Goal: Information Seeking & Learning: Compare options

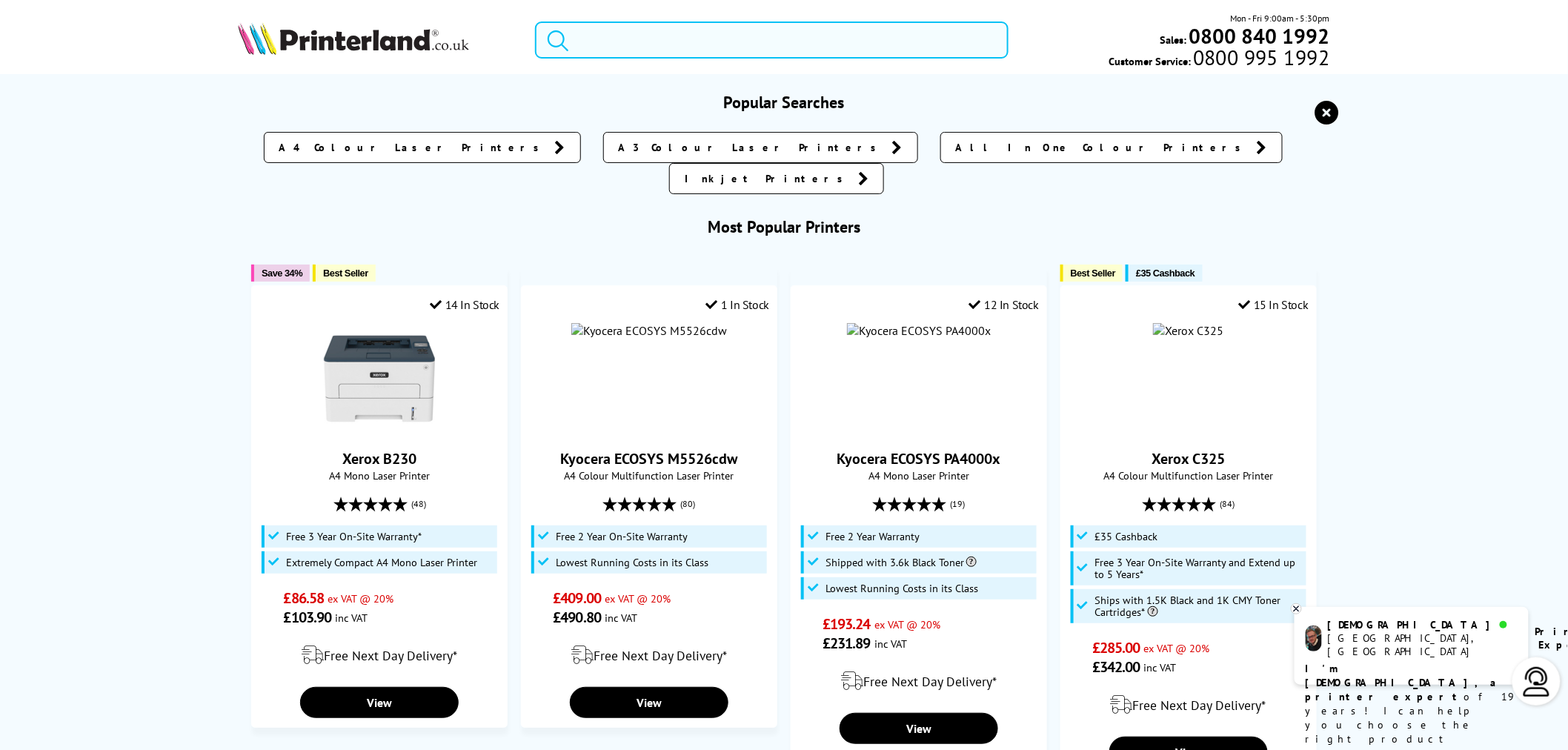
click at [724, 46] on input "search" at bounding box center [771, 39] width 474 height 37
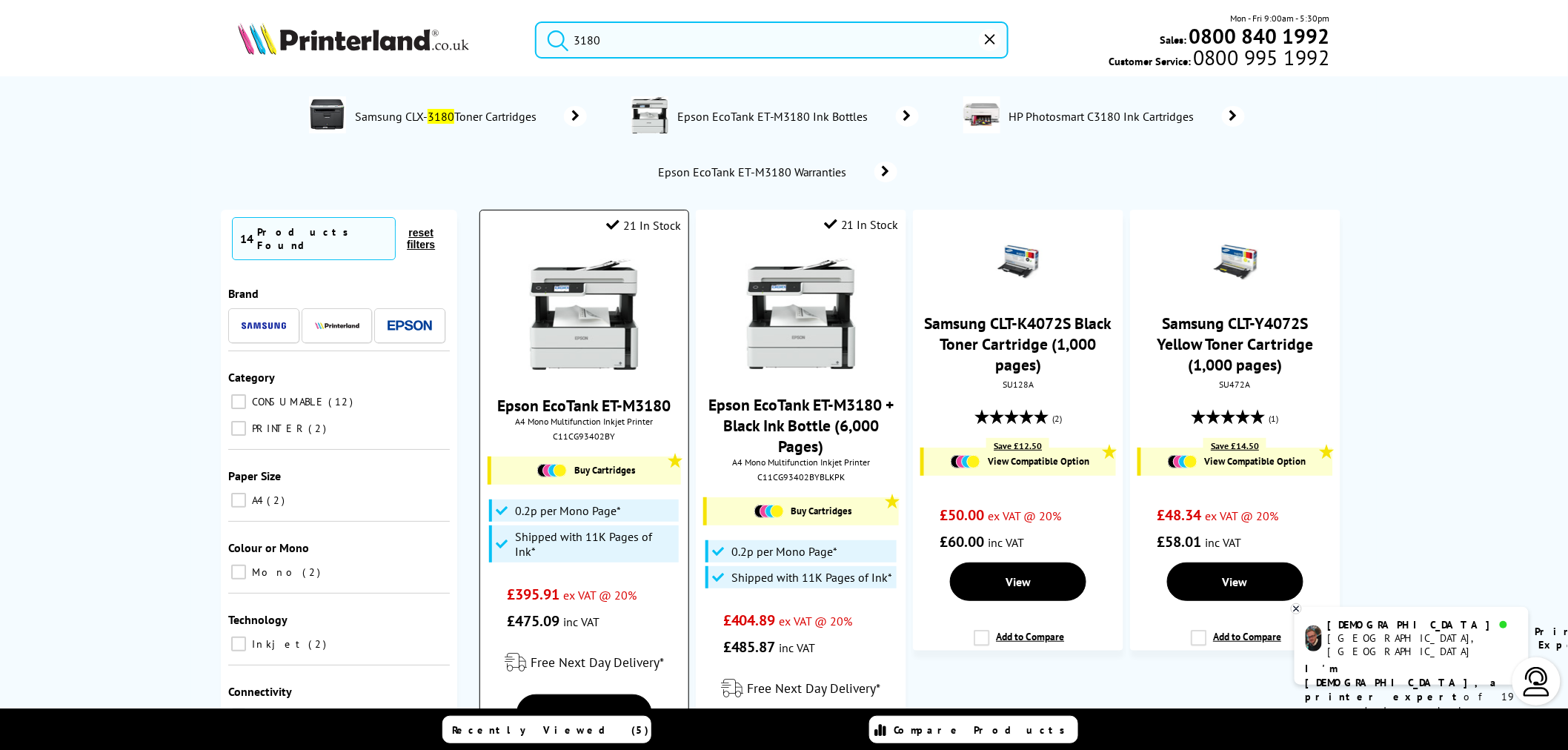
type input "3180"
click at [565, 297] on img at bounding box center [584, 314] width 111 height 111
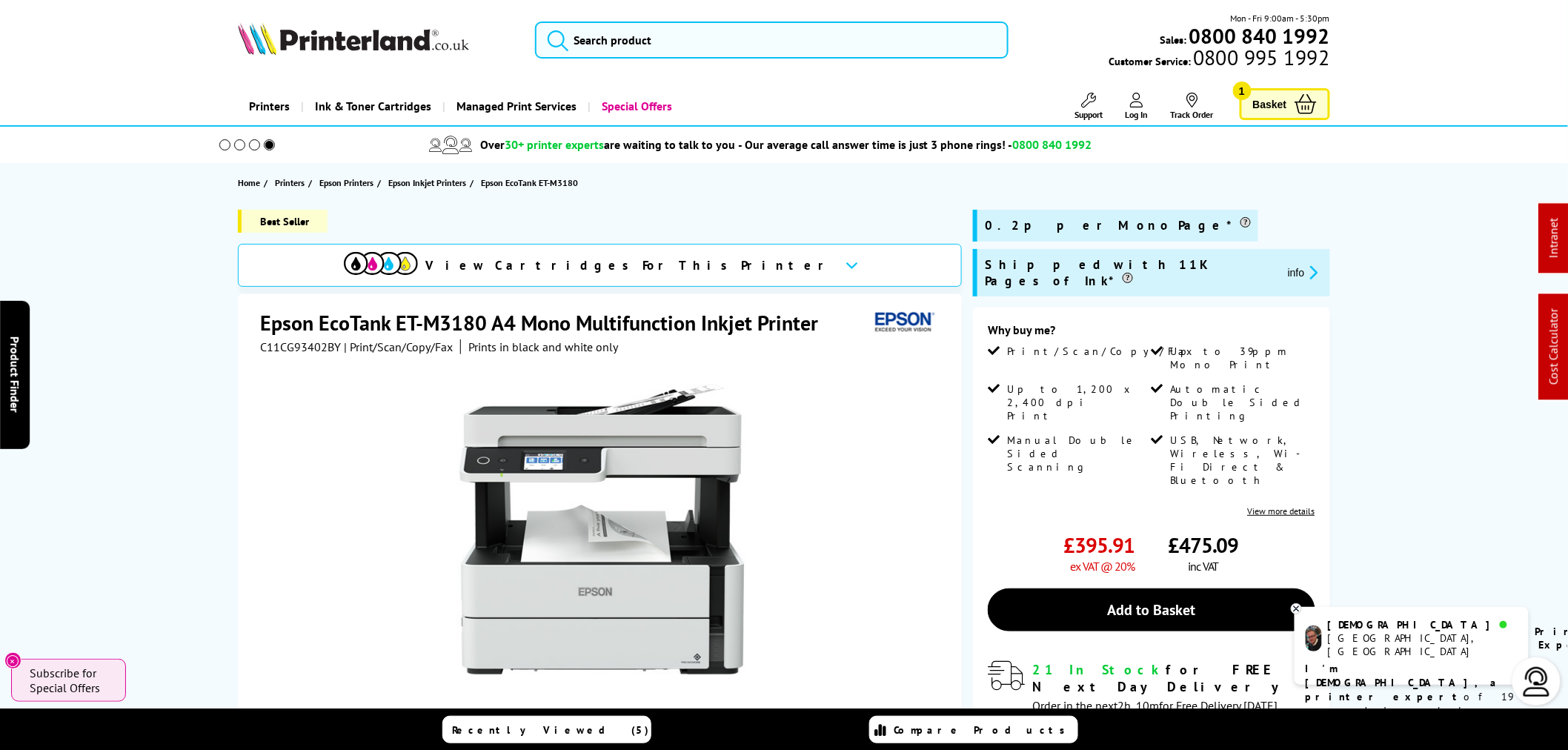
click at [680, 63] on div "Mon - Fri 9:00am - 5:30pm Sales: 0800 840 1992 Customer Service: 0800 995 1992" at bounding box center [784, 43] width 1186 height 65
click at [678, 56] on input "search" at bounding box center [771, 39] width 474 height 37
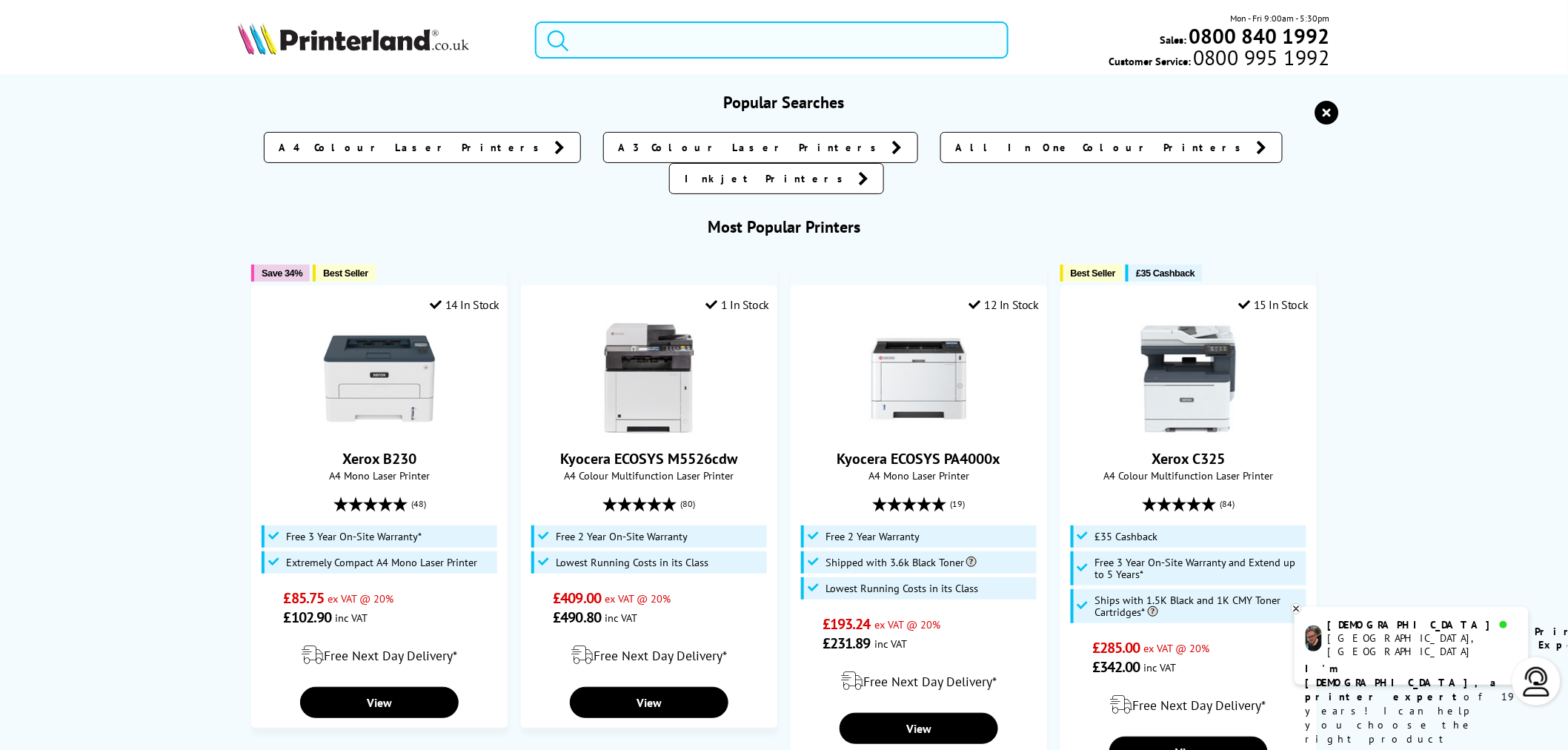
click at [674, 46] on input "search" at bounding box center [771, 39] width 474 height 37
type input "m"
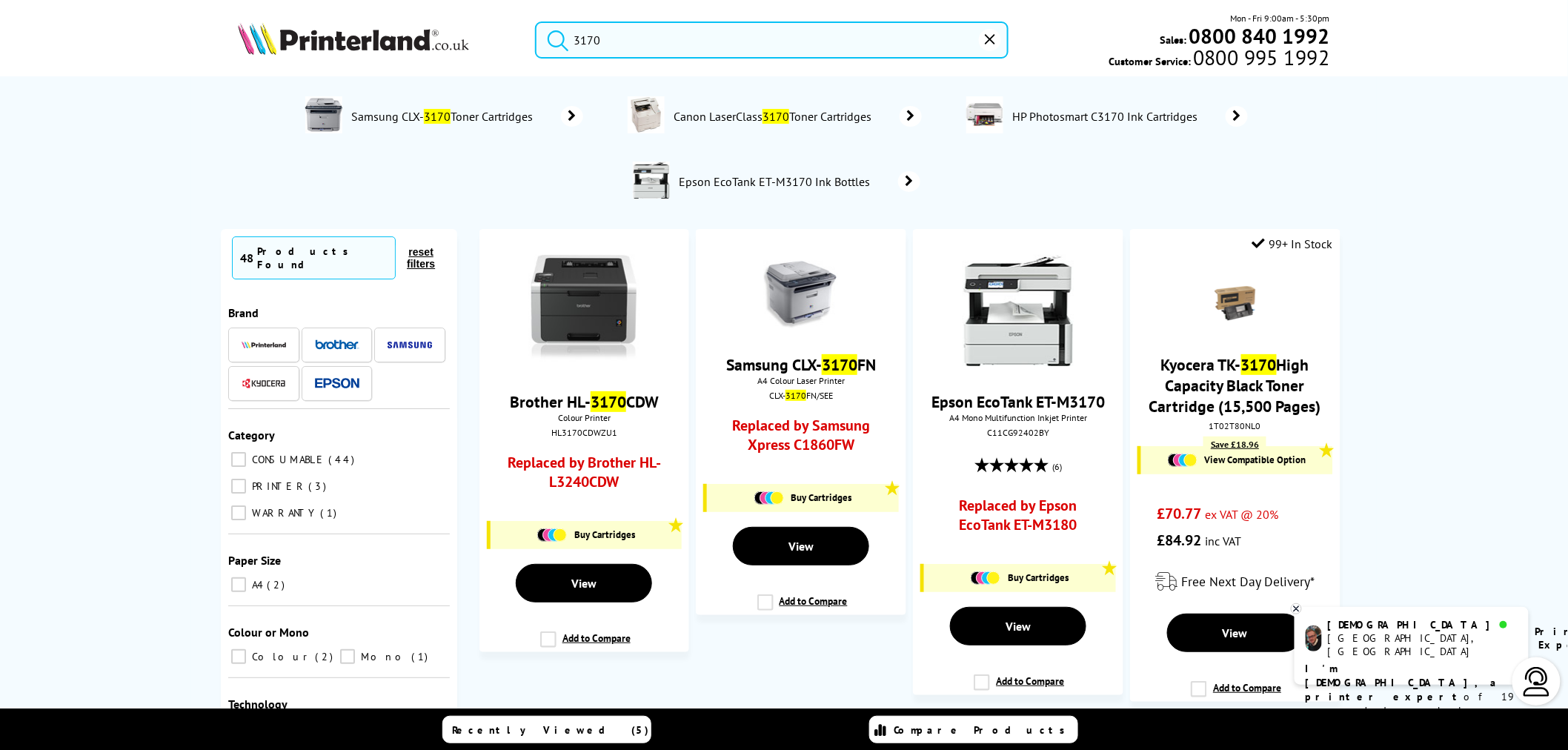
drag, startPoint x: 716, startPoint y: 47, endPoint x: 323, endPoint y: 39, distance: 393.1
click at [325, 39] on div "3170 Mon - Fri 9:00am - 5:30pm Sales: 0800 840 1992 Customer Service: 0800 995 …" at bounding box center [784, 43] width 1186 height 65
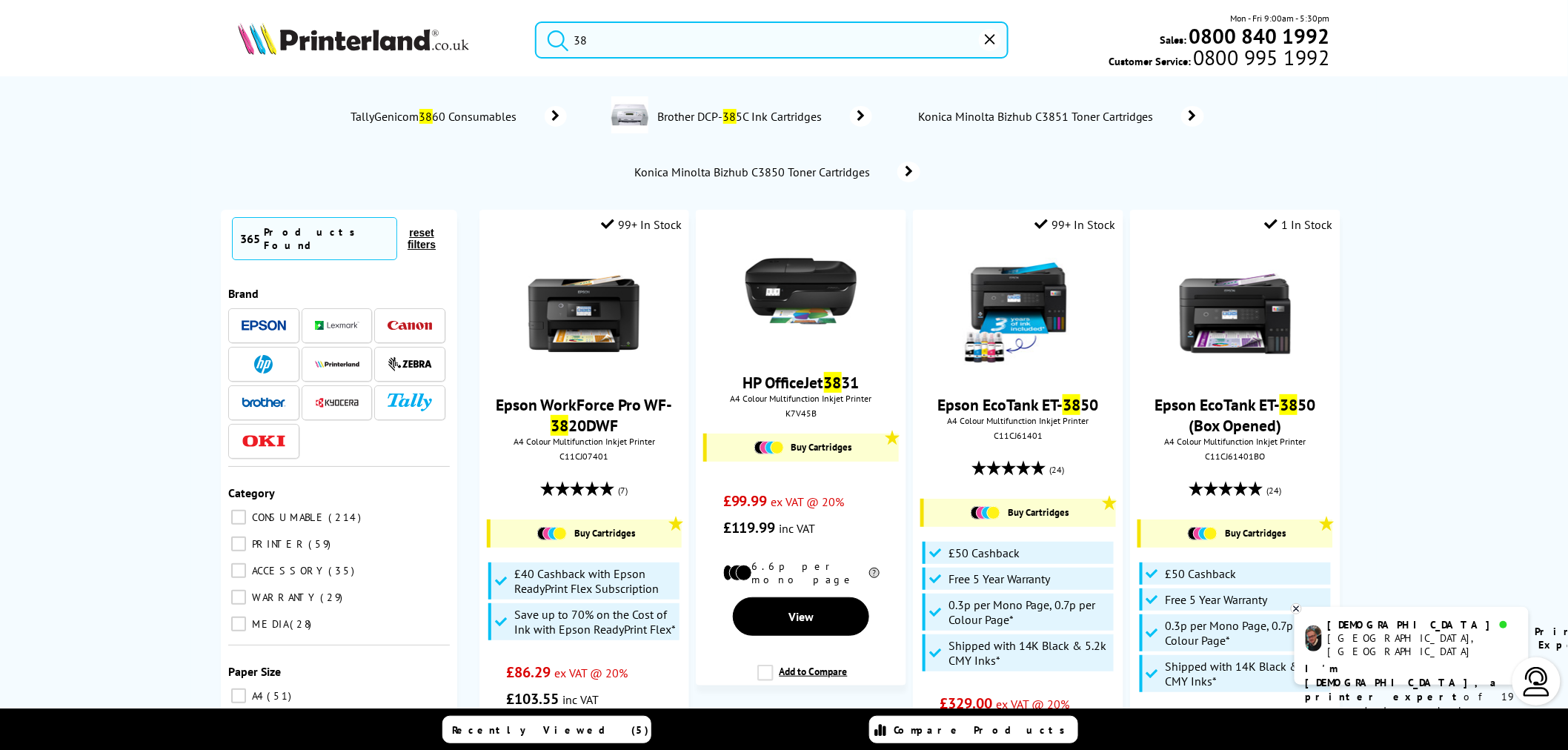
type input "3"
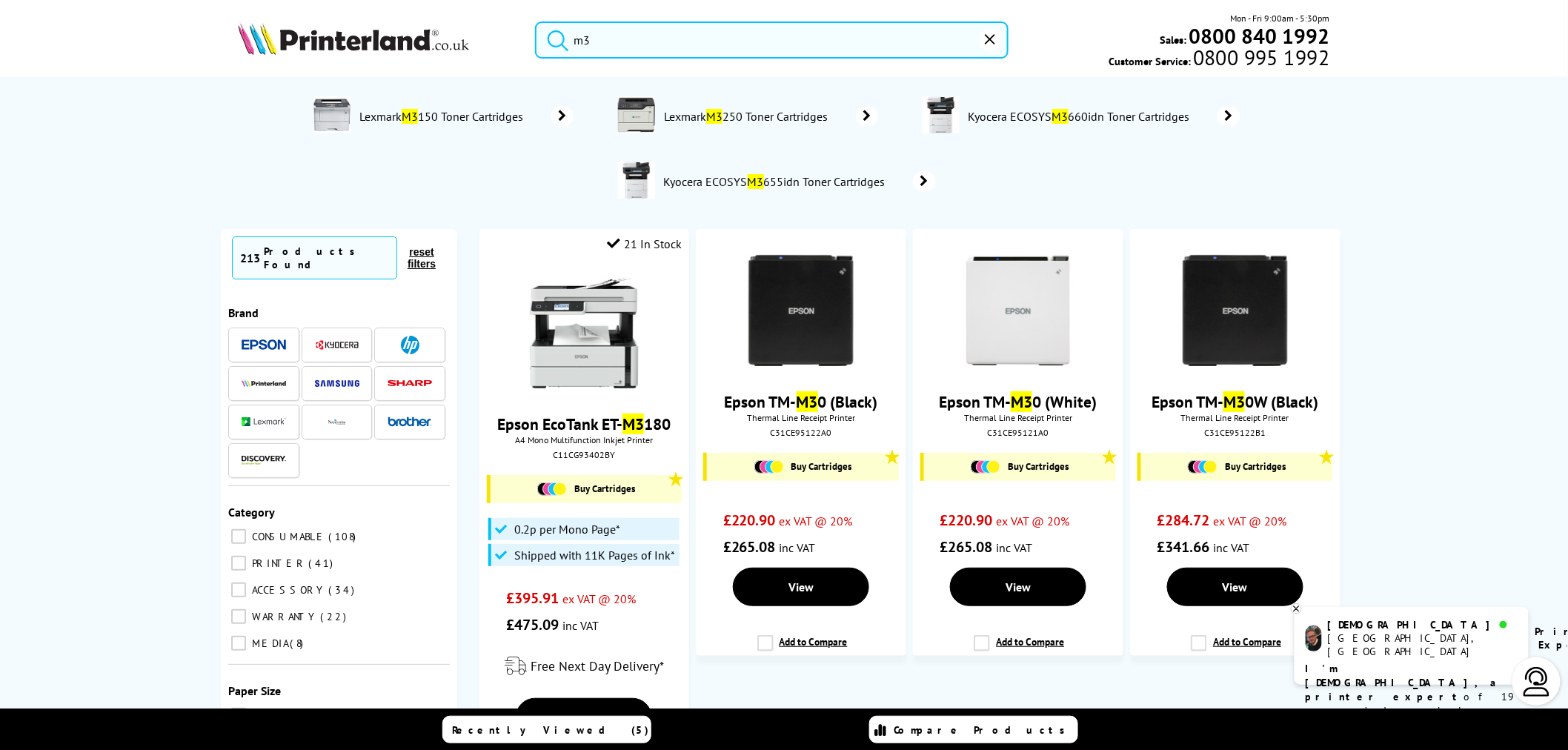
drag, startPoint x: 615, startPoint y: 43, endPoint x: 477, endPoint y: 49, distance: 138.1
click at [478, 47] on div "m3 Mon - Fri 9:00am - 5:30pm Sales: 0800 840 1992 Customer Service: 0800 995 19…" at bounding box center [784, 43] width 1186 height 65
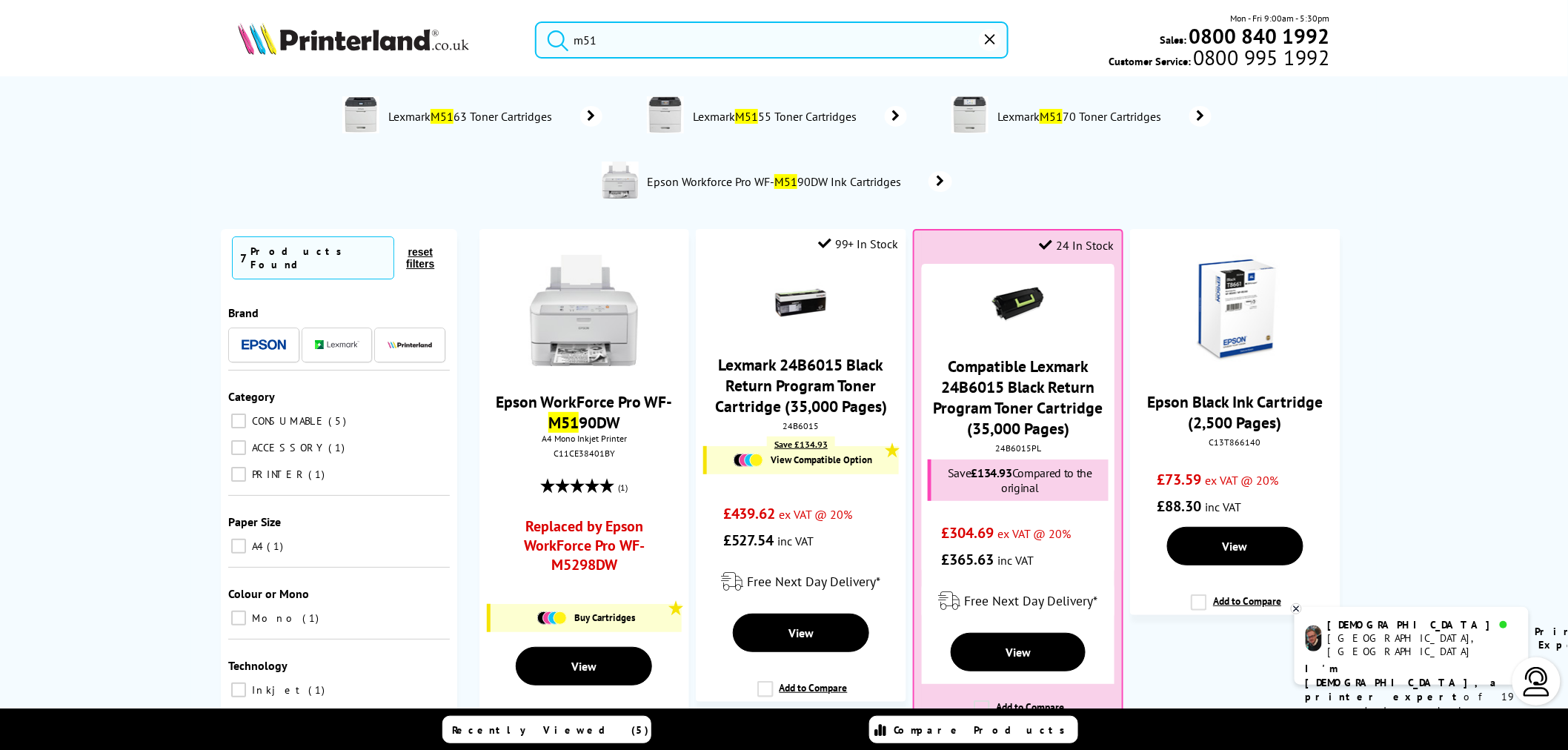
drag, startPoint x: 611, startPoint y: 41, endPoint x: 297, endPoint y: 39, distance: 314.0
click at [301, 40] on div "m51 Mon - Fri 9:00am - 5:30pm Sales: 0800 840 1992 Customer Service: 0800 995 1…" at bounding box center [784, 43] width 1186 height 65
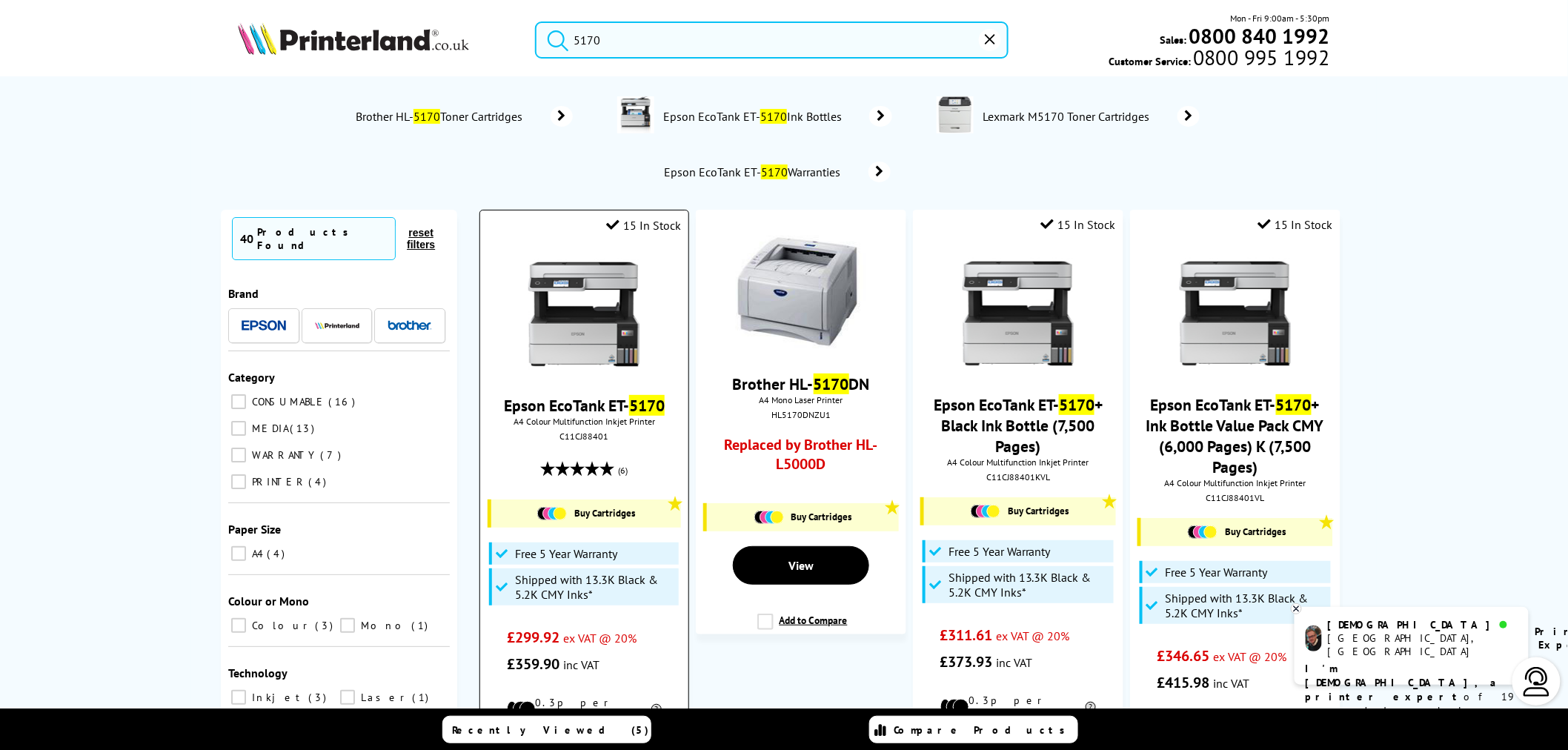
type input "5170"
click at [565, 314] on img at bounding box center [584, 314] width 111 height 111
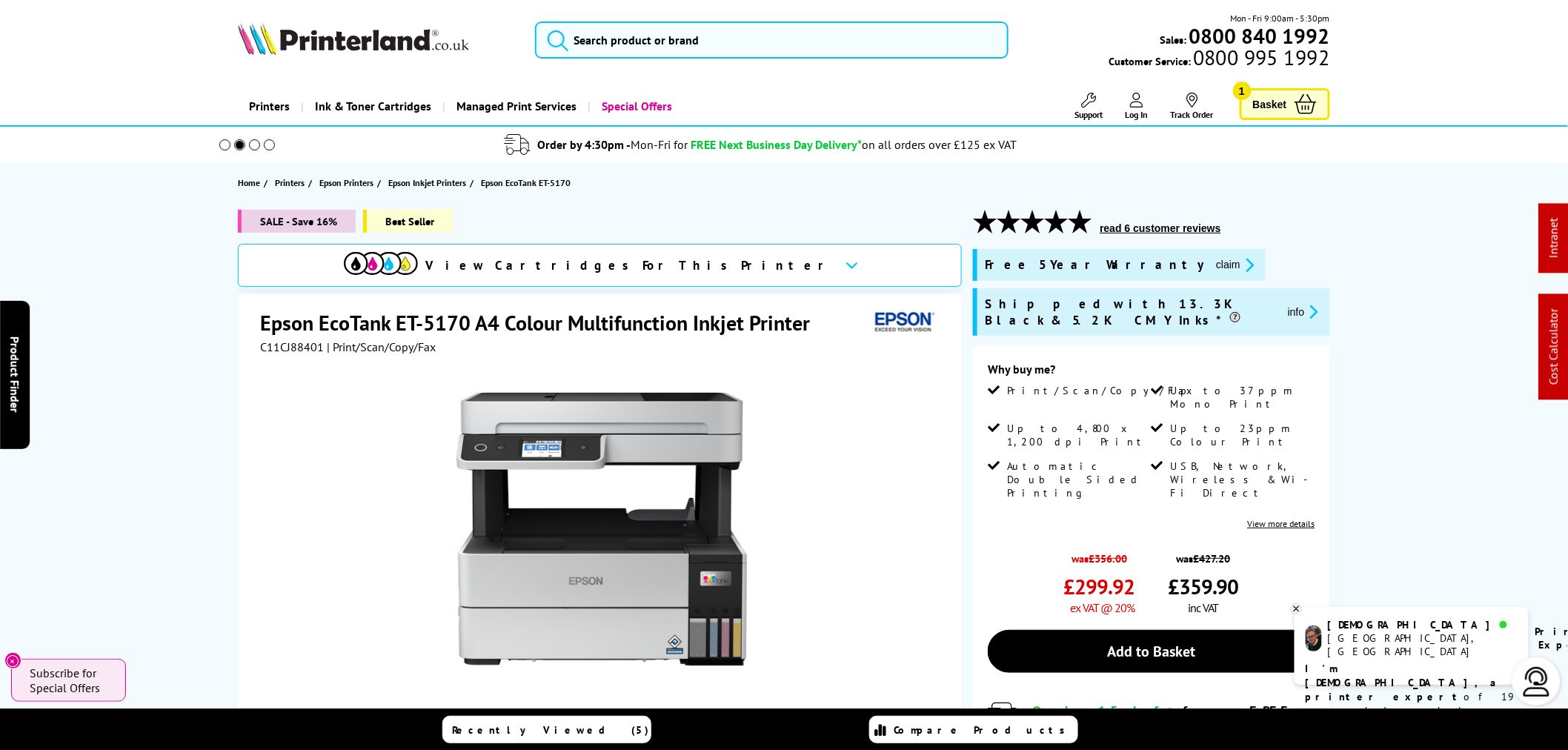
click at [1069, 305] on span "Shipped with 13.3K Black & 5.2K CMY Inks*" at bounding box center [1131, 311] width 292 height 32
click at [1160, 303] on span "Shipped with 13.3K Black & 5.2K CMY Inks*" at bounding box center [1131, 311] width 292 height 32
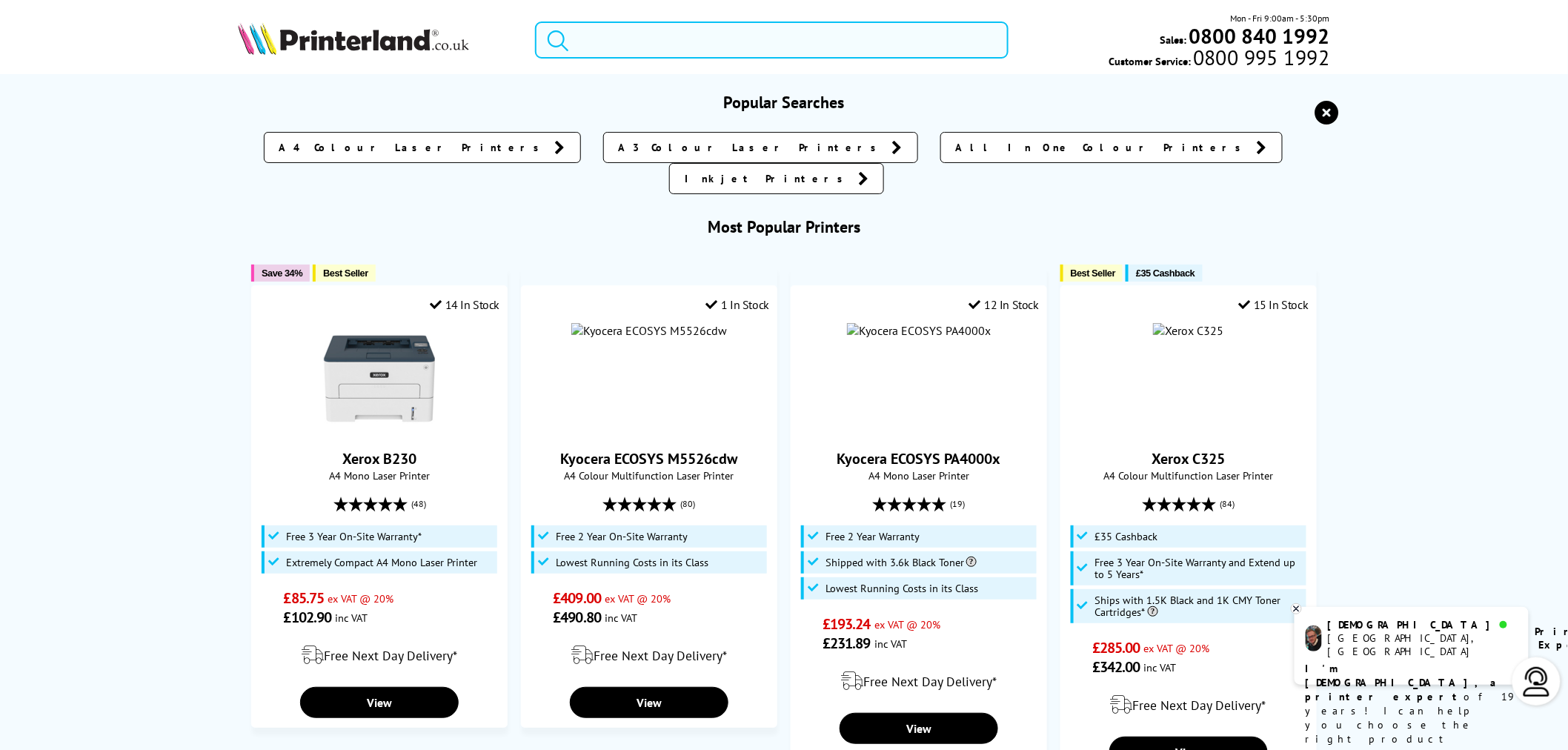
click at [804, 34] on input "search" at bounding box center [771, 39] width 474 height 37
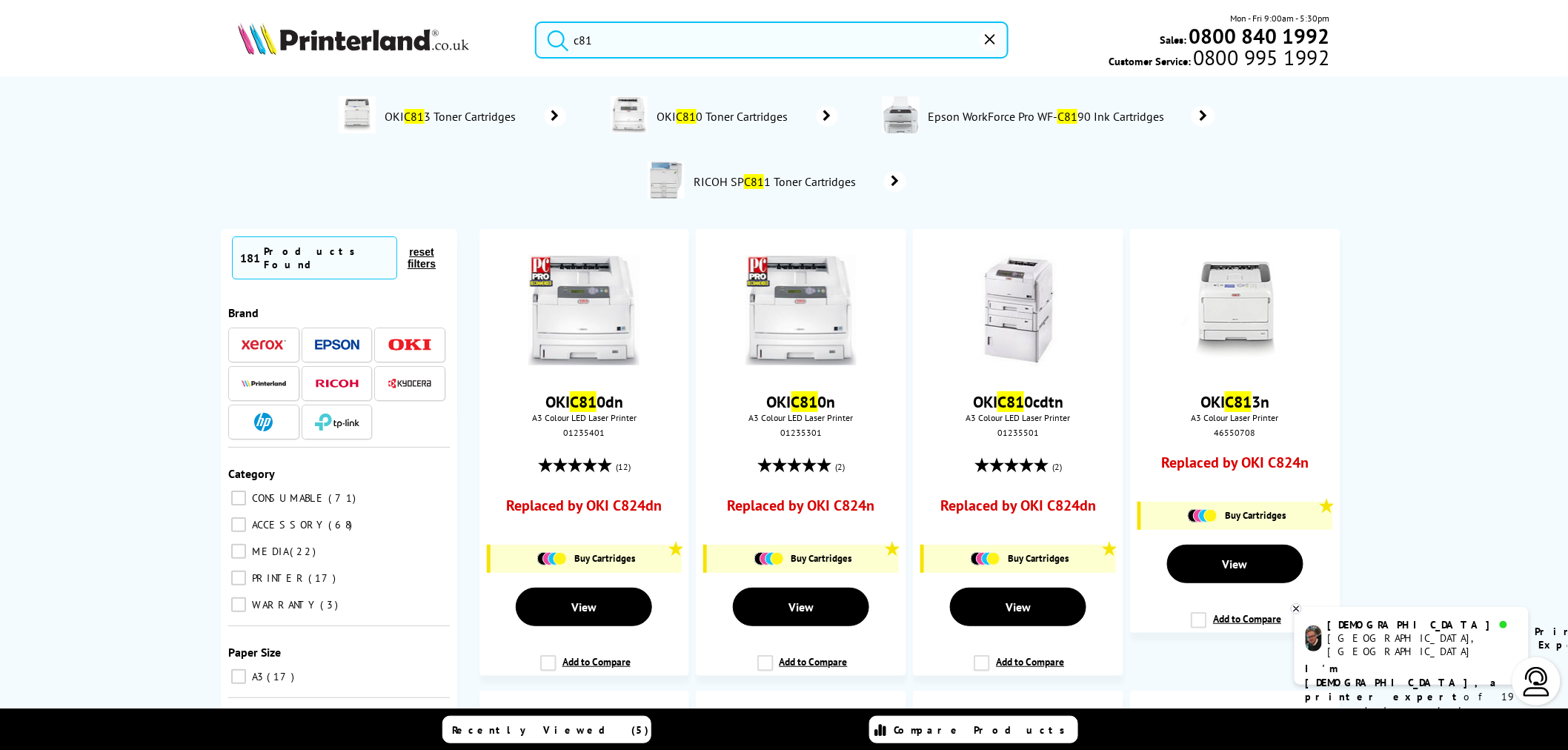
drag, startPoint x: 815, startPoint y: 38, endPoint x: 738, endPoint y: 35, distance: 77.1
click at [738, 35] on input "c81" at bounding box center [771, 39] width 474 height 37
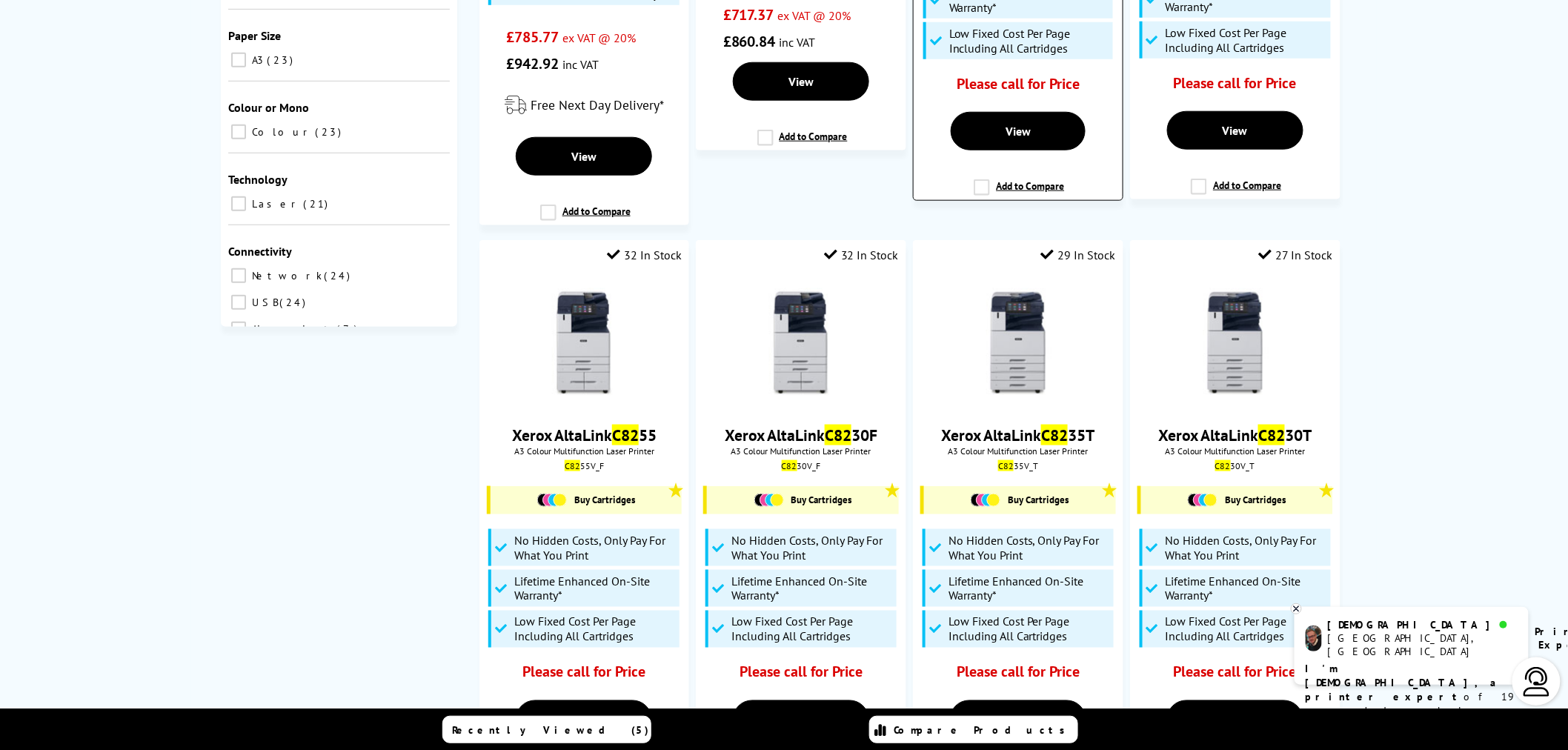
scroll to position [658, 0]
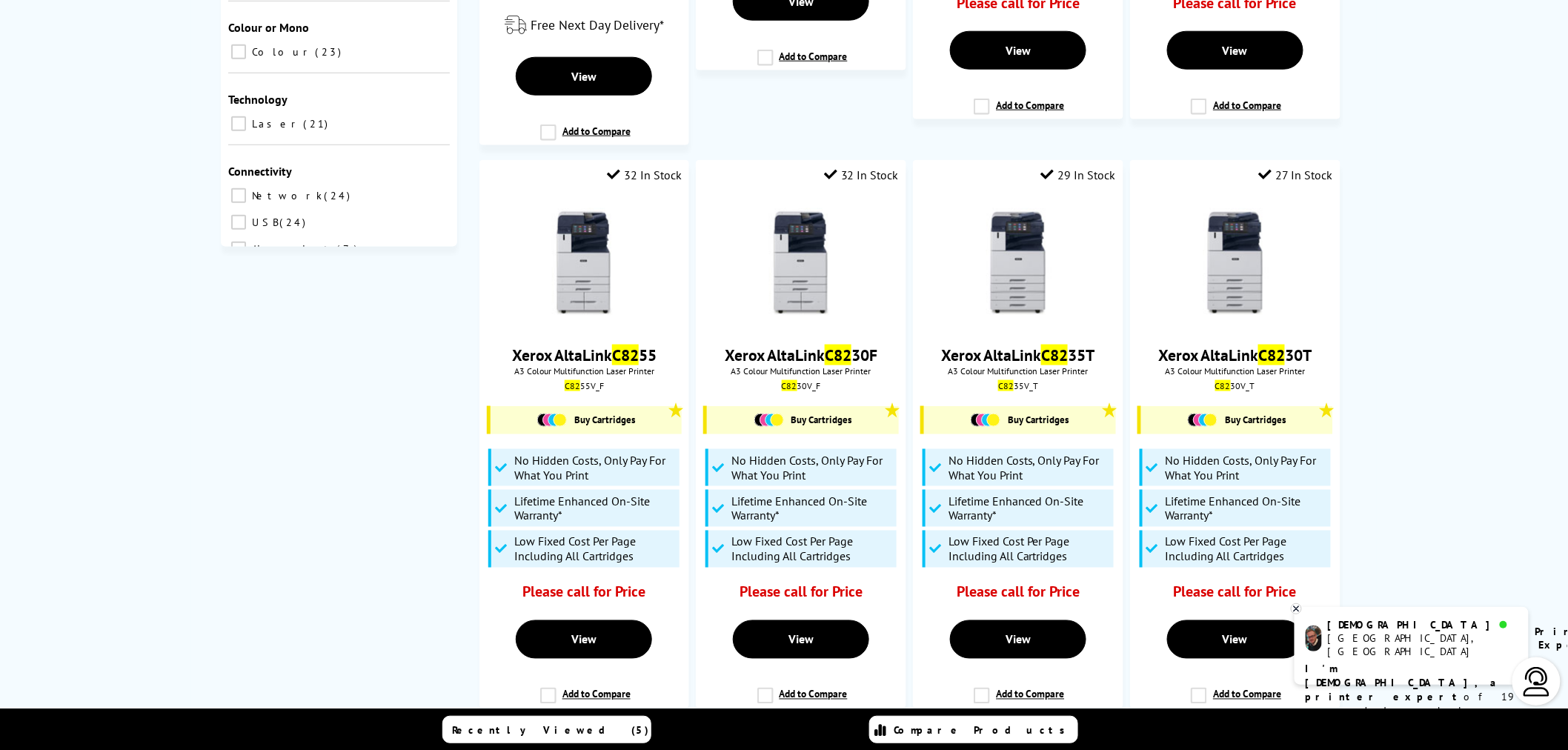
type input "c82"
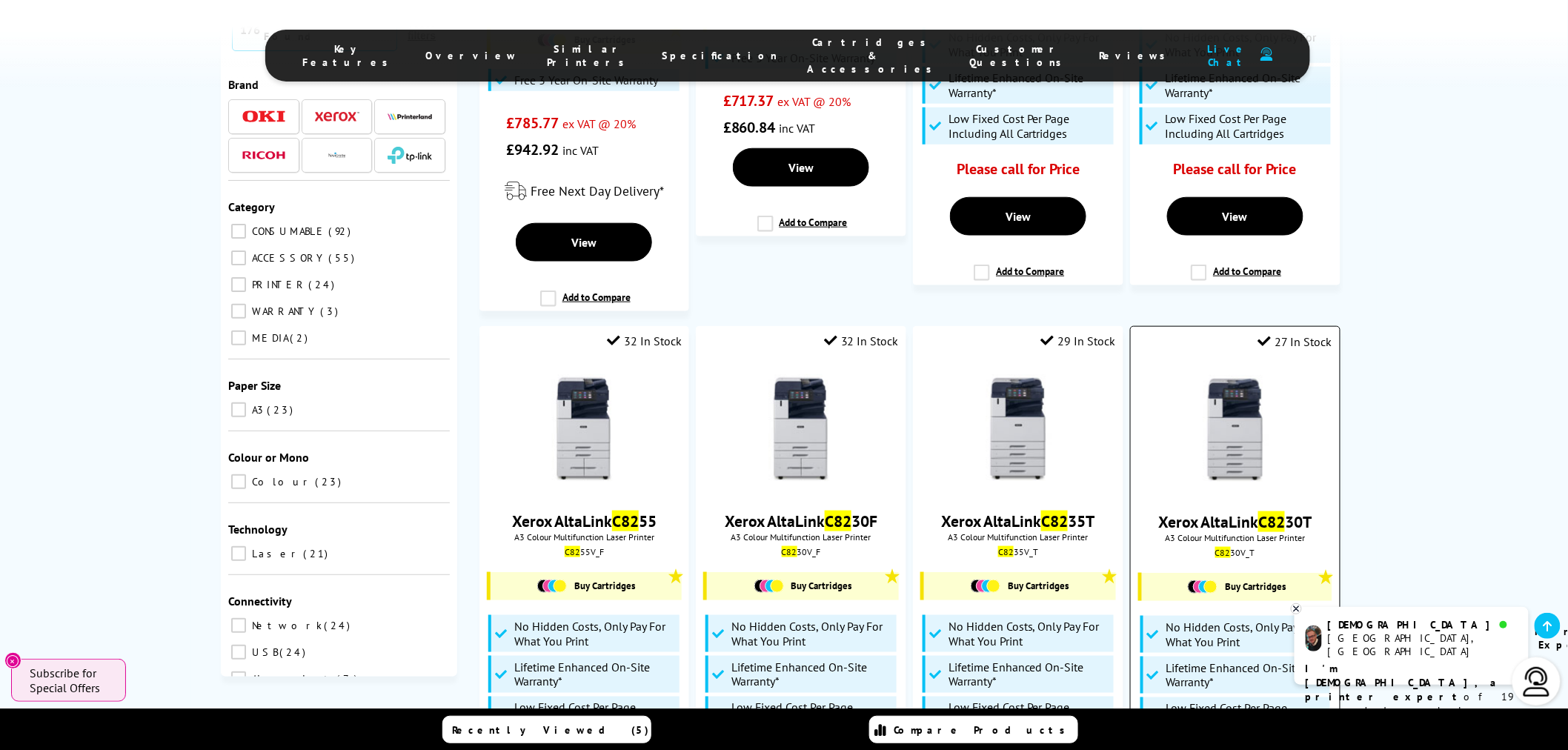
scroll to position [493, 0]
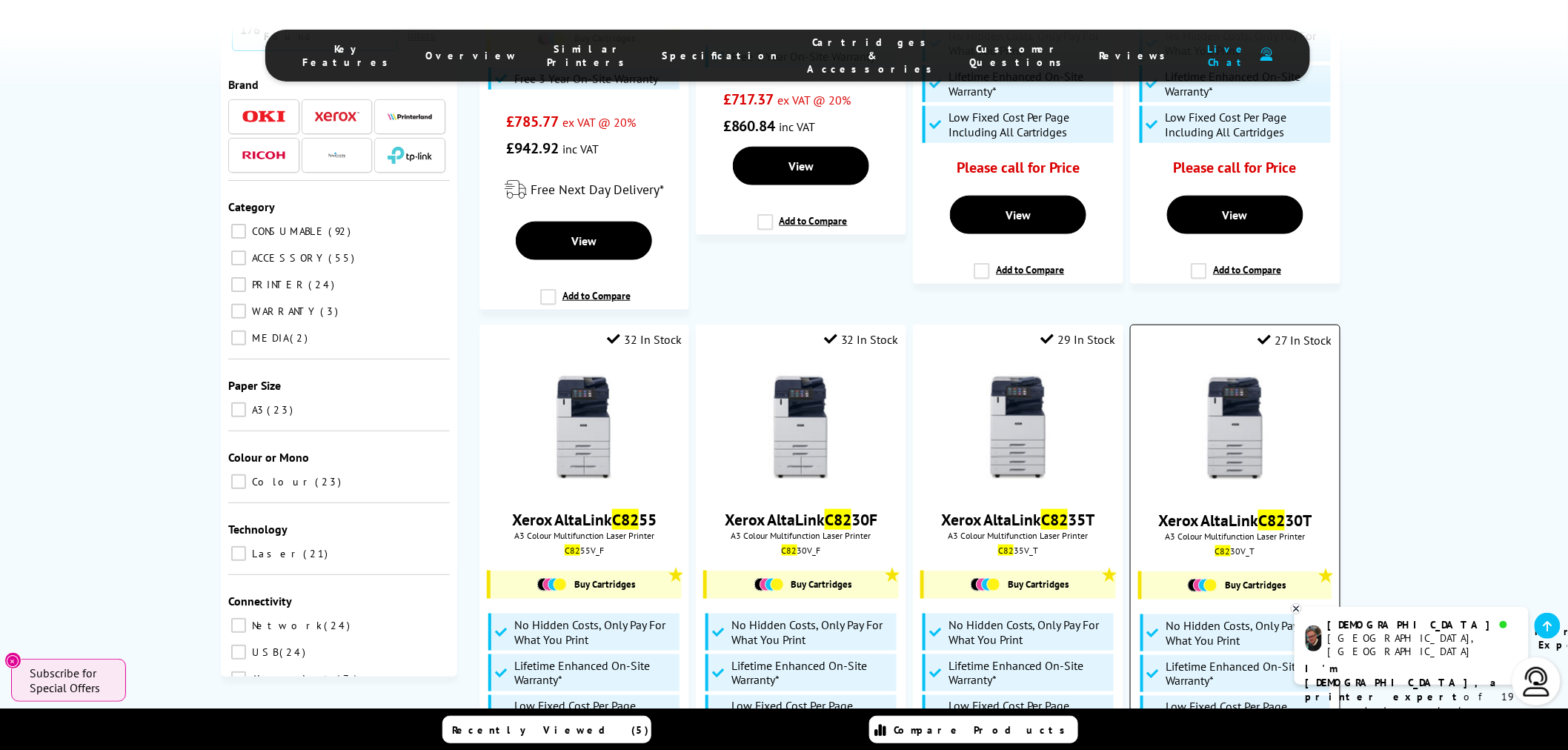
click at [1231, 410] on img at bounding box center [1235, 429] width 111 height 111
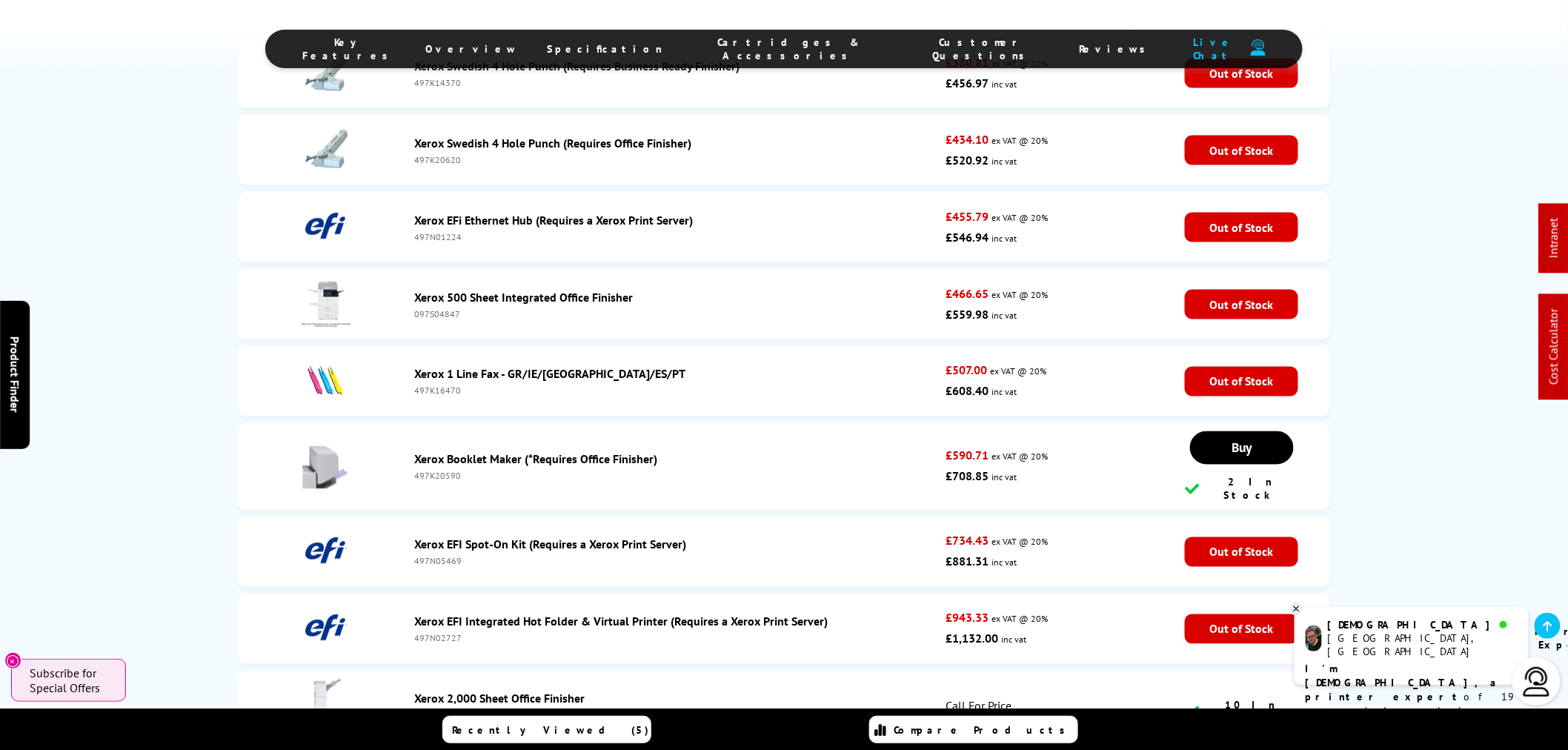
scroll to position [5679, 0]
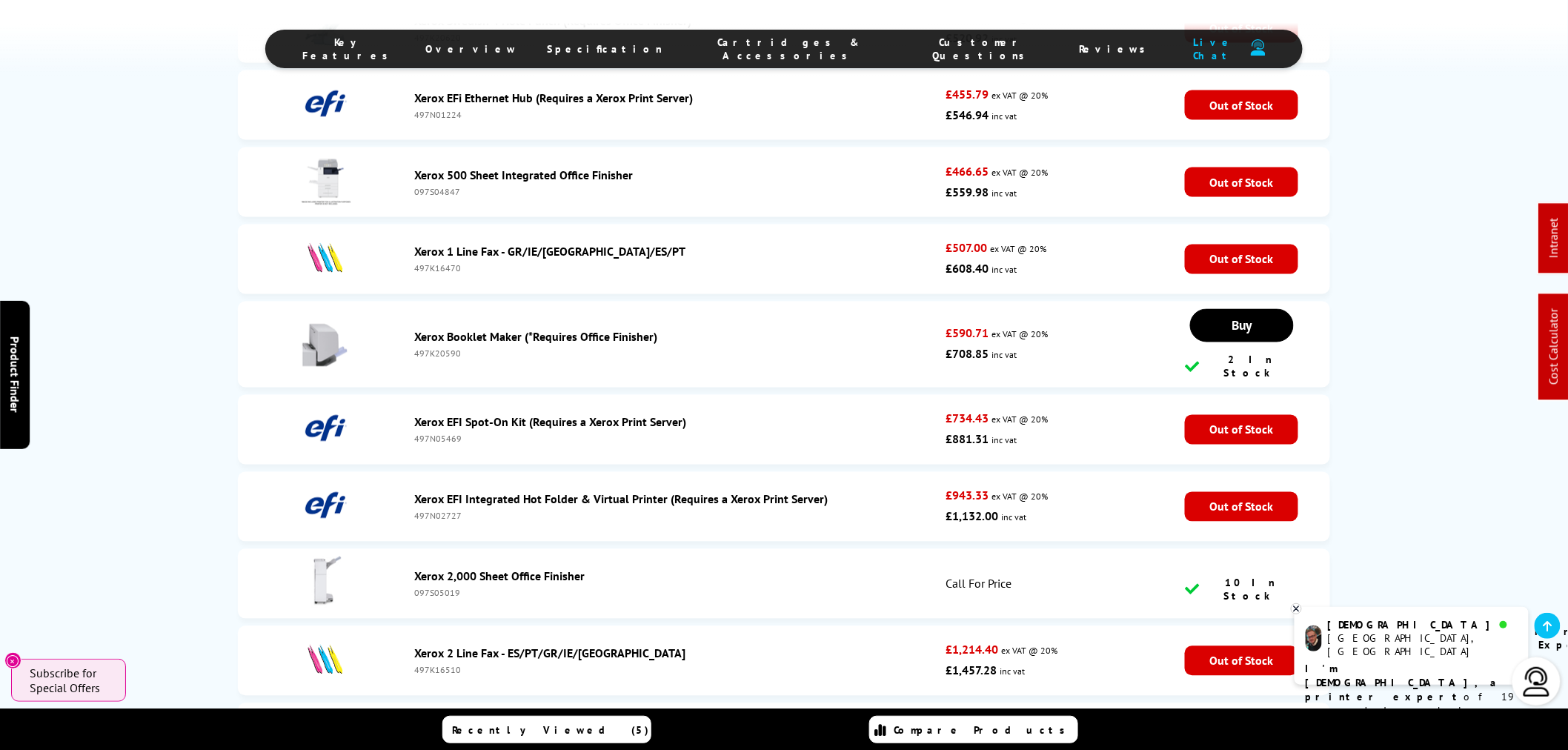
click at [433, 588] on div "097S05019" at bounding box center [676, 593] width 524 height 11
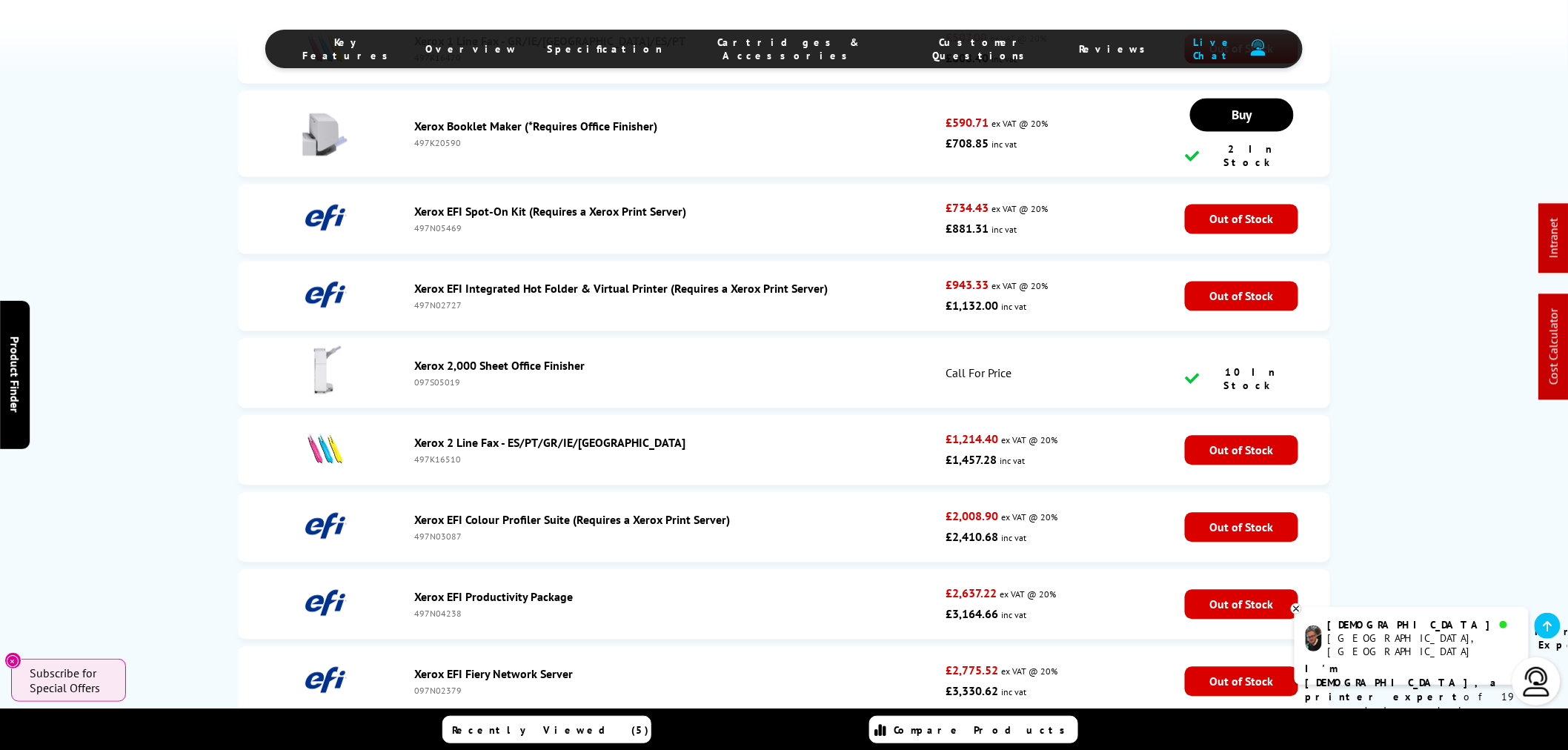
scroll to position [6091, 0]
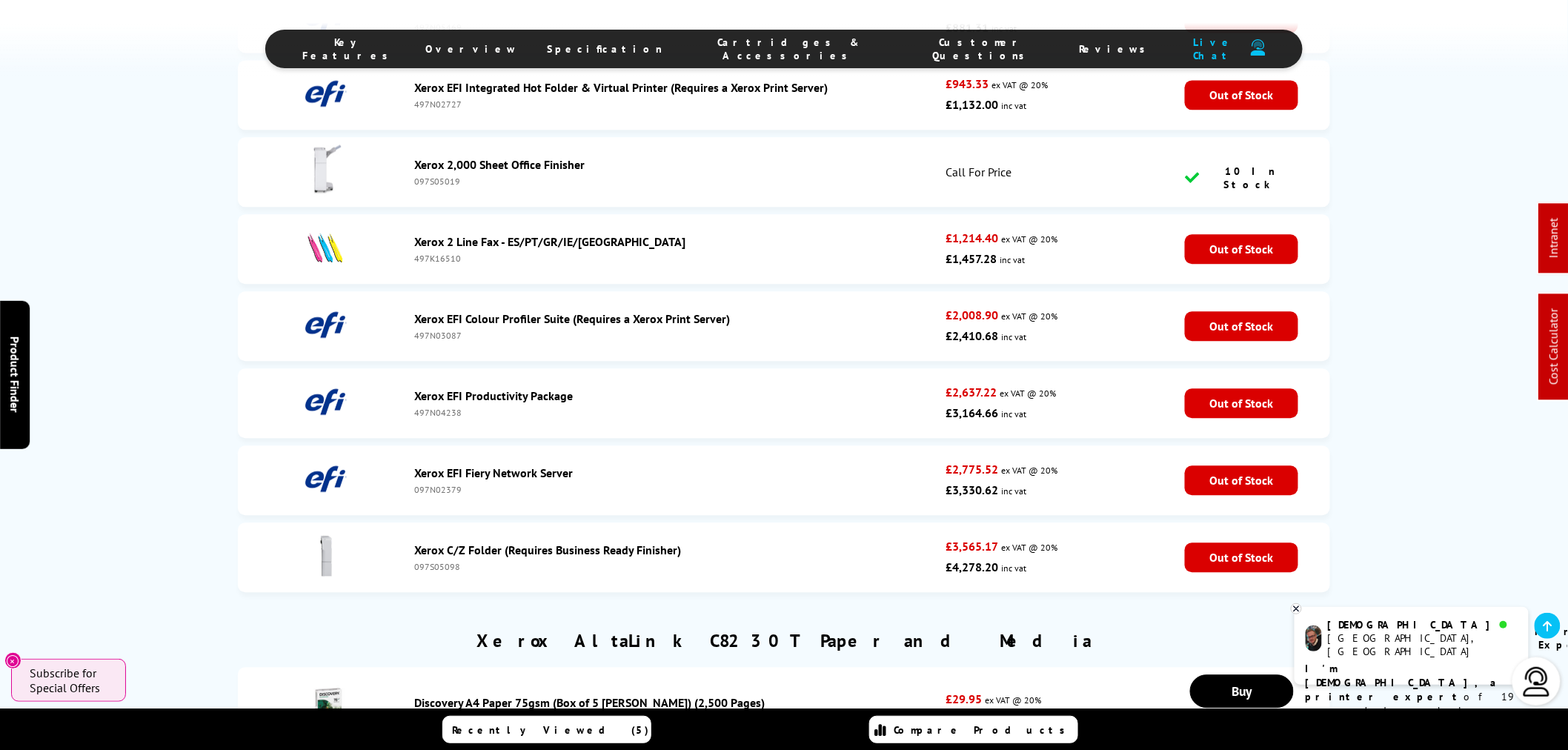
click at [441, 561] on div "097S05098" at bounding box center [676, 566] width 524 height 11
copy div "097S05098"
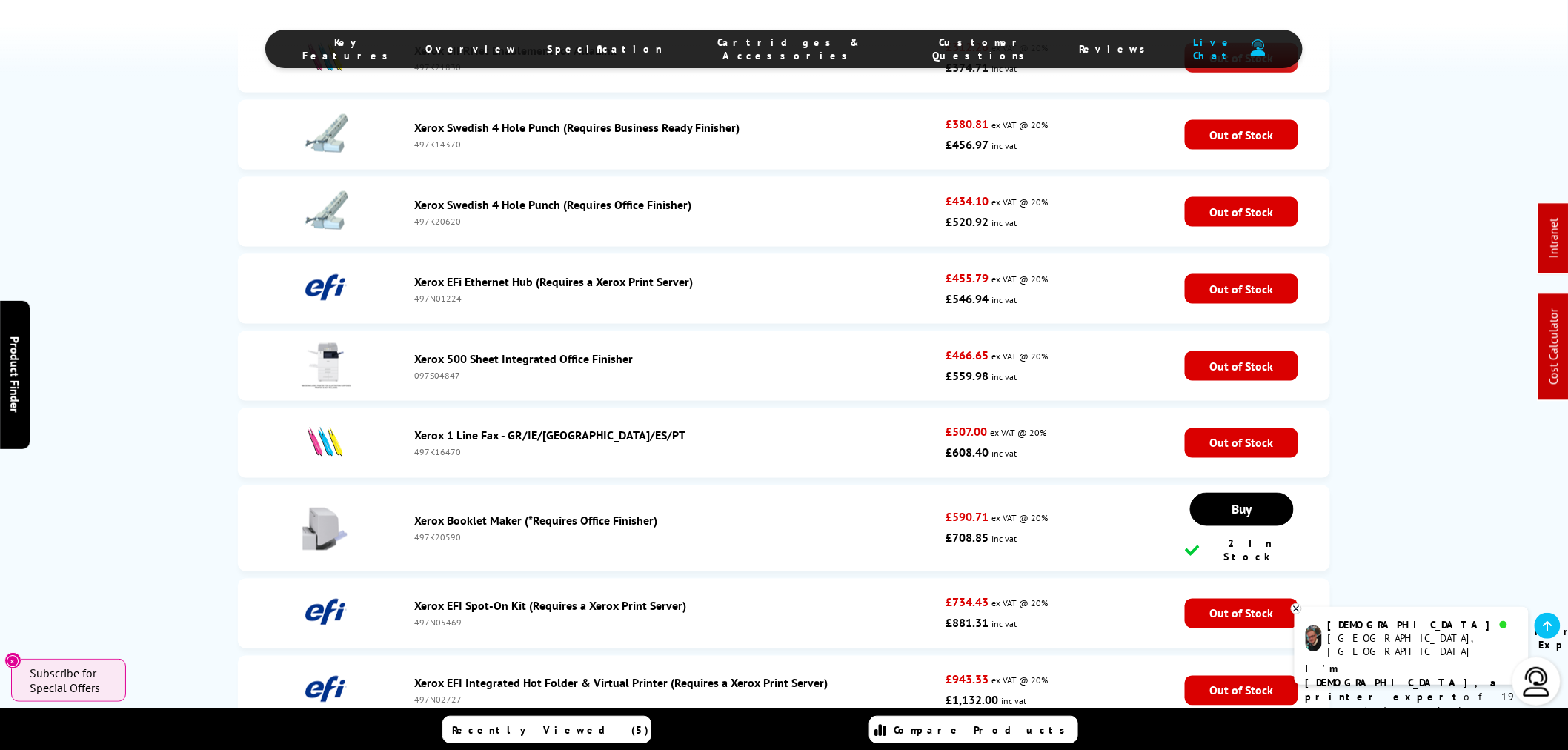
scroll to position [5515, 0]
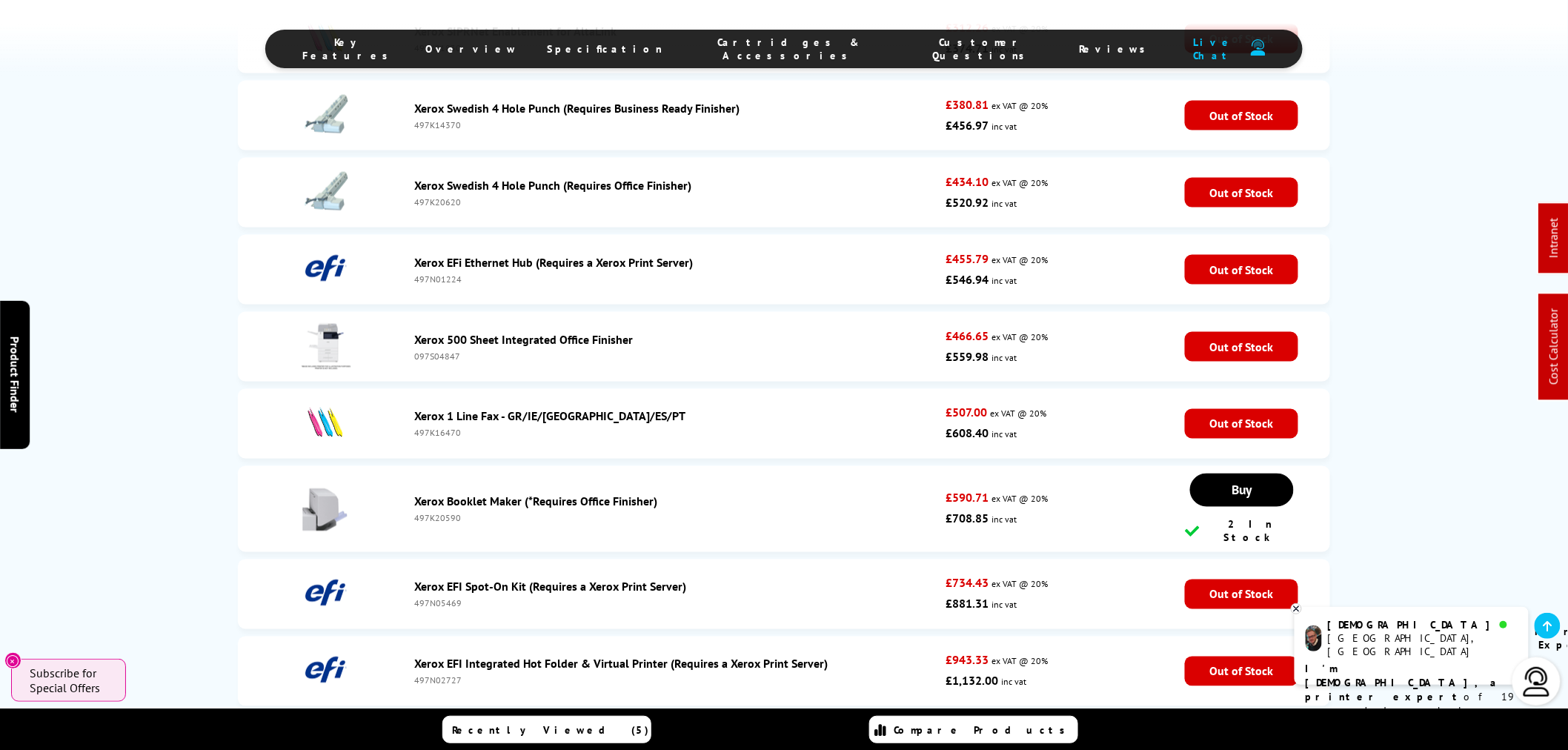
click at [448, 749] on div "097S05019" at bounding box center [676, 758] width 524 height 11
copy div "097S05019"
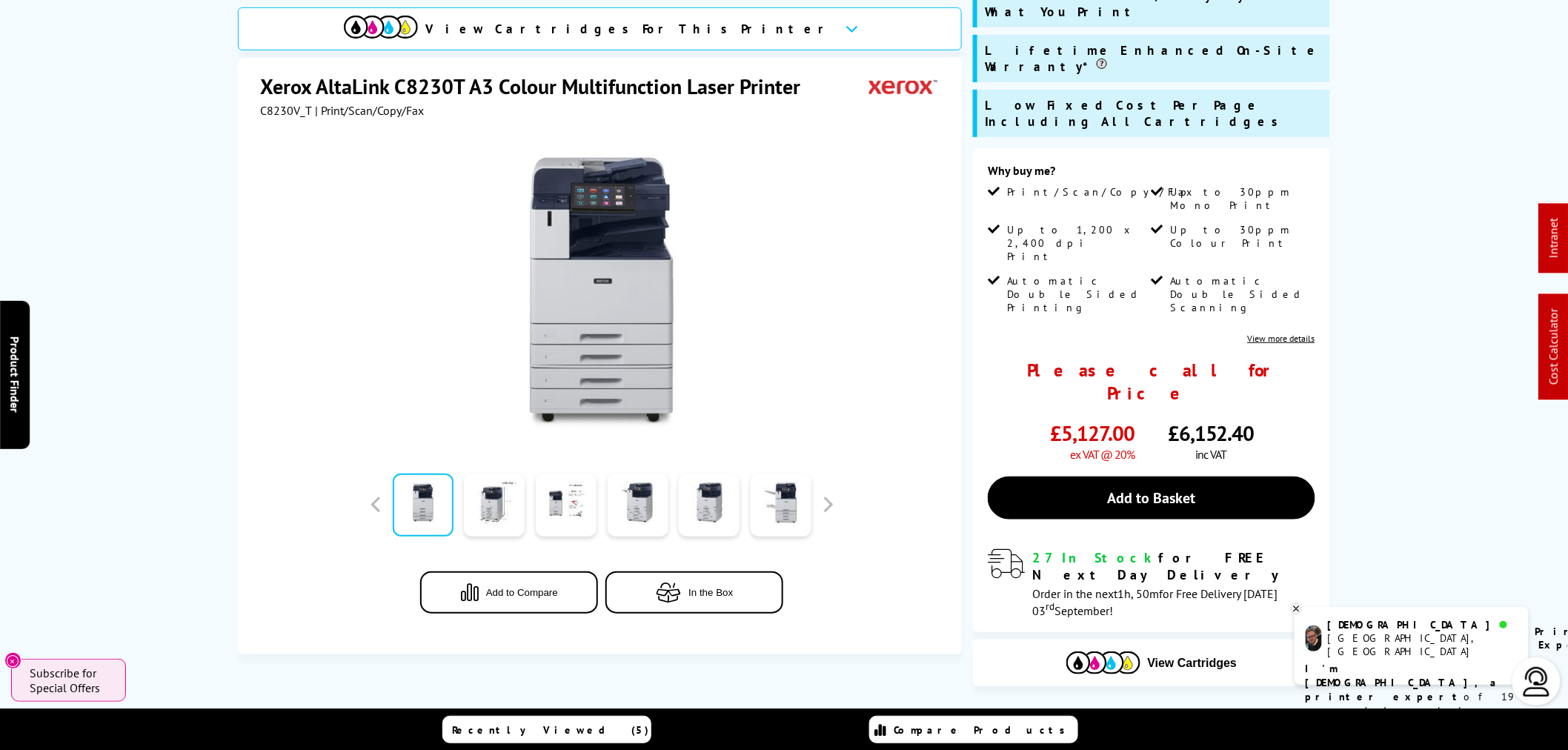
scroll to position [0, 0]
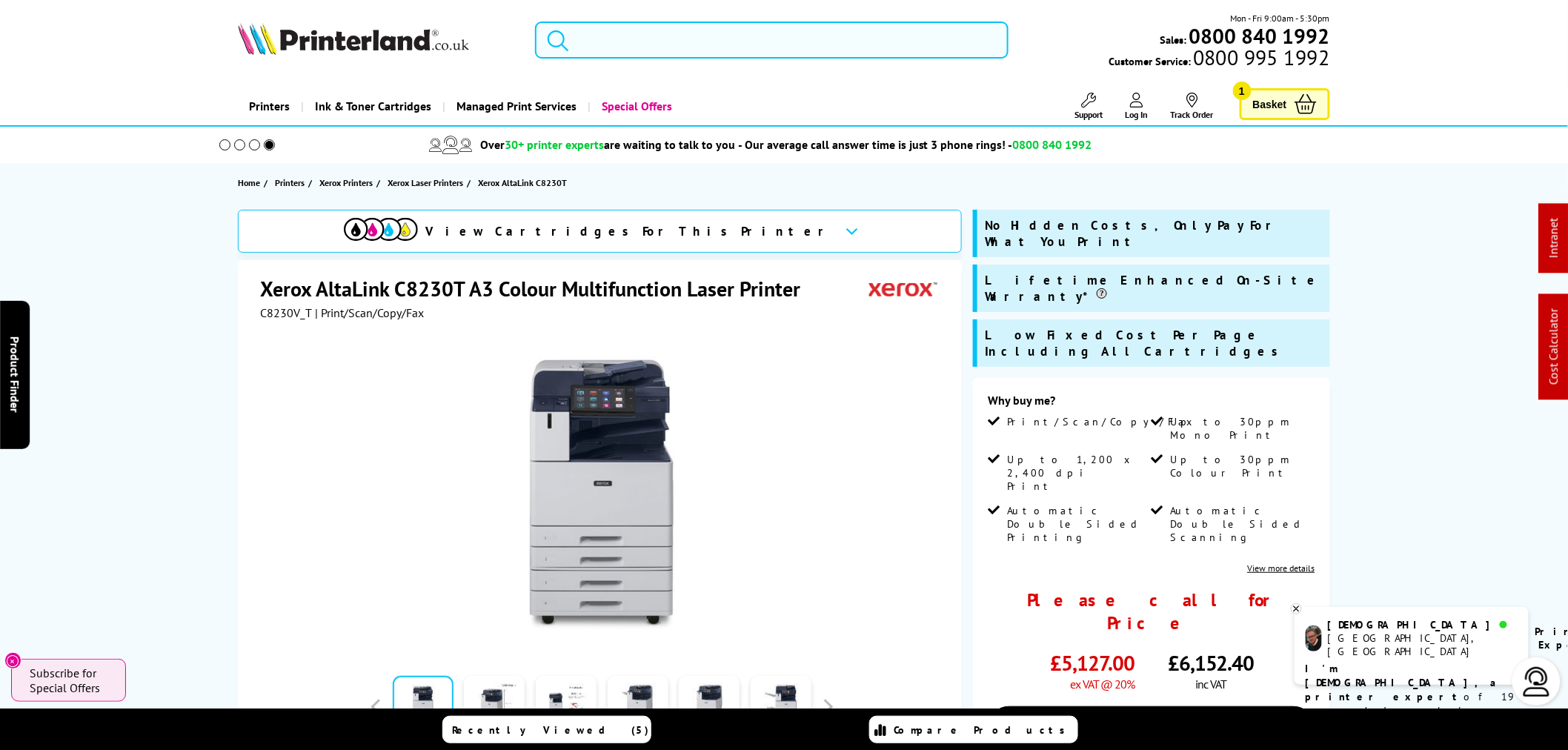
click at [628, 32] on input "search" at bounding box center [771, 39] width 474 height 37
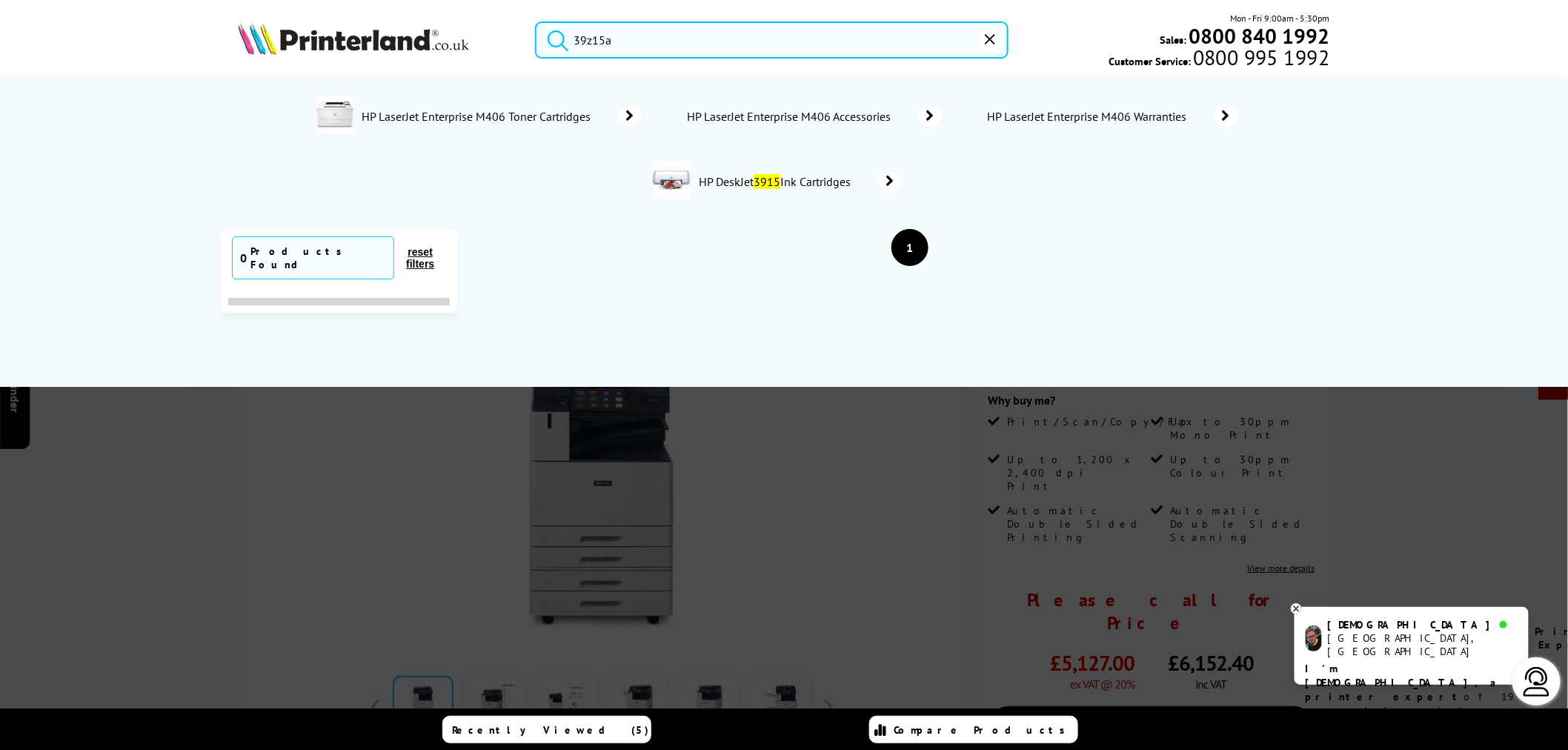
drag, startPoint x: 630, startPoint y: 39, endPoint x: 511, endPoint y: 41, distance: 119.0
click at [511, 41] on div "39z15a Mon - Fri 9:00am - 5:30pm Sales: 0800 840 1992 Customer Service: 0800 99…" at bounding box center [784, 43] width 1186 height 65
click at [580, 38] on input "39z15a" at bounding box center [771, 39] width 474 height 37
click at [582, 43] on input "39z15a" at bounding box center [771, 39] width 474 height 37
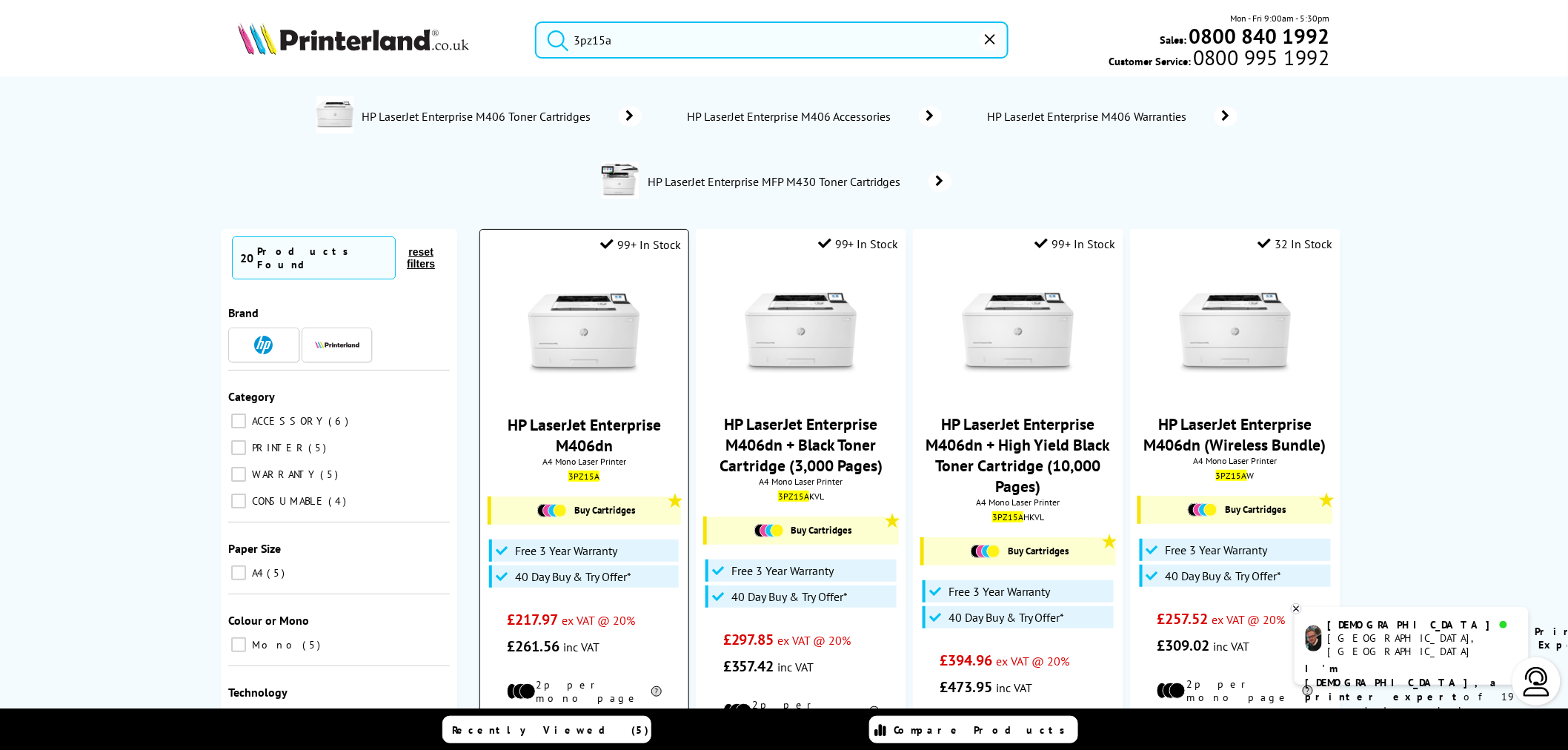
type input "3pz15a"
click at [603, 350] on img at bounding box center [584, 333] width 111 height 111
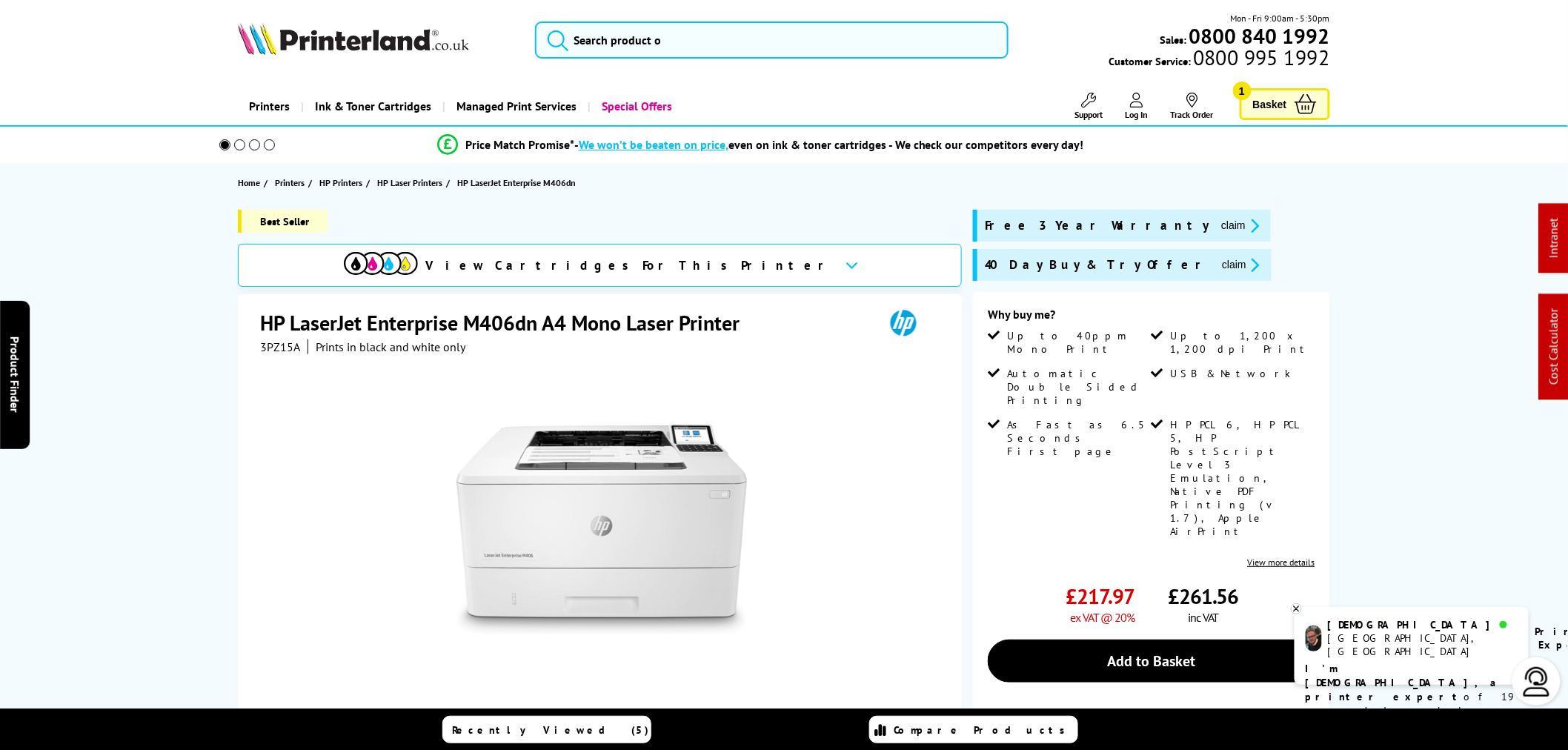
click at [269, 350] on span "3PZ15A" at bounding box center [280, 347] width 40 height 15
copy span "3PZ15A"
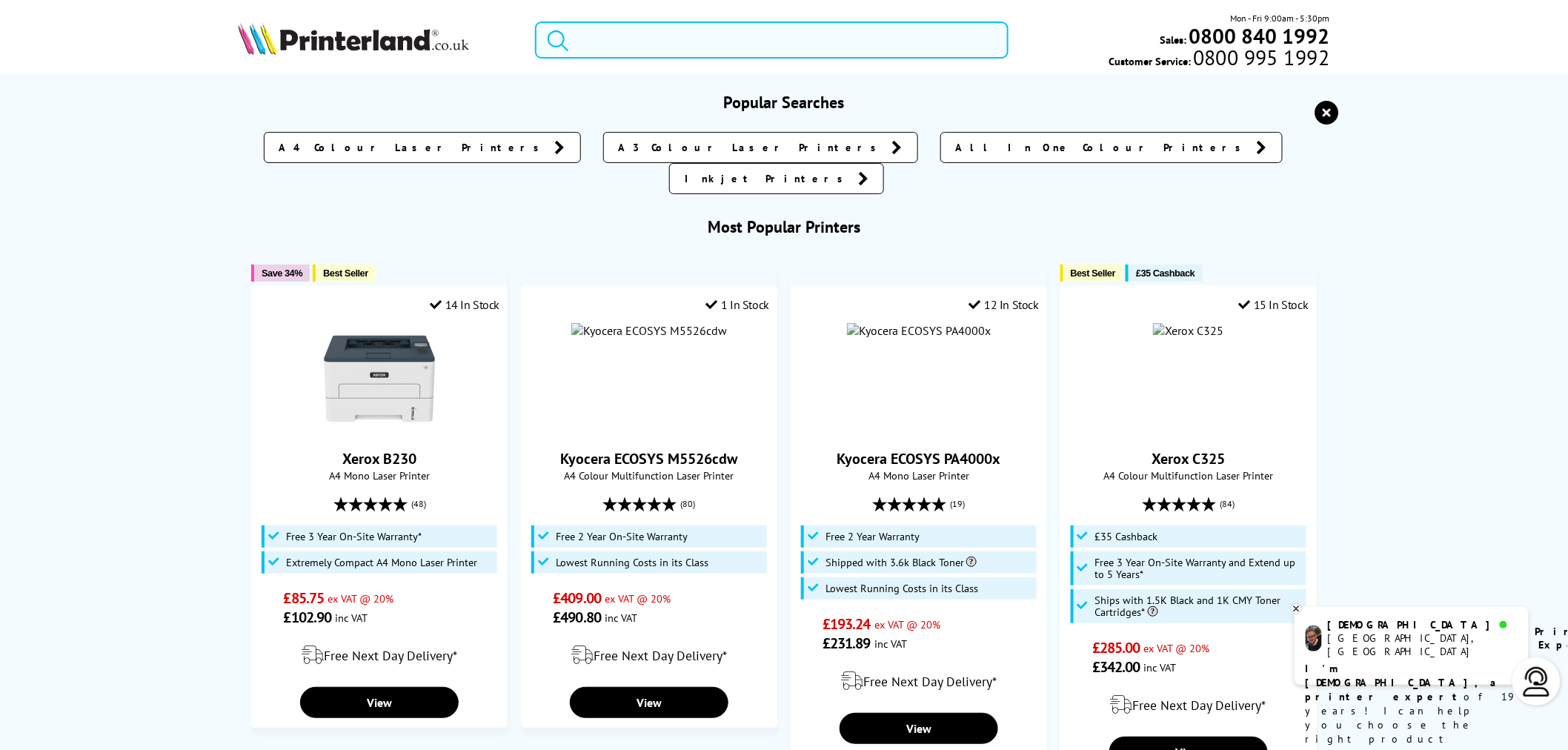
click at [653, 35] on input "search" at bounding box center [771, 39] width 474 height 37
paste input "L5710dw"
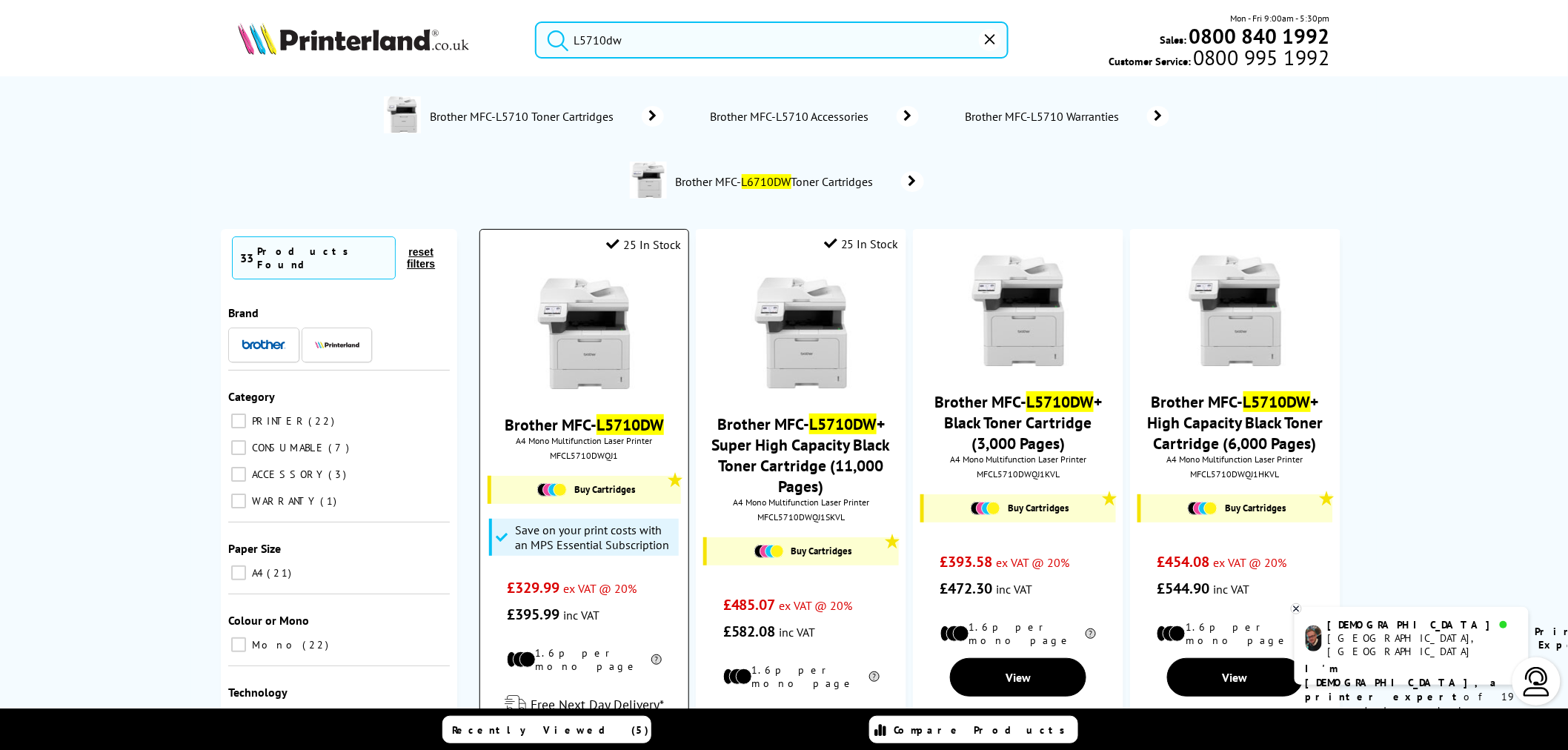
type input "L5710dw"
click at [576, 345] on img at bounding box center [584, 333] width 111 height 111
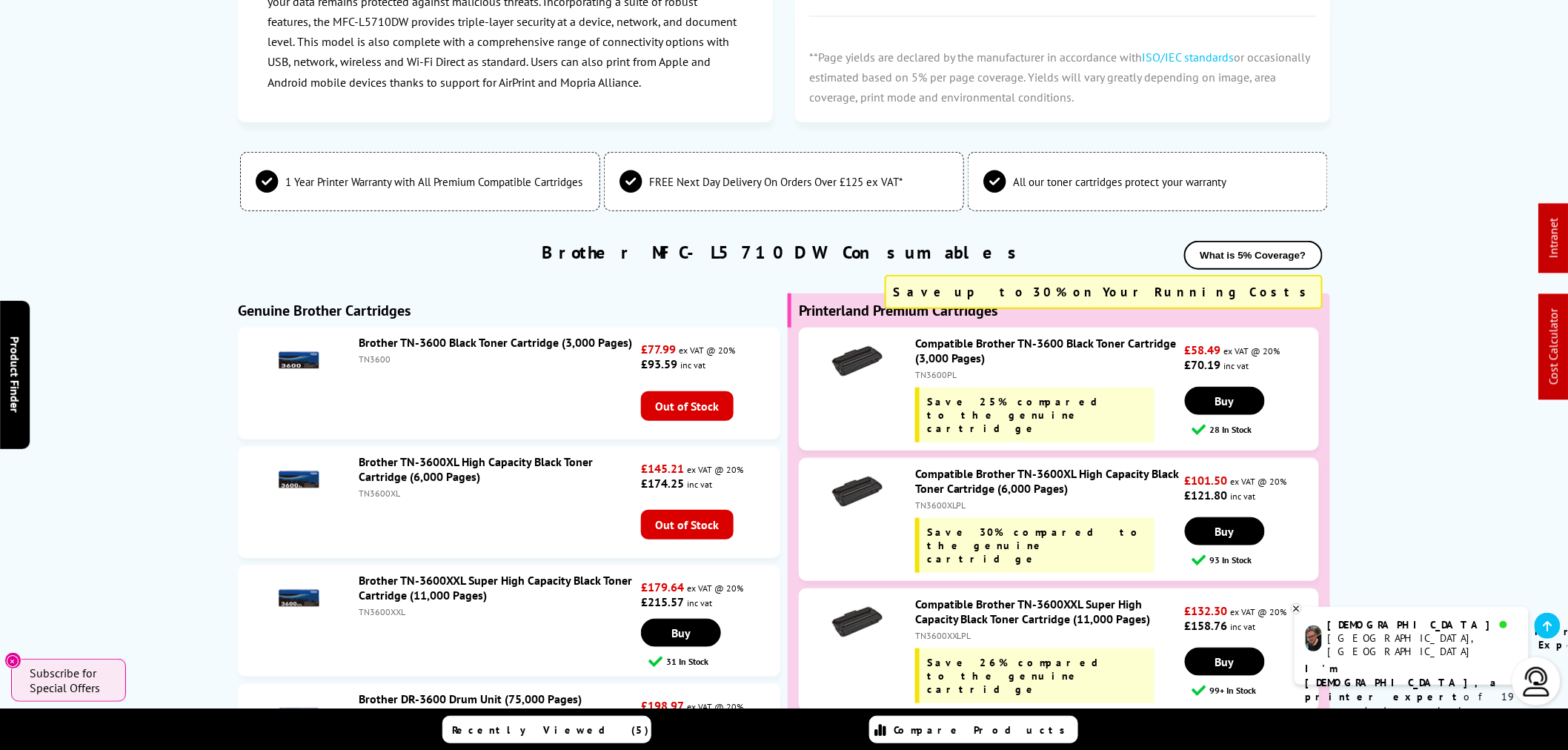
scroll to position [5021, 0]
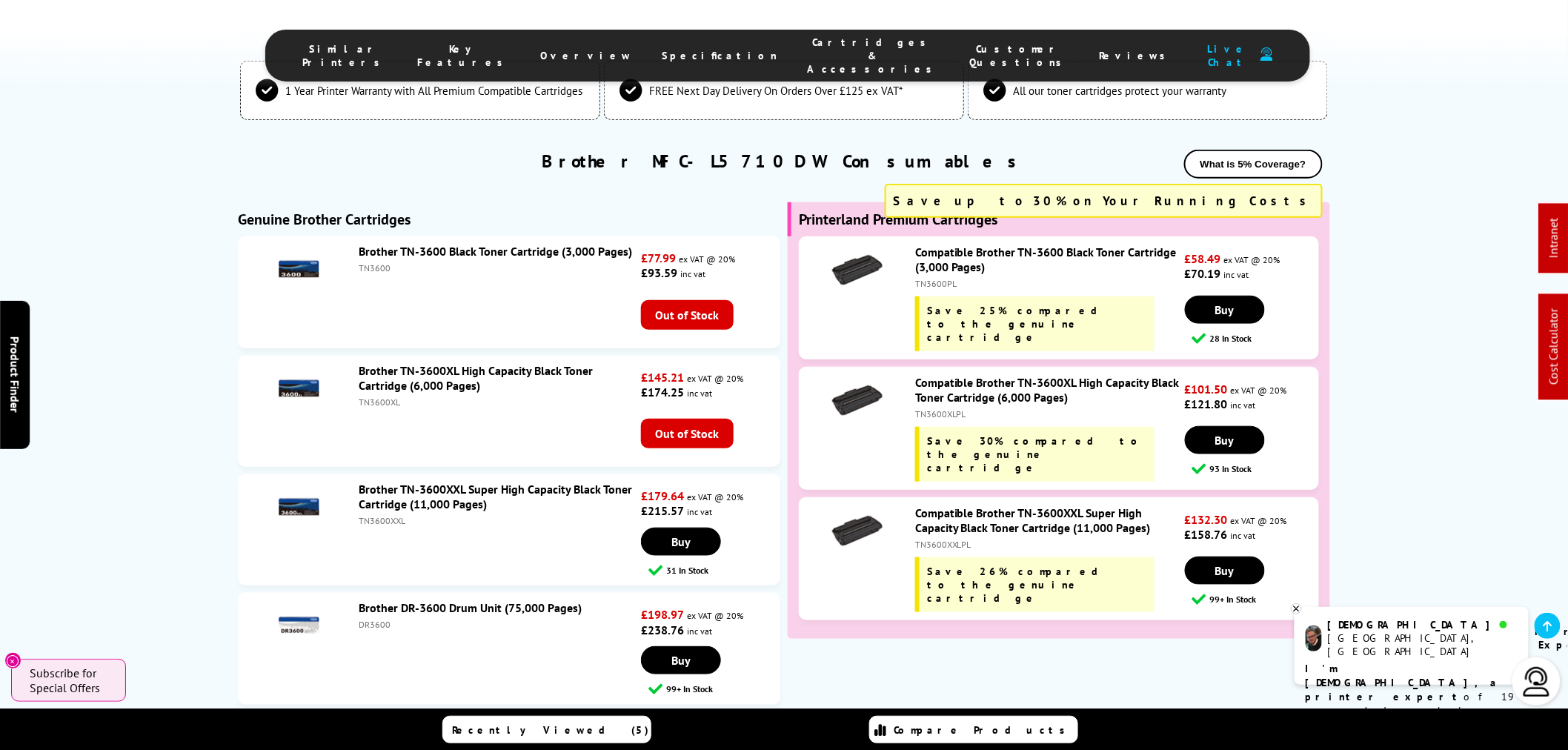
drag, startPoint x: 558, startPoint y: 366, endPoint x: 342, endPoint y: 213, distance: 264.7
click at [342, 236] on ul "Brother TN-3600 Black Toner Cartridge (3,000 Pages) TN3600 £77.99 ex VAT @ 20% …" at bounding box center [509, 474] width 542 height 476
click at [489, 396] on div "TN3600XL" at bounding box center [498, 402] width 279 height 11
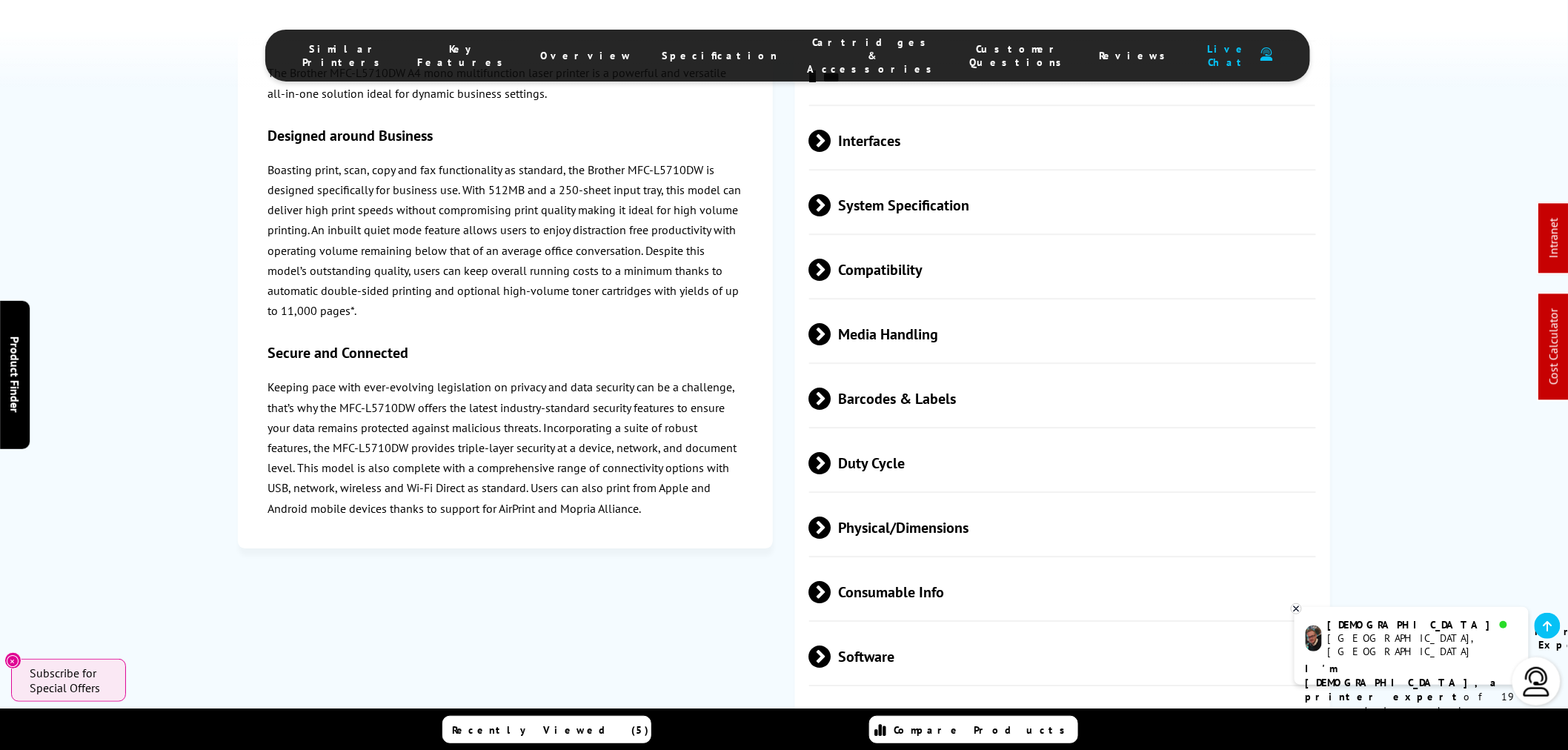
scroll to position [3786, 0]
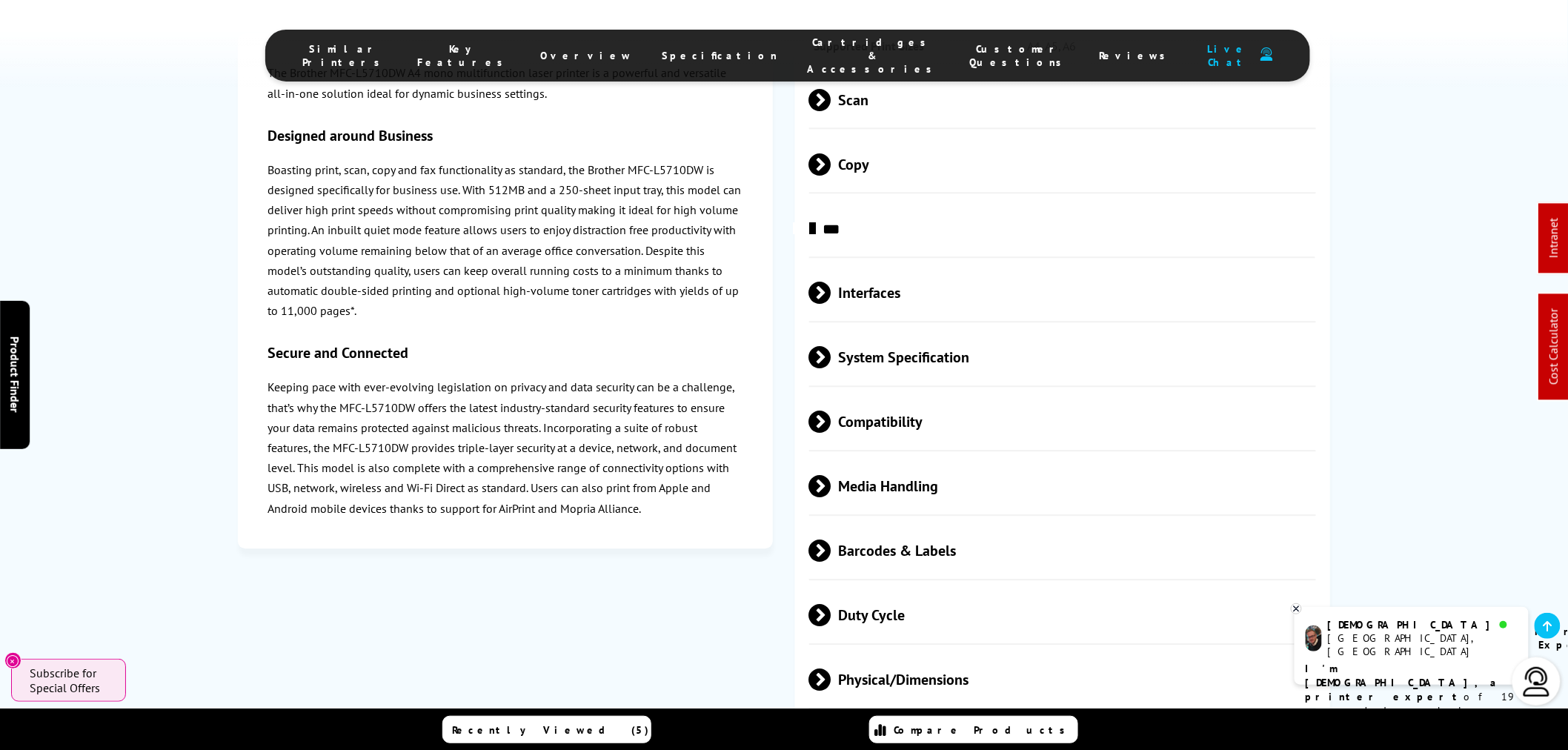
click at [920, 459] on span "Media Handling" at bounding box center [1062, 486] width 507 height 56
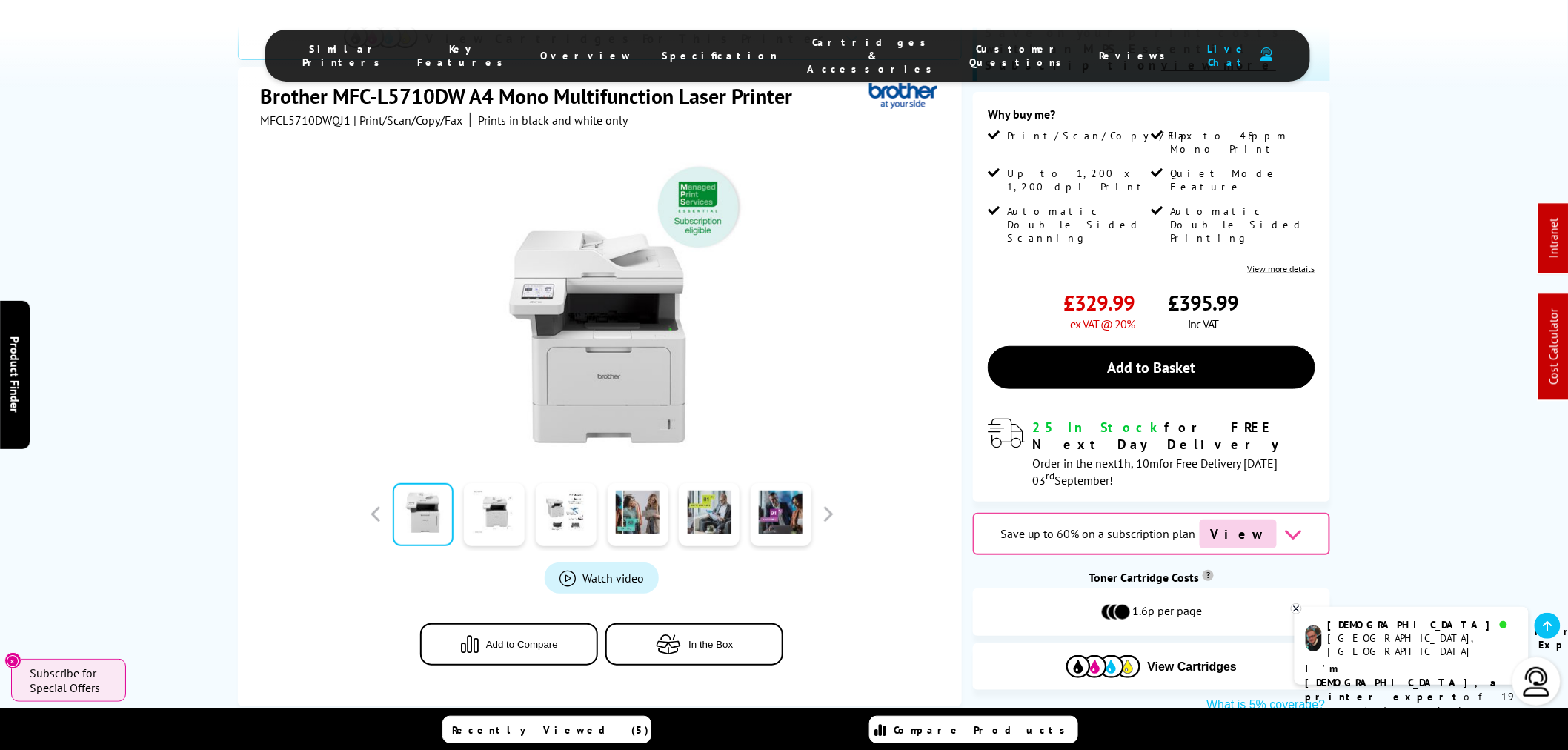
scroll to position [0, 0]
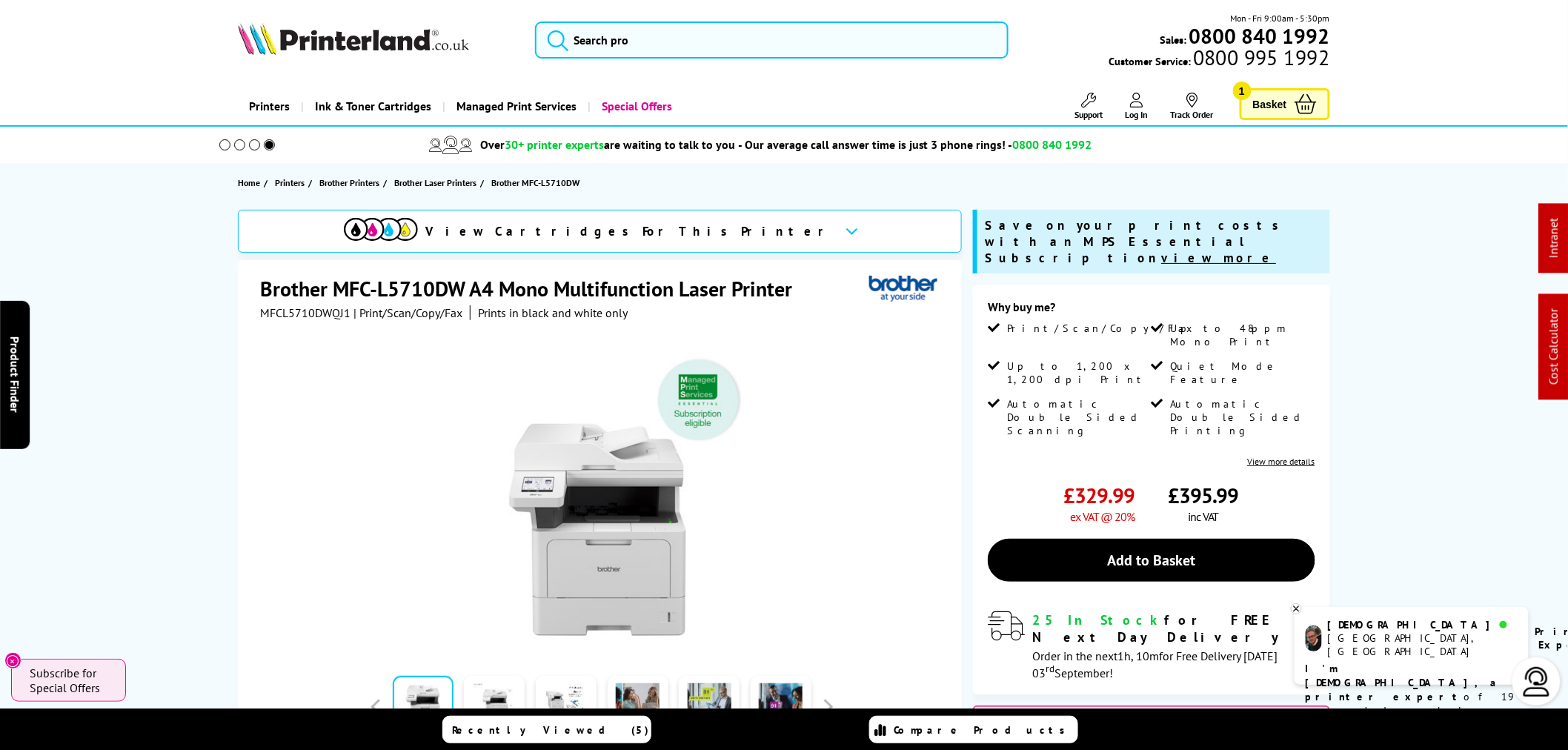
click at [332, 306] on span "MFCL5710DWQJ1" at bounding box center [305, 312] width 91 height 15
click at [333, 306] on span "MFCL5710DWQJ1" at bounding box center [305, 312] width 91 height 15
click at [334, 308] on span "MFCL5710DWQJ1" at bounding box center [305, 312] width 91 height 15
copy span "MFCL5710DWQJ1"
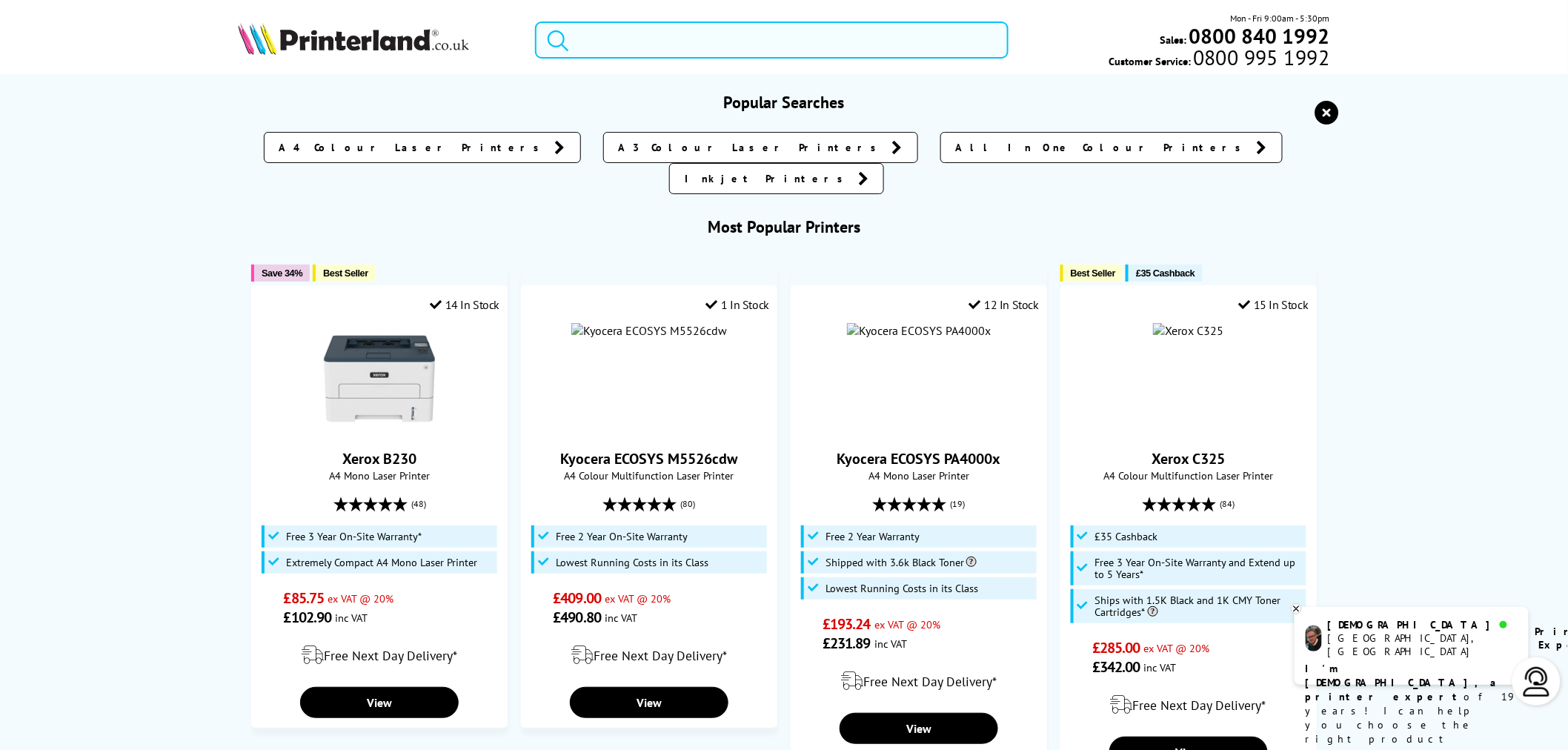
click at [625, 50] on input "search" at bounding box center [771, 39] width 474 height 37
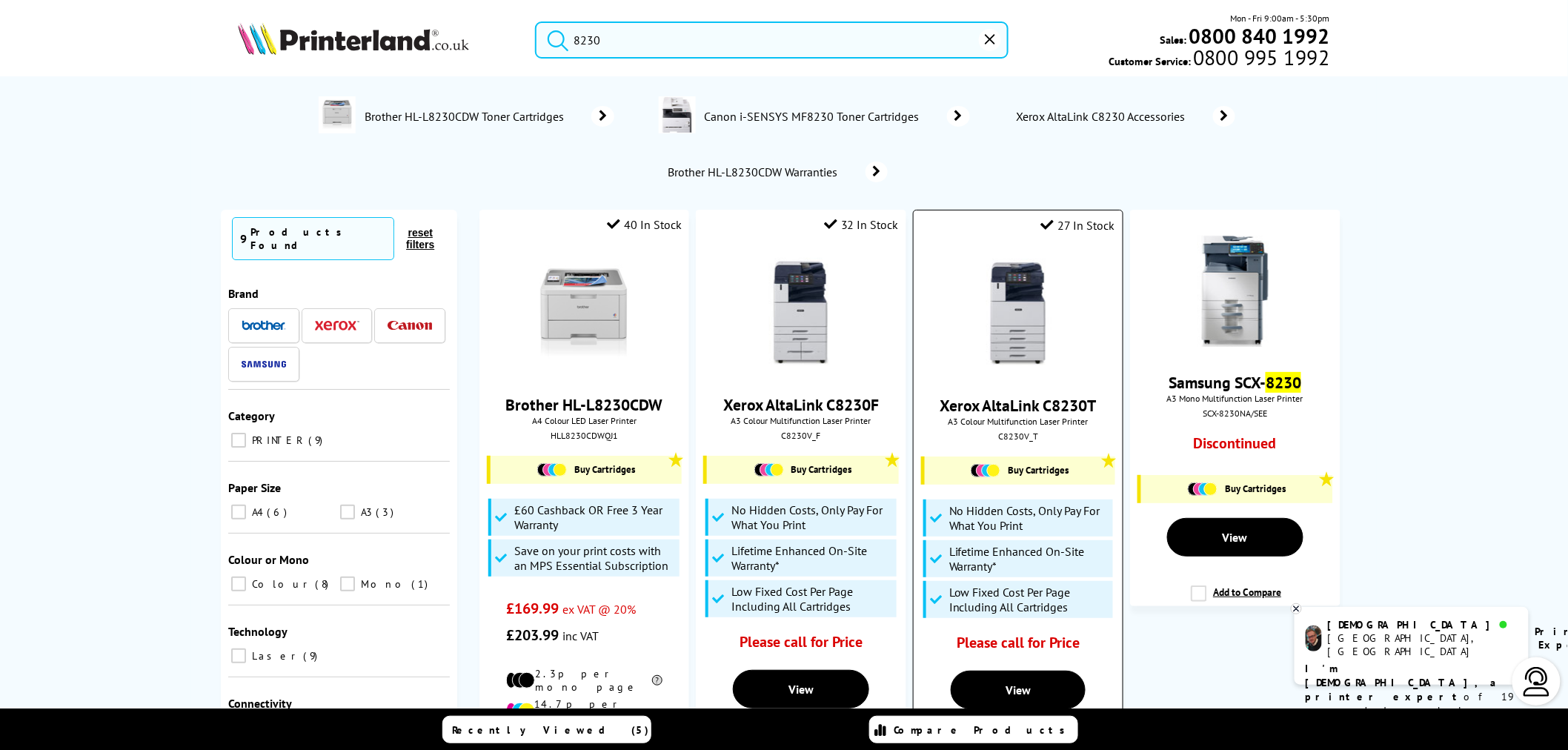
type input "8230"
click at [1032, 317] on img at bounding box center [1018, 314] width 111 height 111
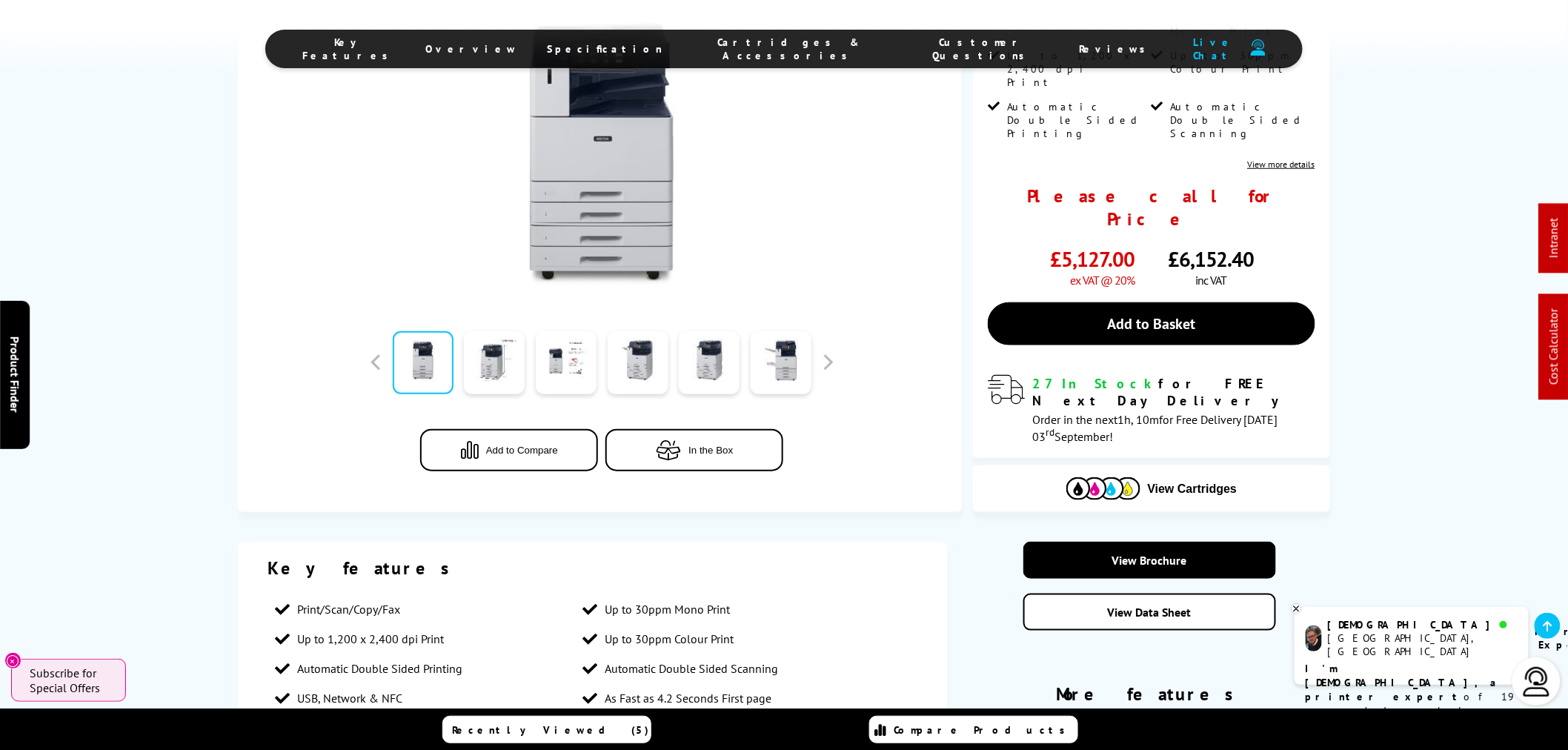
scroll to position [493, 0]
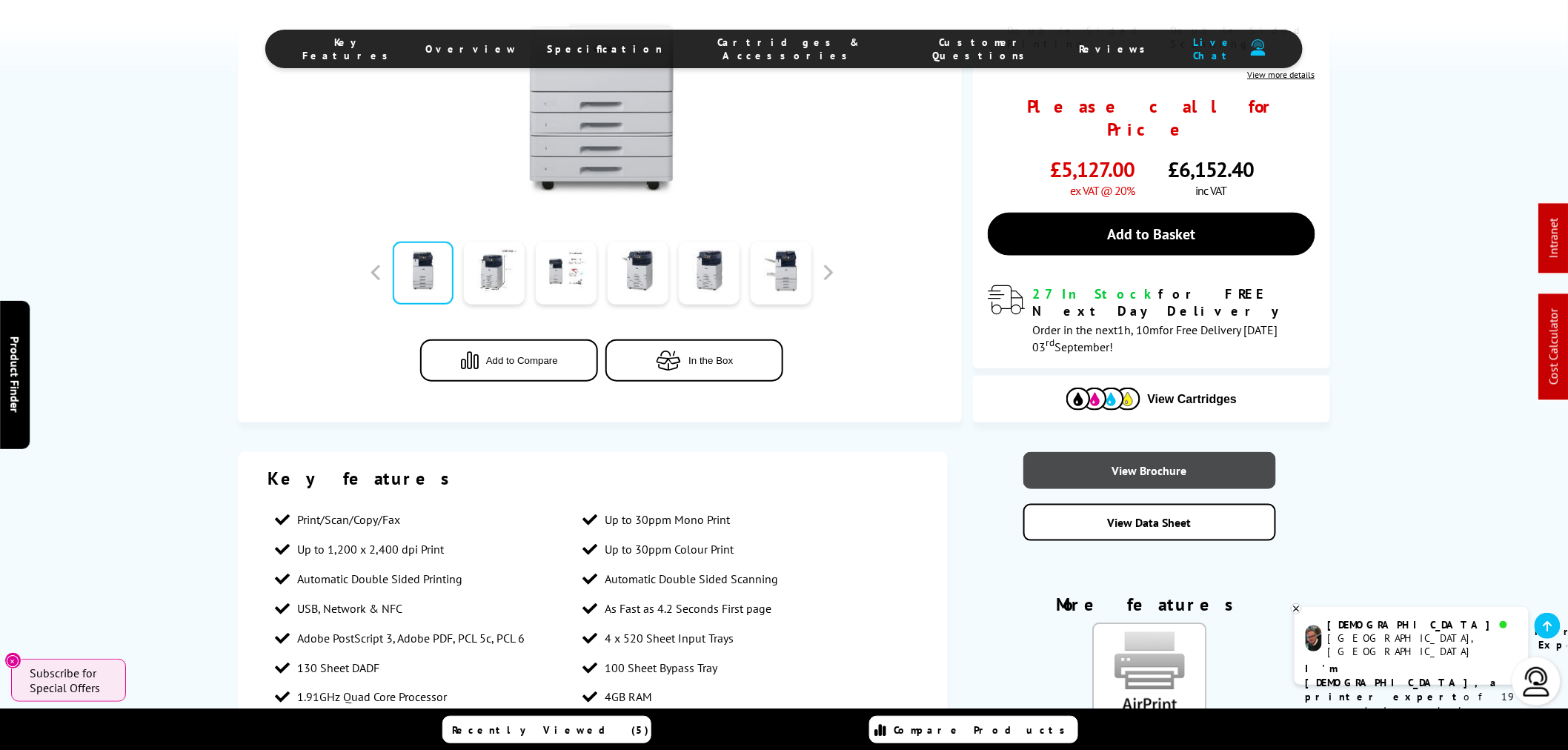
click at [1137, 452] on link "View Brochure" at bounding box center [1150, 470] width 252 height 37
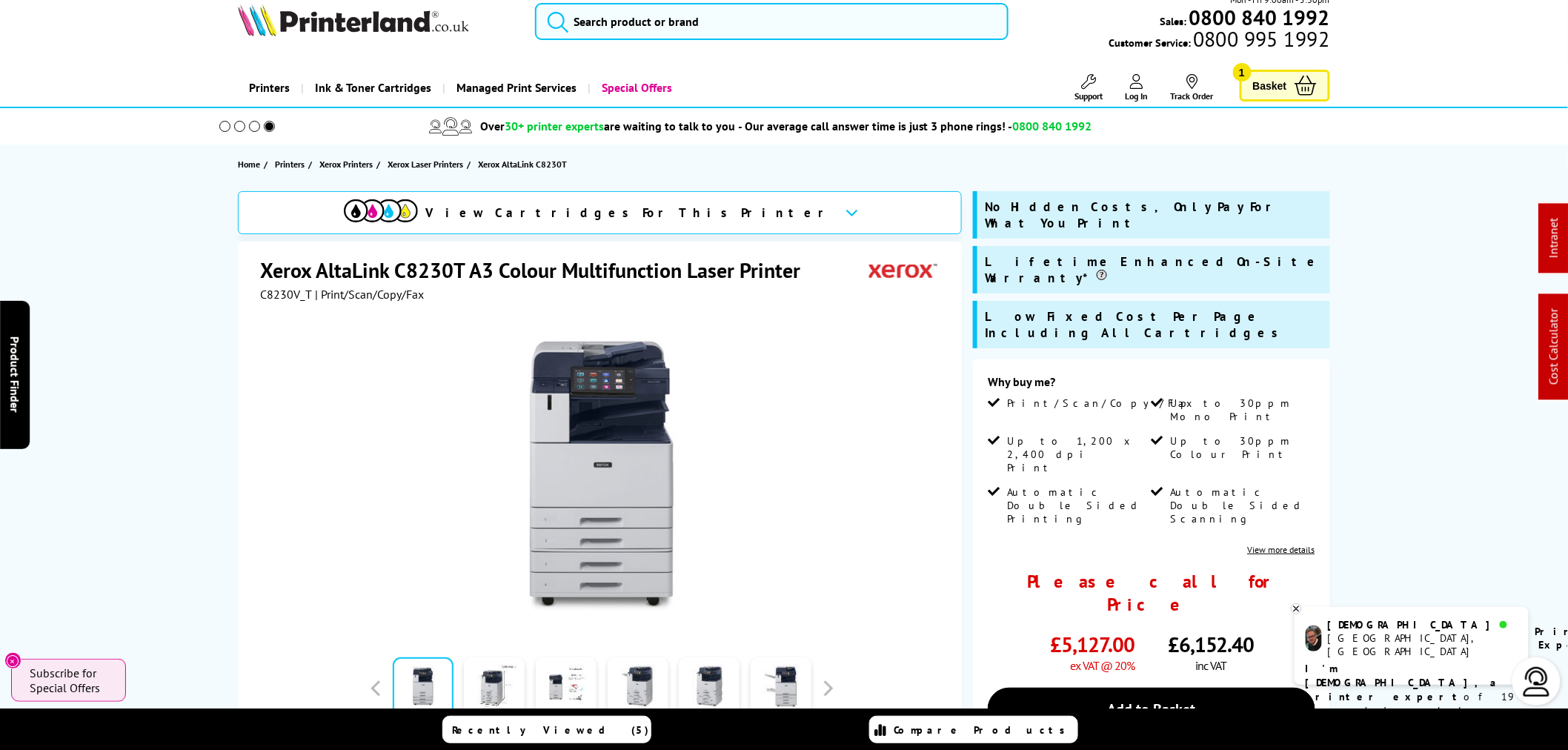
scroll to position [0, 0]
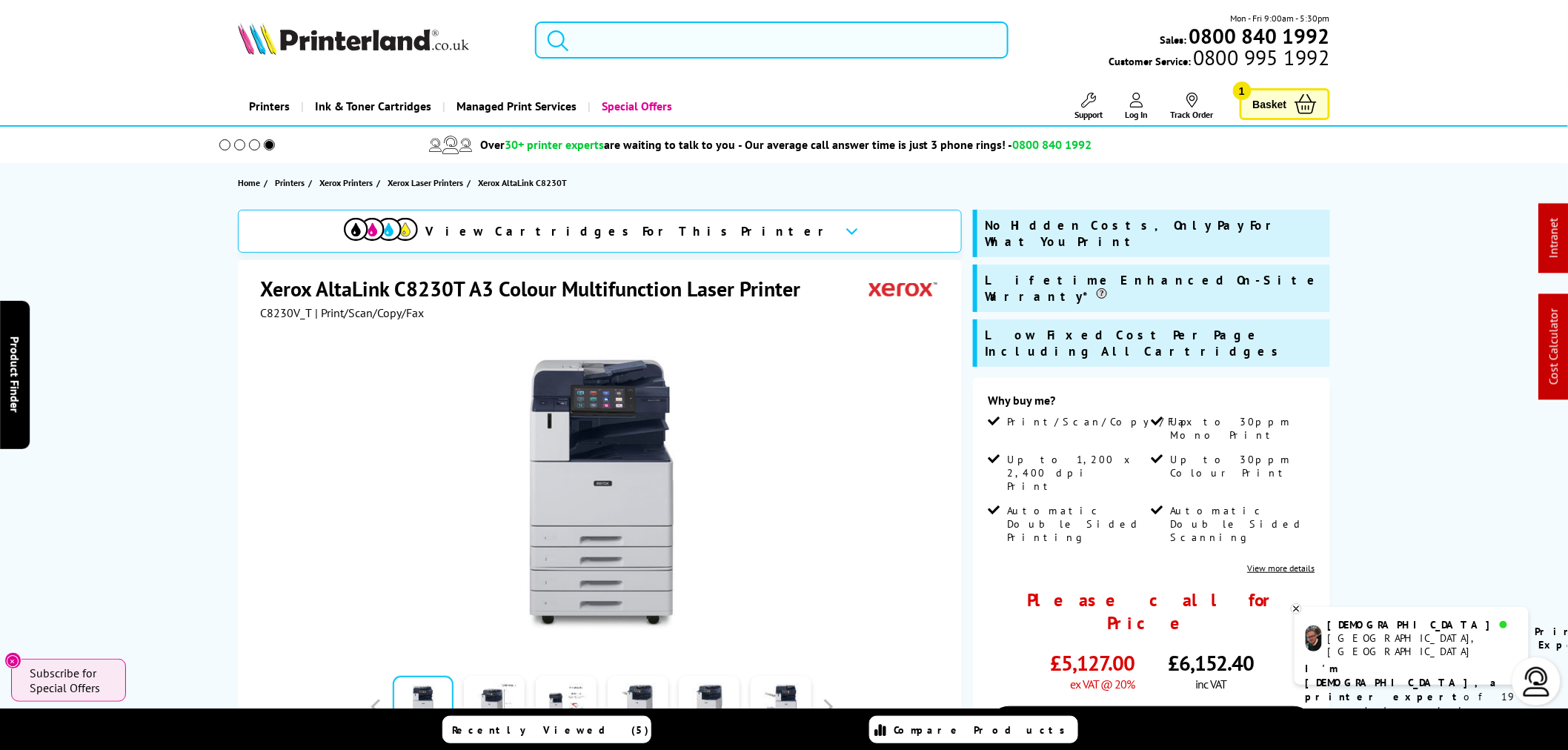
click at [759, 41] on input "search" at bounding box center [771, 39] width 474 height 37
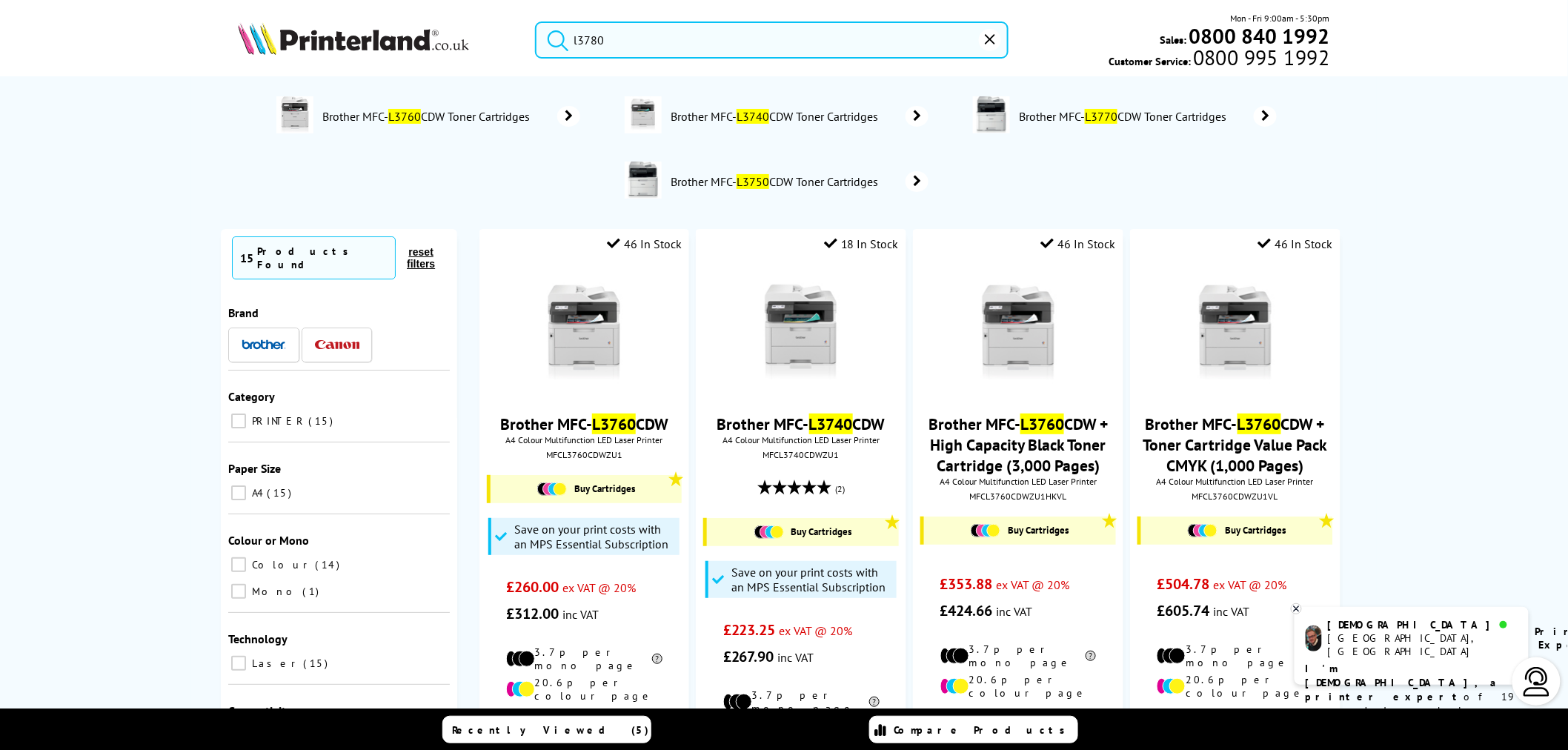
click at [660, 47] on input "l3780" at bounding box center [771, 39] width 474 height 37
click at [777, 53] on input "l3780" at bounding box center [771, 39] width 474 height 37
drag, startPoint x: 778, startPoint y: 49, endPoint x: 527, endPoint y: 54, distance: 251.0
click at [527, 54] on div "l3780" at bounding box center [762, 39] width 492 height 37
click at [618, 43] on input "l3780" at bounding box center [771, 39] width 474 height 37
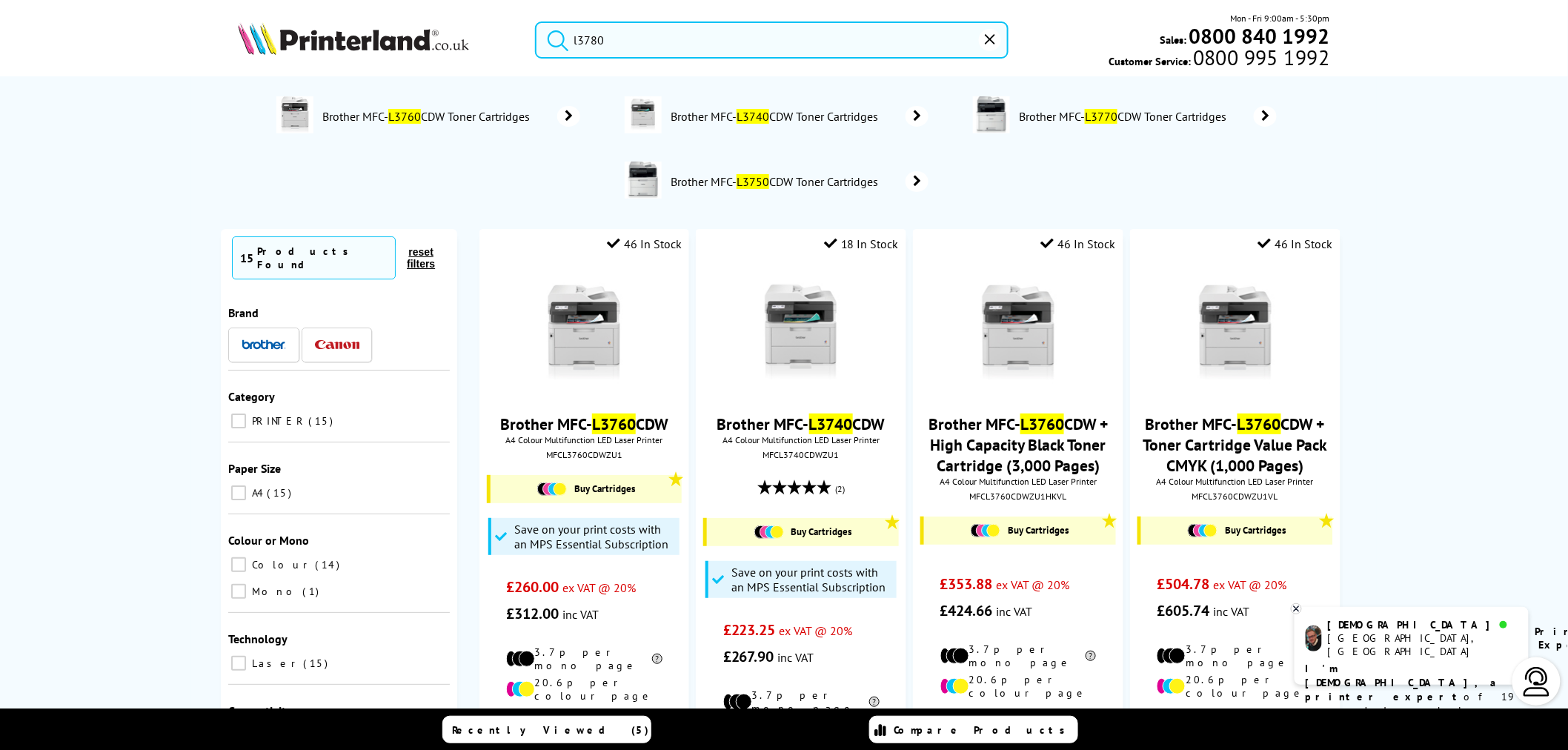
click at [623, 44] on input "l3780" at bounding box center [771, 39] width 474 height 37
click at [625, 43] on input "l3780" at bounding box center [771, 39] width 474 height 37
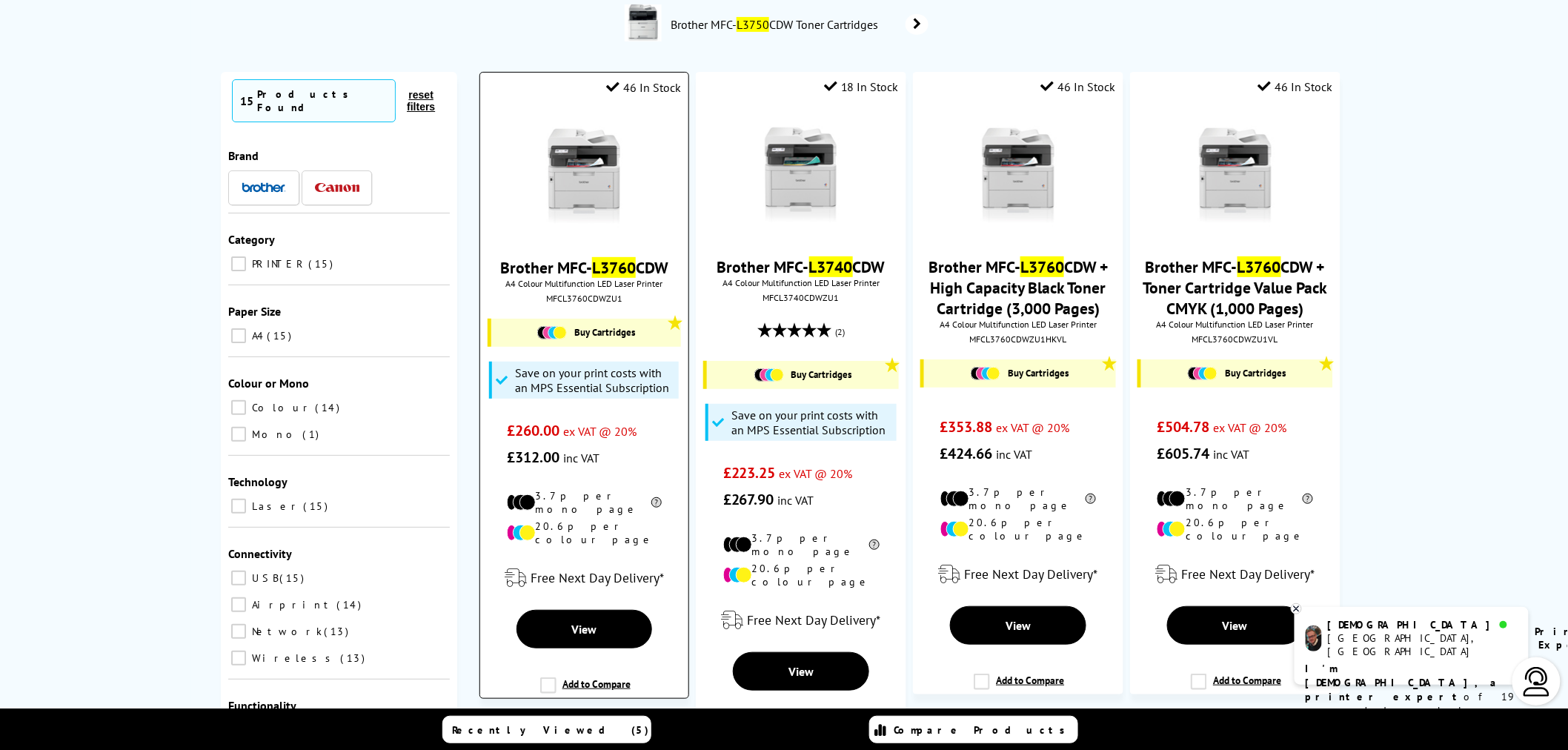
scroll to position [165, 0]
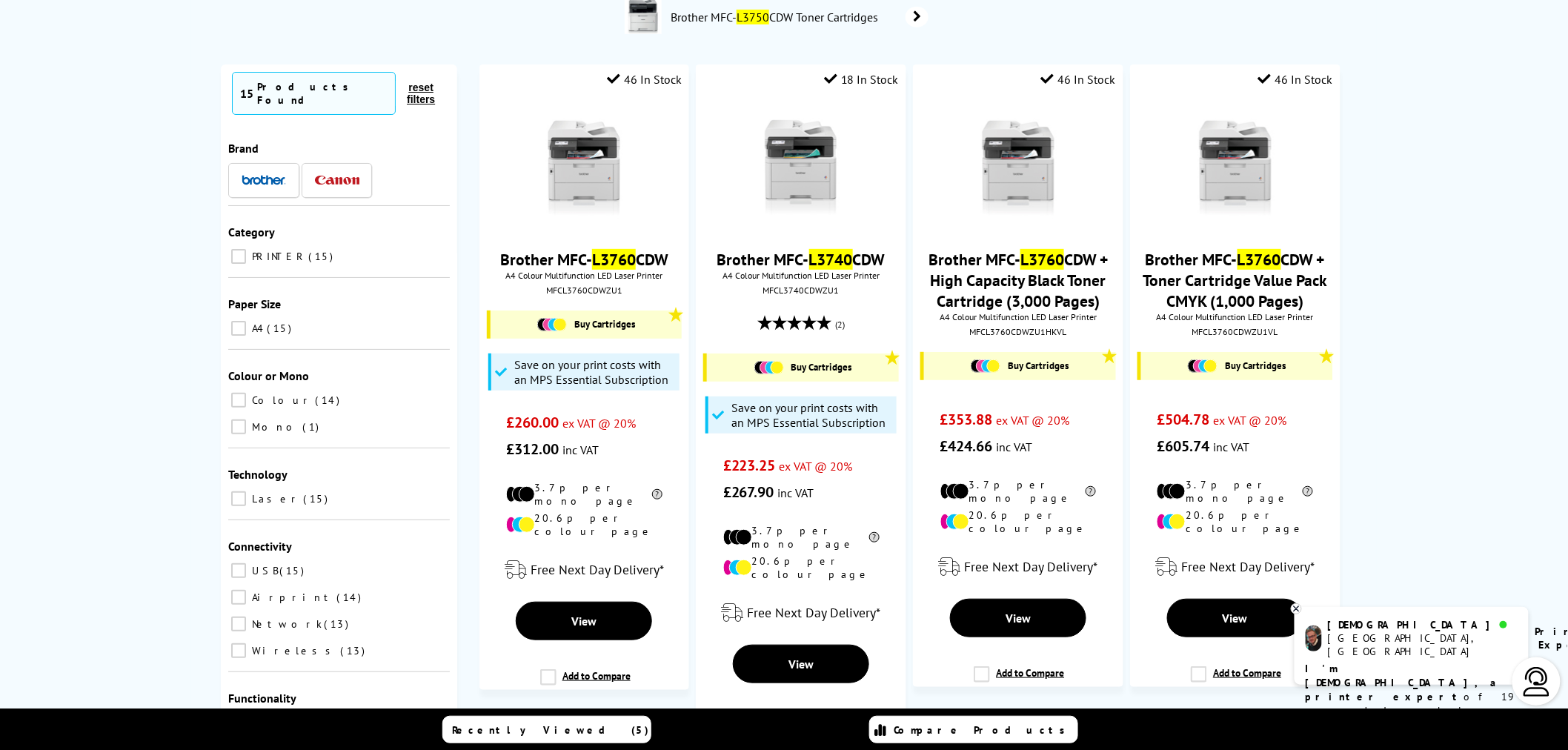
type input "l3780"
click at [604, 171] on img at bounding box center [584, 169] width 111 height 111
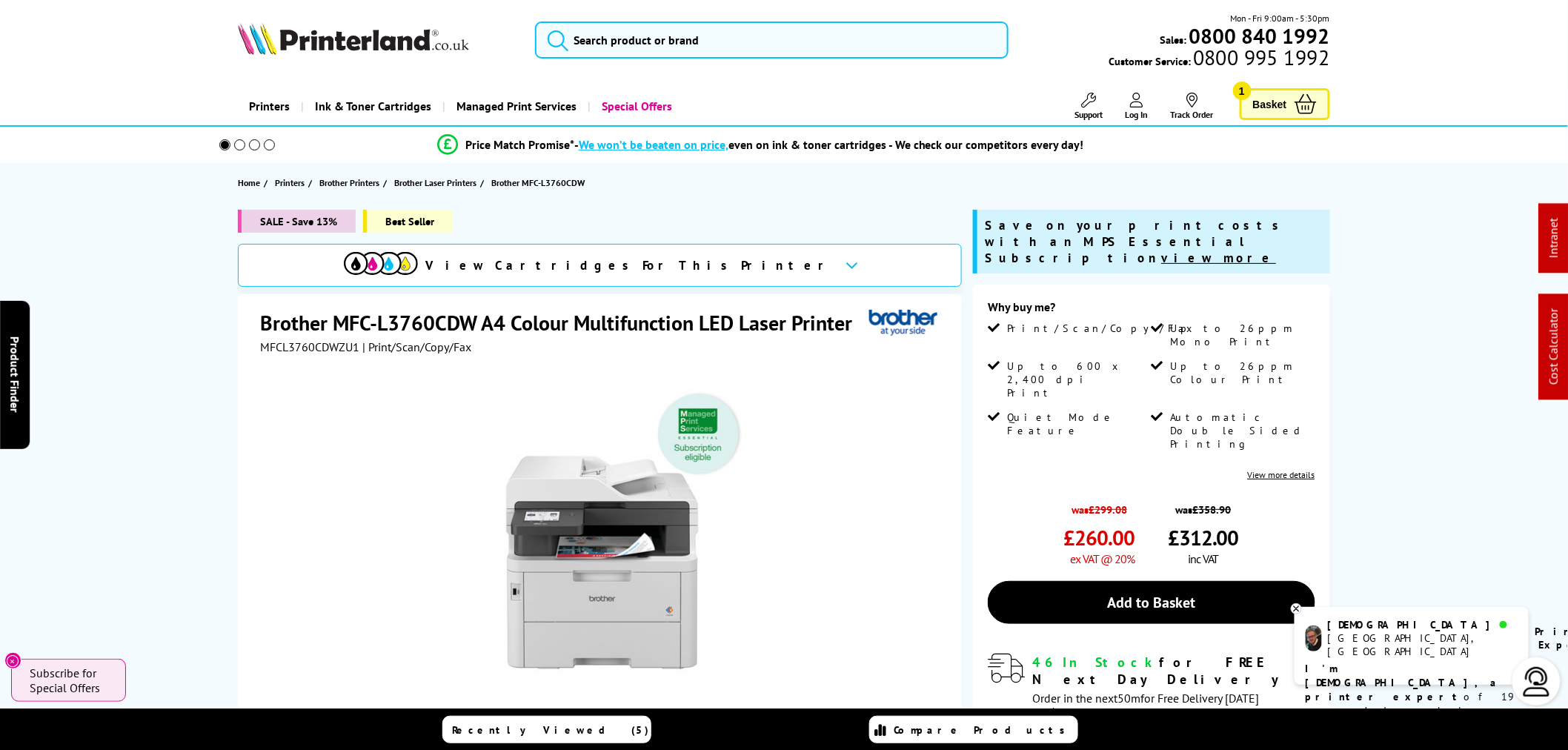
click at [393, 318] on h1 "Brother MFC-L3760CDW A4 Colour Multifunction LED Laser Printer" at bounding box center [563, 322] width 607 height 28
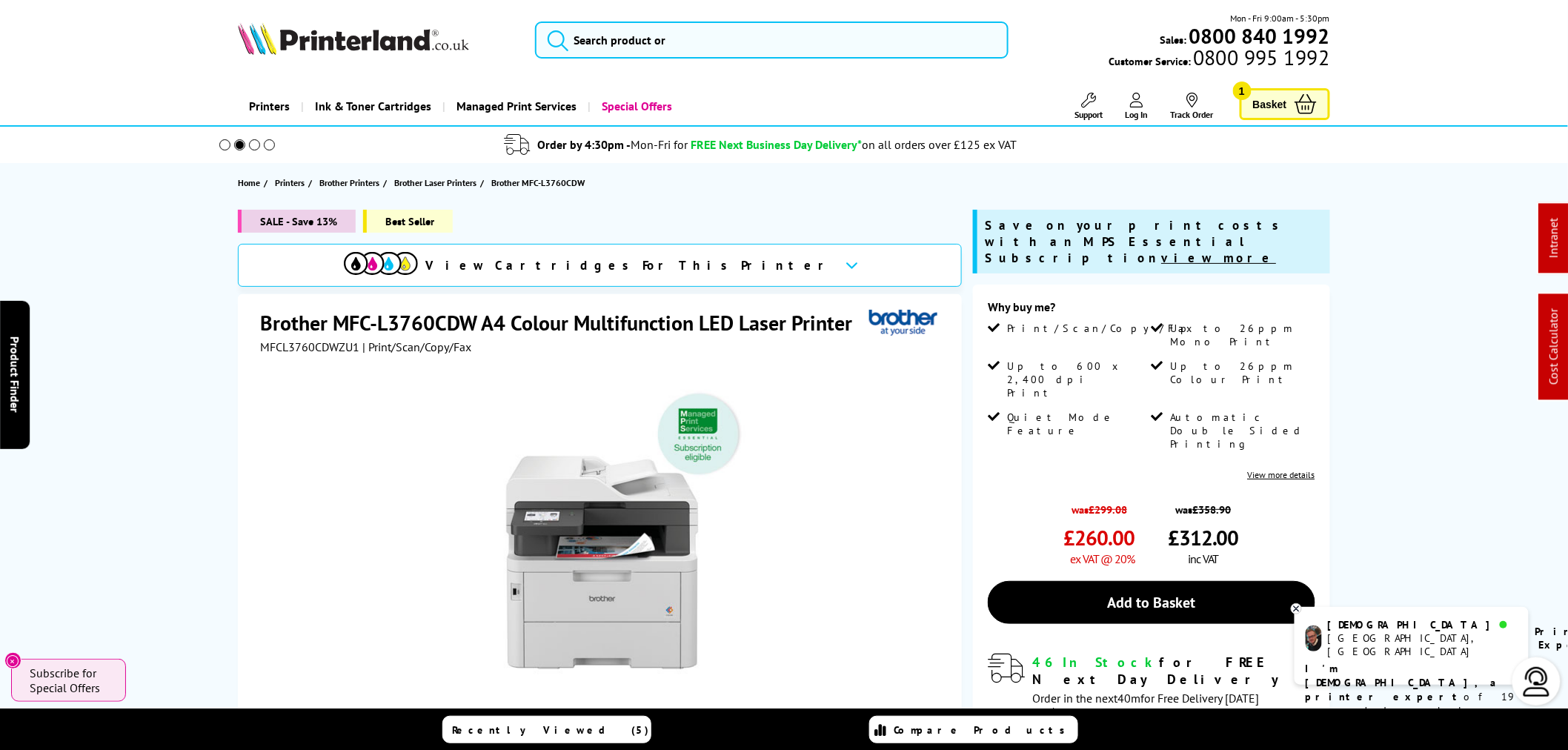
click at [634, 70] on div "Mon - Fri 9:00am - 5:30pm Sales: 0800 840 1992 Customer Service: 0800 995 1992" at bounding box center [784, 43] width 1186 height 65
click at [641, 40] on input "search" at bounding box center [771, 39] width 474 height 37
paste input "HL-3150 cdw"
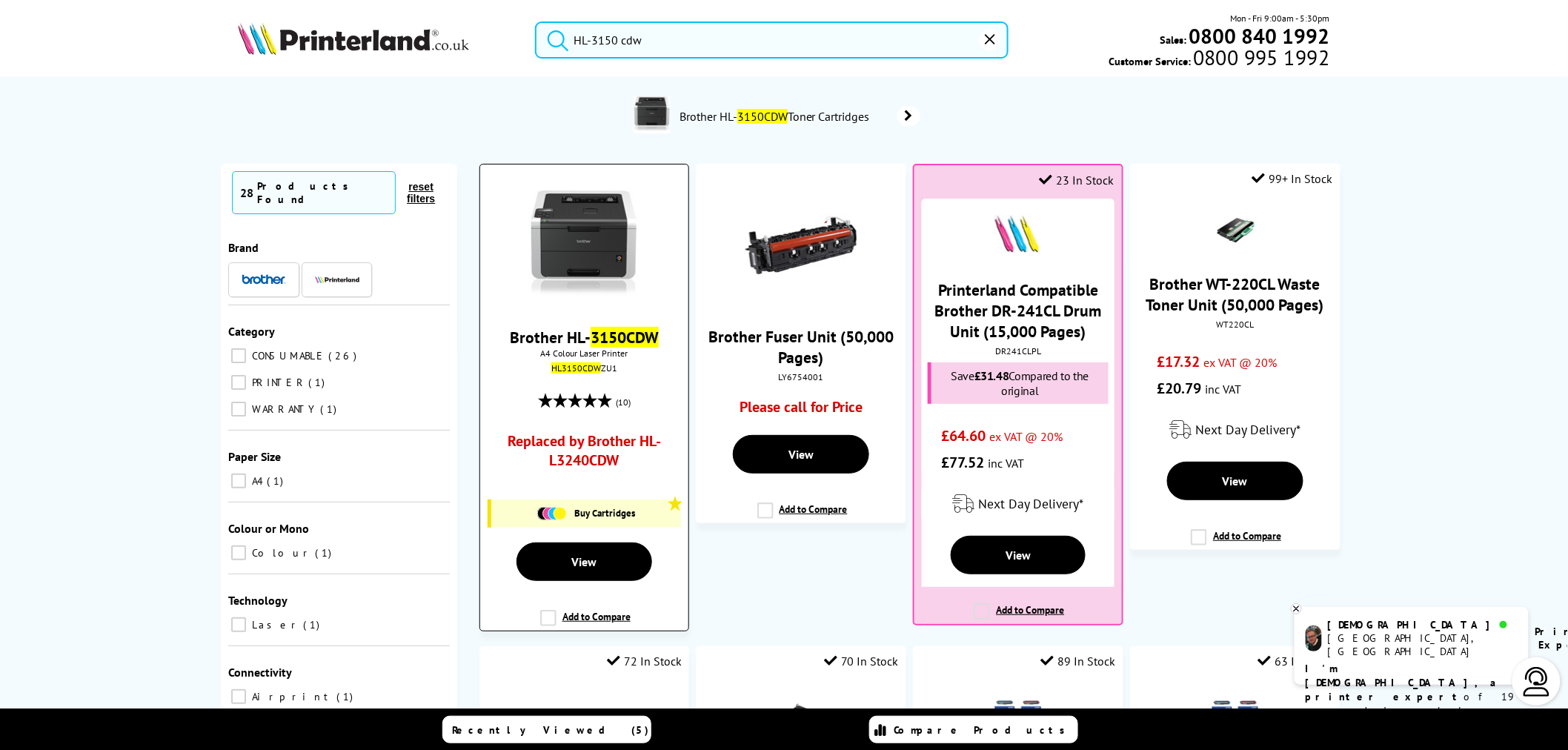
type input "HL-3150 cdw"
click at [603, 446] on link "Replaced by Brother HL-L3240CDW" at bounding box center [584, 454] width 155 height 46
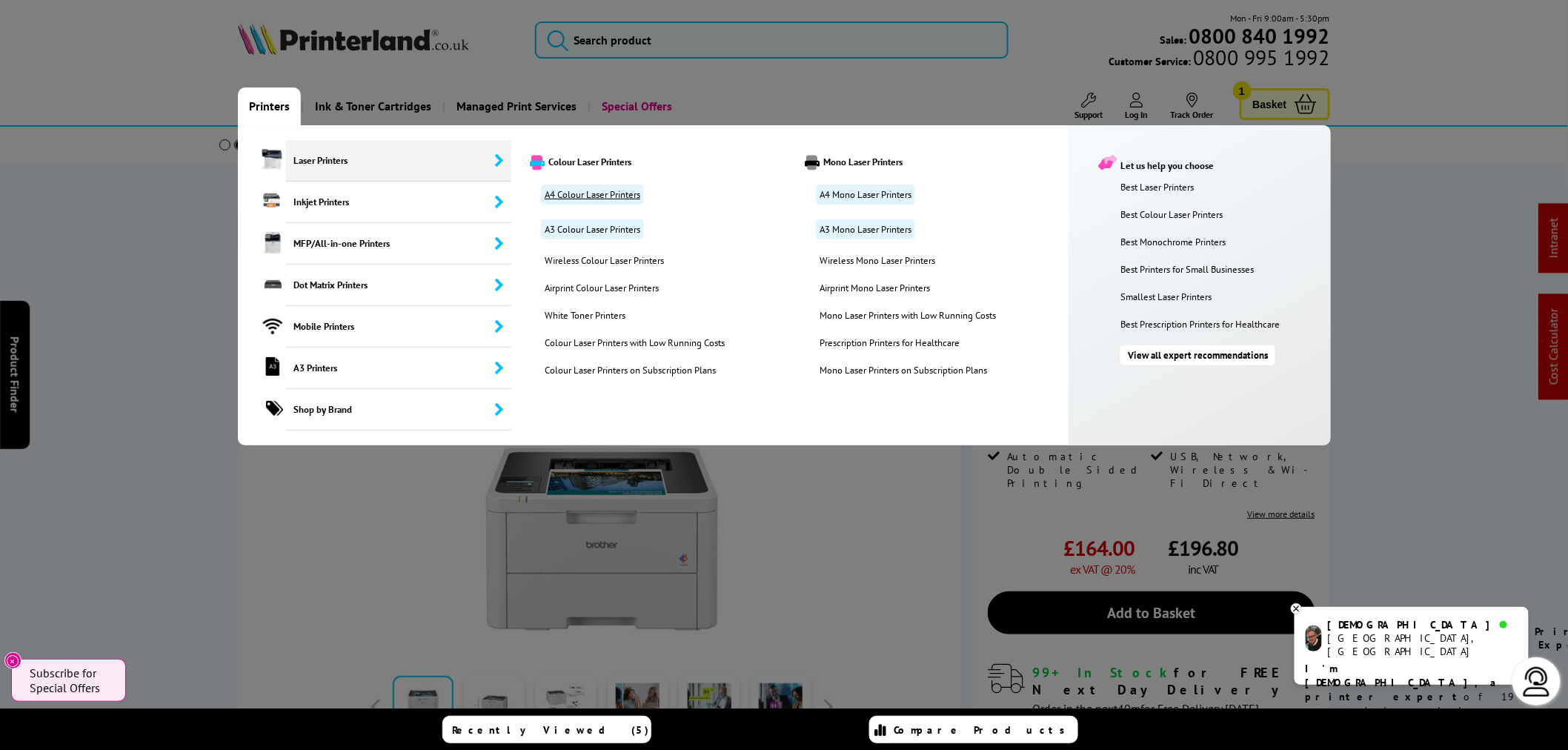
click at [589, 202] on link "A4 Colour Laser Printers" at bounding box center [592, 194] width 103 height 20
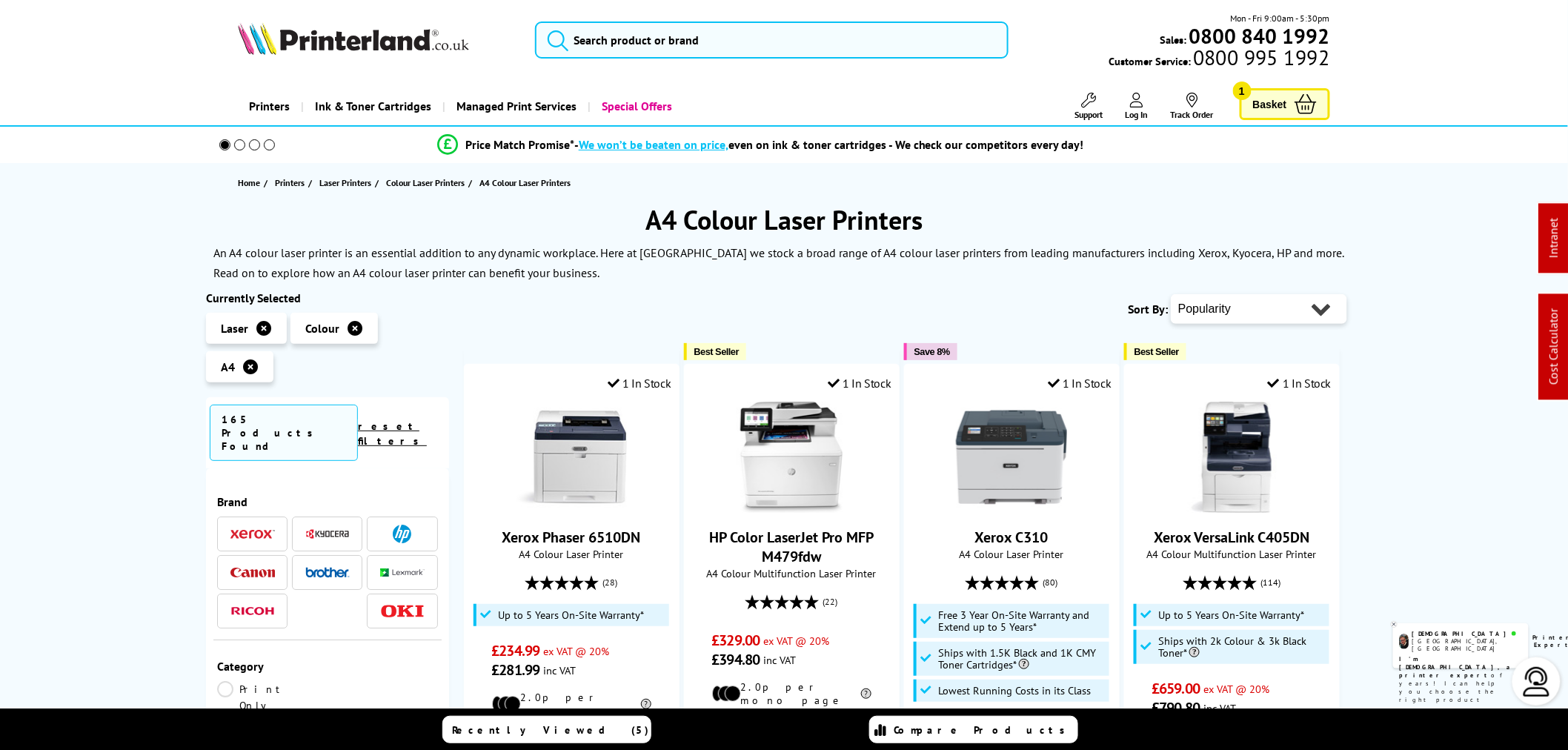
drag, startPoint x: 1193, startPoint y: 299, endPoint x: 1197, endPoint y: 319, distance: 20.4
click at [1193, 299] on select "Popularity Rating Price - Low to High Price - High to Low Running Costs - Low t…" at bounding box center [1259, 309] width 176 height 30
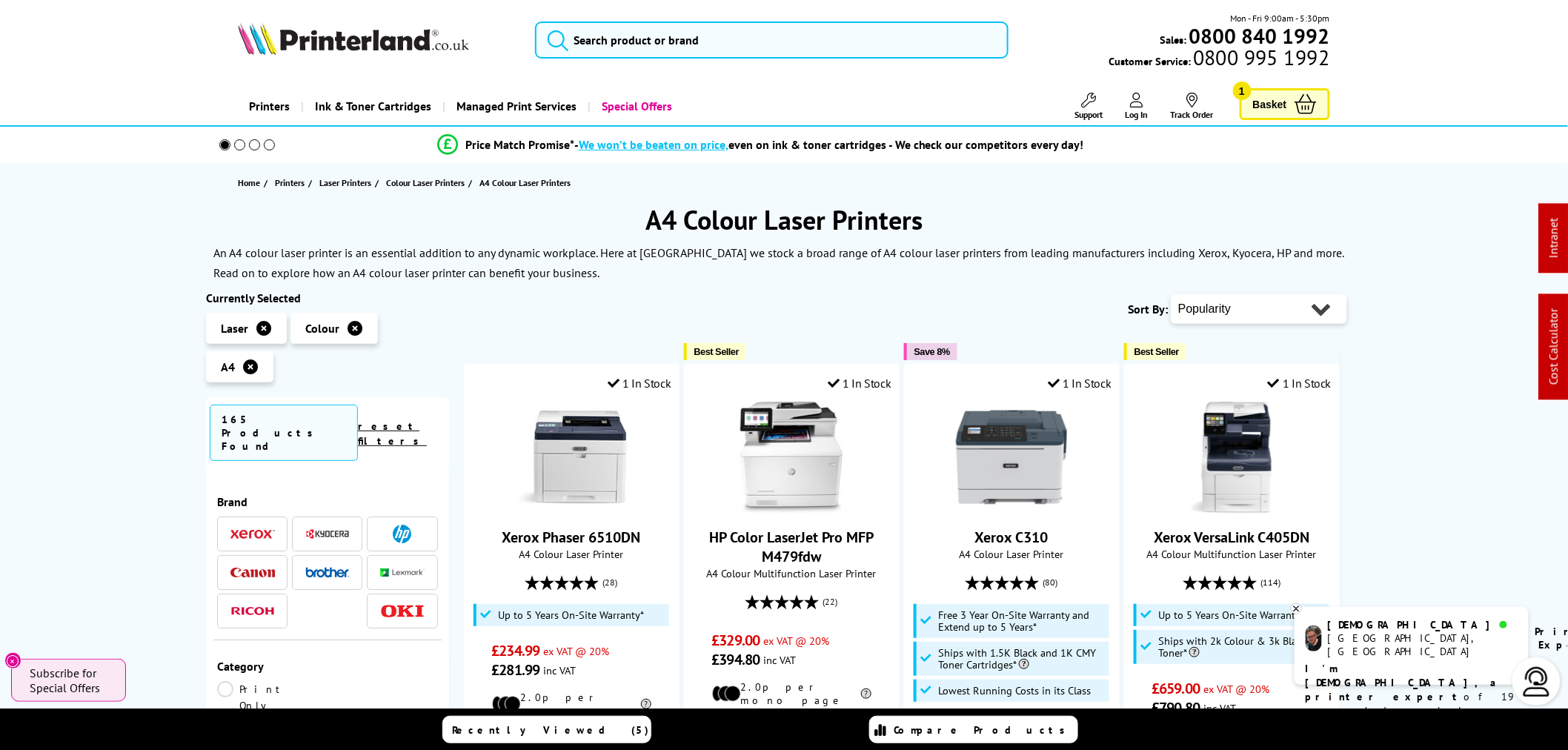
select select "Price Ascending"
click at [1171, 294] on select "Popularity Rating Price - Low to High Price - High to Low Running Costs - Low t…" at bounding box center [1259, 309] width 176 height 30
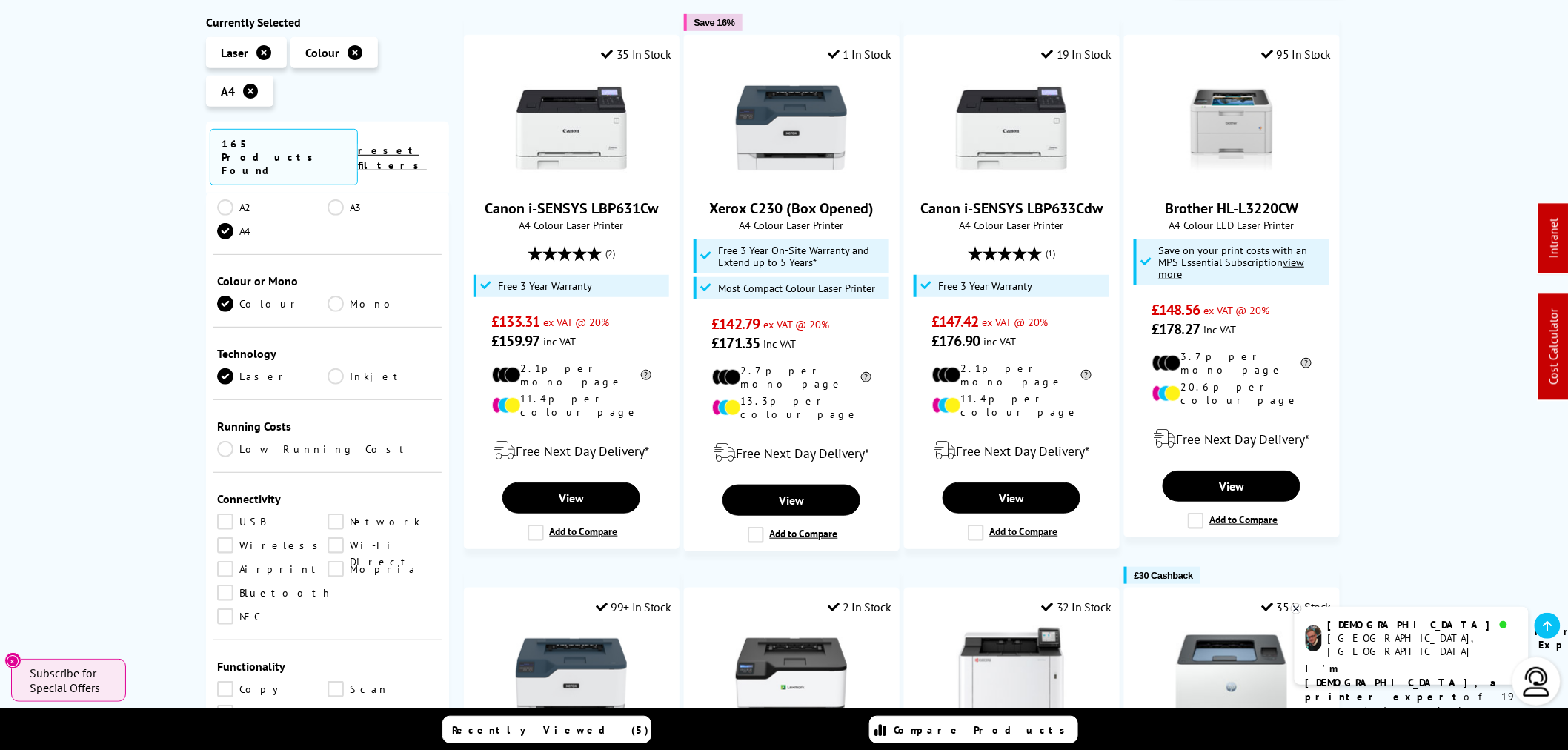
scroll to position [329, 0]
click at [230, 527] on link "Wireless" at bounding box center [273, 535] width 110 height 17
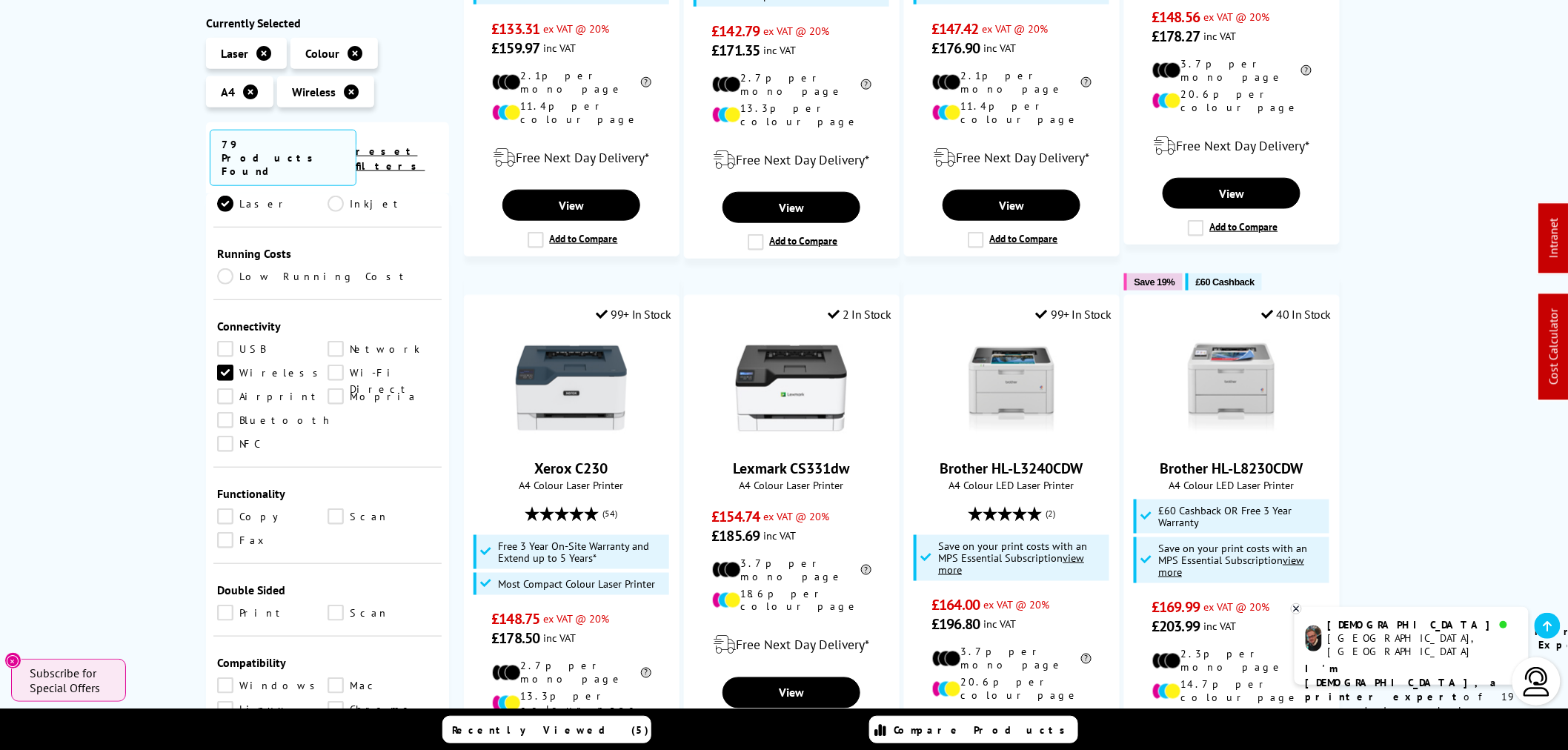
scroll to position [493, 0]
click at [219, 603] on link "Print" at bounding box center [273, 611] width 110 height 17
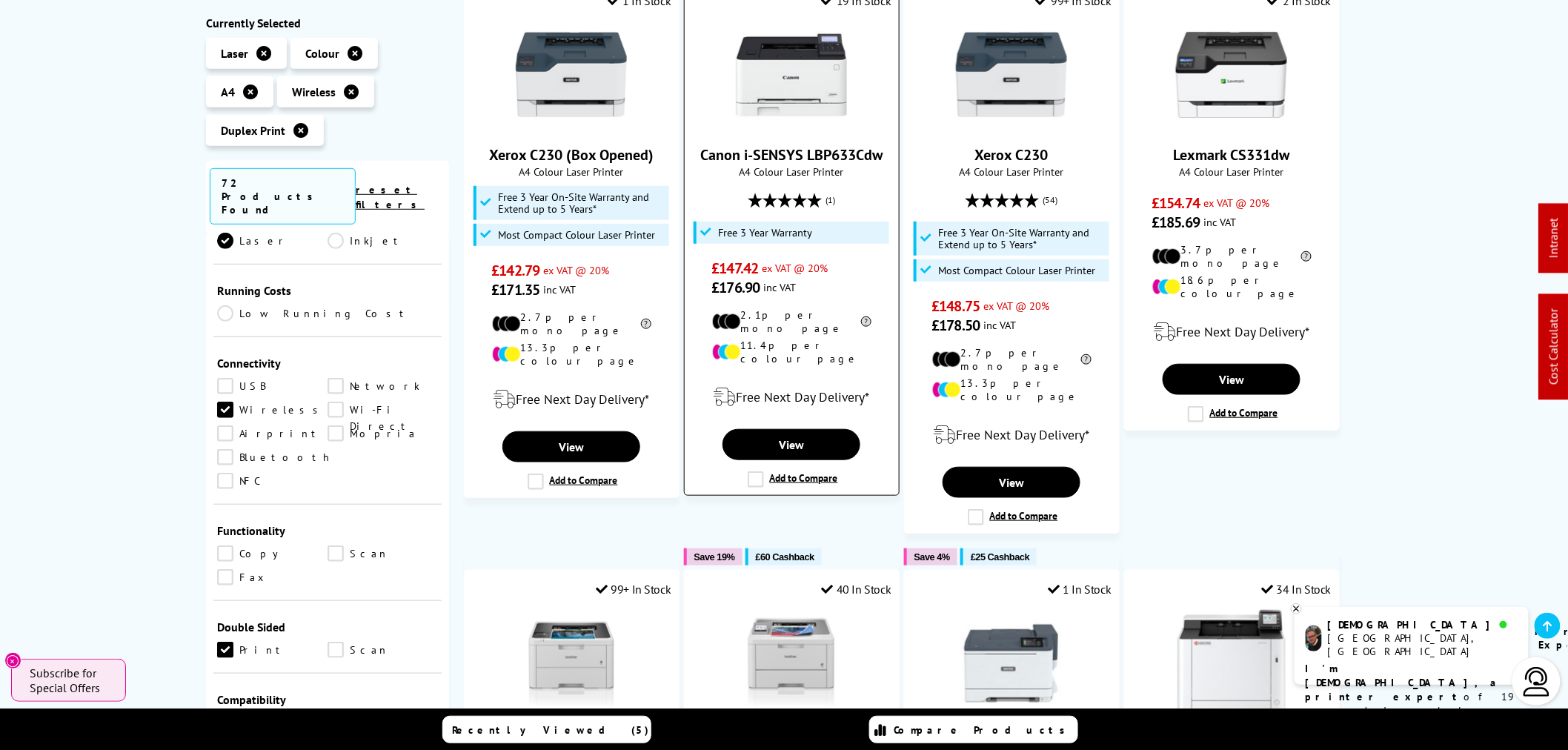
scroll to position [329, 0]
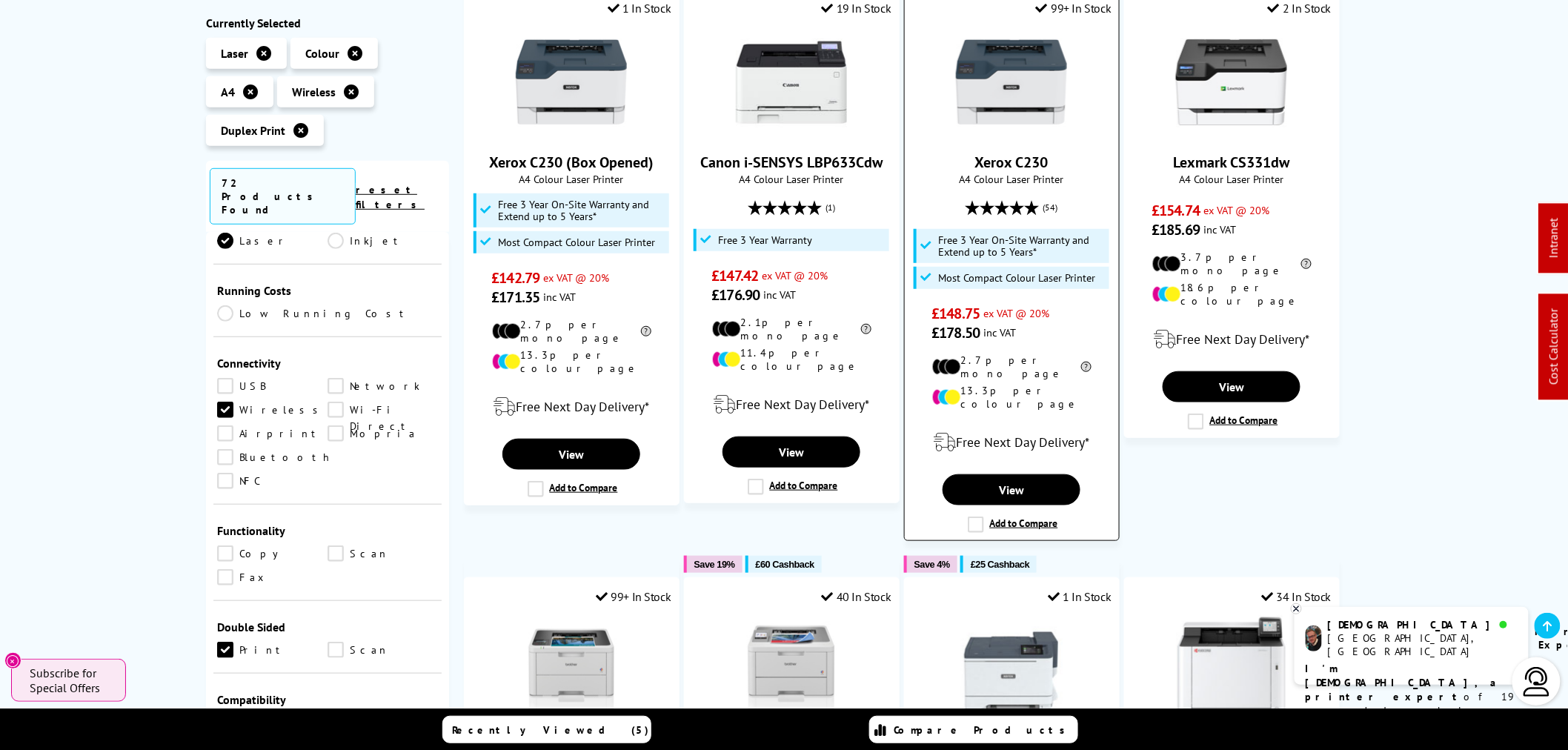
click at [984, 93] on img at bounding box center [1011, 82] width 111 height 111
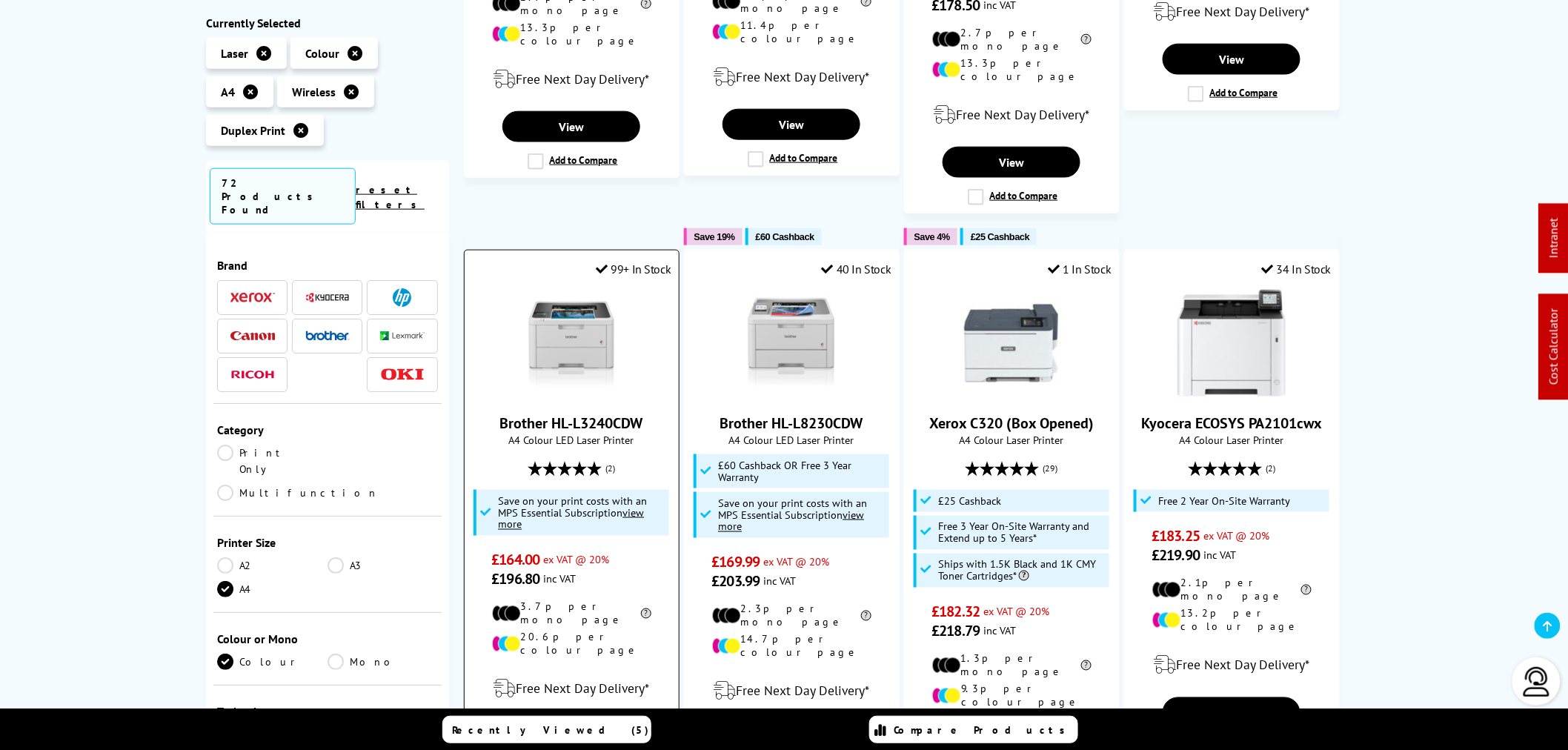
scroll to position [658, 0]
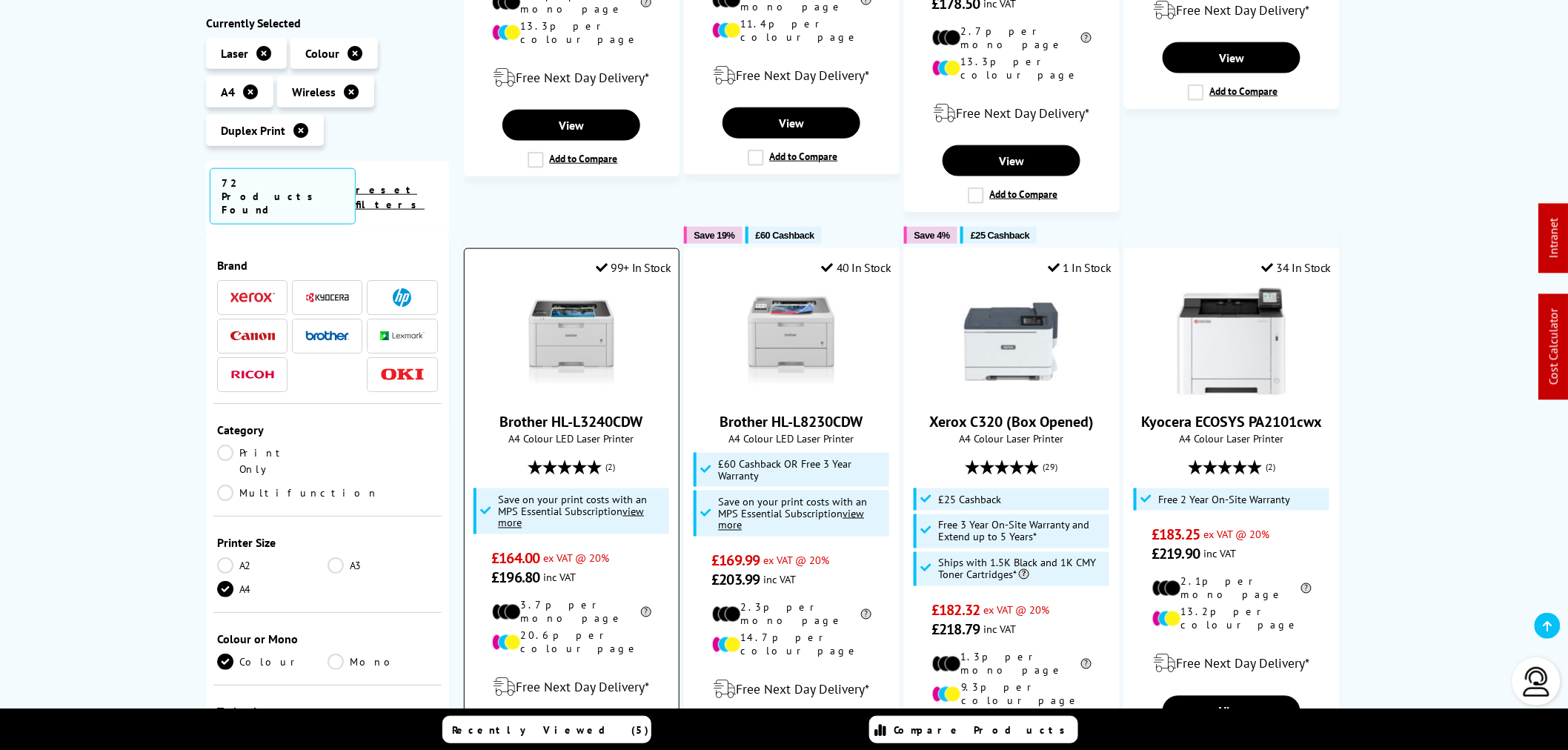
click at [540, 328] on img at bounding box center [571, 341] width 111 height 111
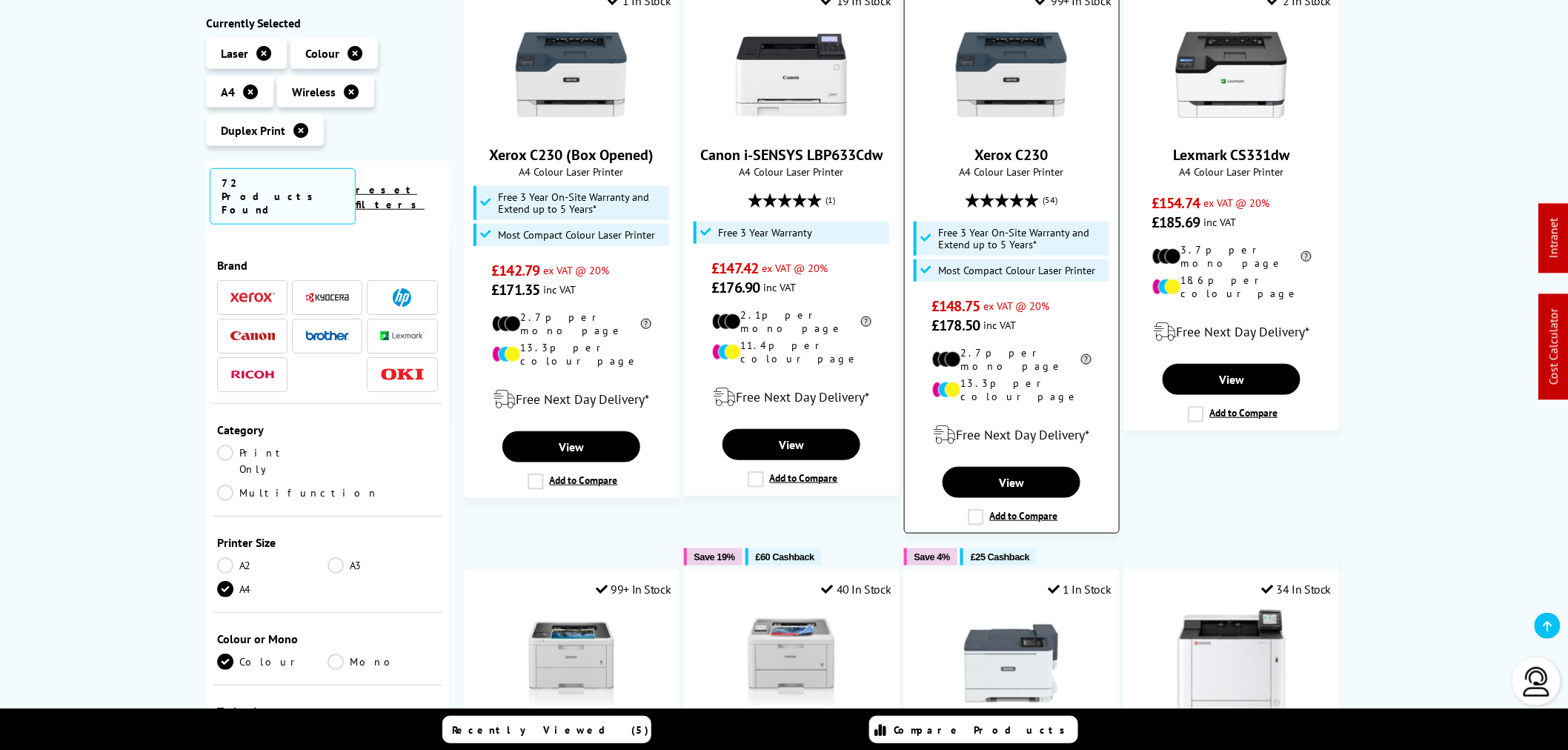
scroll to position [247, 0]
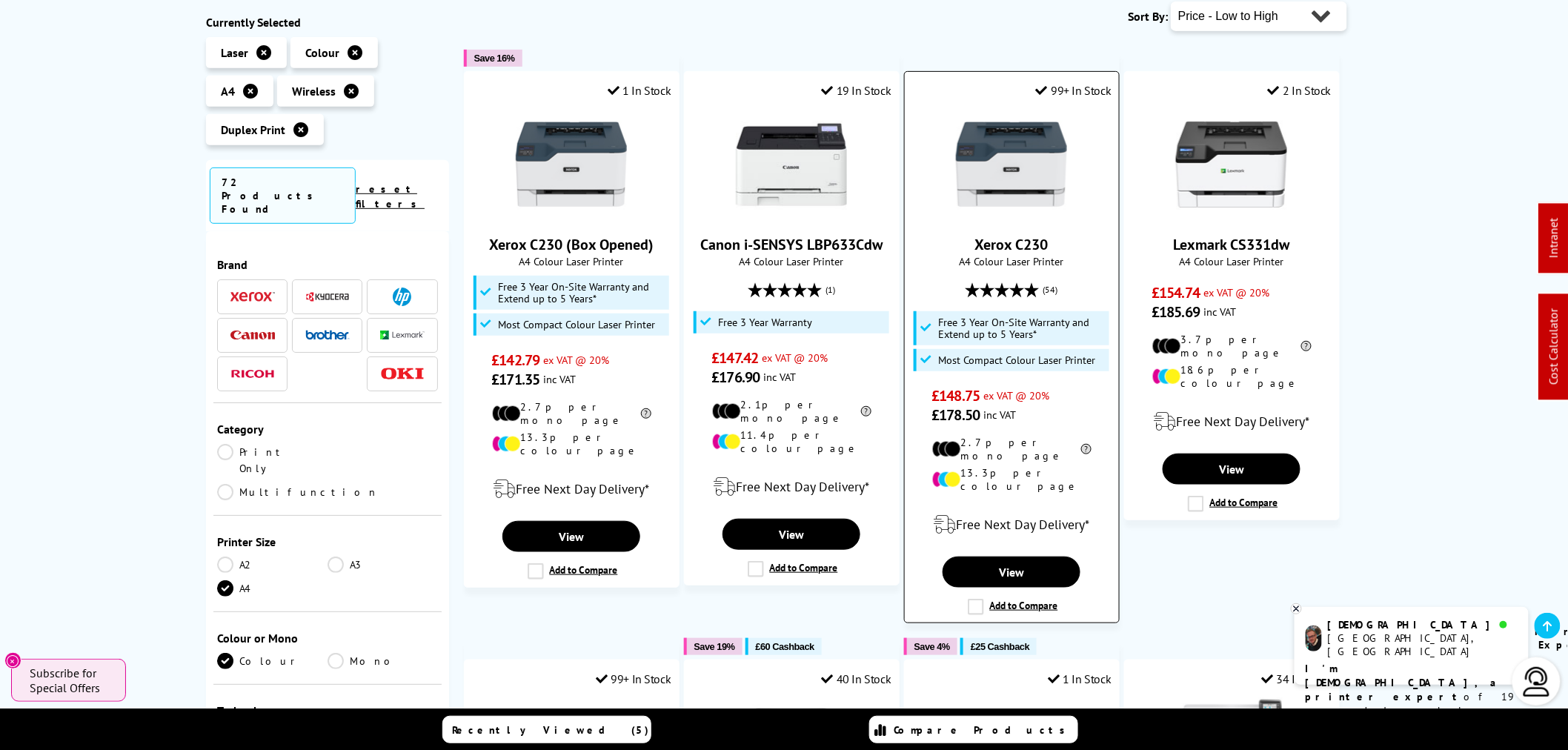
click at [1003, 174] on img at bounding box center [1011, 164] width 111 height 111
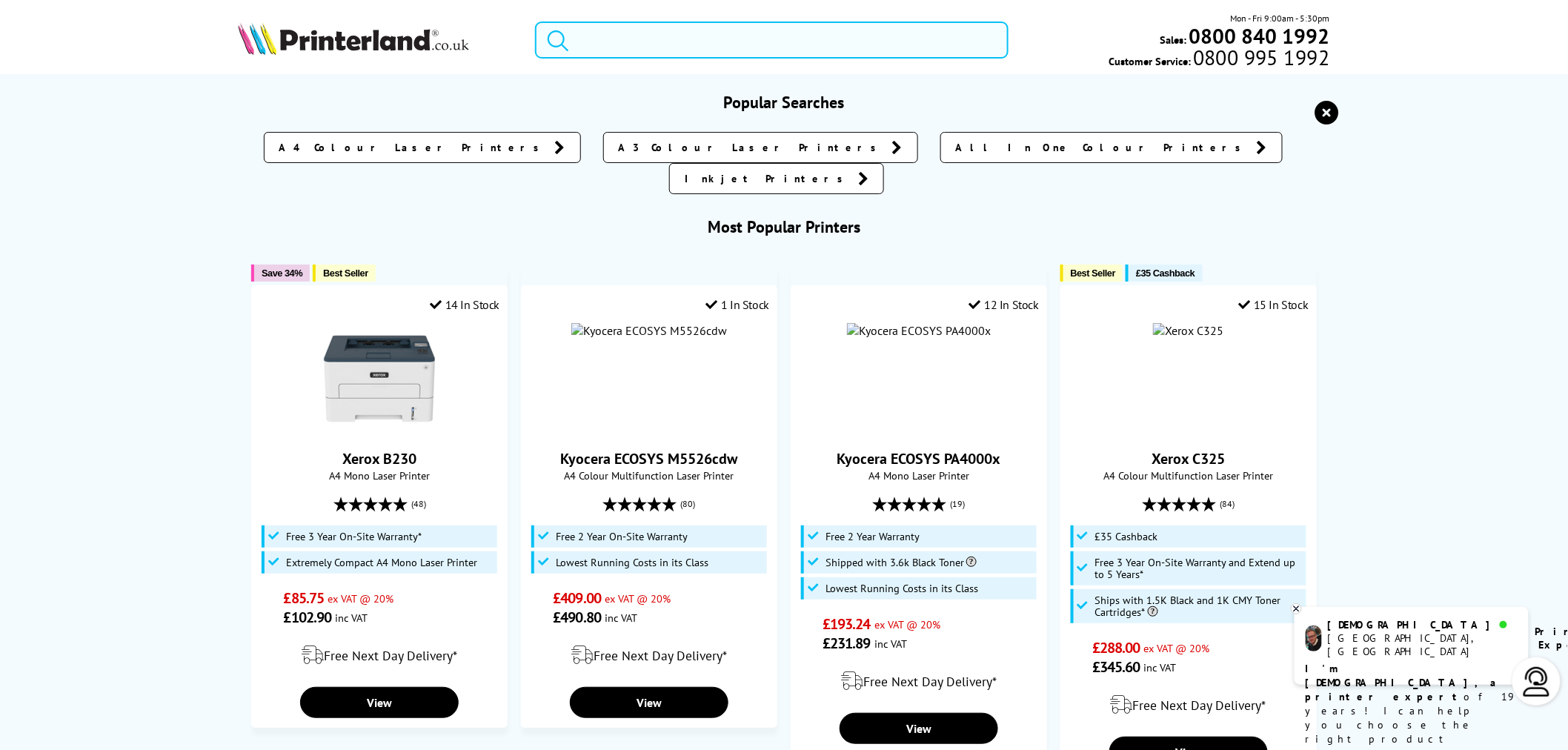
click at [768, 50] on input "search" at bounding box center [771, 39] width 474 height 37
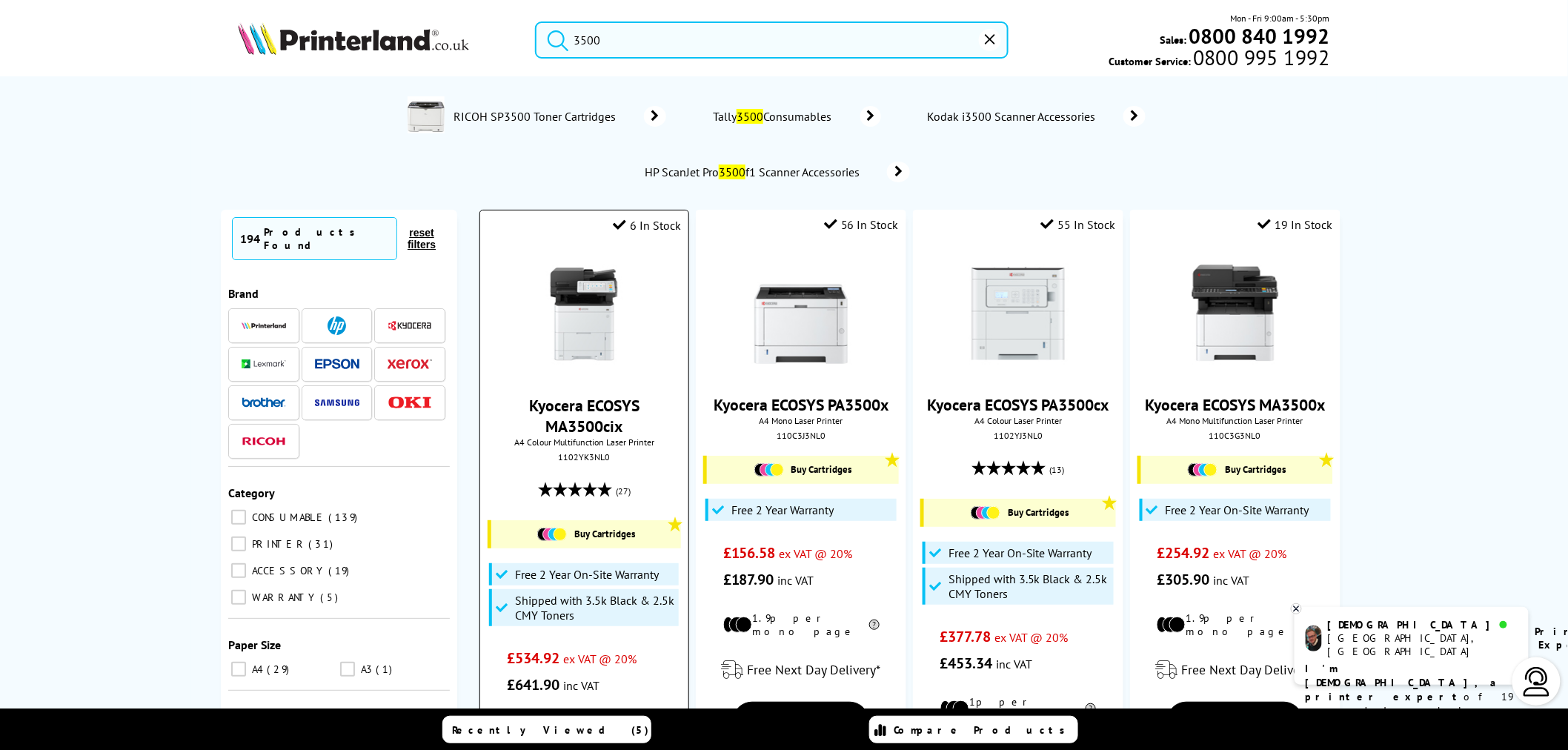
type input "3500"
click at [586, 306] on img at bounding box center [584, 314] width 111 height 111
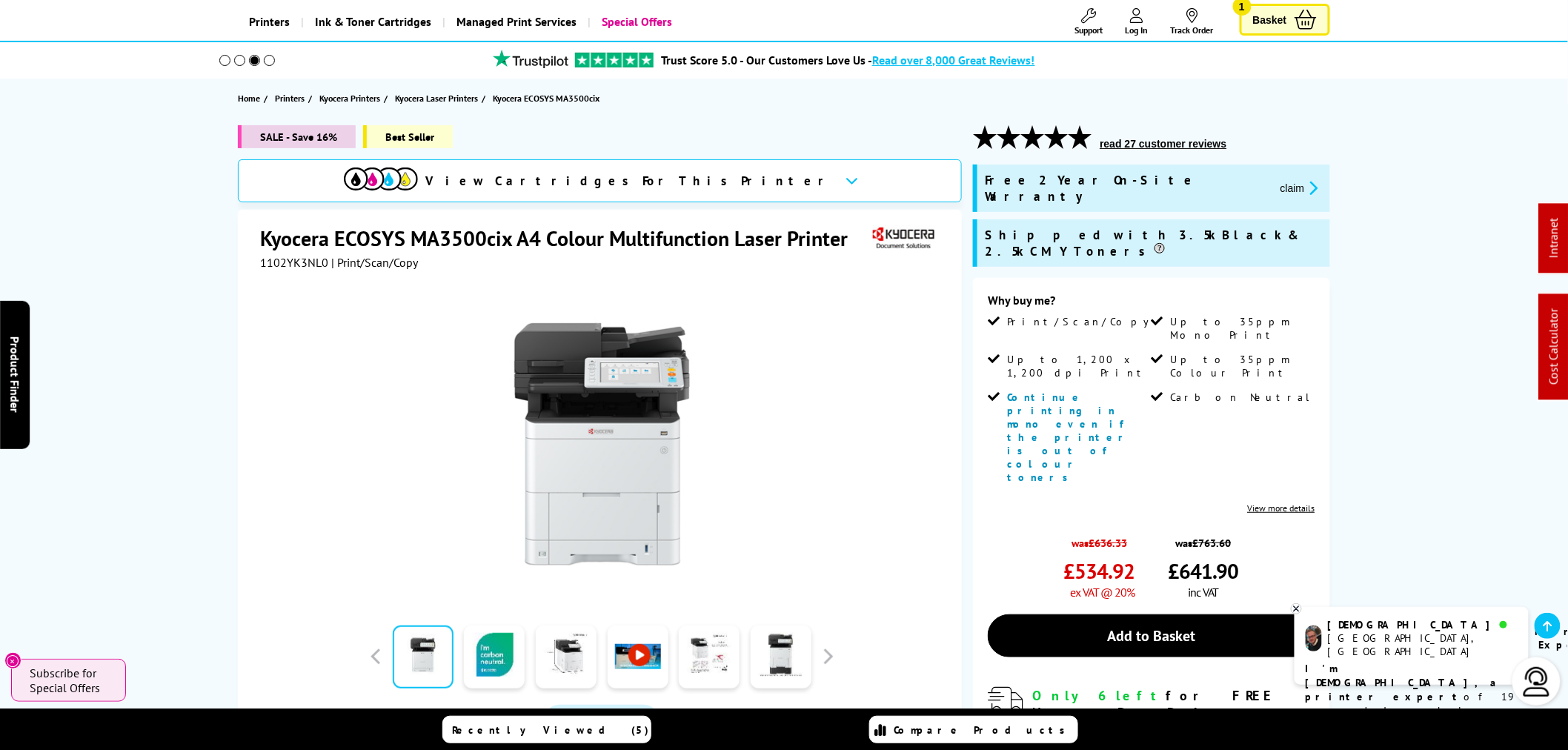
scroll to position [165, 0]
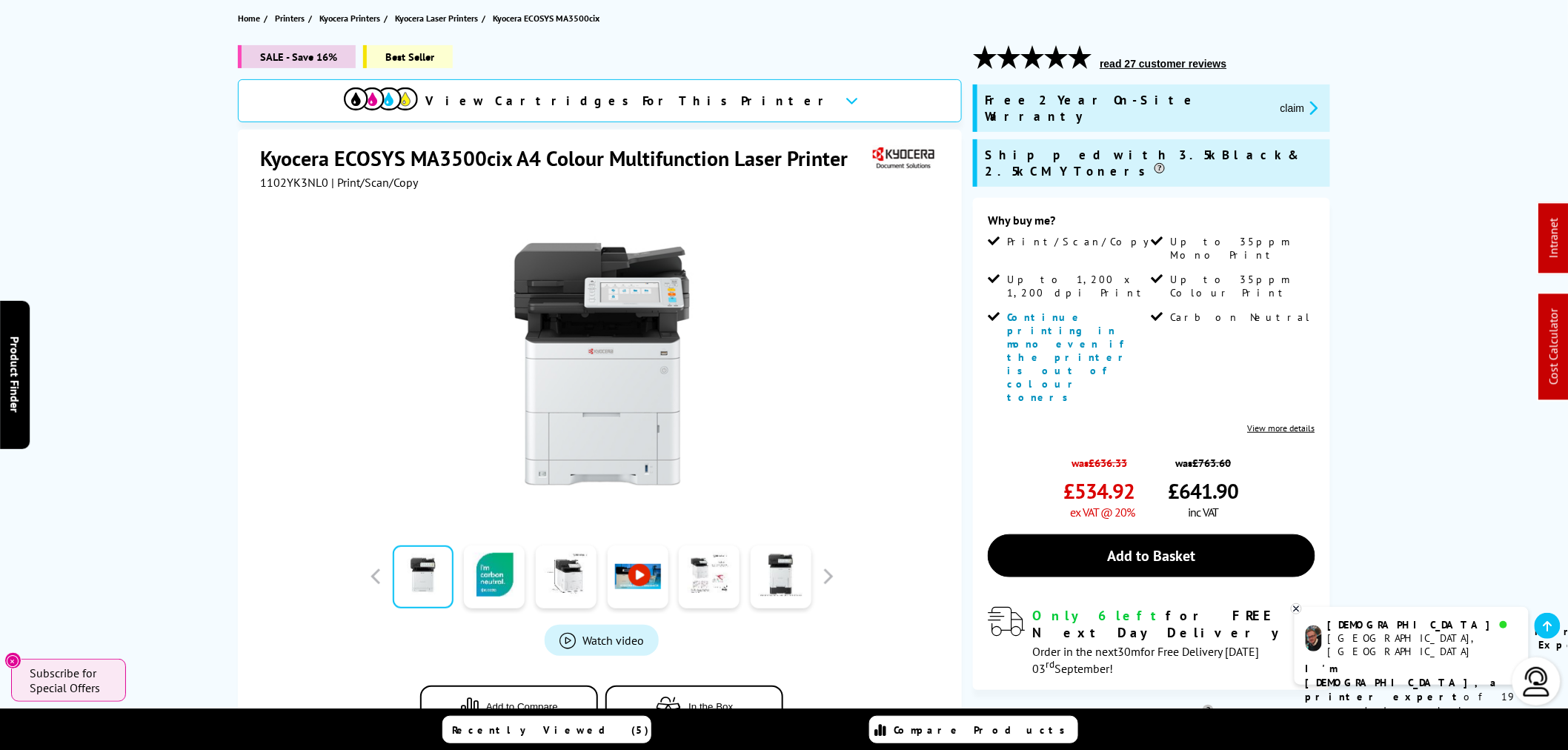
click at [294, 178] on span "1102YK3NL0" at bounding box center [294, 182] width 69 height 15
copy span "1102YK3NL0"
click at [1276, 100] on button "claim" at bounding box center [1299, 108] width 46 height 17
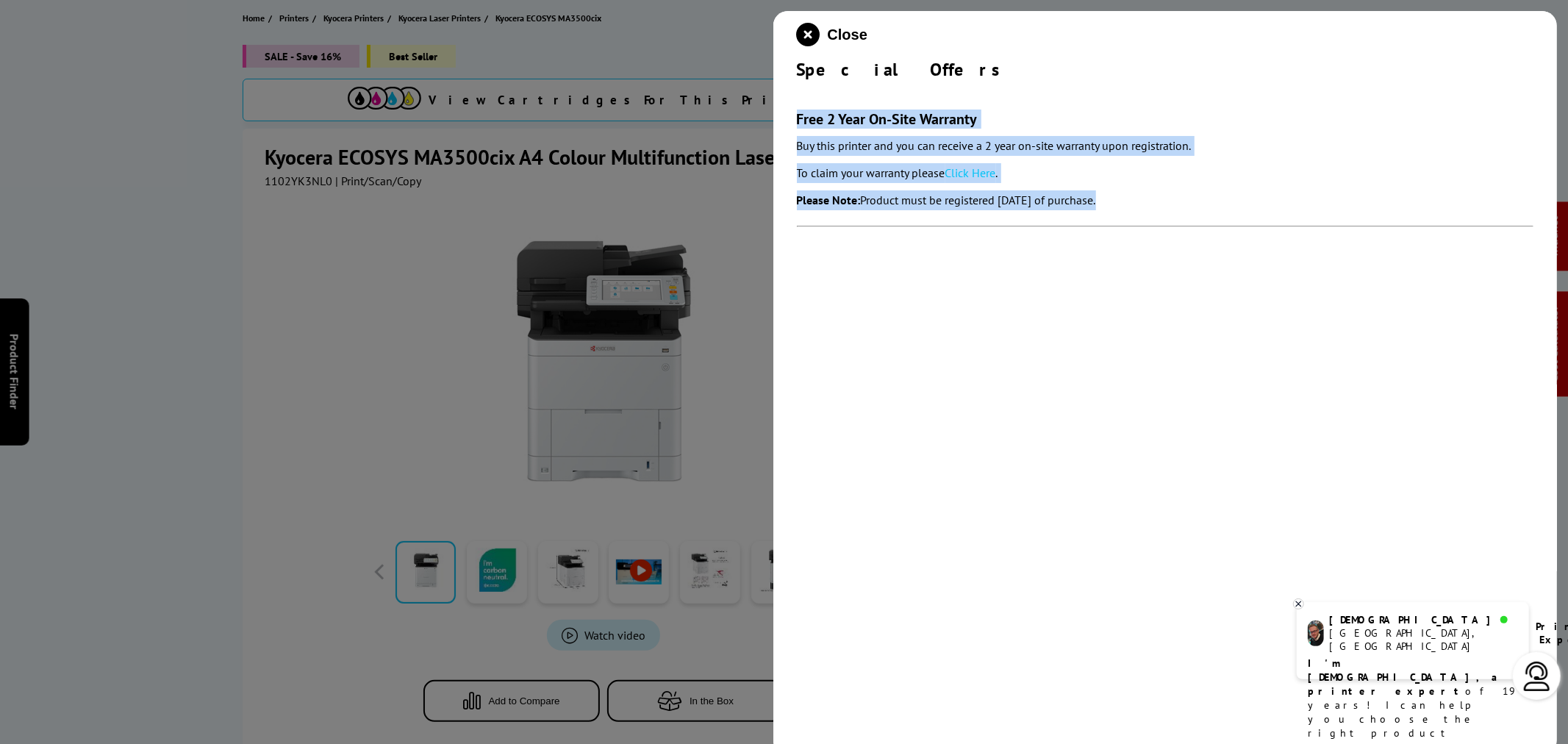
drag, startPoint x: 787, startPoint y: 92, endPoint x: 1238, endPoint y: 208, distance: 465.7
click at [1237, 209] on div "Close Special Offers Free 2 Year On-Site Warranty Buy this printer and you can …" at bounding box center [1165, 383] width 784 height 744
copy section "Free 2 Year On-Site Warranty Buy this printer and you can receive a 2 year on-s…"
click at [805, 33] on icon "close modal" at bounding box center [808, 34] width 23 height 23
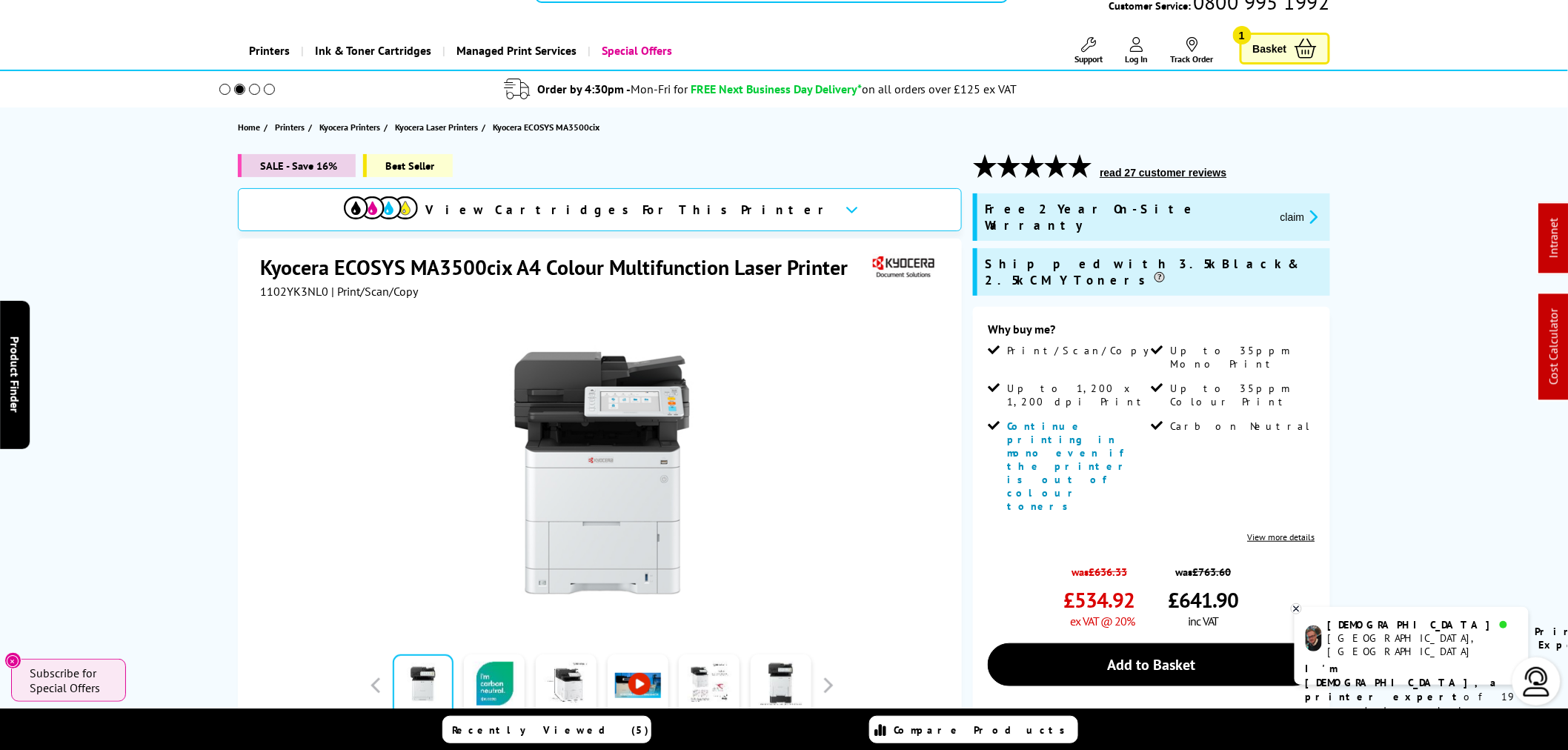
scroll to position [0, 0]
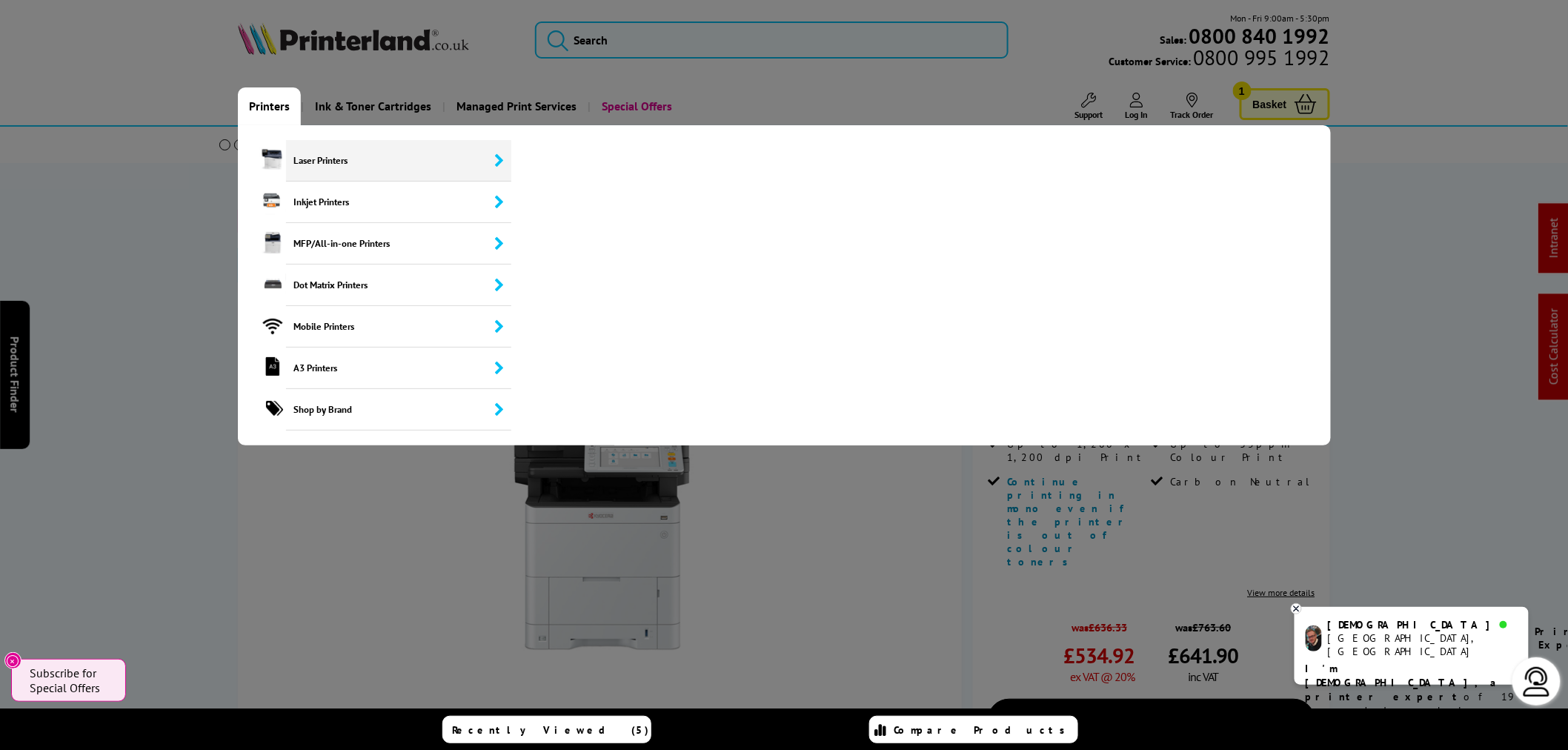
click at [307, 168] on span "Laser Printers" at bounding box center [399, 161] width 225 height 42
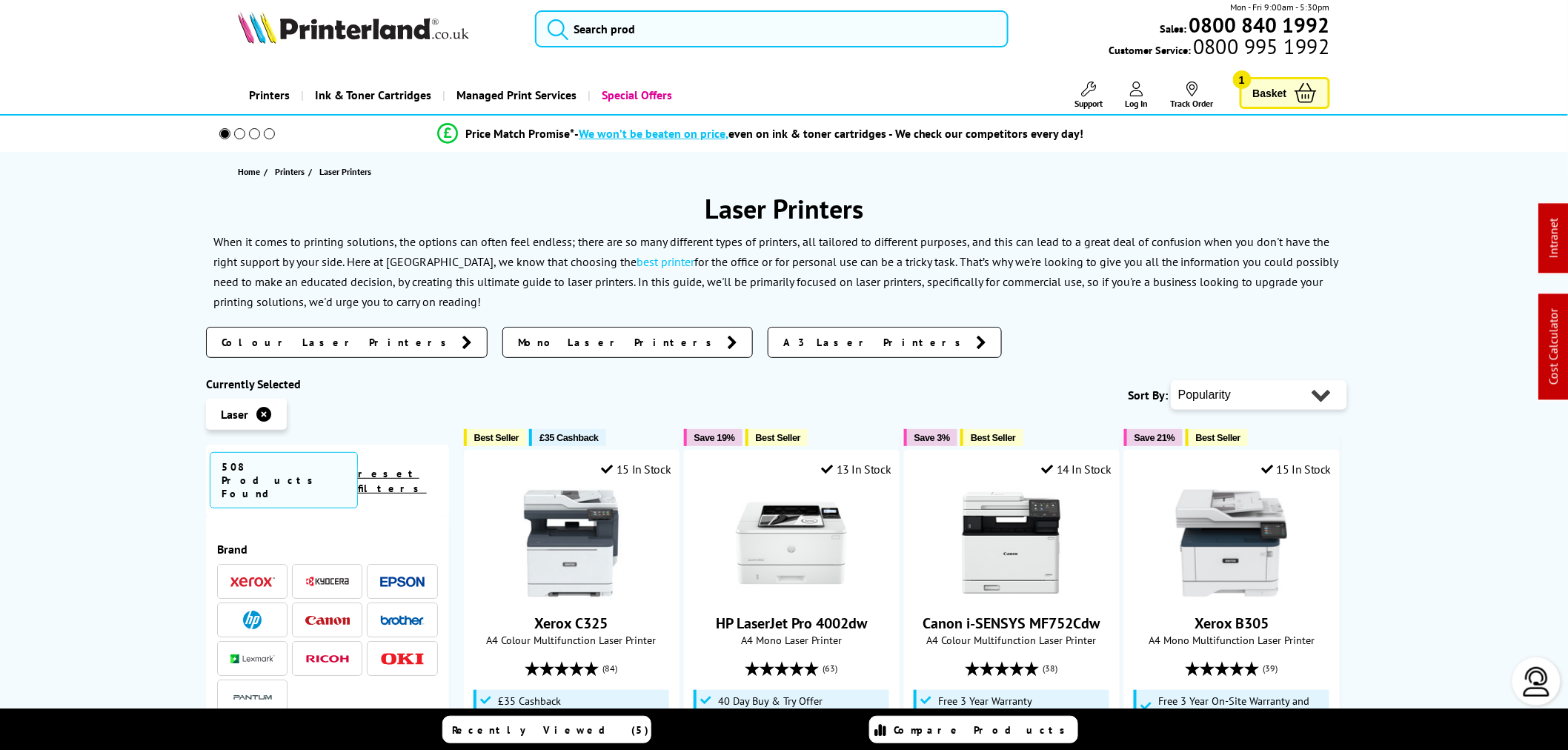
scroll to position [247, 0]
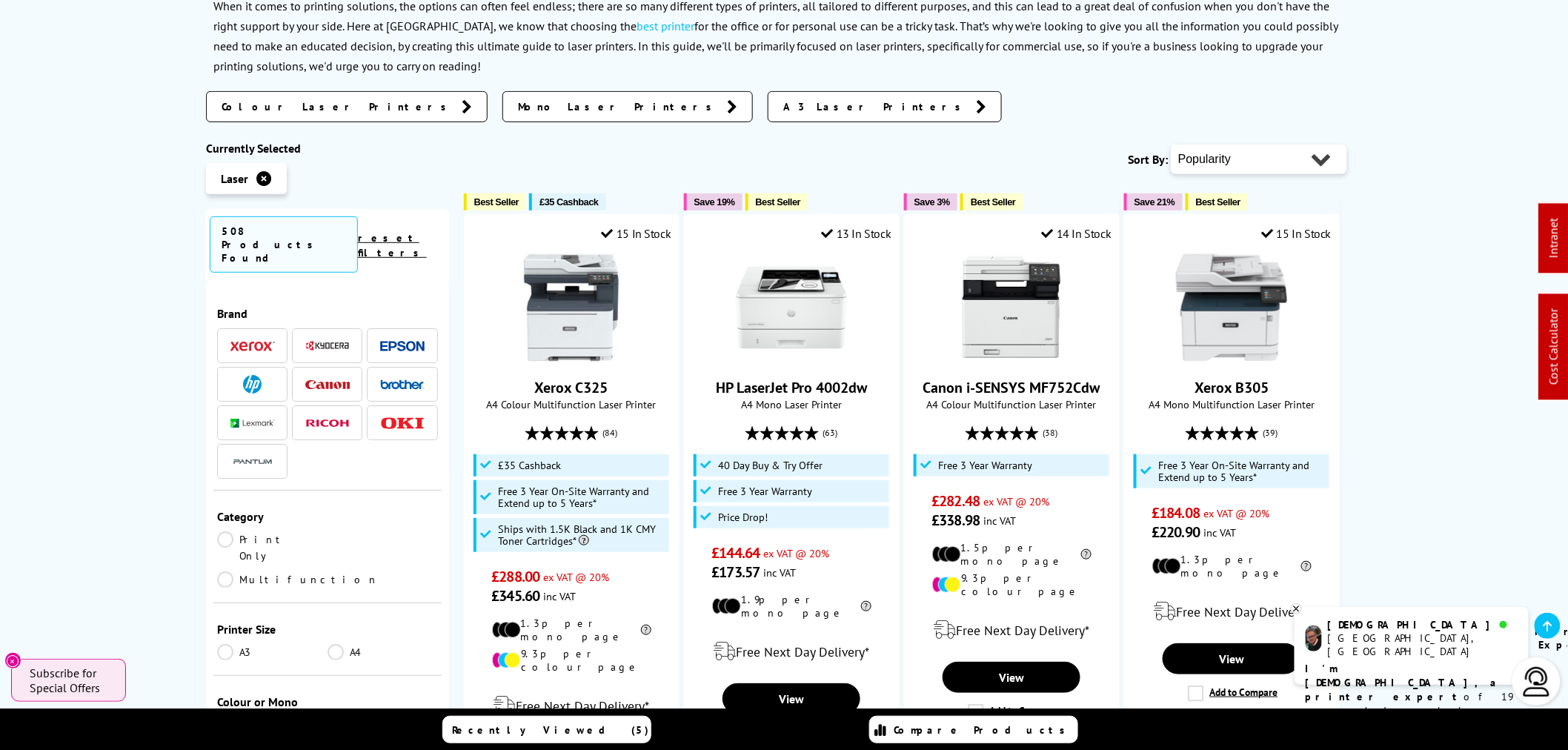
click at [1299, 604] on icon at bounding box center [1296, 608] width 9 height 11
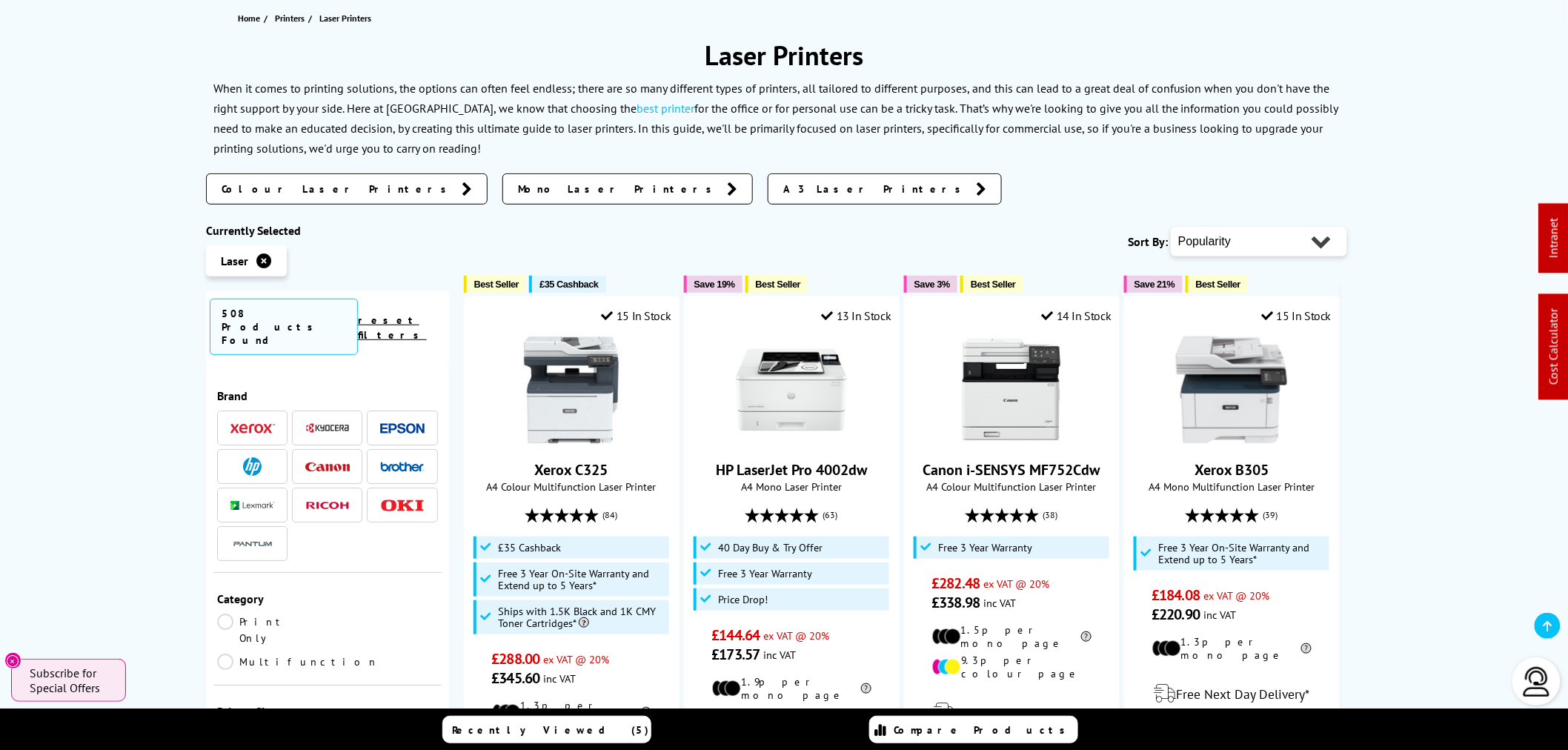
scroll to position [0, 0]
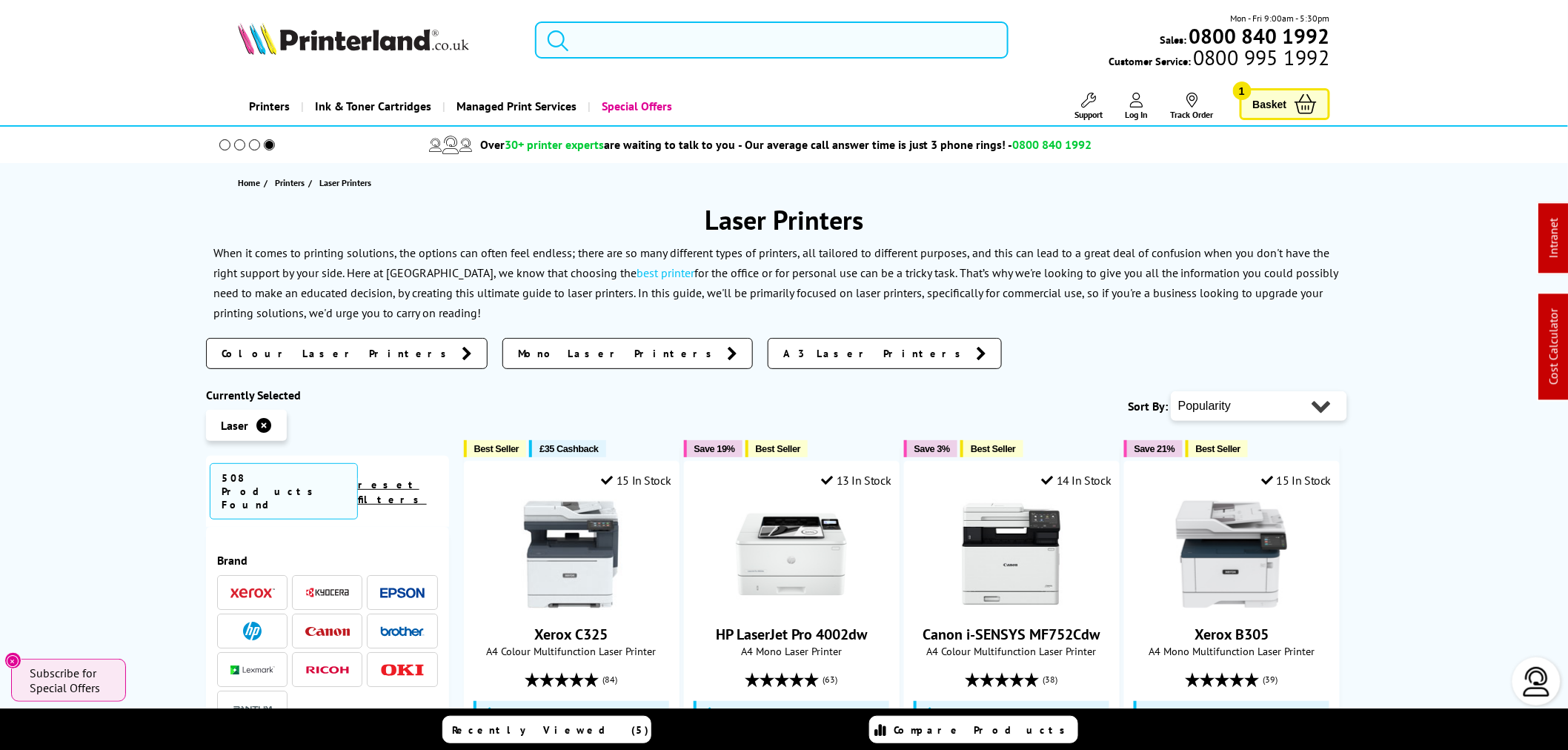
click at [572, 35] on form at bounding box center [771, 39] width 474 height 37
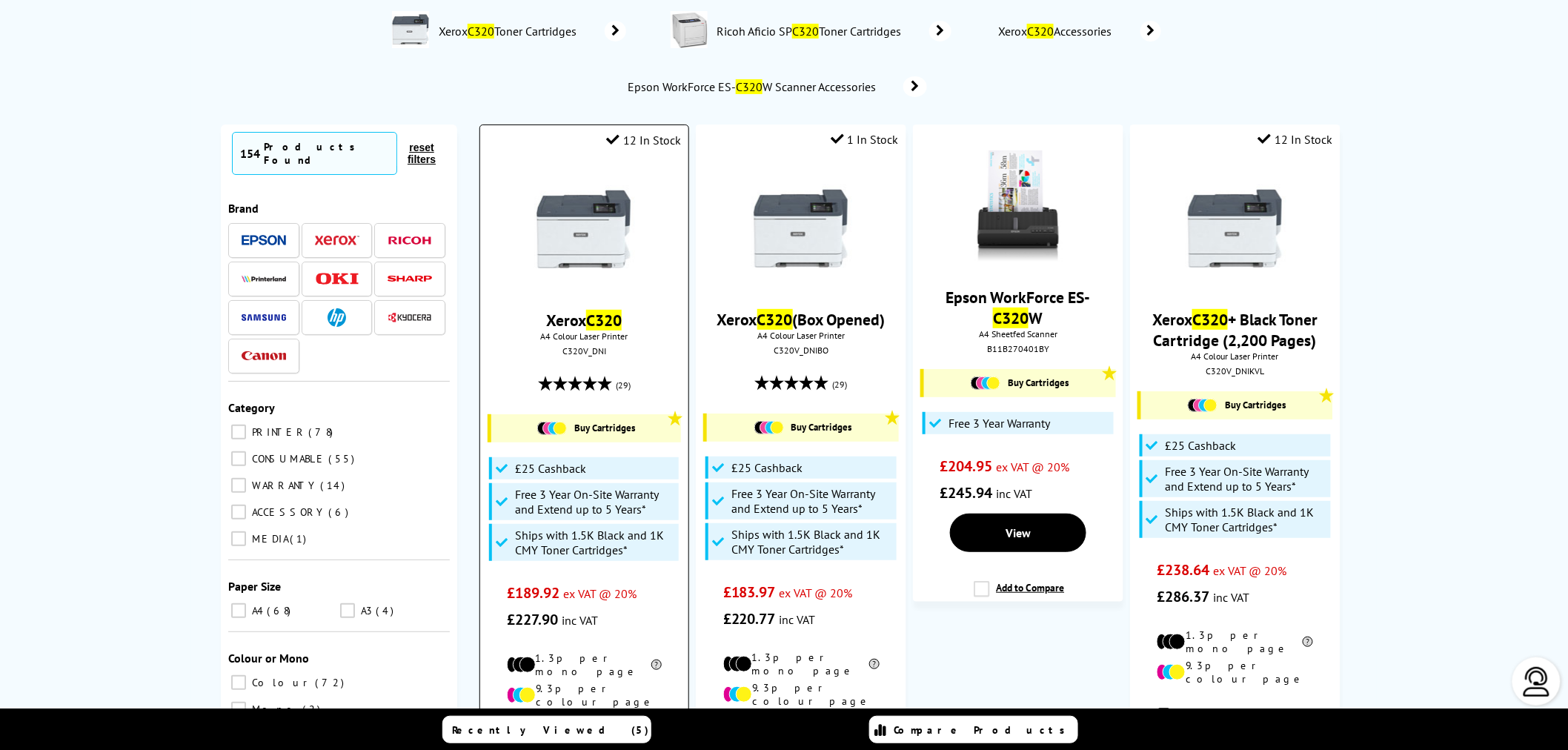
scroll to position [165, 0]
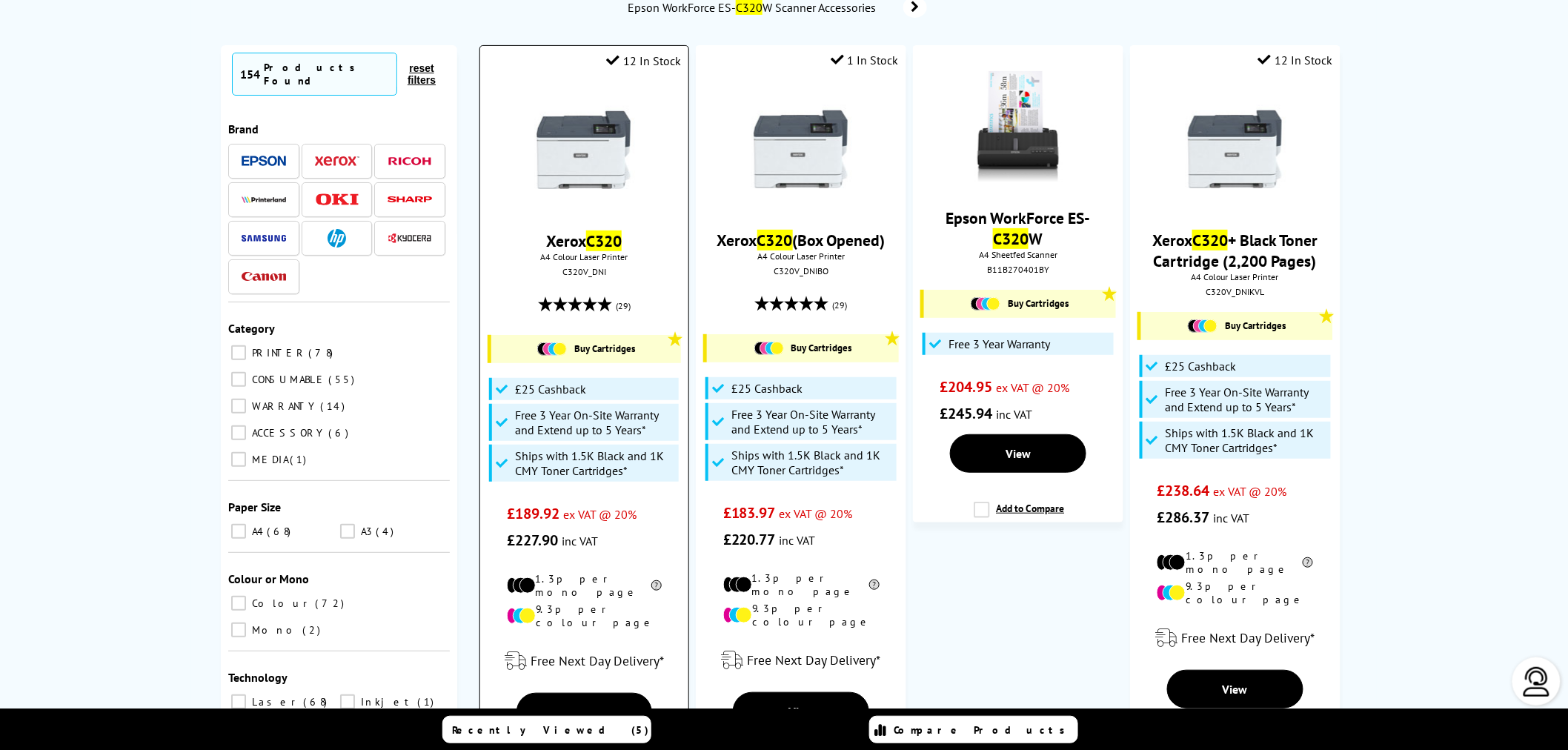
type input "c320"
click at [557, 175] on img at bounding box center [584, 149] width 111 height 111
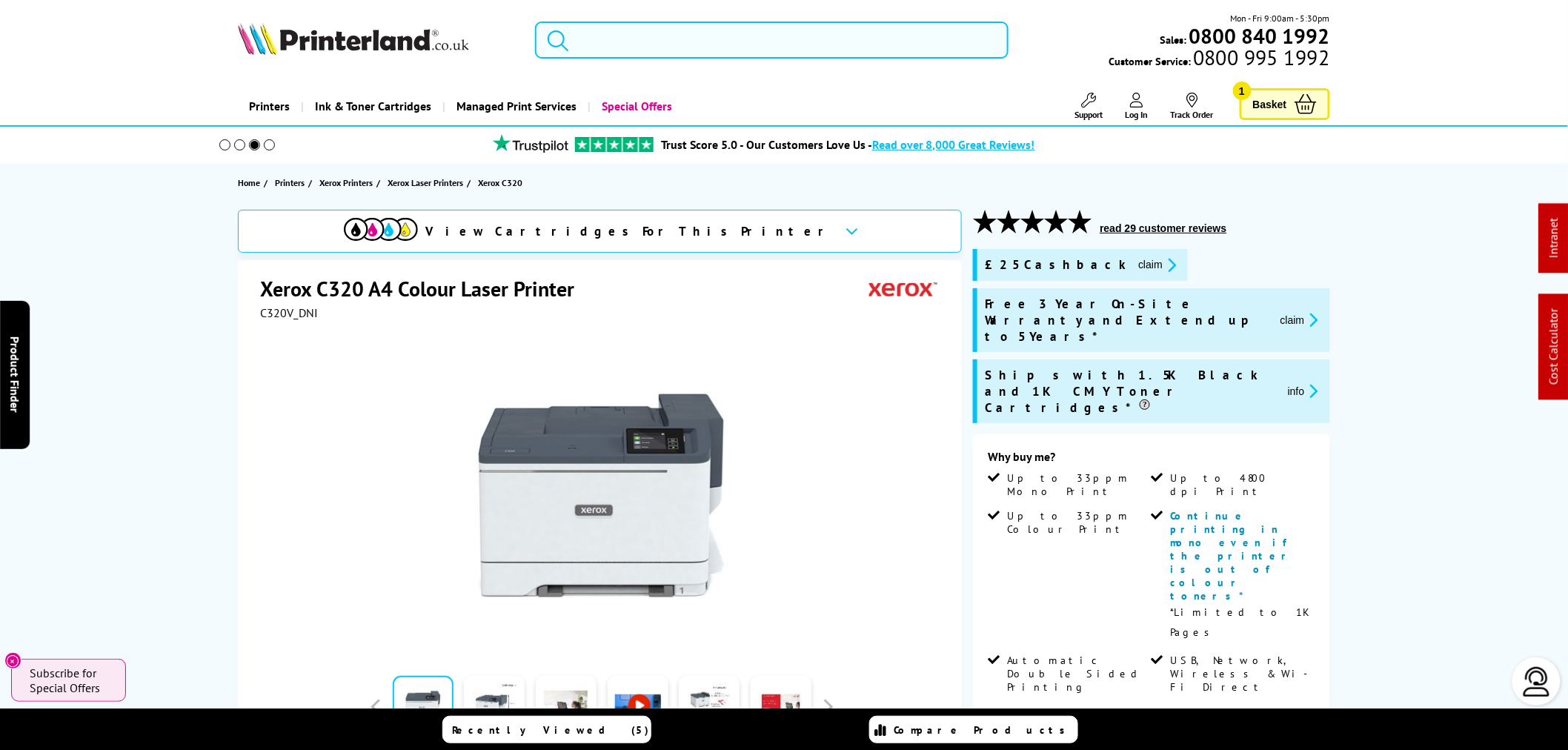
drag, startPoint x: 641, startPoint y: 57, endPoint x: 631, endPoint y: 44, distance: 16.4
click at [640, 53] on input "search" at bounding box center [771, 39] width 474 height 37
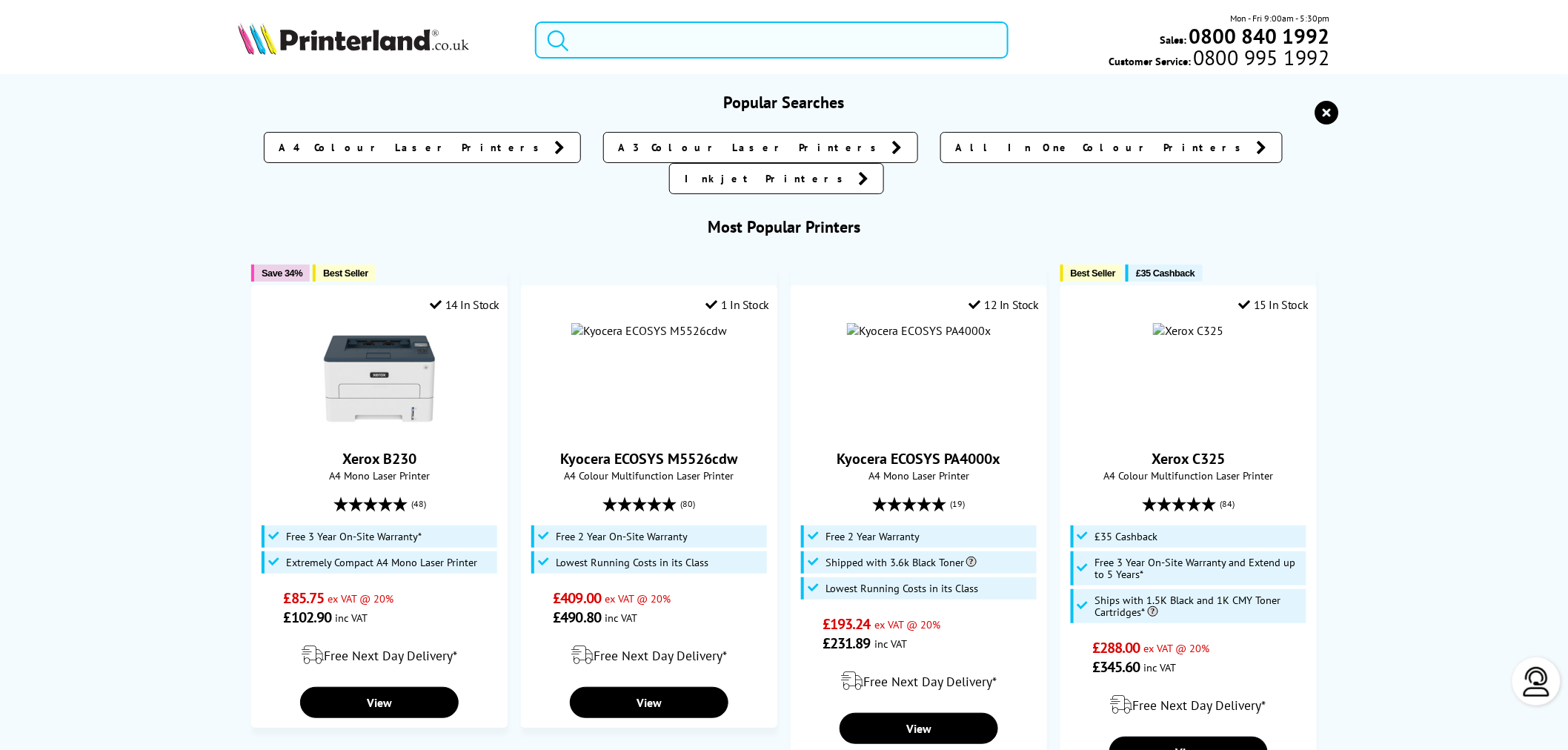
click at [630, 42] on input "search" at bounding box center [771, 39] width 474 height 37
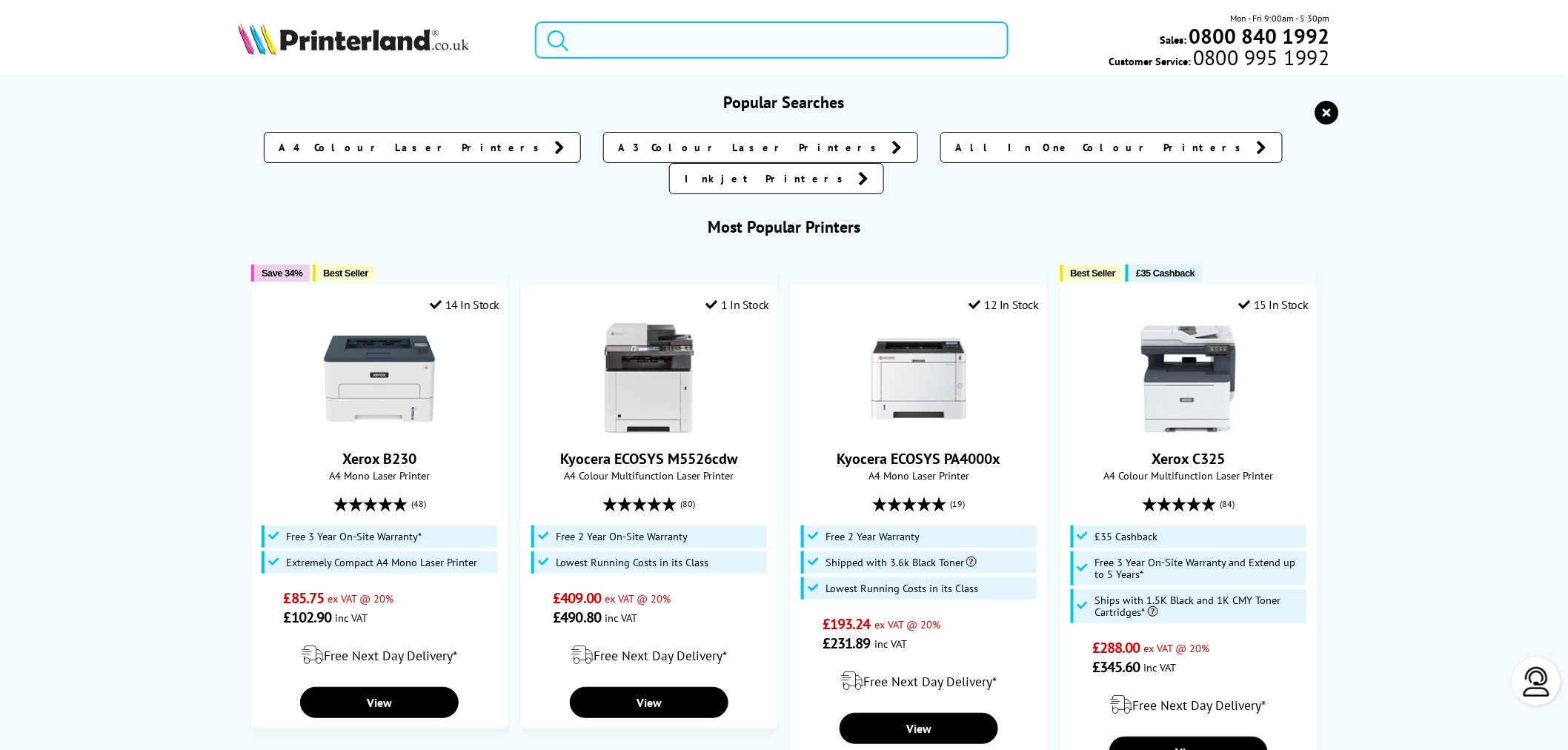
click at [628, 43] on input "search" at bounding box center [771, 39] width 474 height 37
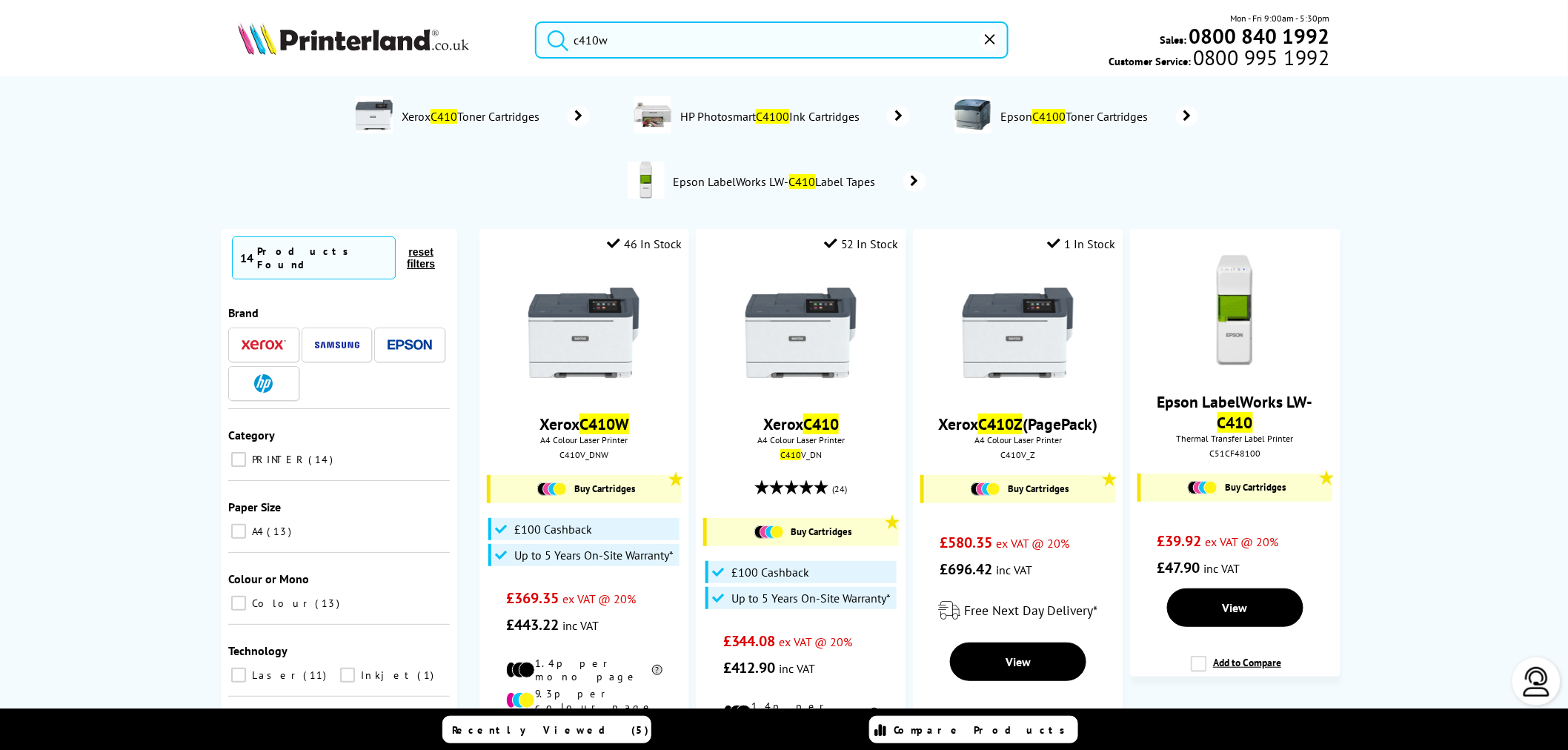
drag, startPoint x: 658, startPoint y: 64, endPoint x: 628, endPoint y: 48, distance: 34.0
click at [656, 62] on div "c410w Mon - Fri 9:00am - 5:30pm Sales: 0800 840 1992 Customer Service: 0800 995…" at bounding box center [784, 43] width 1186 height 65
drag, startPoint x: 628, startPoint y: 48, endPoint x: 341, endPoint y: 76, distance: 288.4
click at [341, 75] on div "c410w Mon - Fri 9:00am - 5:30pm Sales: 0800 840 1992 Customer Service: 0800 995…" at bounding box center [784, 43] width 1186 height 65
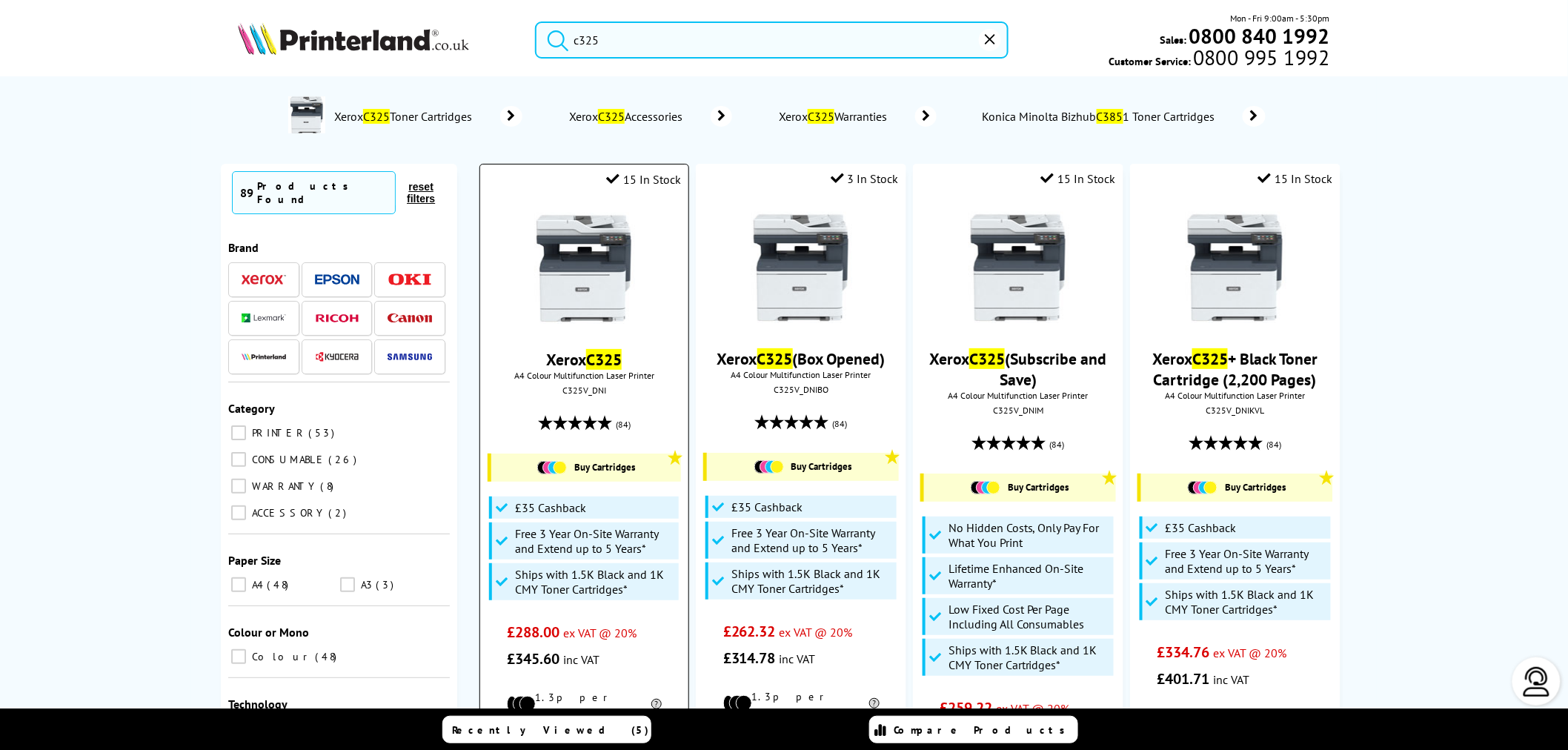
type input "c325"
click at [617, 262] on img at bounding box center [584, 268] width 111 height 111
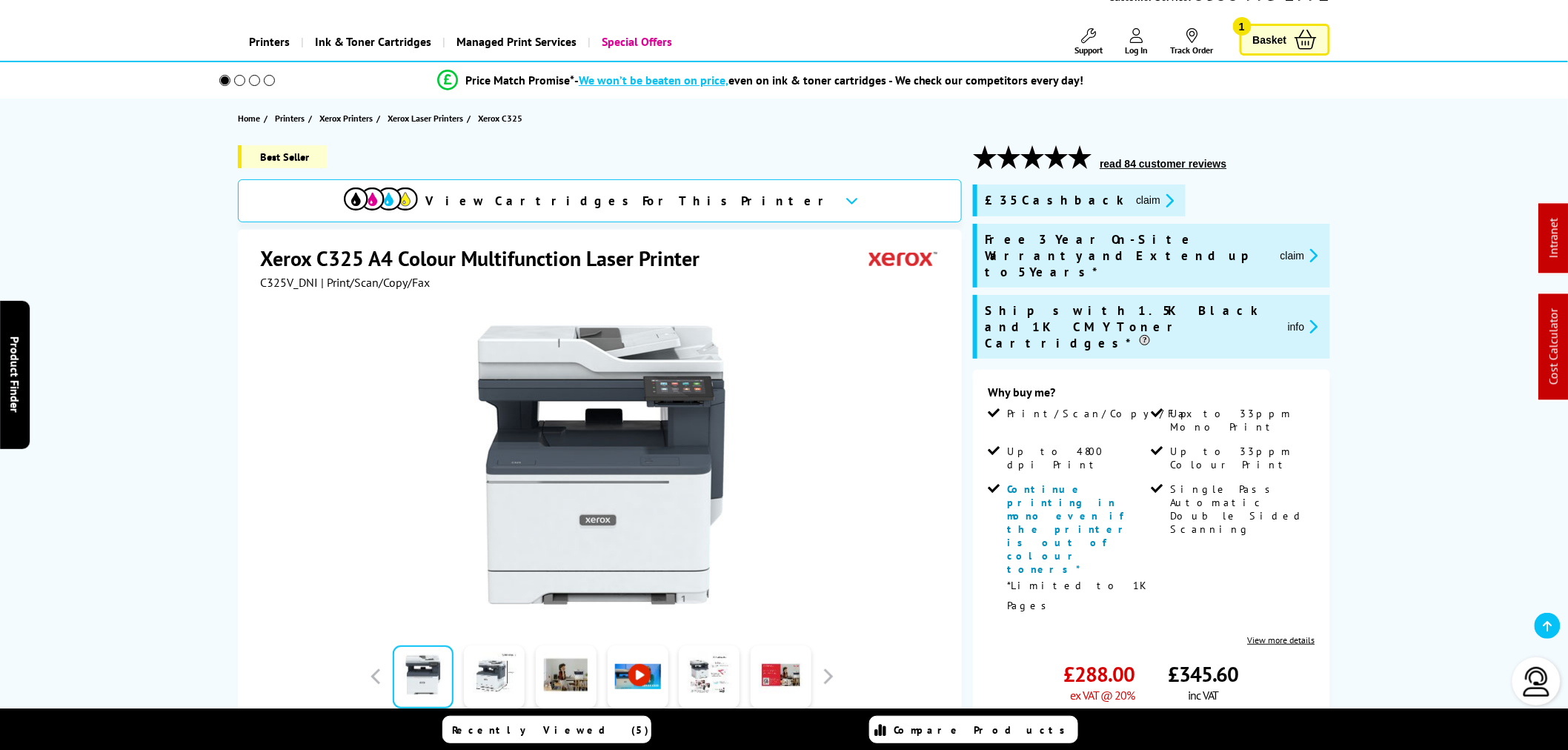
scroll to position [165, 0]
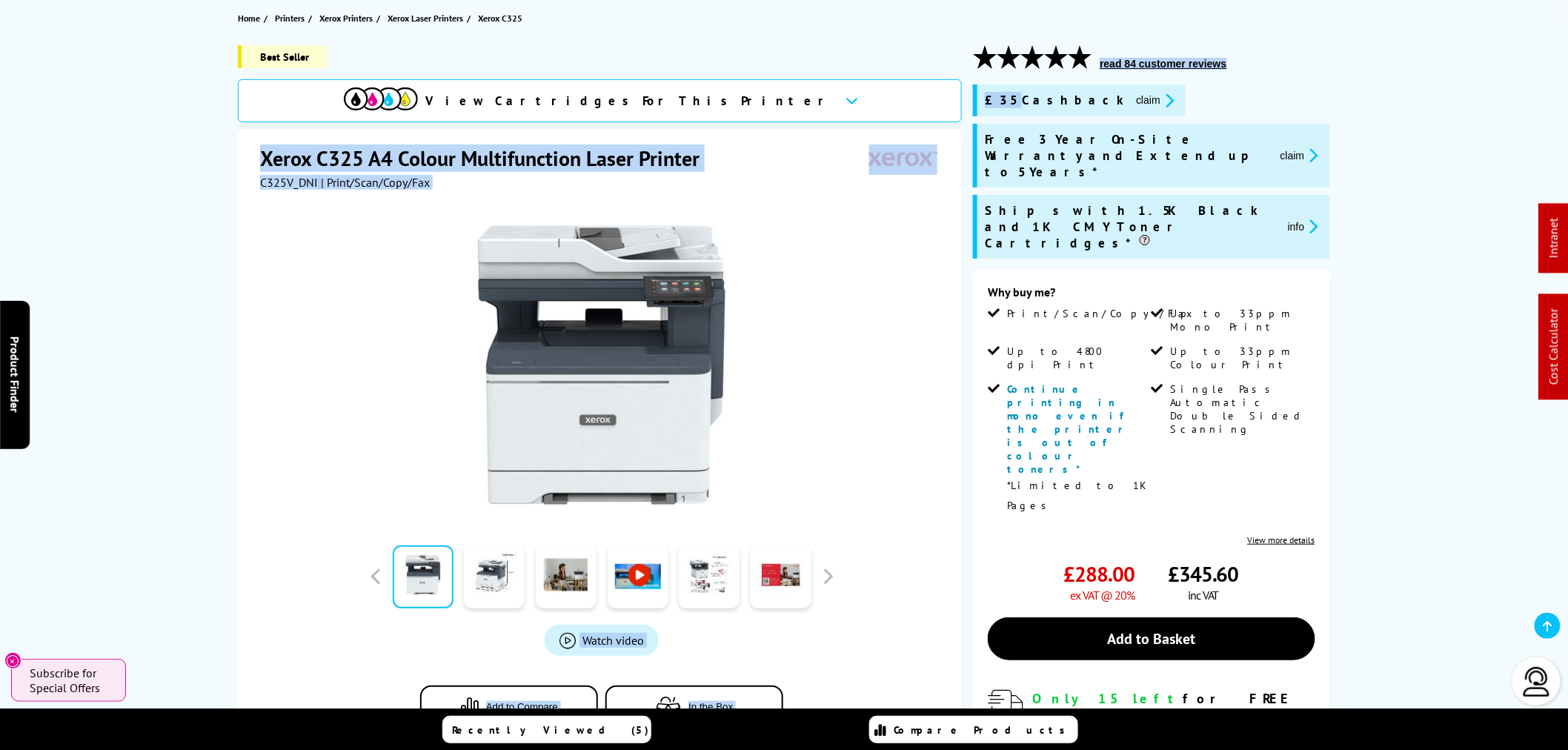
drag, startPoint x: 1009, startPoint y: 95, endPoint x: 1019, endPoint y: 148, distance: 53.9
click at [864, 97] on div "Best Seller View Cartridges For This Printer Xerox C325 A4 Colour Multifunction…" at bounding box center [784, 514] width 1186 height 938
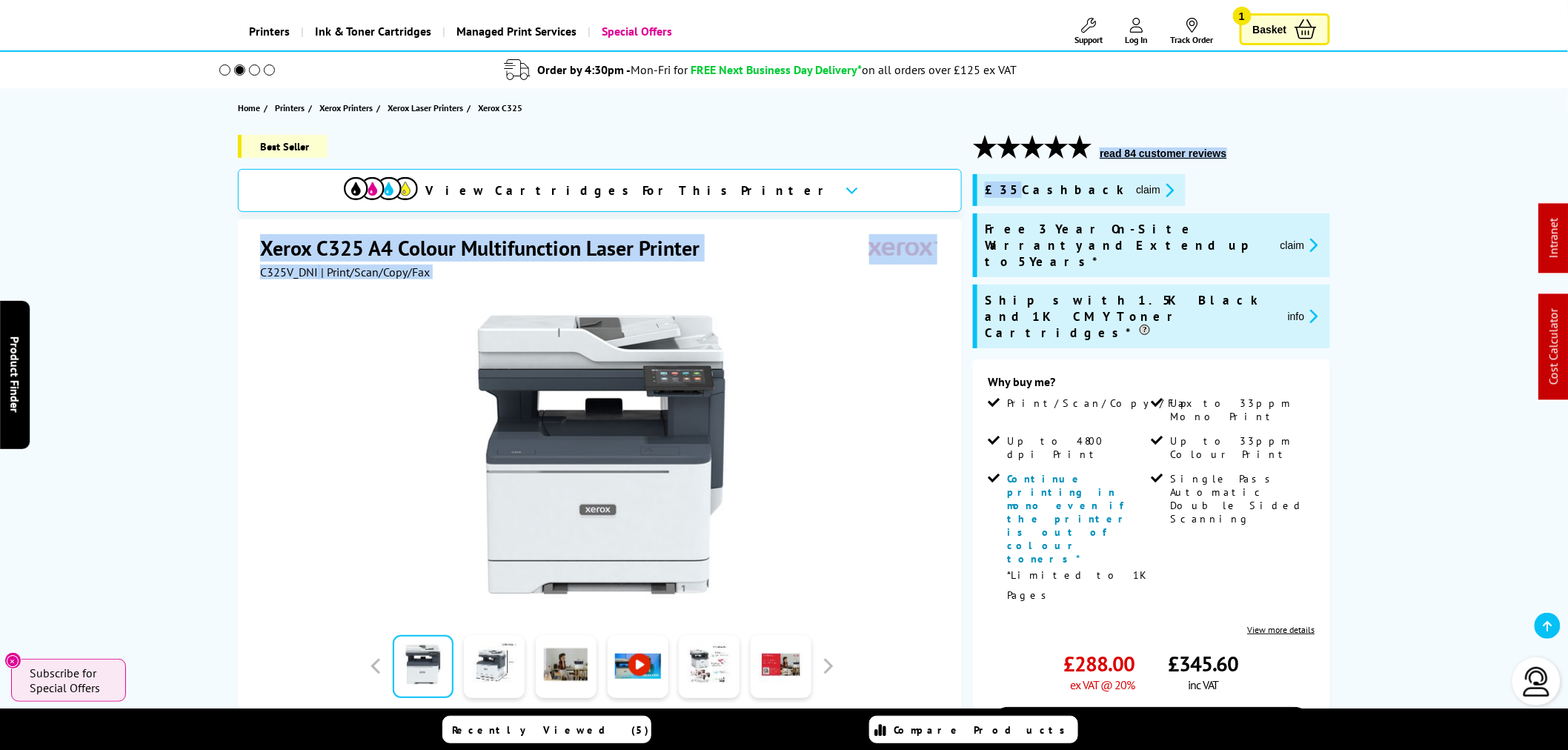
scroll to position [0, 0]
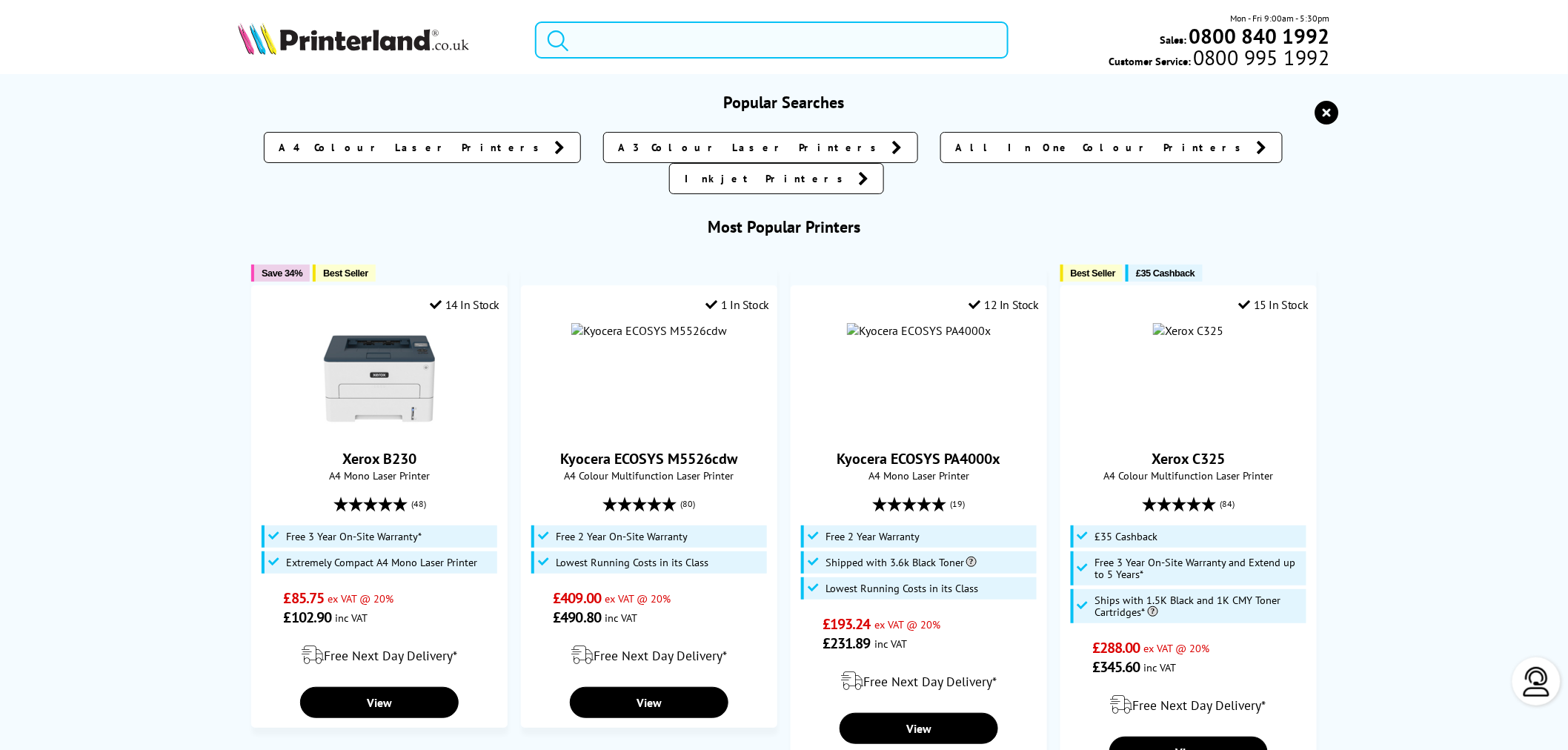
click at [603, 38] on input "search" at bounding box center [771, 39] width 474 height 37
paste input "C325"
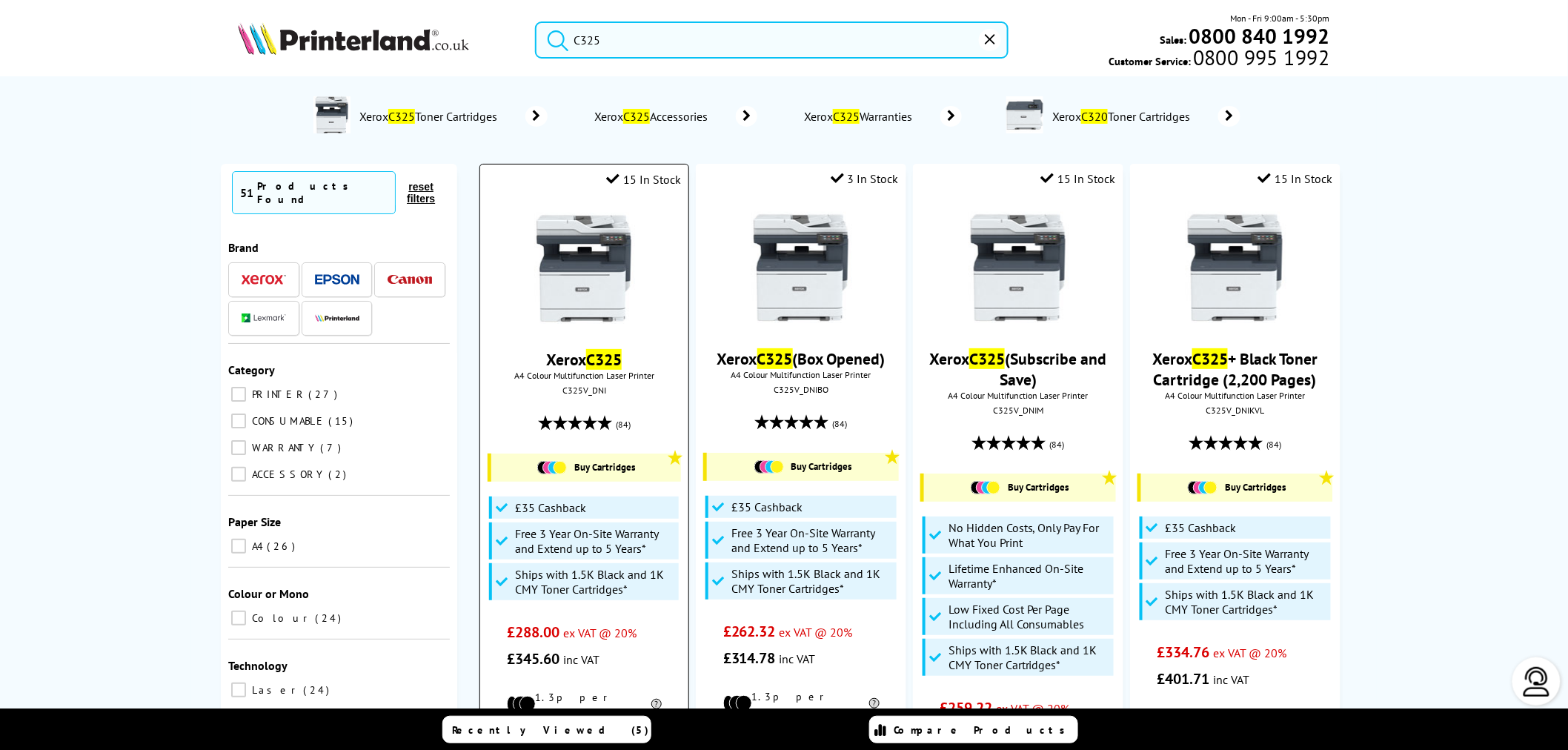
type input "C325"
click at [591, 285] on img at bounding box center [584, 268] width 111 height 111
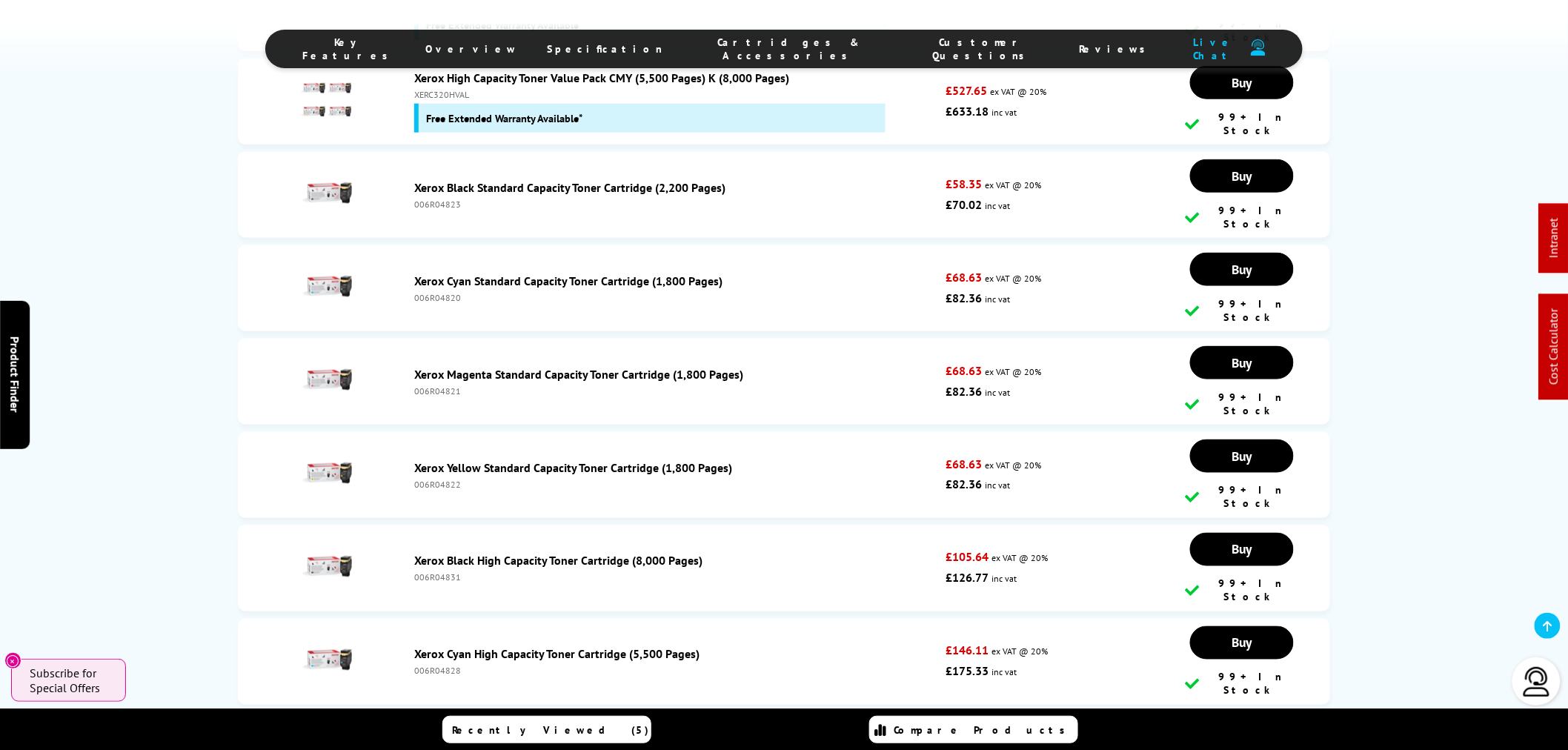
scroll to position [5272, 0]
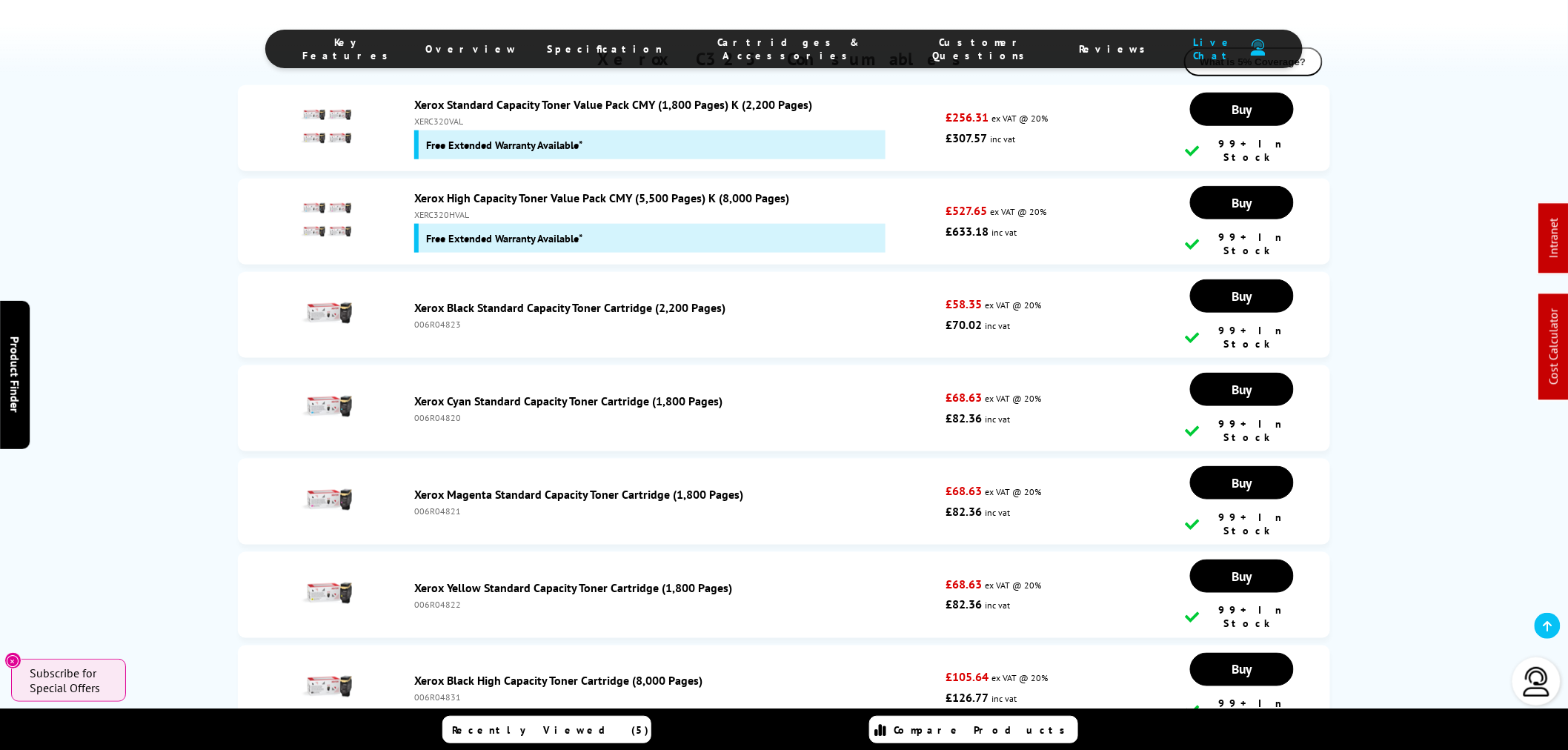
click at [440, 599] on div "006R04822" at bounding box center [676, 604] width 524 height 11
copy div "006R04822"
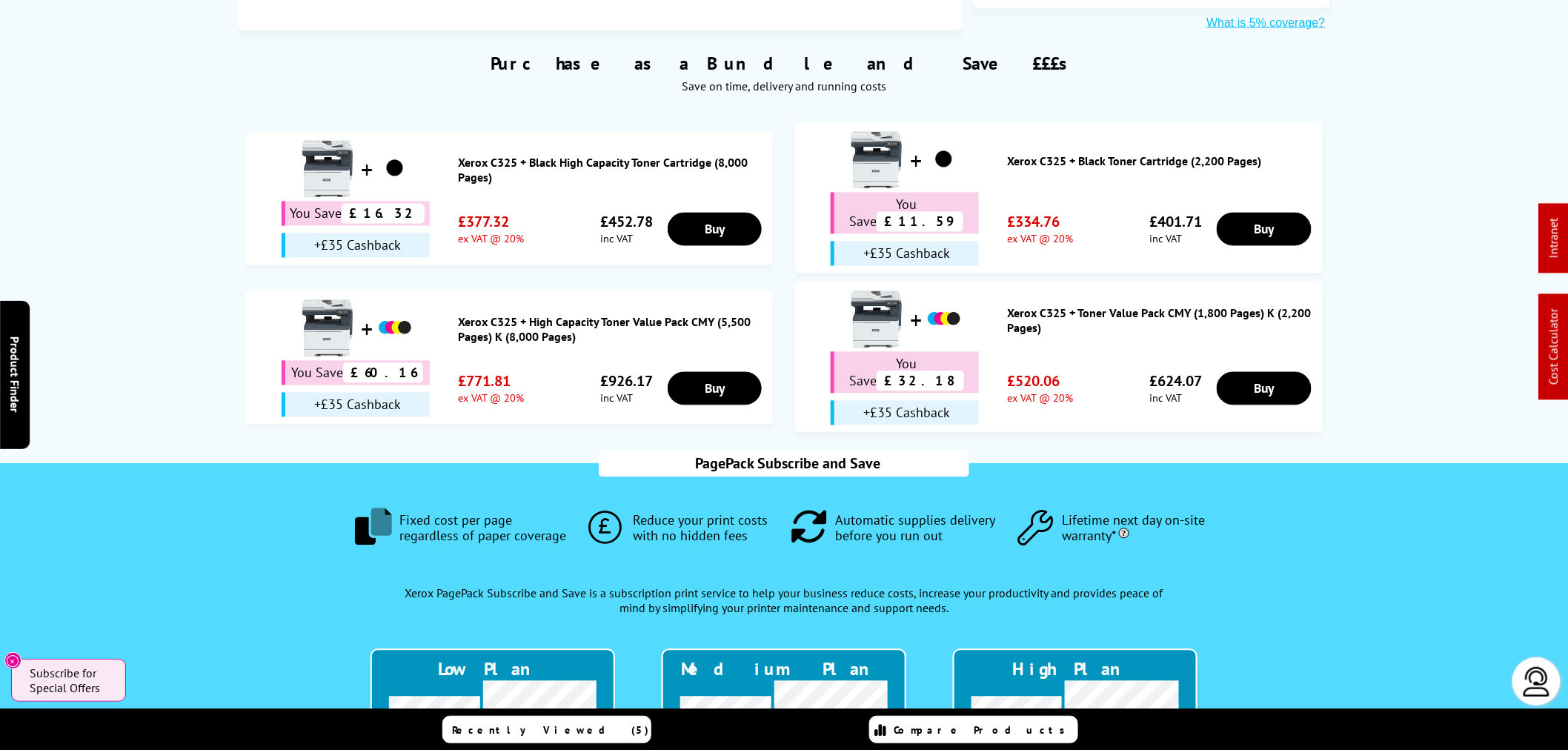
scroll to position [0, 0]
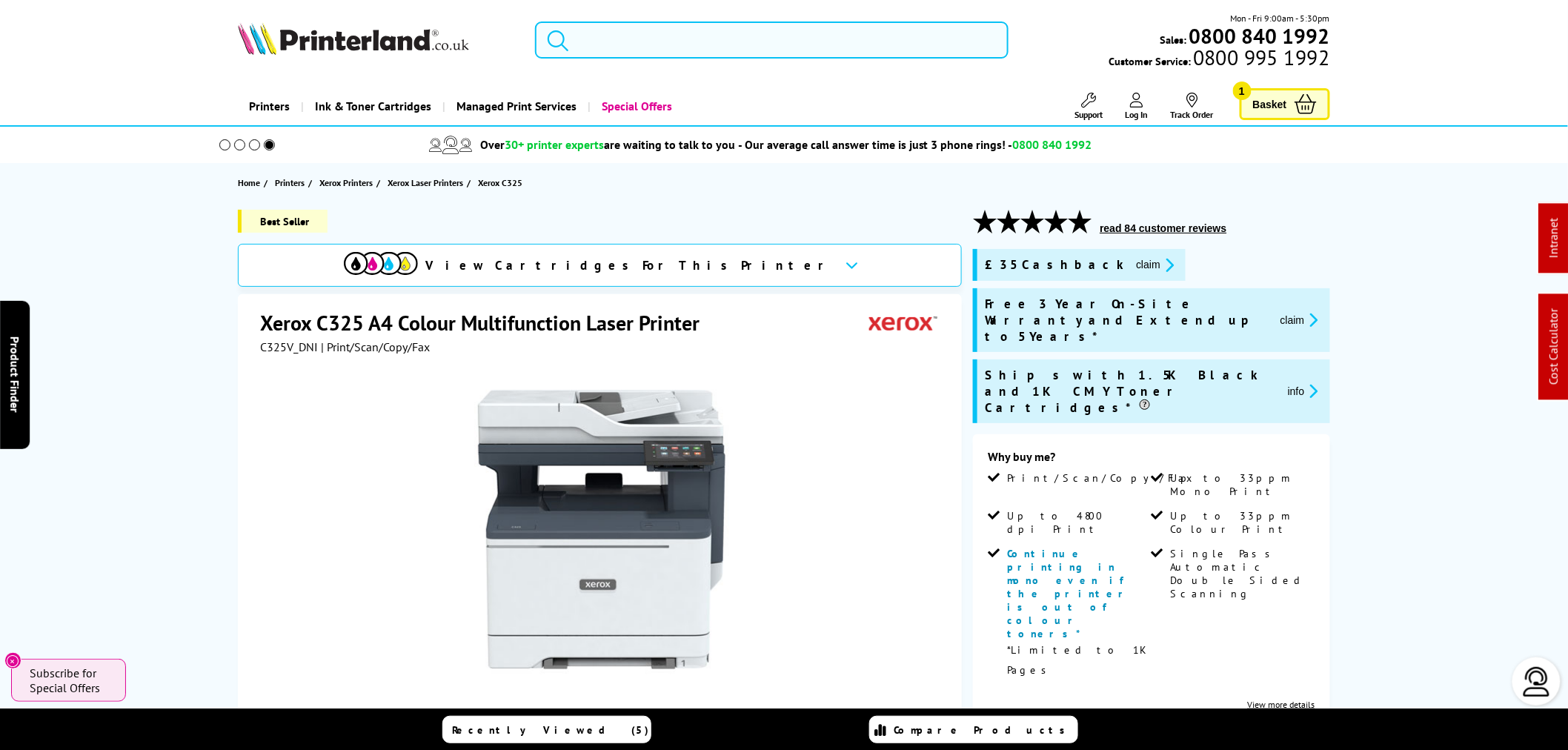
click at [782, 46] on input "search" at bounding box center [771, 39] width 474 height 37
paste input "C400 Cyan"
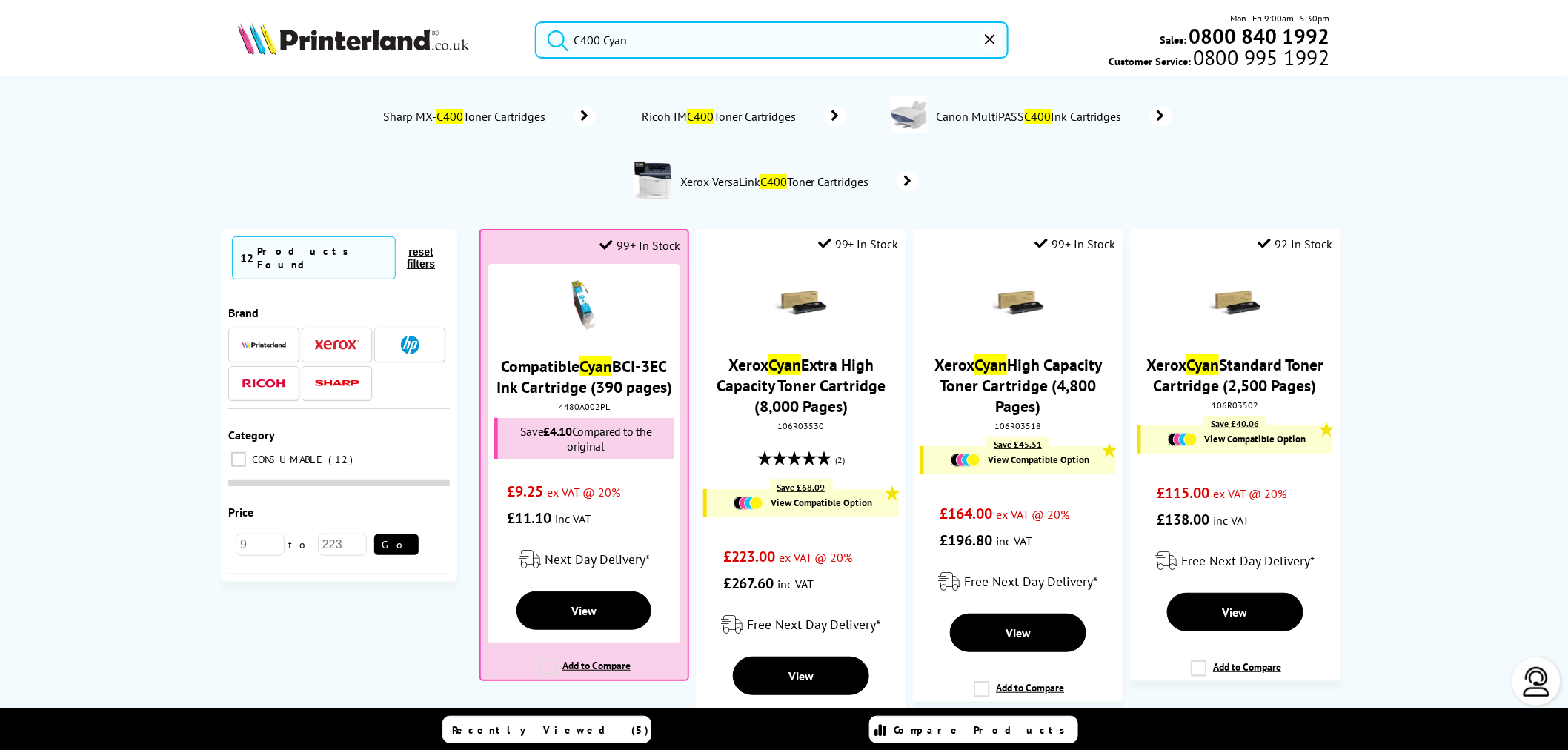
type input "C400 Cyan"
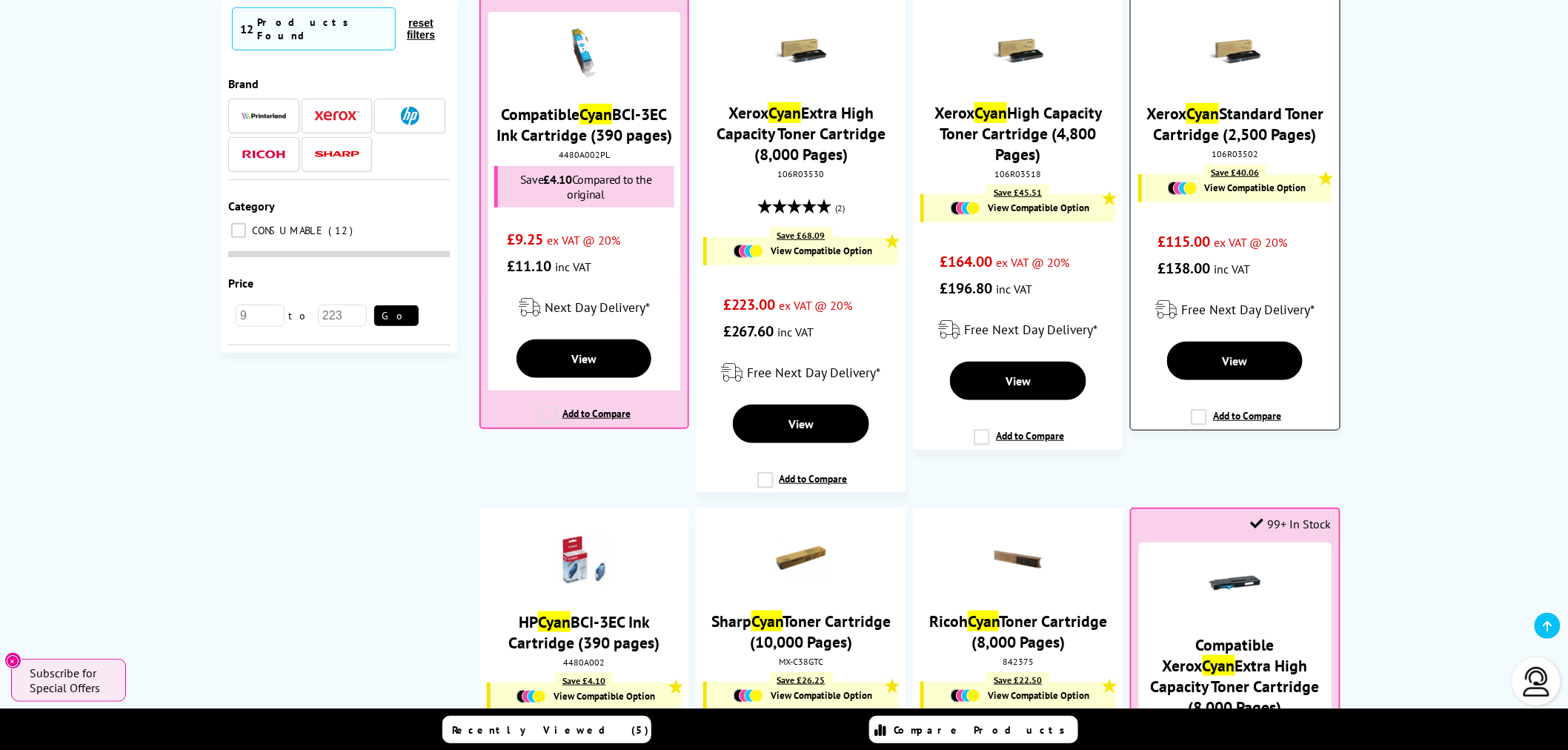
scroll to position [247, 0]
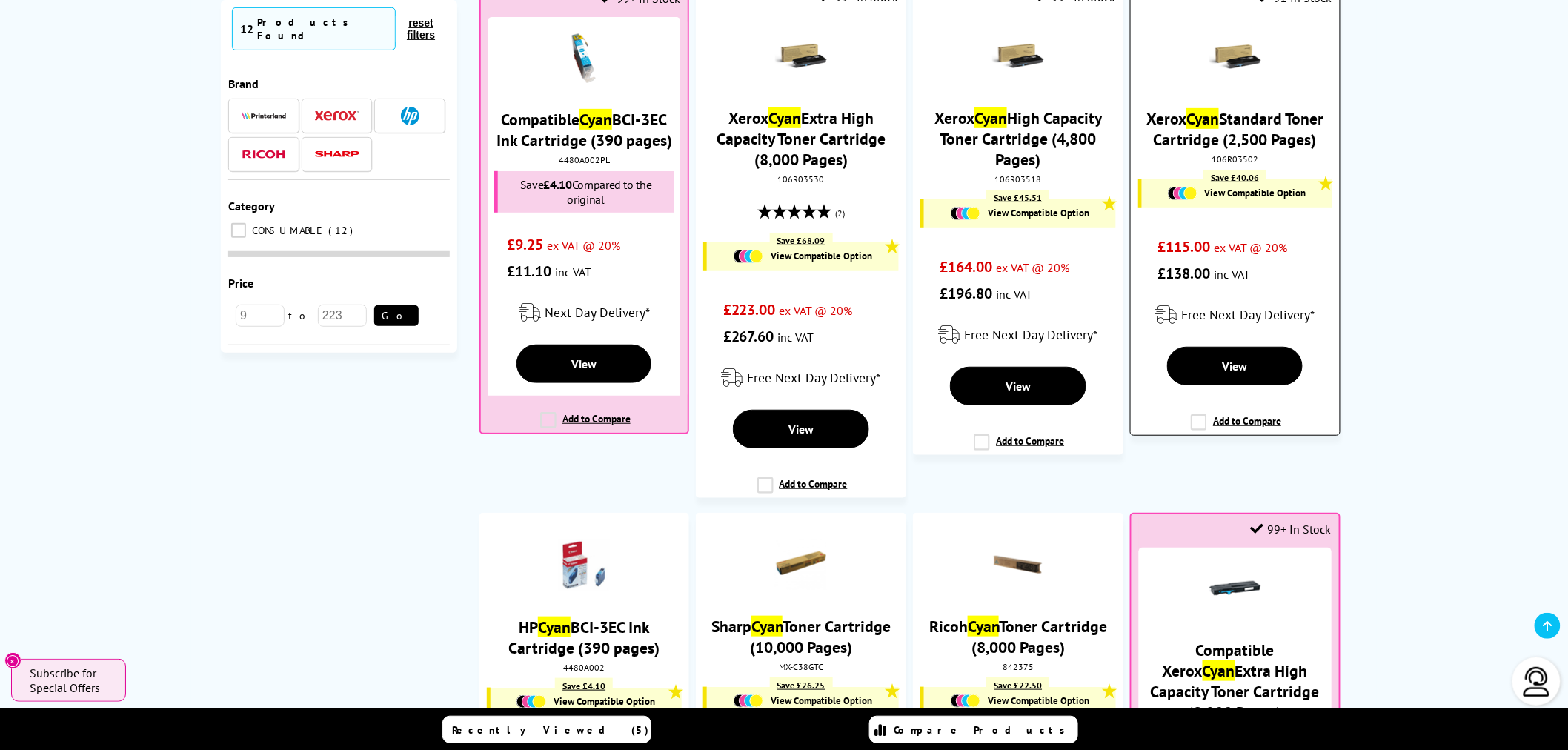
click at [1237, 158] on div "106R03502" at bounding box center [1235, 159] width 186 height 11
copy div "106R03502"
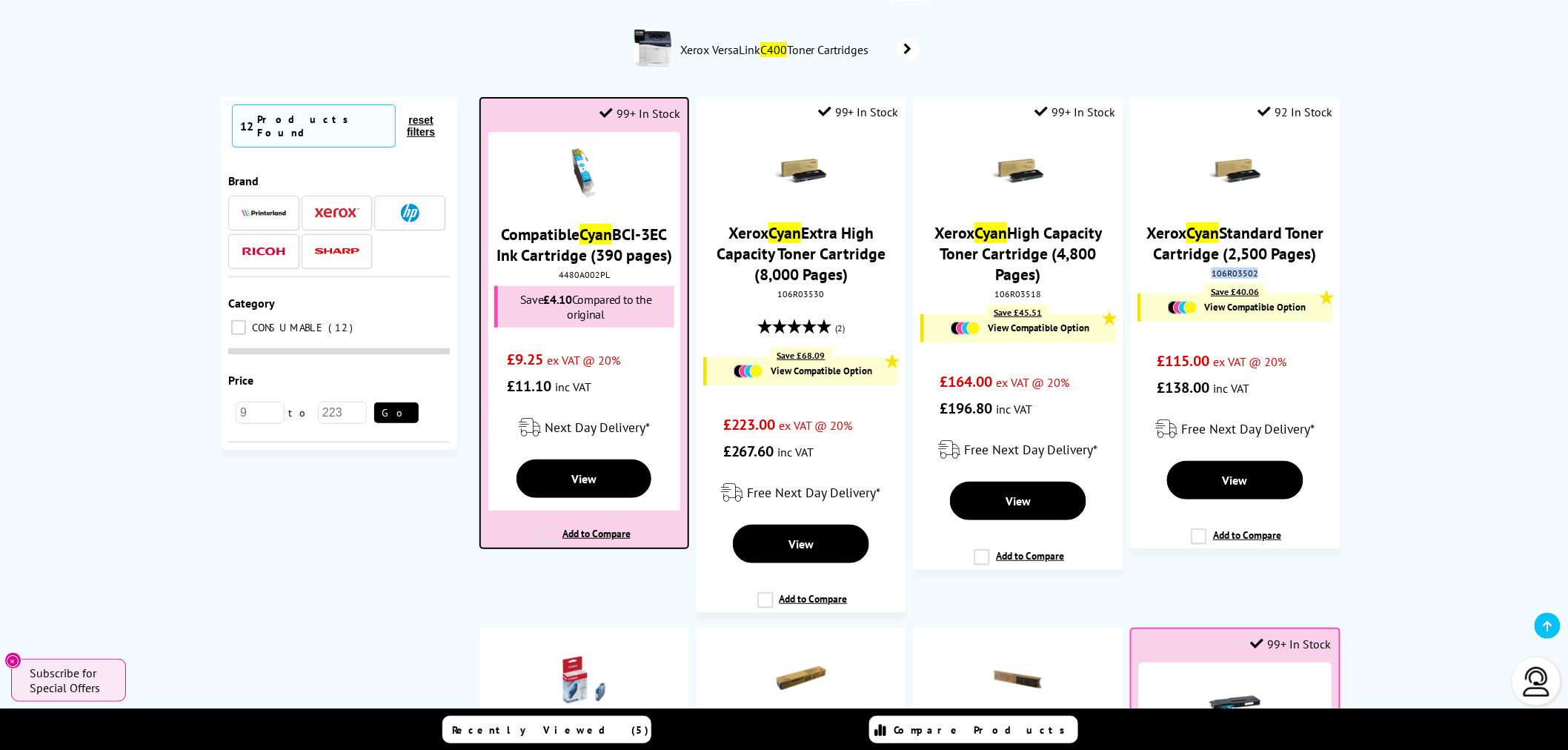
scroll to position [0, 0]
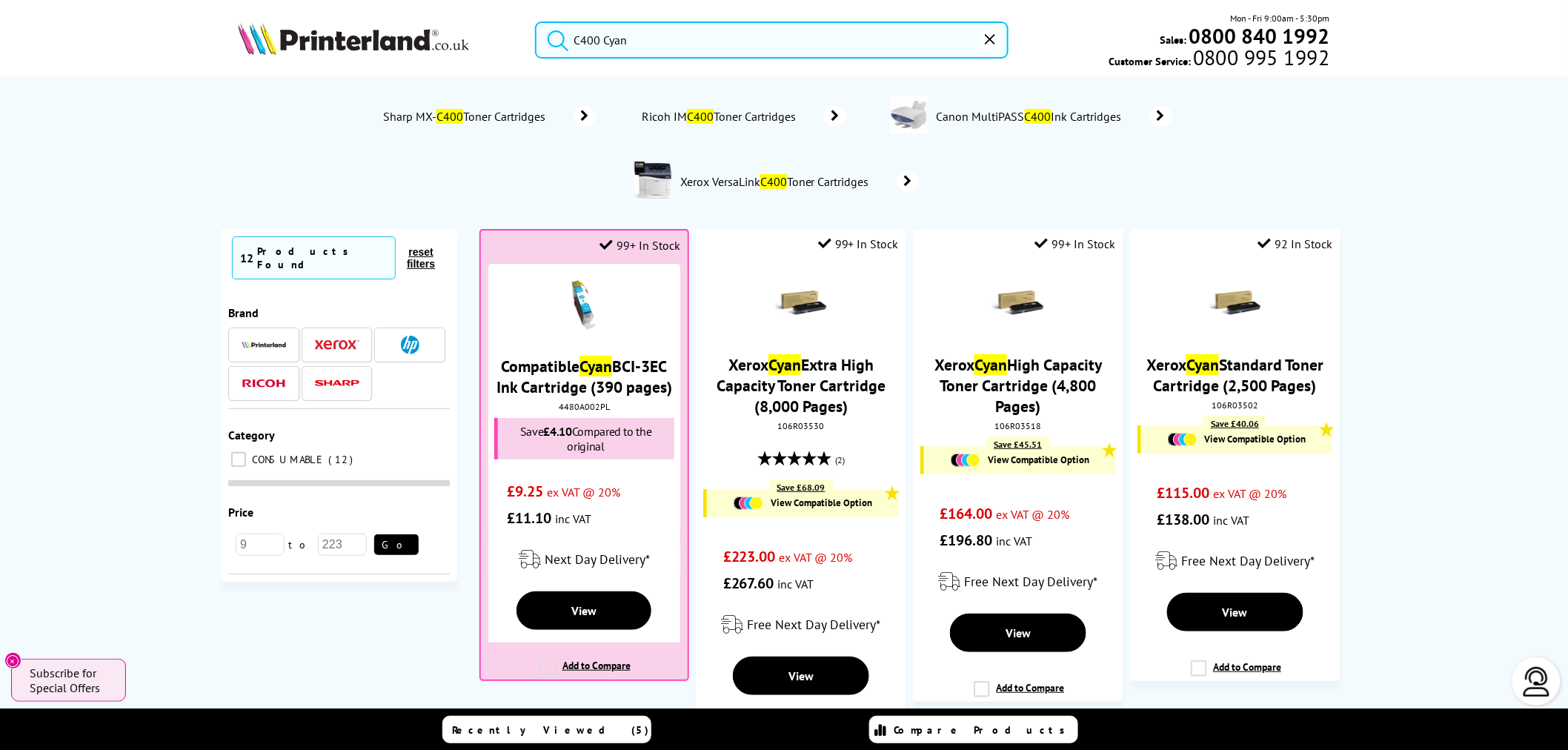
click at [720, 33] on input "C400 Cyan" at bounding box center [771, 39] width 474 height 37
click at [425, 40] on img at bounding box center [353, 38] width 231 height 32
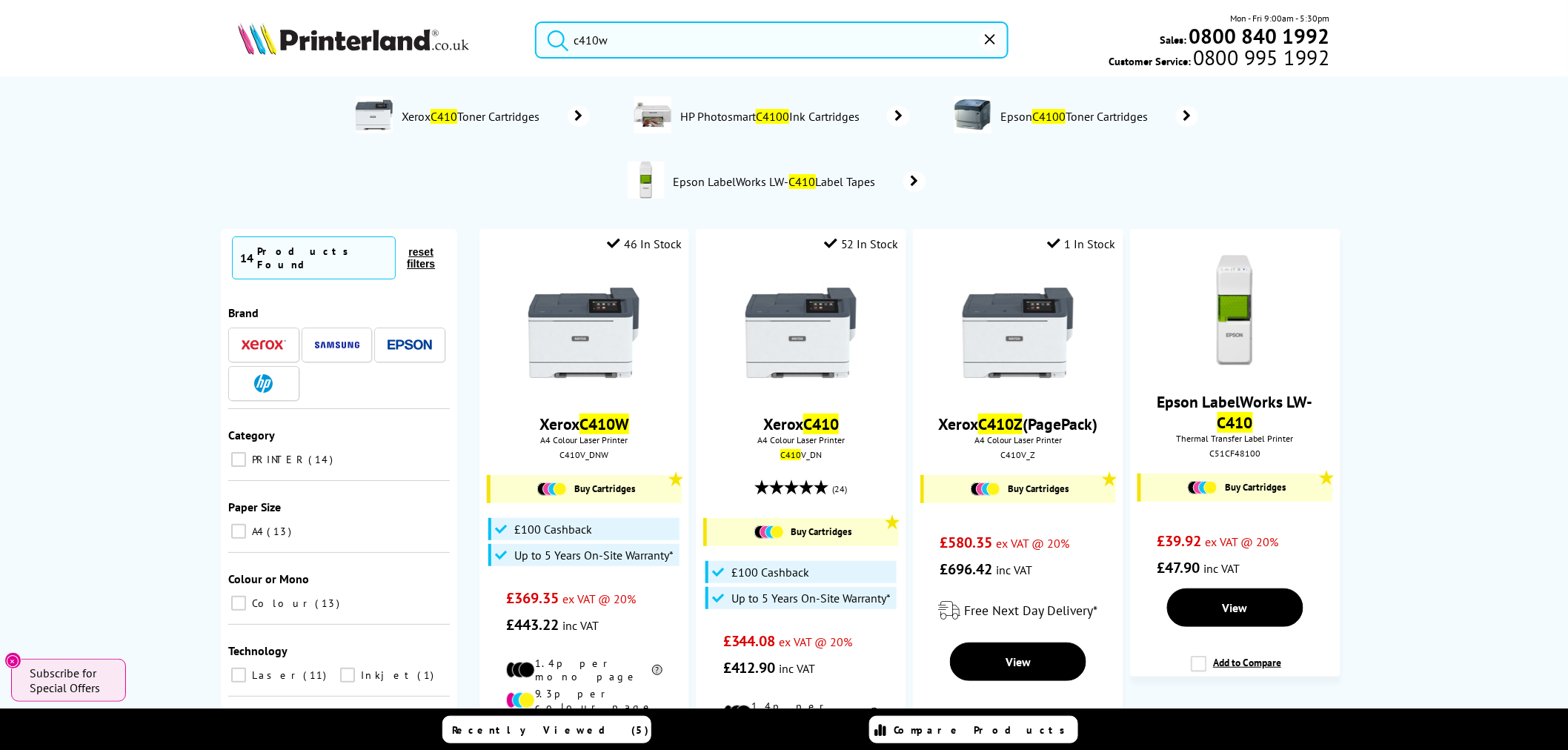
drag, startPoint x: 632, startPoint y: 47, endPoint x: 342, endPoint y: 40, distance: 290.1
click at [343, 42] on div "c410w Mon - Fri 9:00am - 5:30pm Sales: 0800 840 1992 Customer Service: 0800 995…" at bounding box center [784, 43] width 1186 height 65
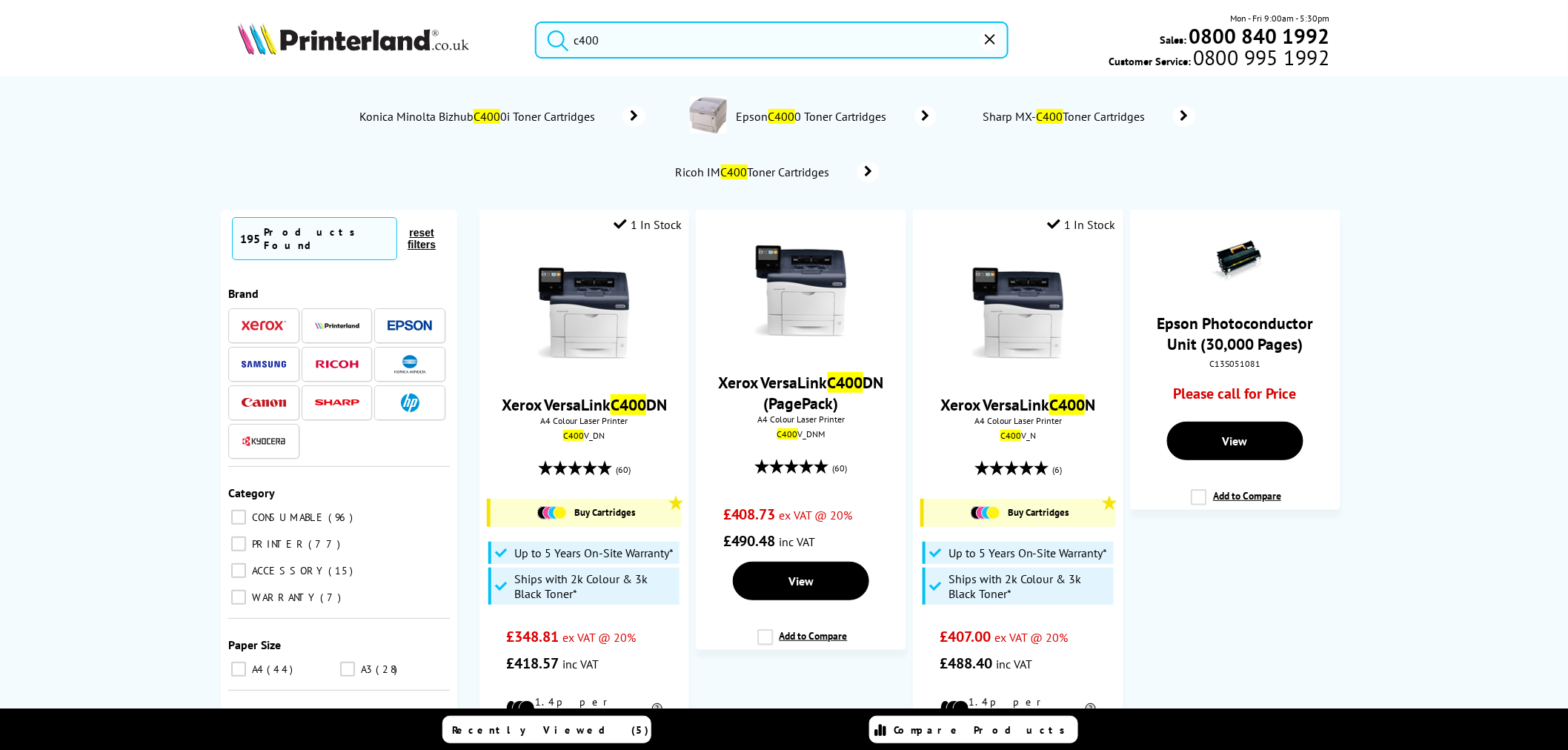
type input "c400"
click at [641, 314] on div at bounding box center [584, 315] width 193 height 114
click at [617, 321] on img at bounding box center [584, 314] width 111 height 111
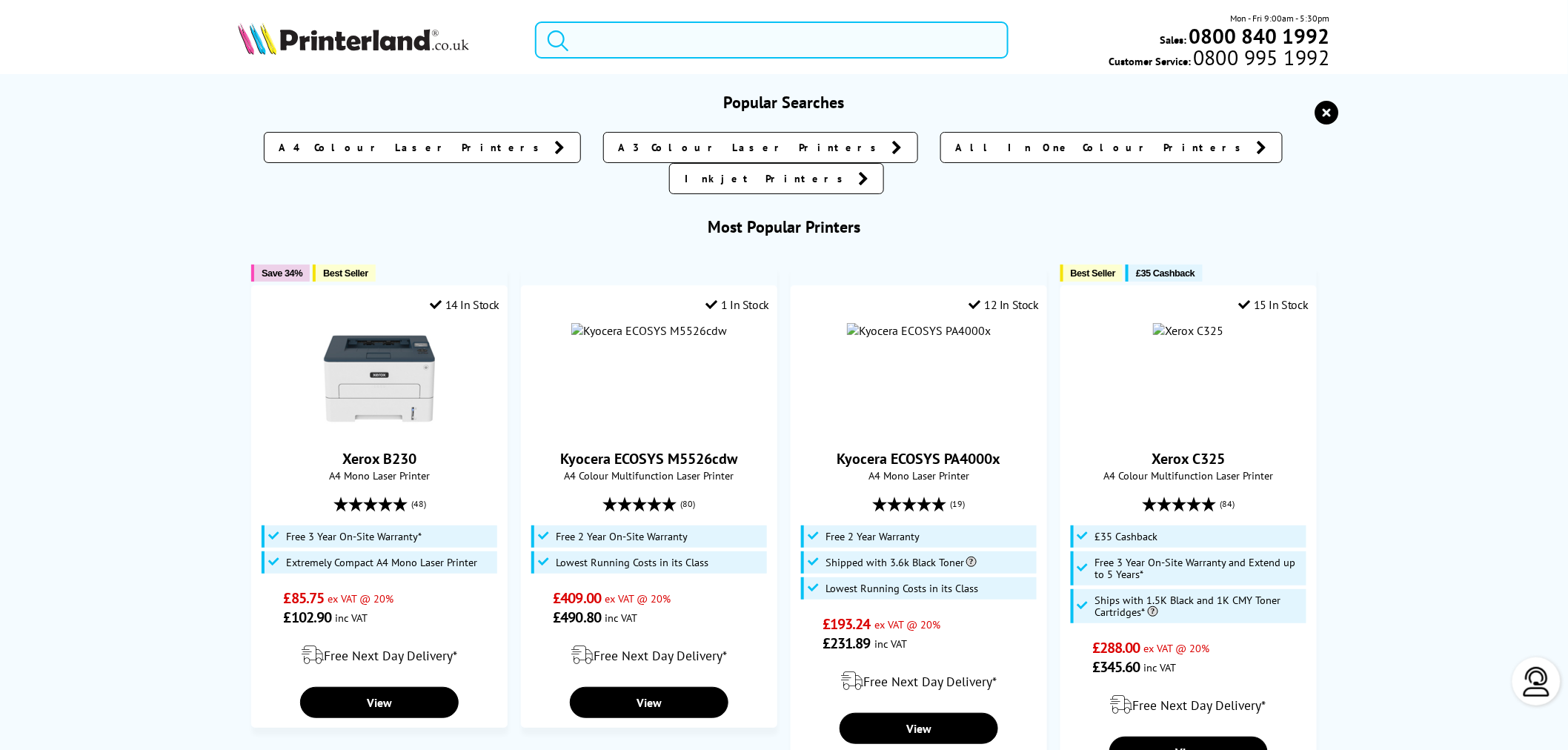
click at [690, 30] on input "search" at bounding box center [771, 39] width 474 height 37
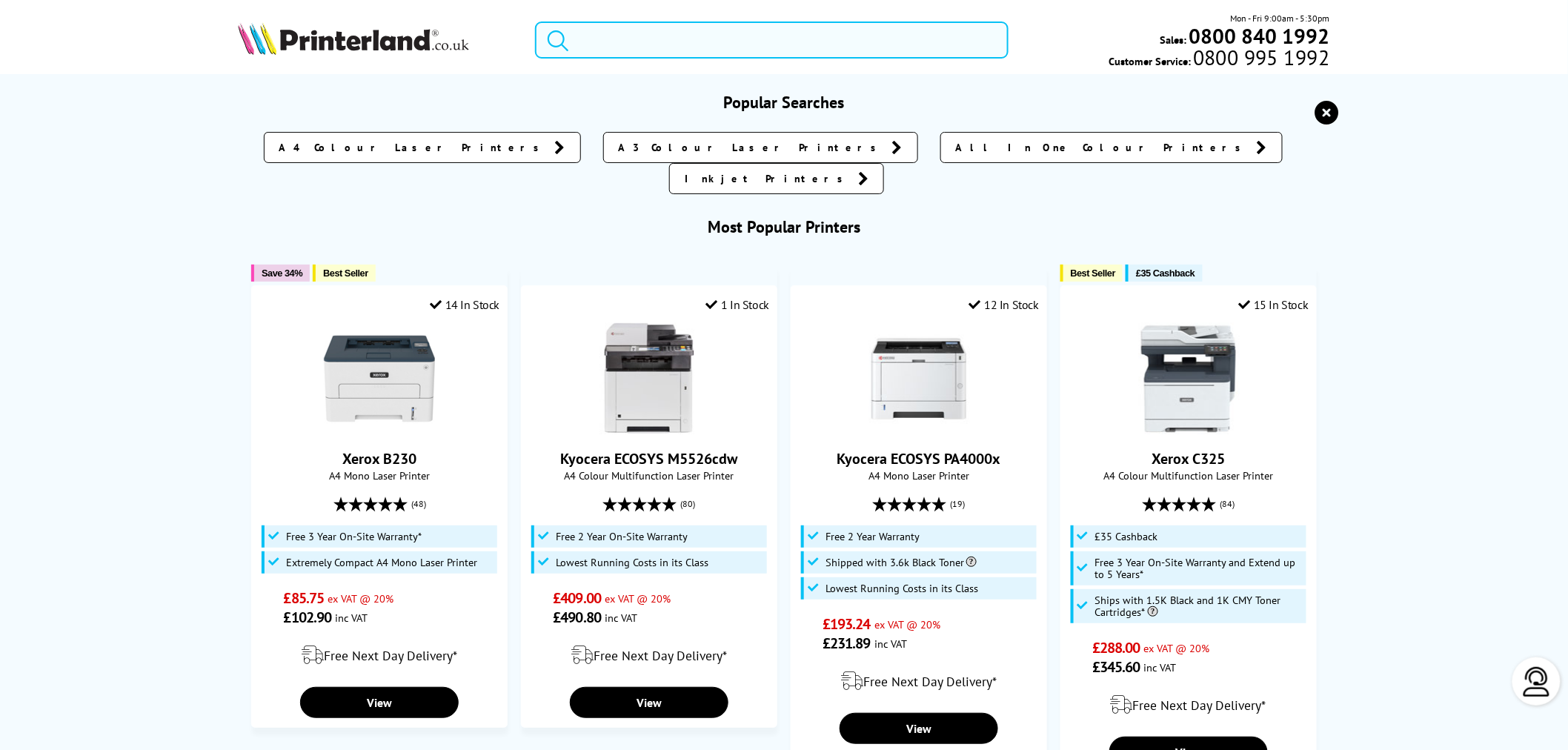
click at [690, 30] on input "search" at bounding box center [771, 39] width 474 height 37
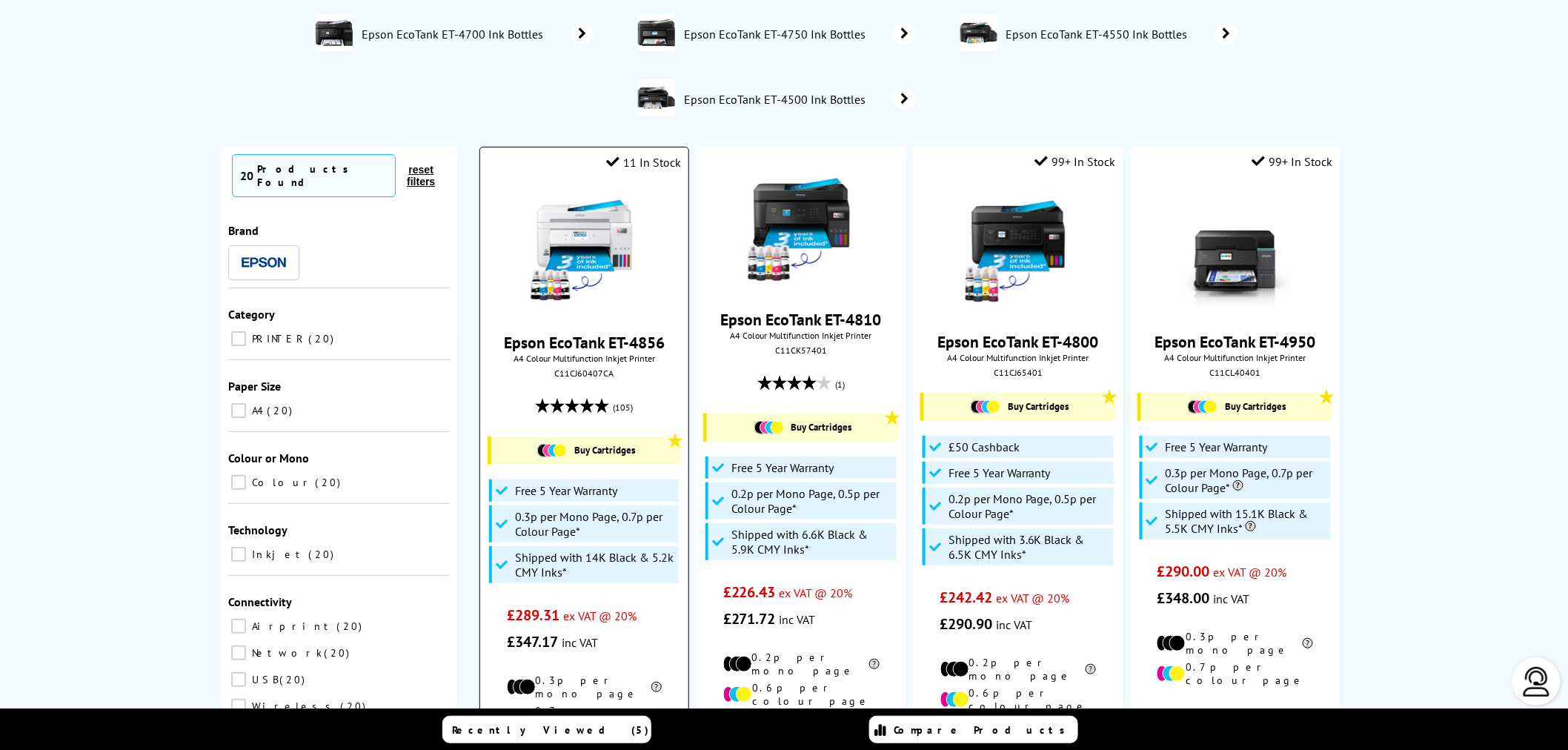
scroll to position [165, 0]
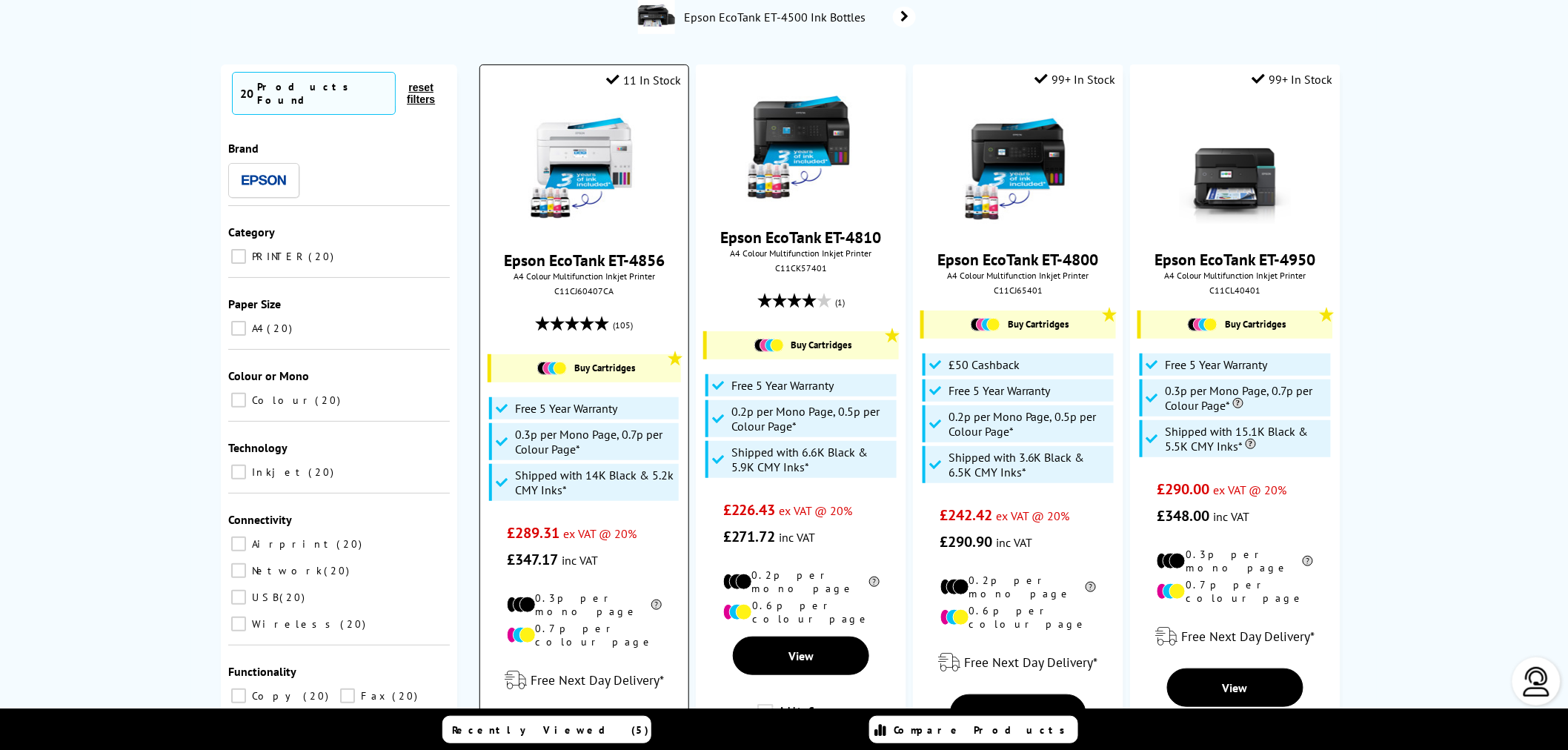
type input "et4"
click at [596, 165] on img at bounding box center [584, 169] width 111 height 111
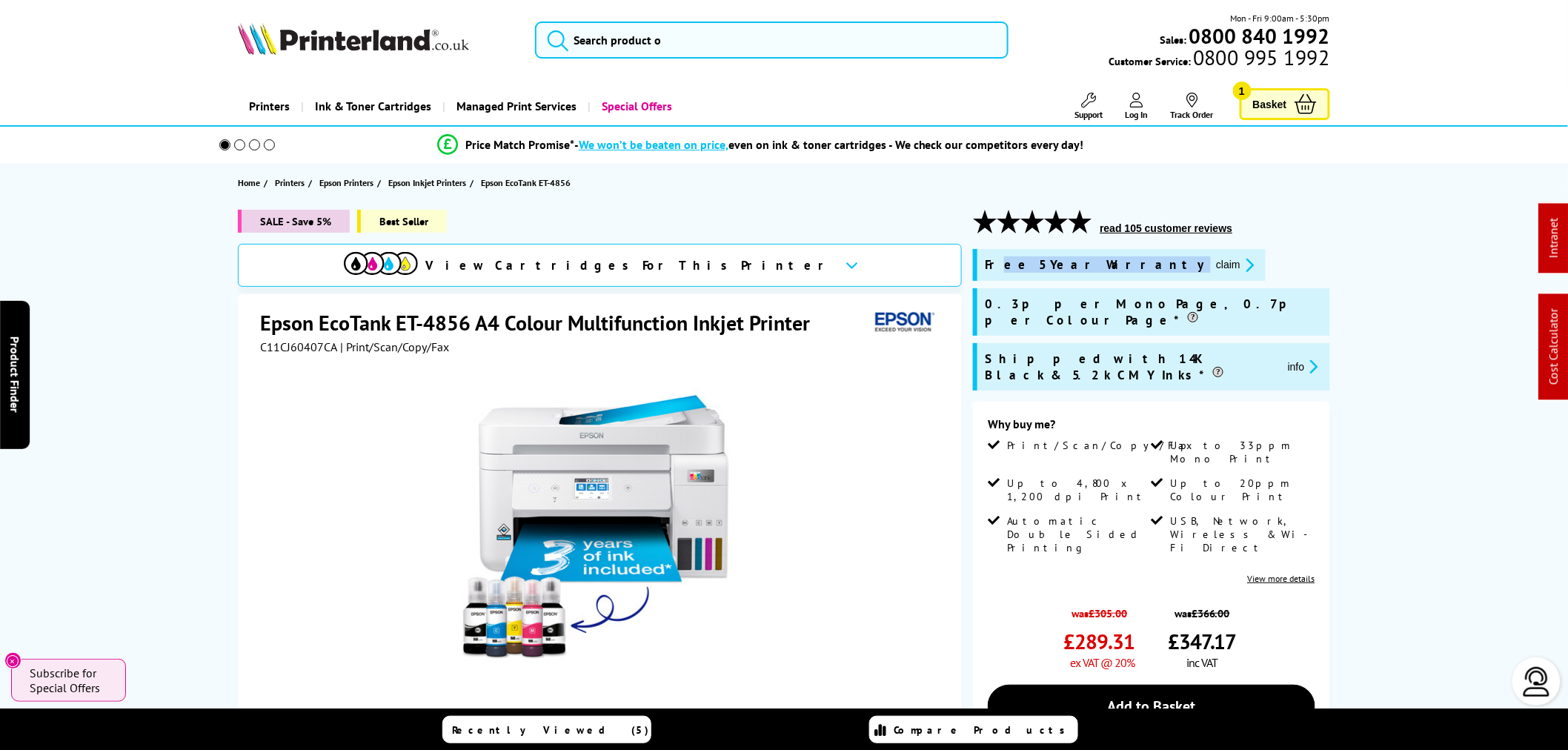
drag, startPoint x: 994, startPoint y: 274, endPoint x: 1094, endPoint y: 272, distance: 100.0
click at [1108, 259] on div "Free 5 Year Warranty claim" at bounding box center [1119, 265] width 292 height 32
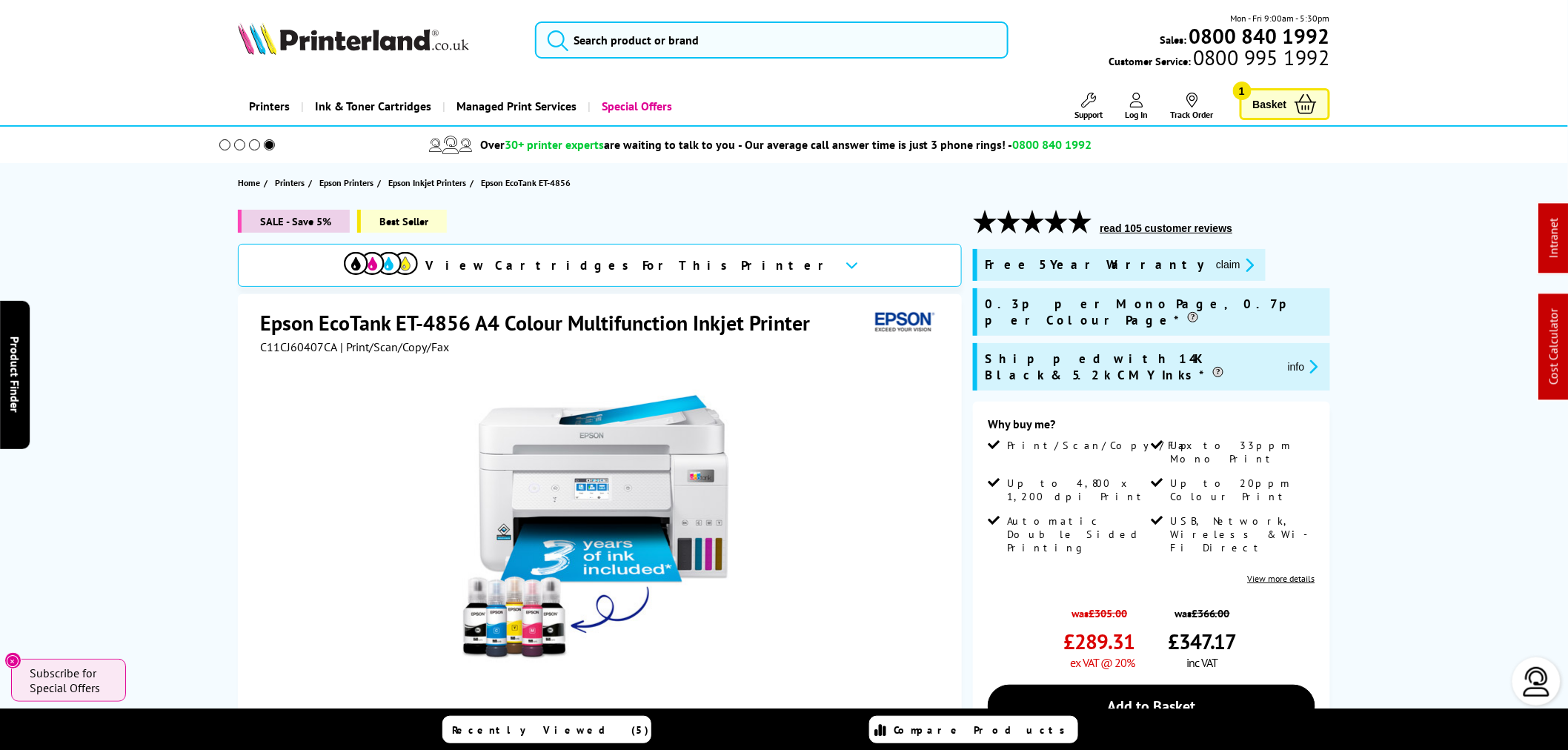
click at [957, 425] on div "Epson EcoTank ET-4856 A4 Colour Multifunction Inkjet Printer C11CJ60407CA | Pri…" at bounding box center [600, 613] width 724 height 639
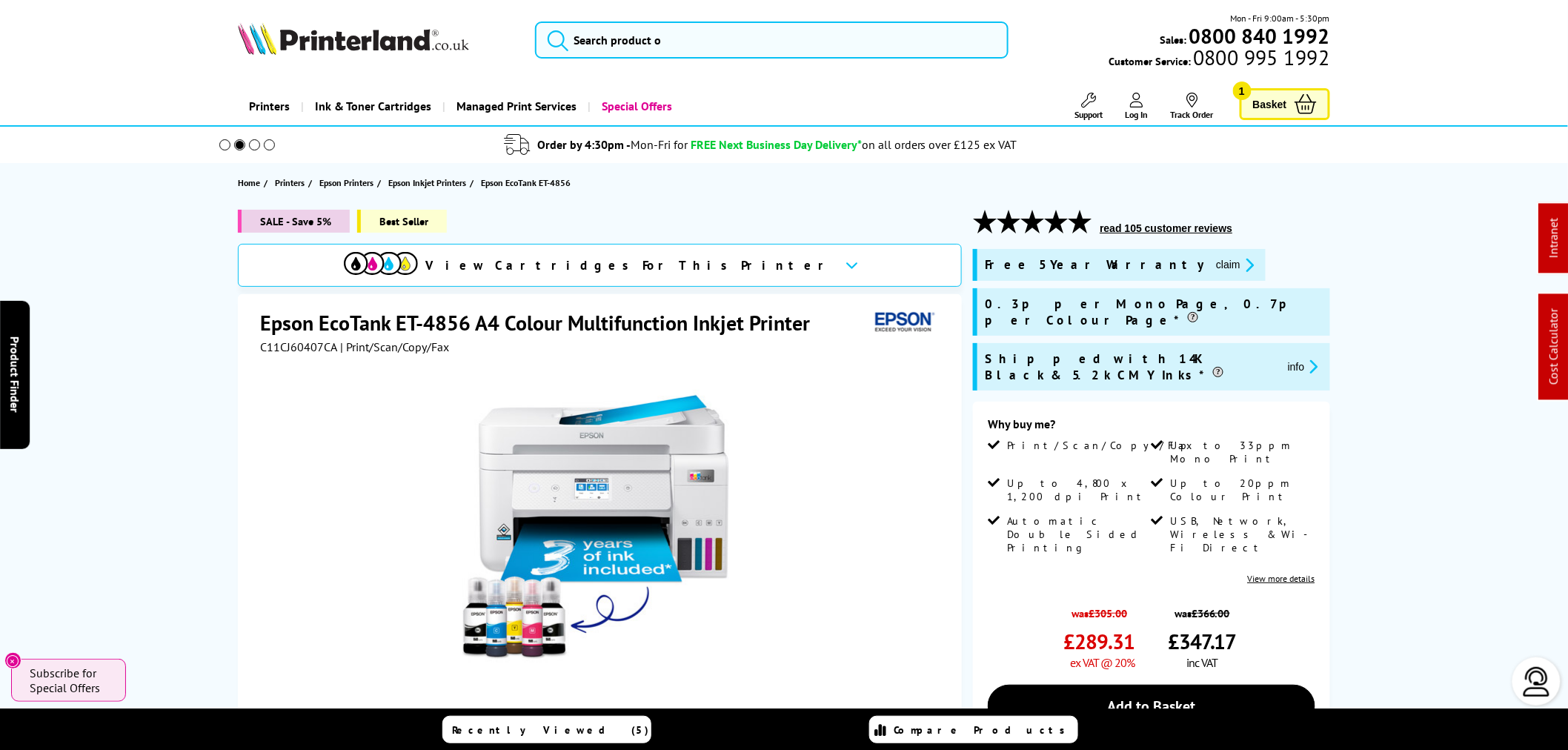
click at [686, 17] on div "Mon - Fri 9:00am - 5:30pm Sales: 0800 840 1992 Customer Service: 0800 995 1992" at bounding box center [784, 43] width 1186 height 65
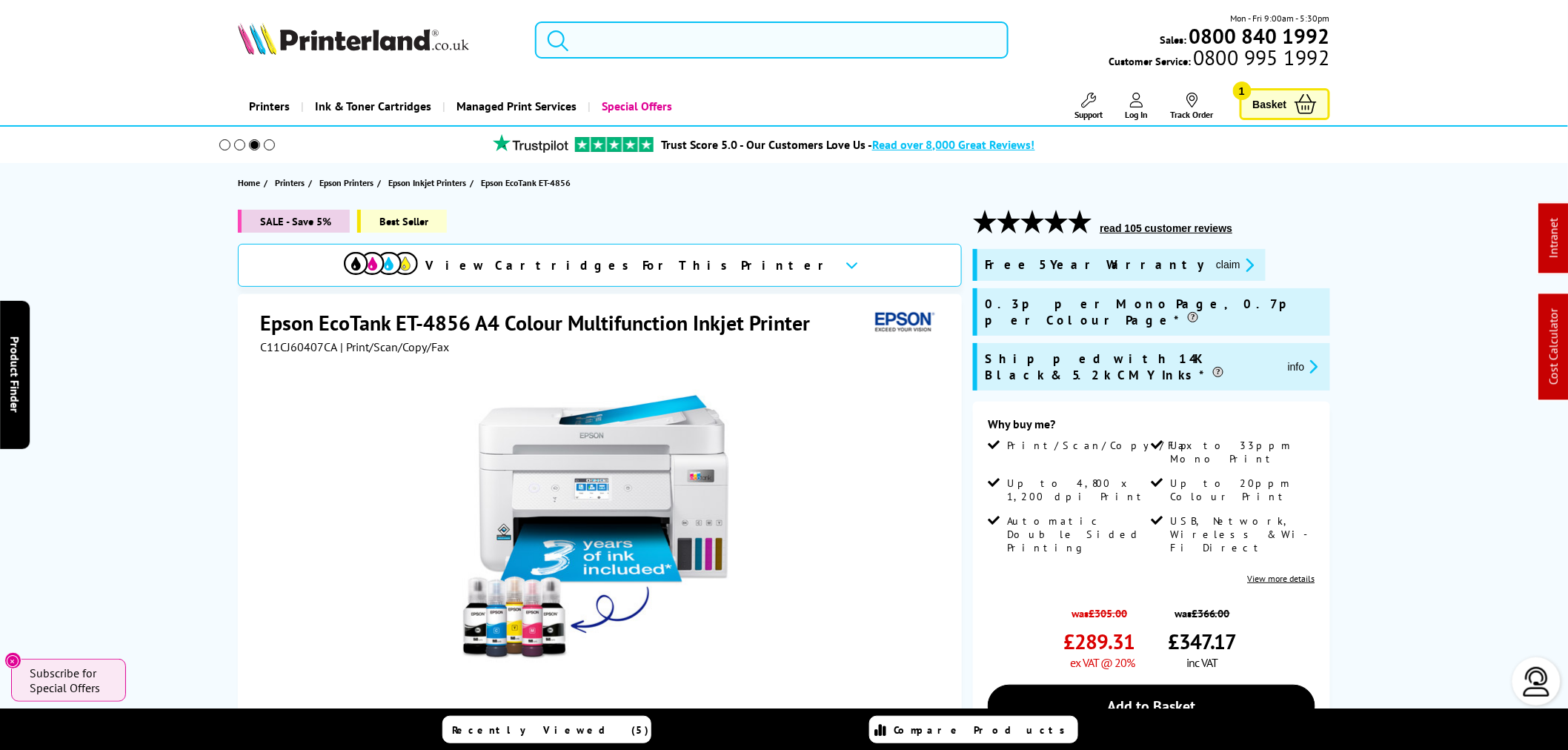
drag, startPoint x: 684, startPoint y: 23, endPoint x: 679, endPoint y: 30, distance: 8.6
click at [679, 28] on input "search" at bounding box center [771, 39] width 474 height 37
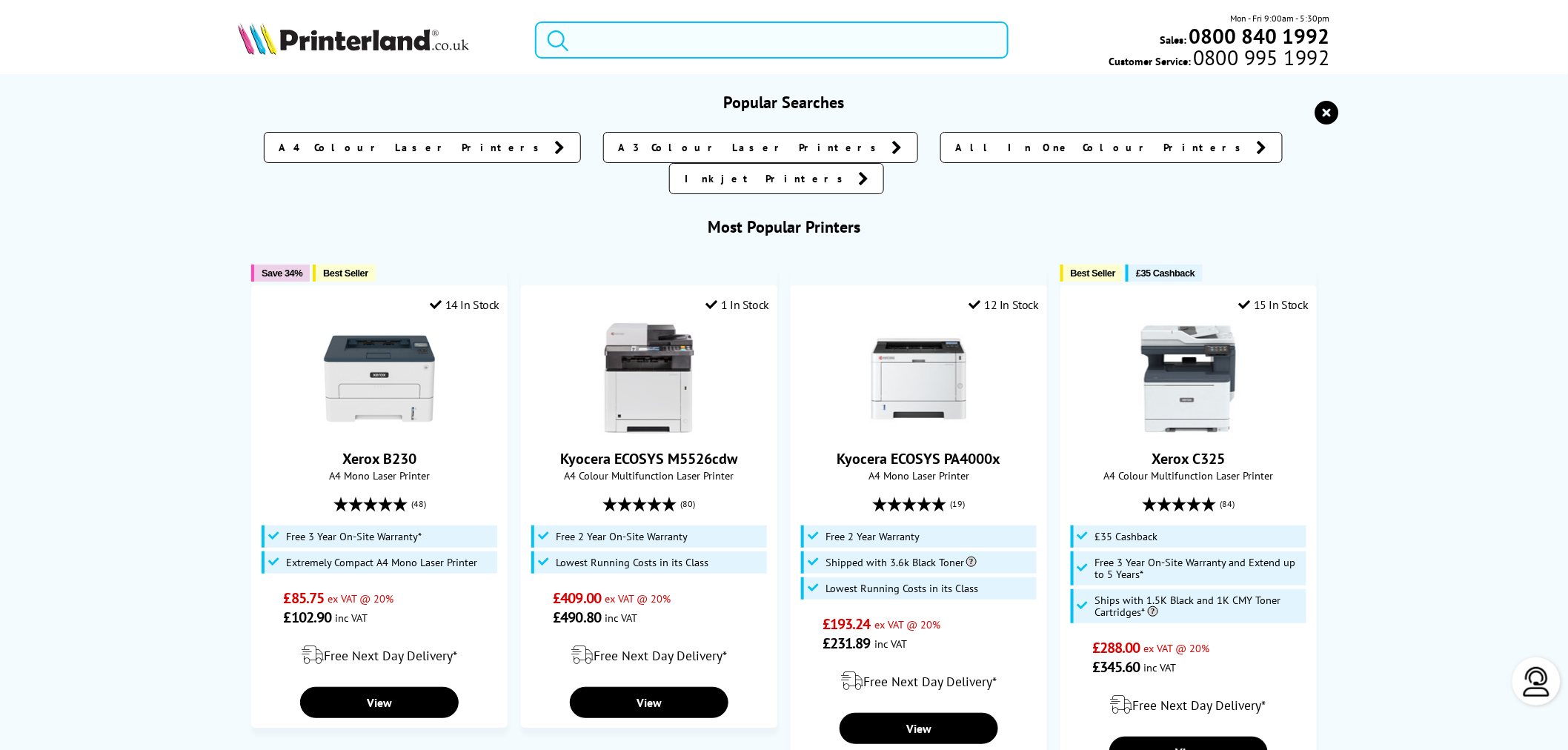
drag, startPoint x: 679, startPoint y: 31, endPoint x: 669, endPoint y: -39, distance: 70.7
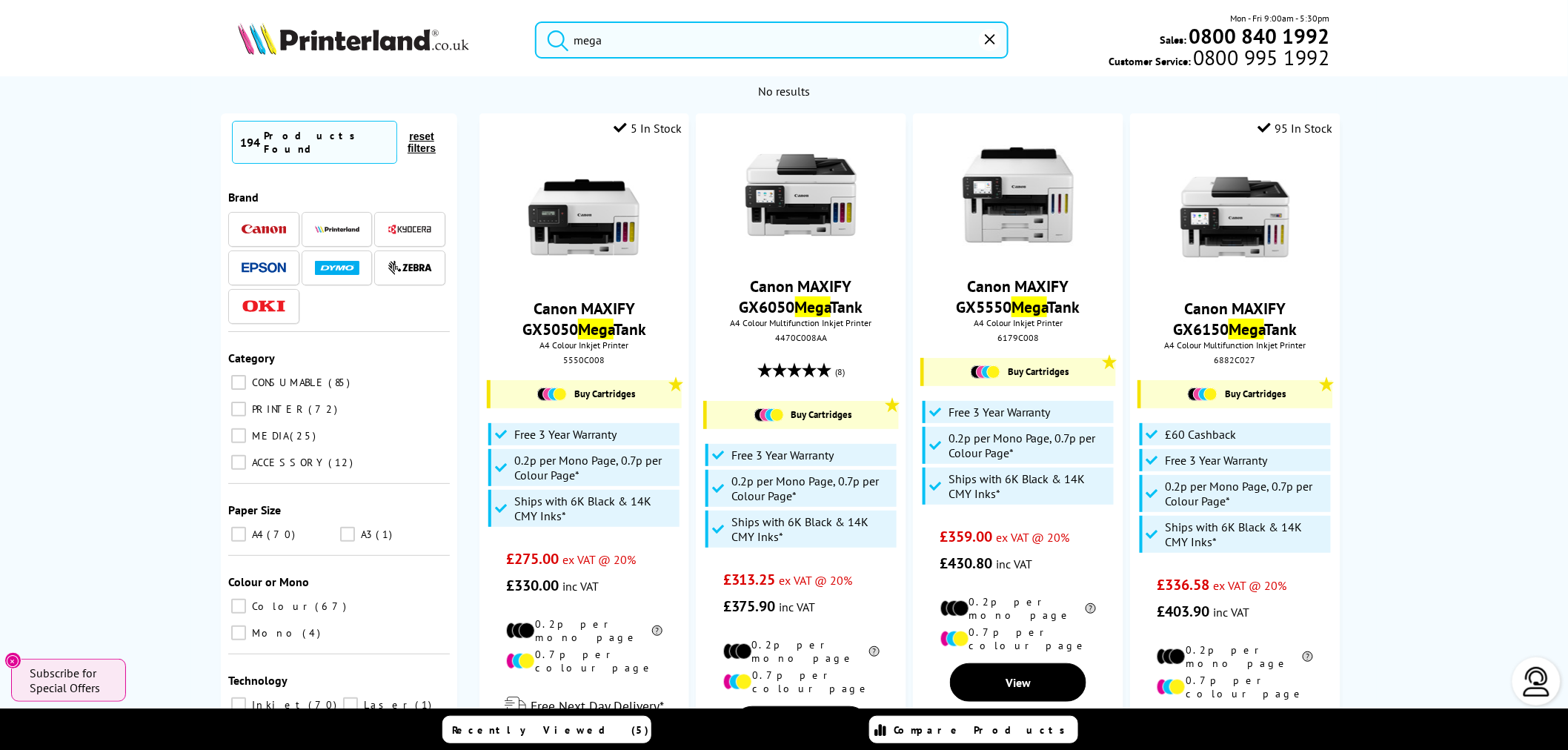
drag, startPoint x: 645, startPoint y: 46, endPoint x: 497, endPoint y: 28, distance: 149.1
click at [500, 37] on div "mega Mon - Fri 9:00am - 5:30pm Sales: 0800 840 1992 Customer Service: 0800 995 …" at bounding box center [784, 43] width 1186 height 65
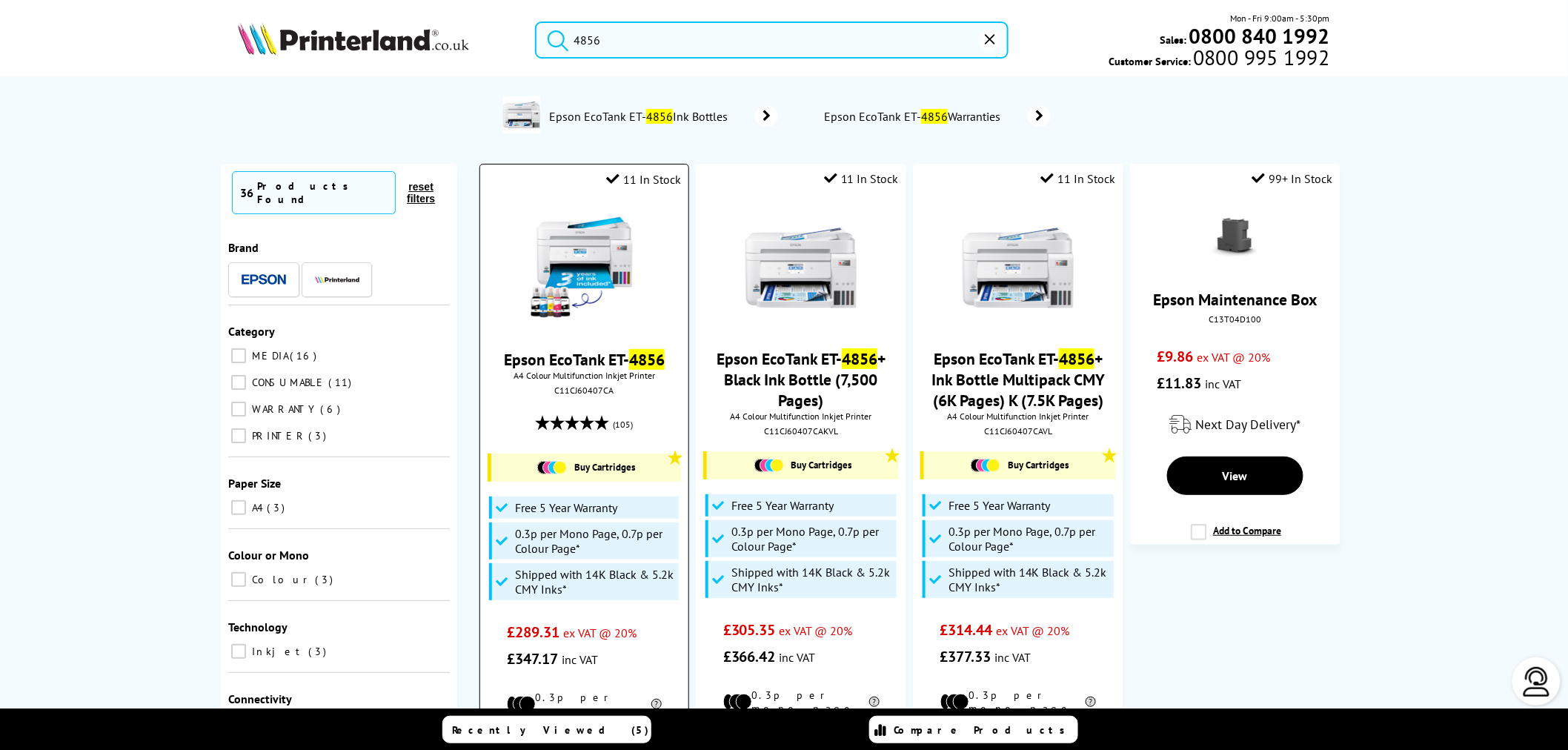
type input "4856"
click at [604, 246] on img at bounding box center [584, 268] width 111 height 111
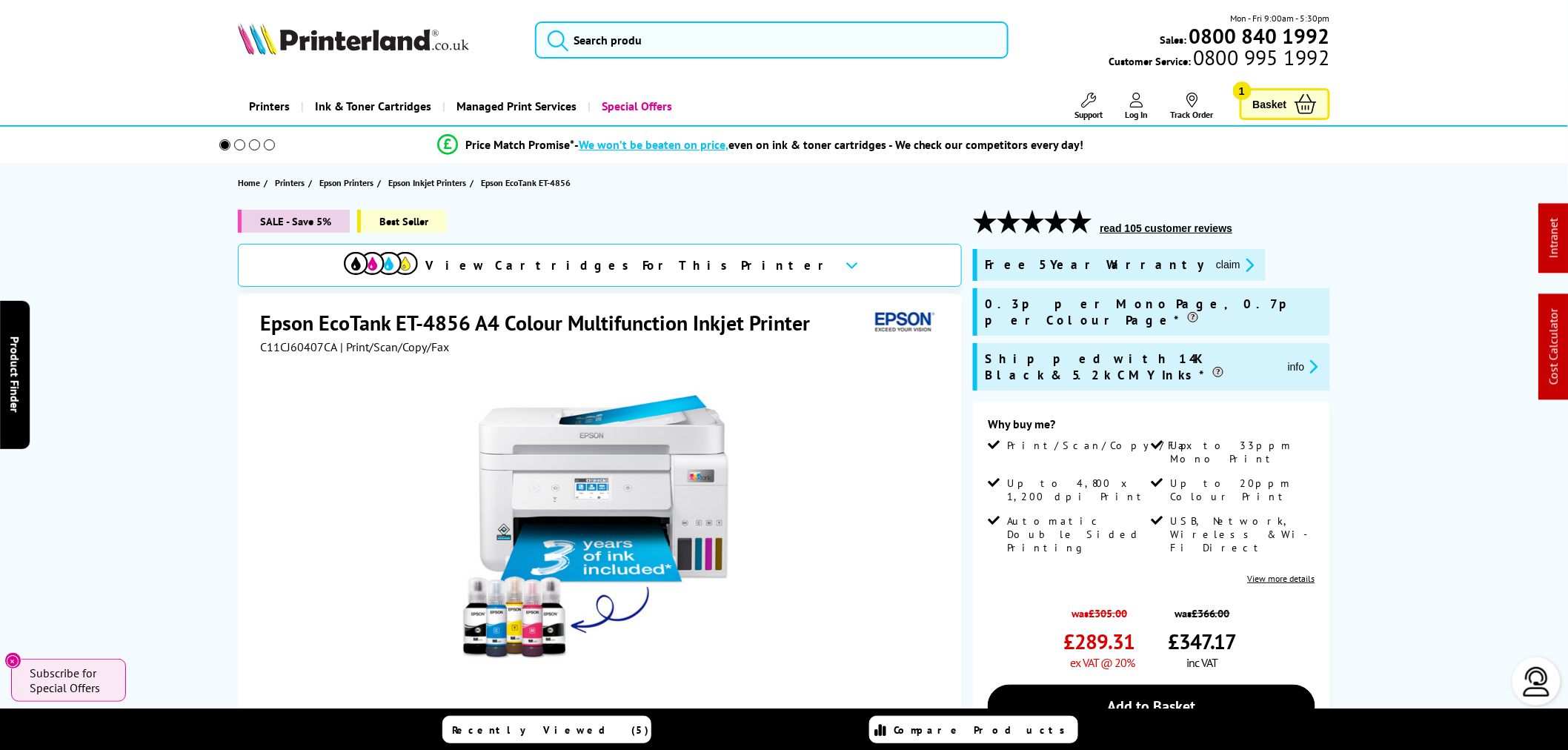
click at [608, 491] on img at bounding box center [601, 529] width 291 height 291
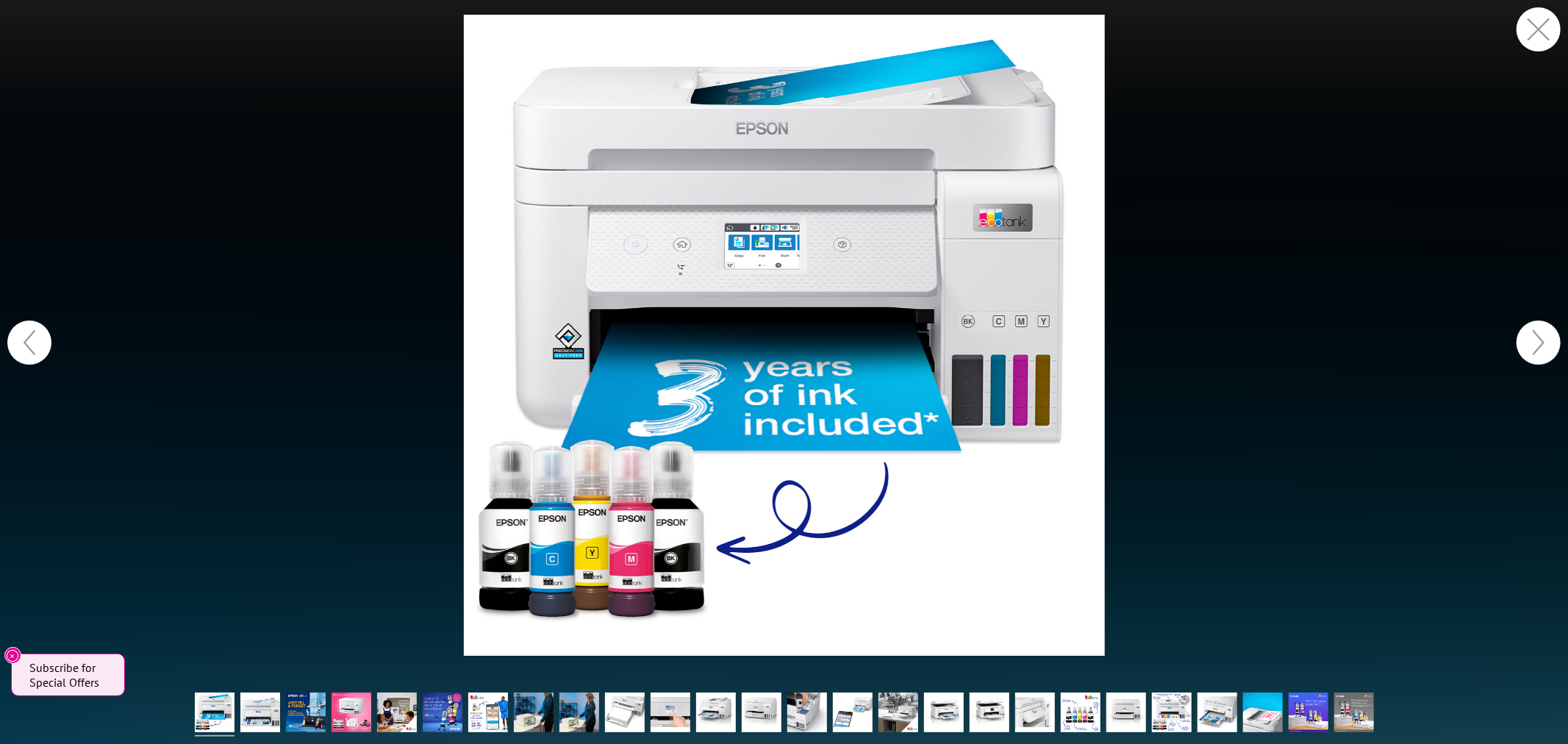
click at [775, 274] on img at bounding box center [784, 335] width 641 height 641
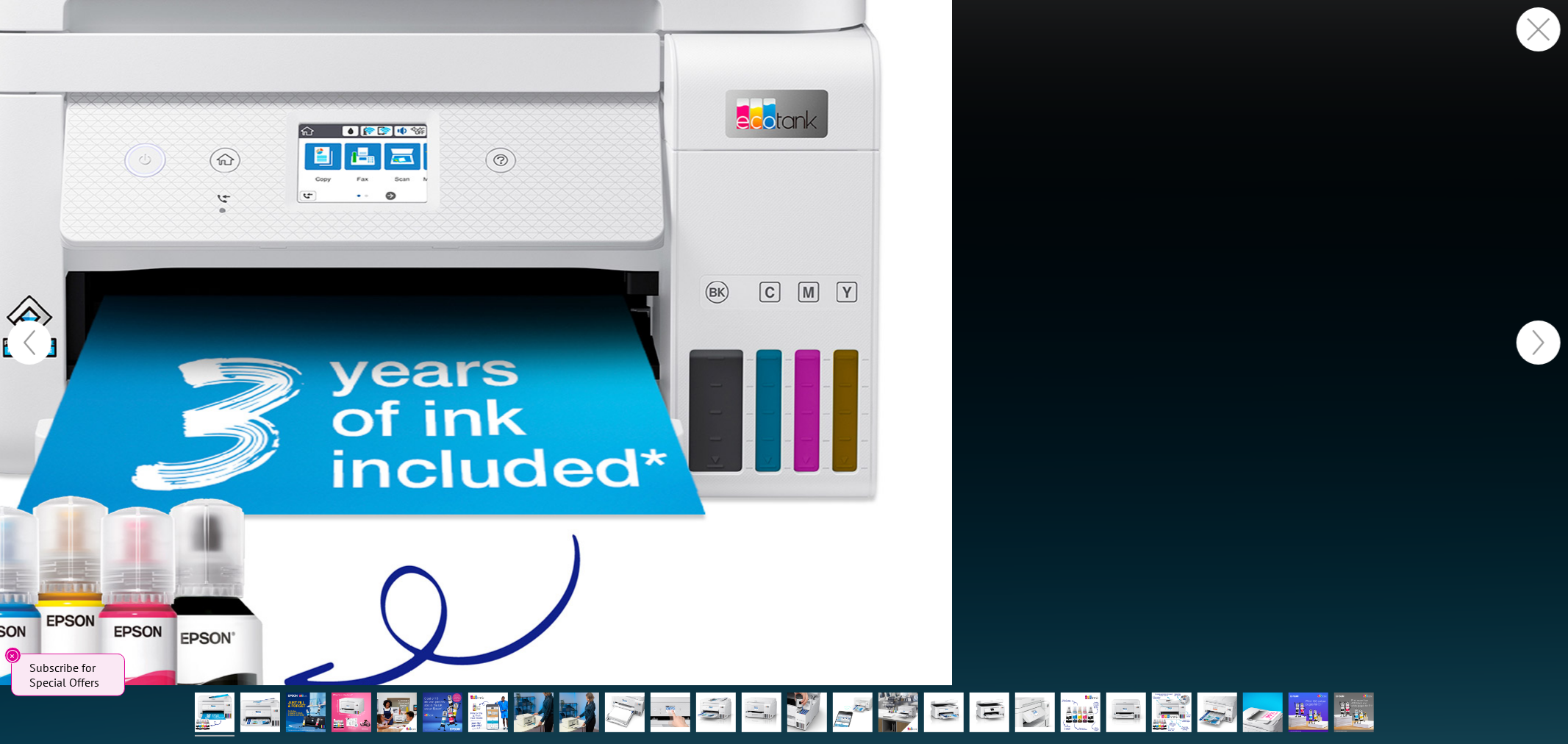
click at [579, 187] on figure at bounding box center [784, 342] width 1568 height 685
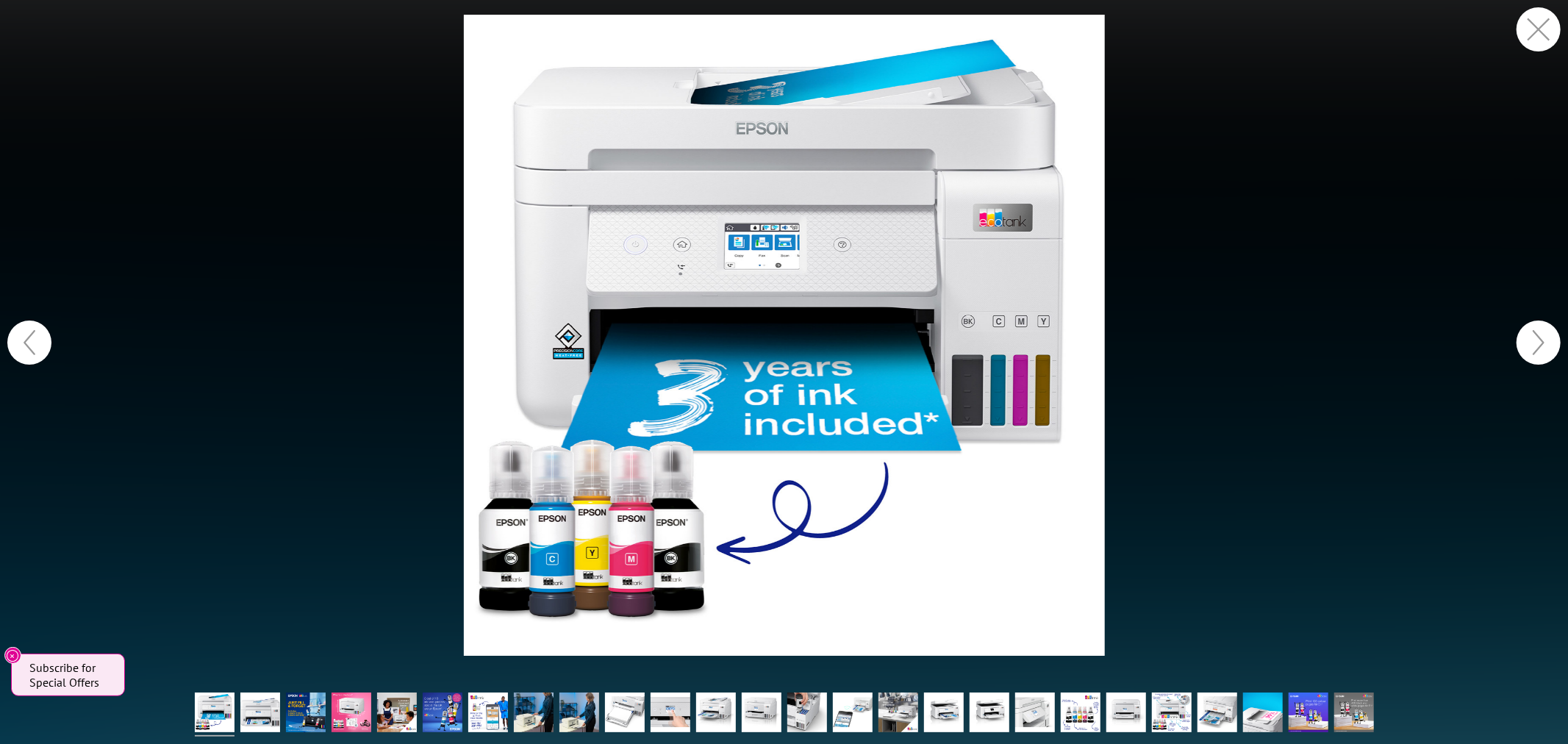
click at [741, 275] on img at bounding box center [784, 335] width 641 height 641
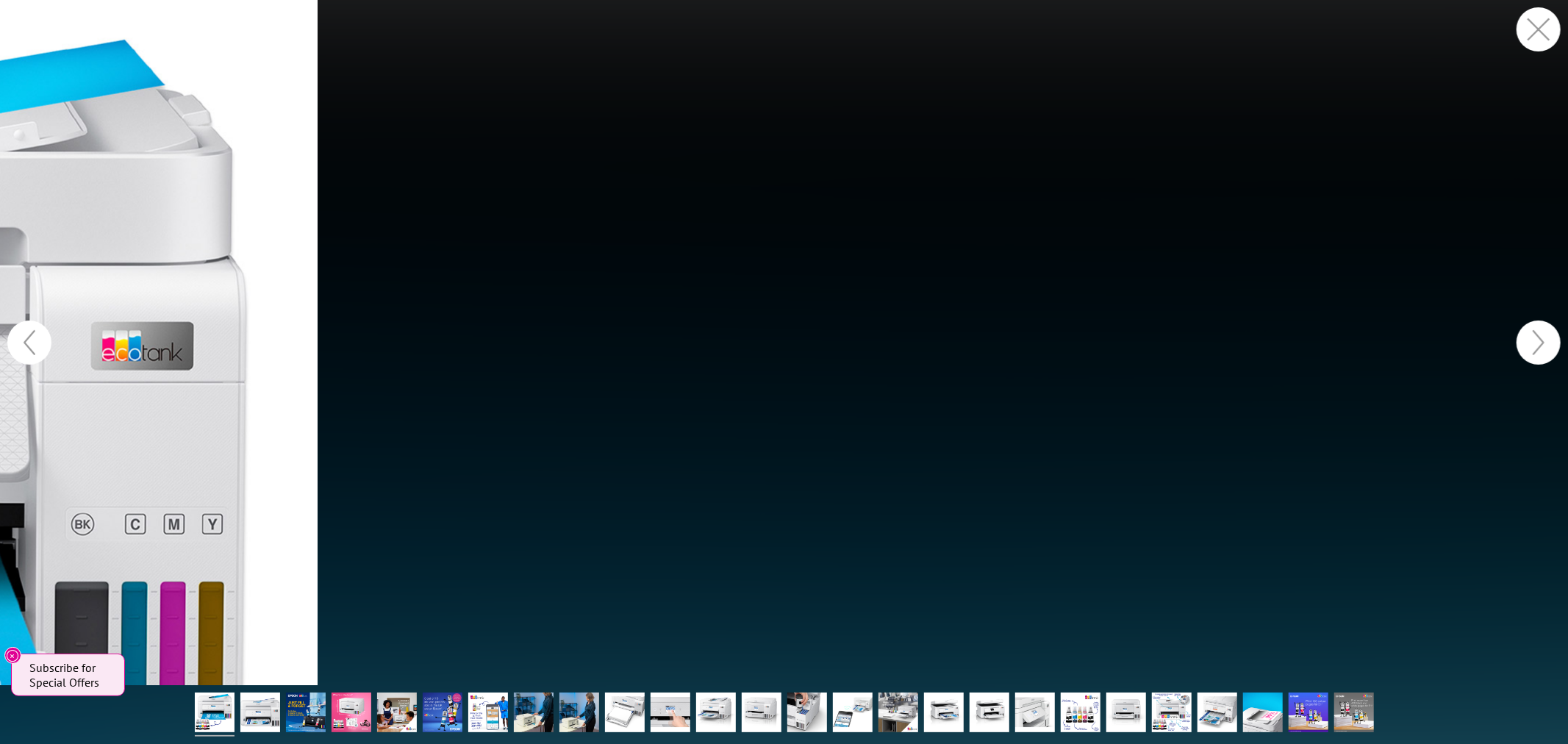
drag, startPoint x: 1547, startPoint y: 34, endPoint x: 1538, endPoint y: 35, distance: 9.1
click at [1544, 34] on button "button" at bounding box center [1538, 29] width 44 height 44
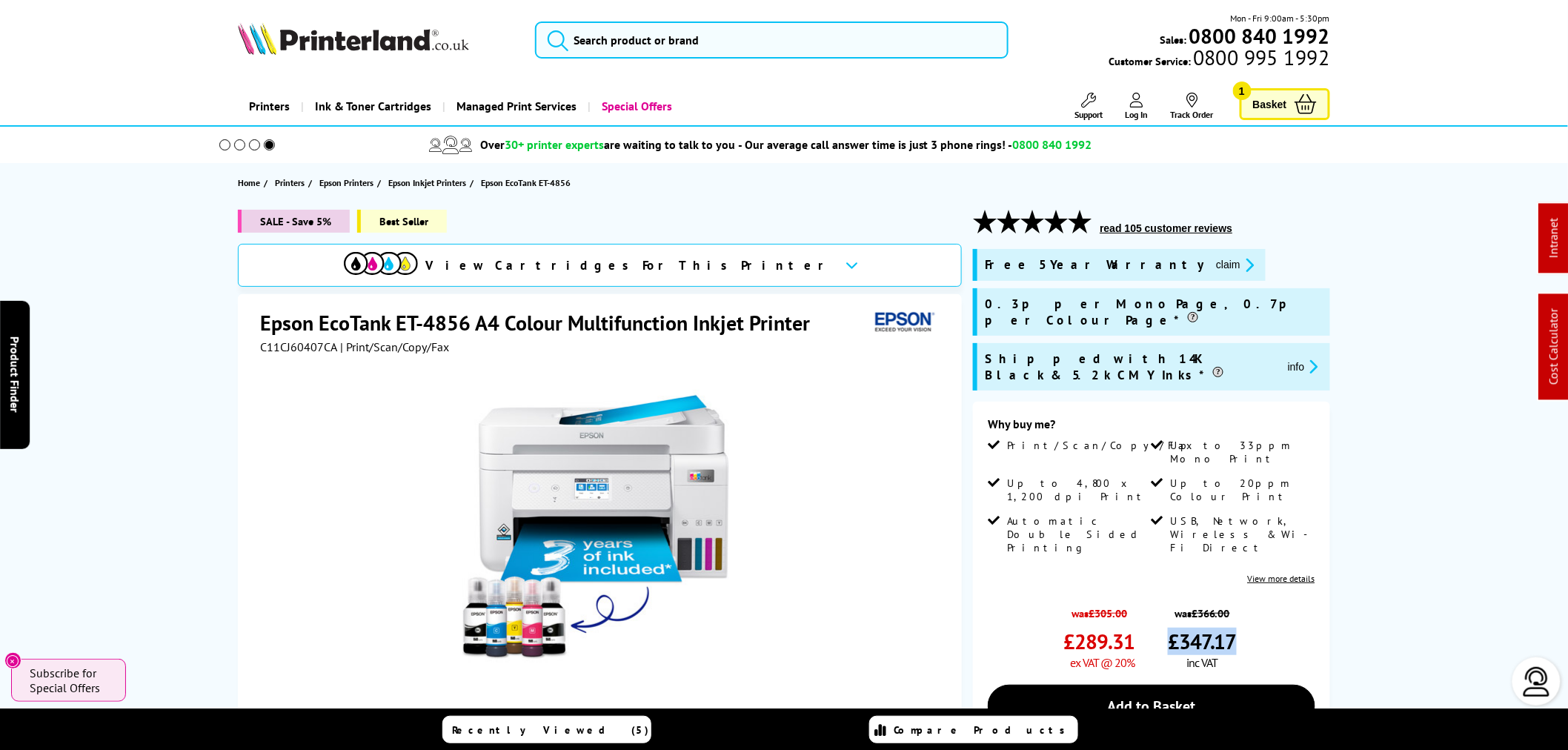
drag, startPoint x: 1171, startPoint y: 566, endPoint x: 1233, endPoint y: 560, distance: 62.3
click at [1233, 628] on span "£347.17" at bounding box center [1202, 641] width 69 height 28
click at [1187, 628] on span "£347.17" at bounding box center [1202, 641] width 69 height 28
drag, startPoint x: 1183, startPoint y: 568, endPoint x: 1247, endPoint y: 564, distance: 64.1
click at [1247, 599] on div "was £366.00 £347.17 inc VAT" at bounding box center [1241, 634] width 147 height 71
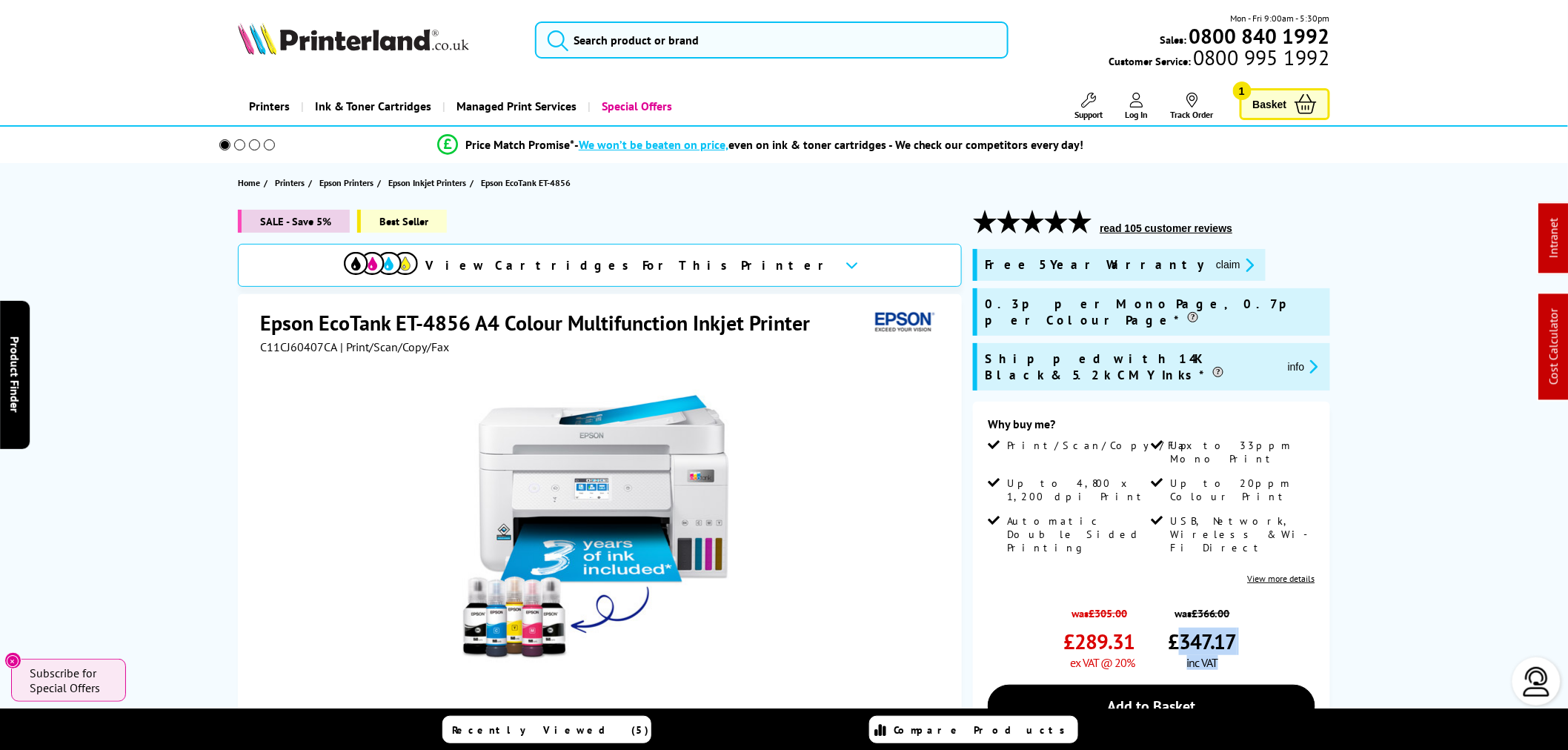
drag, startPoint x: 1227, startPoint y: 560, endPoint x: 1217, endPoint y: 559, distance: 10.0
click at [1226, 628] on span "£347.17" at bounding box center [1202, 641] width 69 height 28
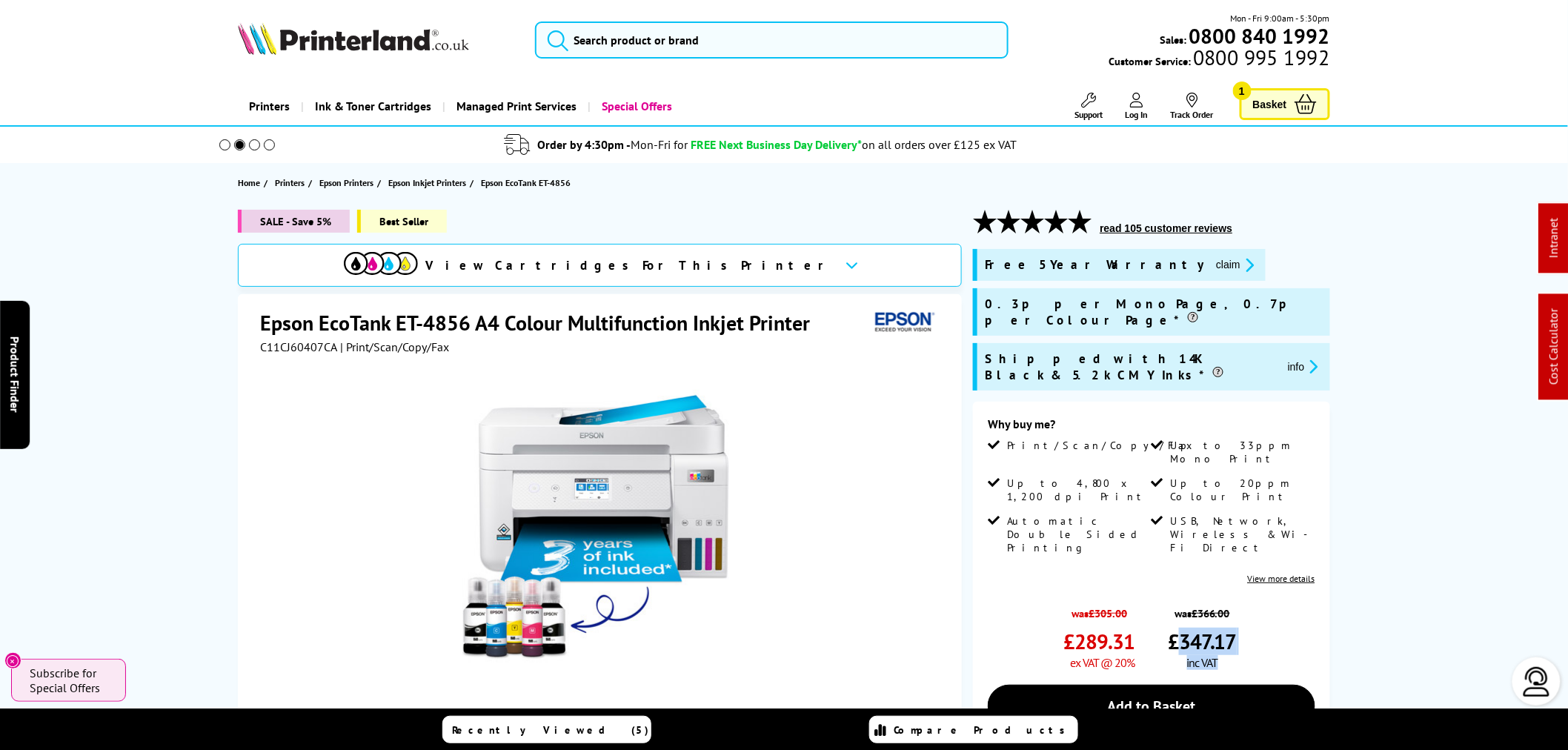
drag, startPoint x: 1193, startPoint y: 579, endPoint x: 1198, endPoint y: 573, distance: 7.8
click at [1194, 628] on span "£347.17" at bounding box center [1202, 641] width 69 height 28
drag, startPoint x: 1202, startPoint y: 569, endPoint x: 1188, endPoint y: 562, distance: 15.7
click at [1201, 628] on span "£347.17" at bounding box center [1202, 641] width 69 height 28
click at [449, 320] on h1 "Epson EcoTank ET-4856 A4 Colour Multifunction Inkjet Printer" at bounding box center [542, 322] width 565 height 28
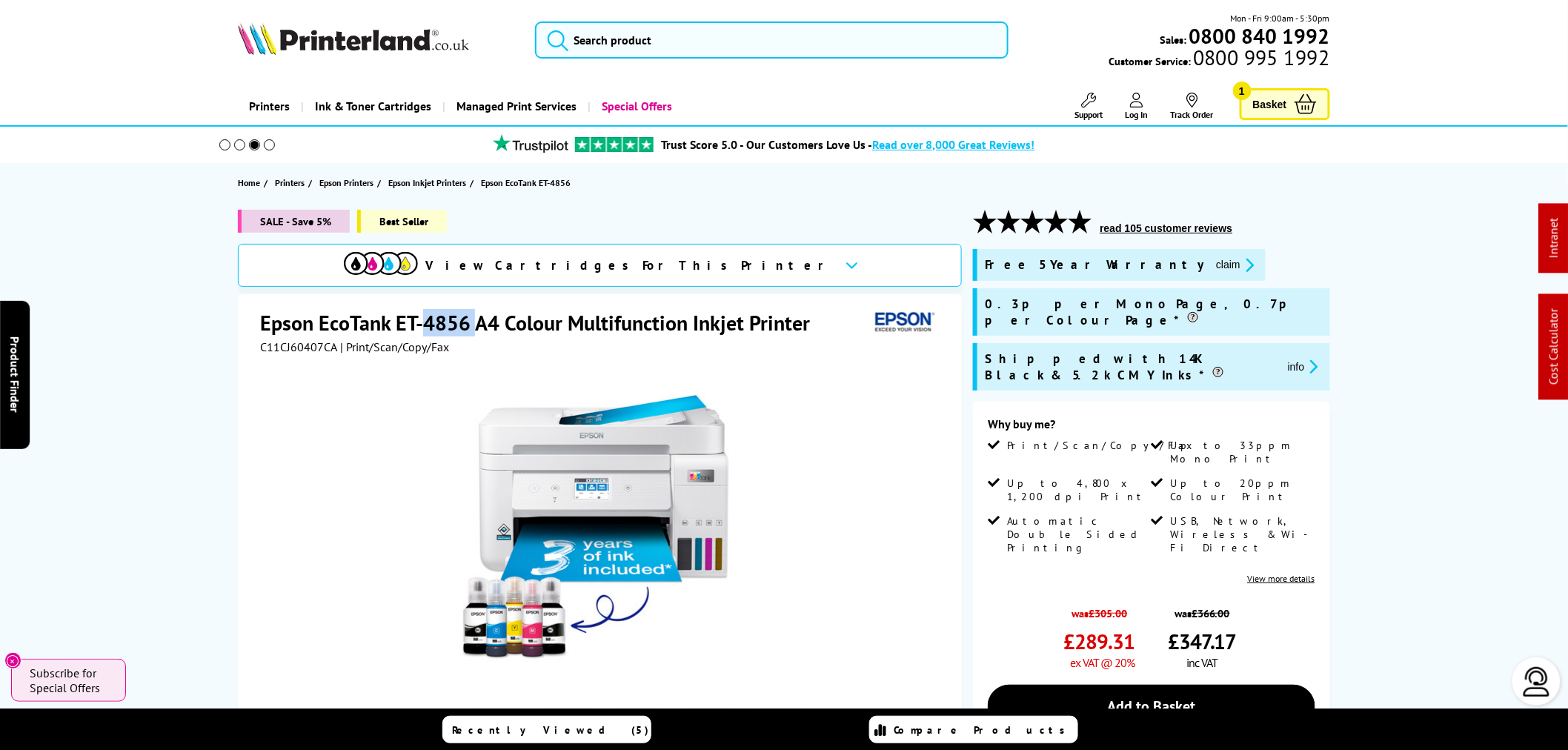
click at [449, 320] on h1 "Epson EcoTank ET-4856 A4 Colour Multifunction Inkjet Printer" at bounding box center [542, 322] width 565 height 28
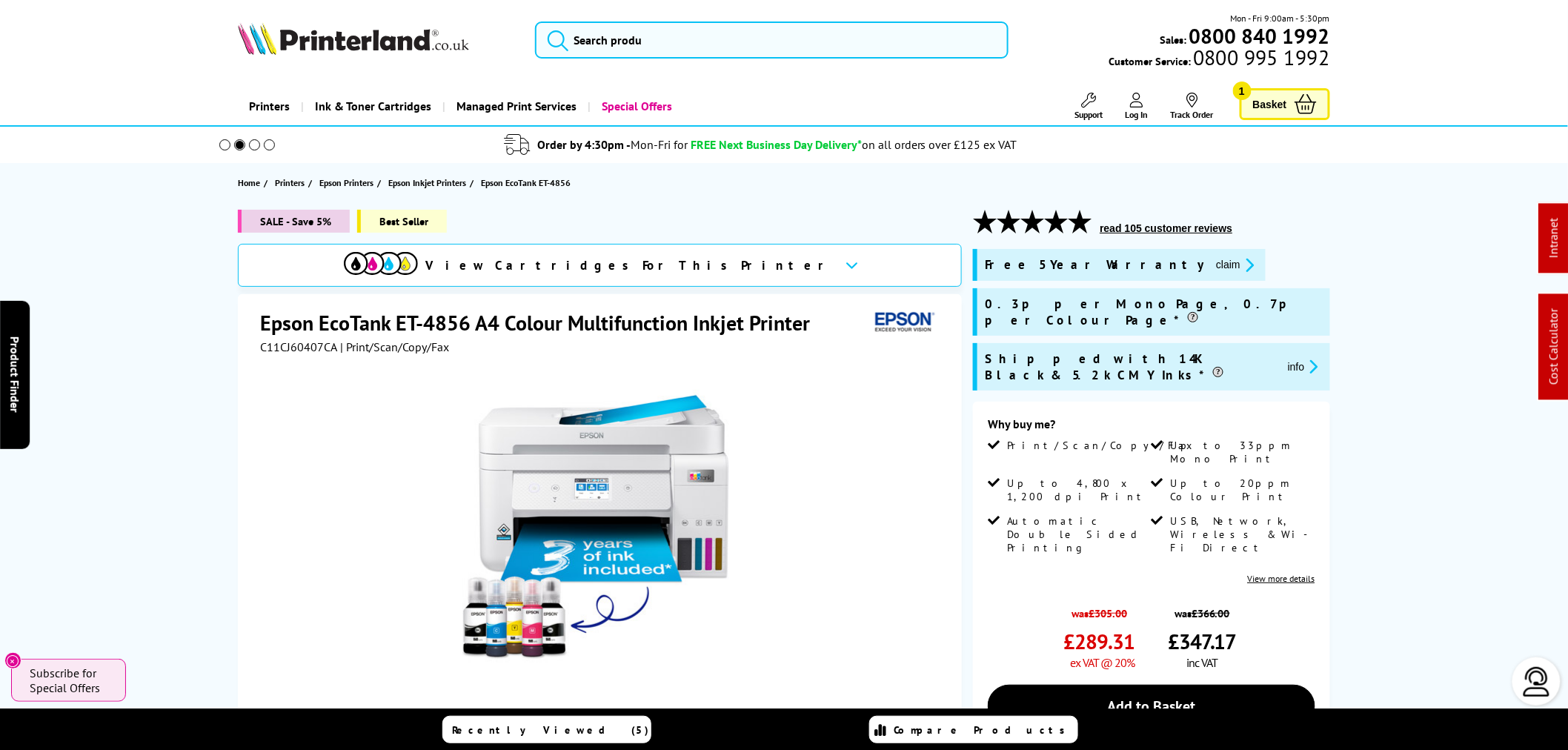
click at [268, 351] on span "C11CJ60407CA" at bounding box center [299, 347] width 77 height 15
click at [267, 351] on span "C11CJ60407CA" at bounding box center [299, 347] width 77 height 15
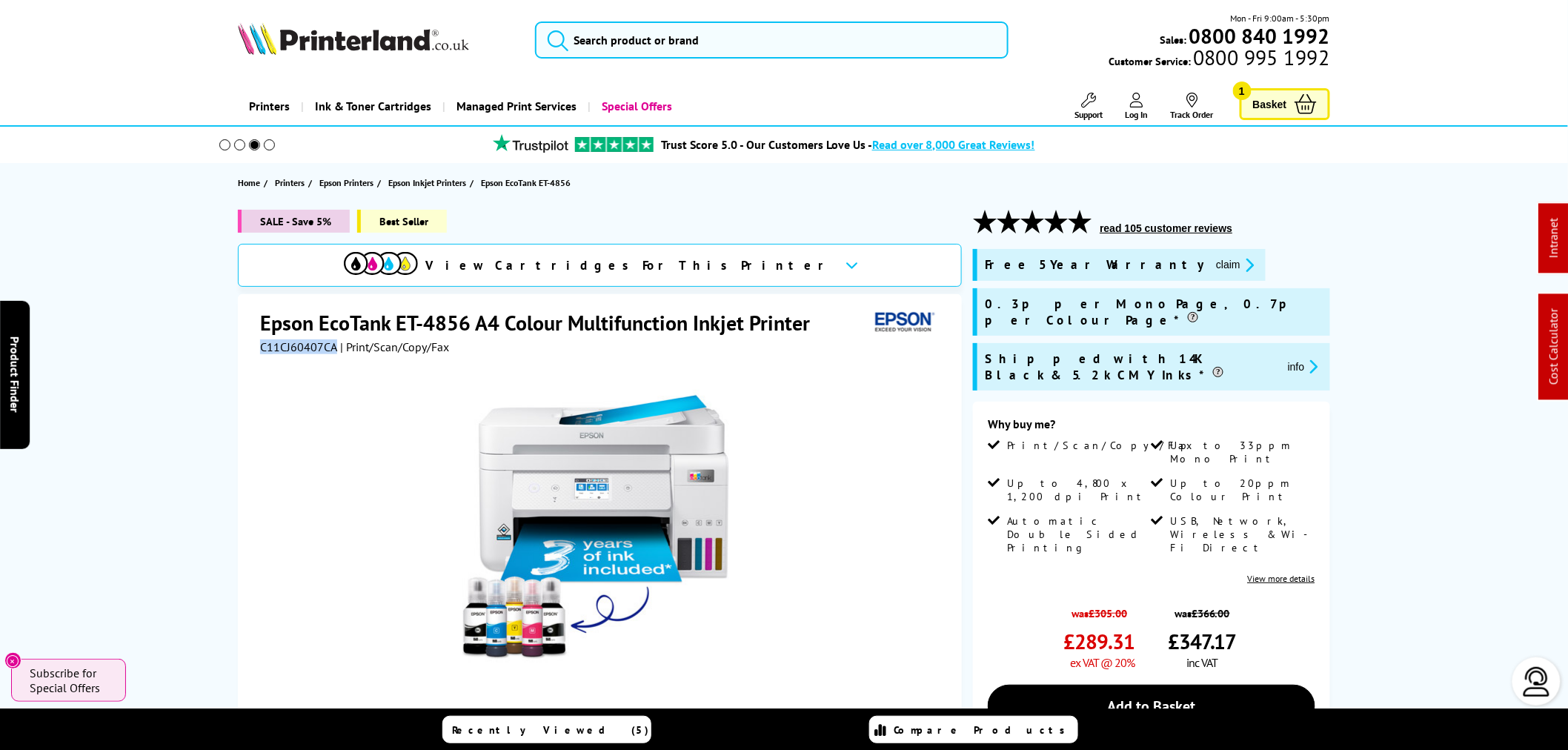
copy span "C11CJ60407CA"
click at [1212, 257] on button "claim" at bounding box center [1235, 265] width 46 height 17
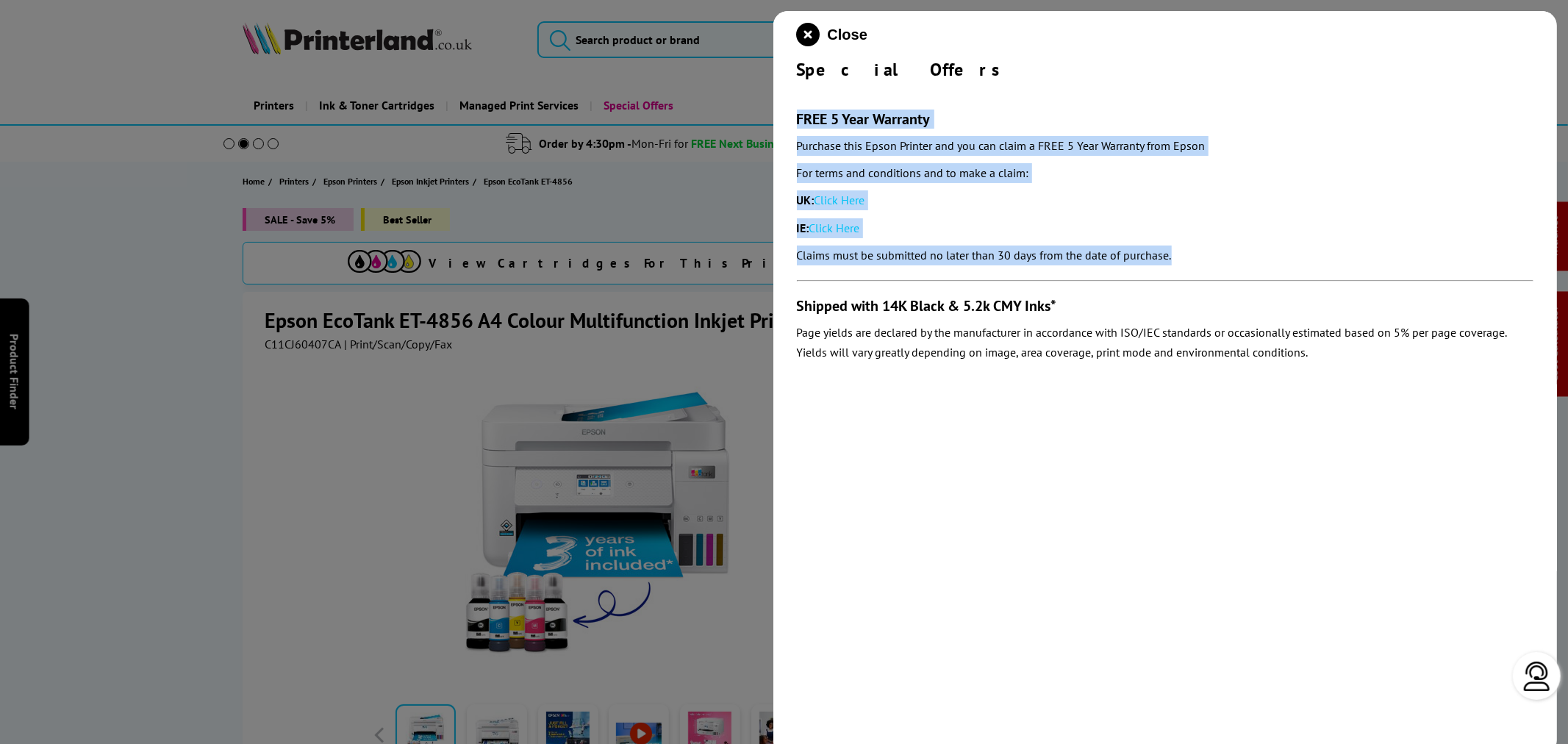
drag, startPoint x: 796, startPoint y: 114, endPoint x: 1227, endPoint y: 249, distance: 451.6
click at [1227, 252] on div "FREE 5 Year Warranty Purchase this Epson Printer and you can claim a FREE 5 Yea…" at bounding box center [1165, 187] width 737 height 156
copy div "FREE 5 Year Warranty Purchase this Epson Printer and you can claim a FREE 5 Yea…"
click at [811, 23] on icon "close modal" at bounding box center [808, 34] width 23 height 23
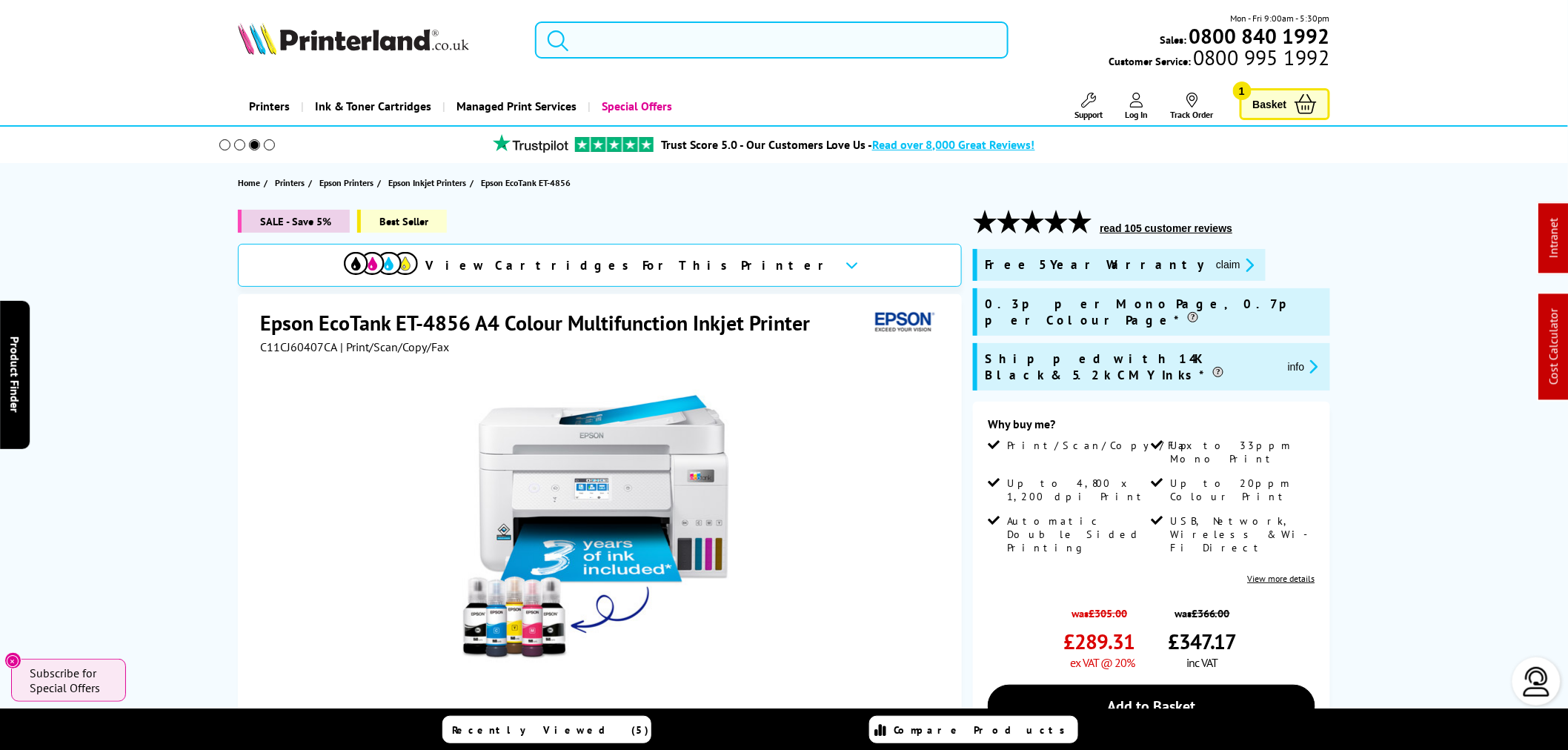
click at [612, 43] on input "search" at bounding box center [771, 39] width 474 height 37
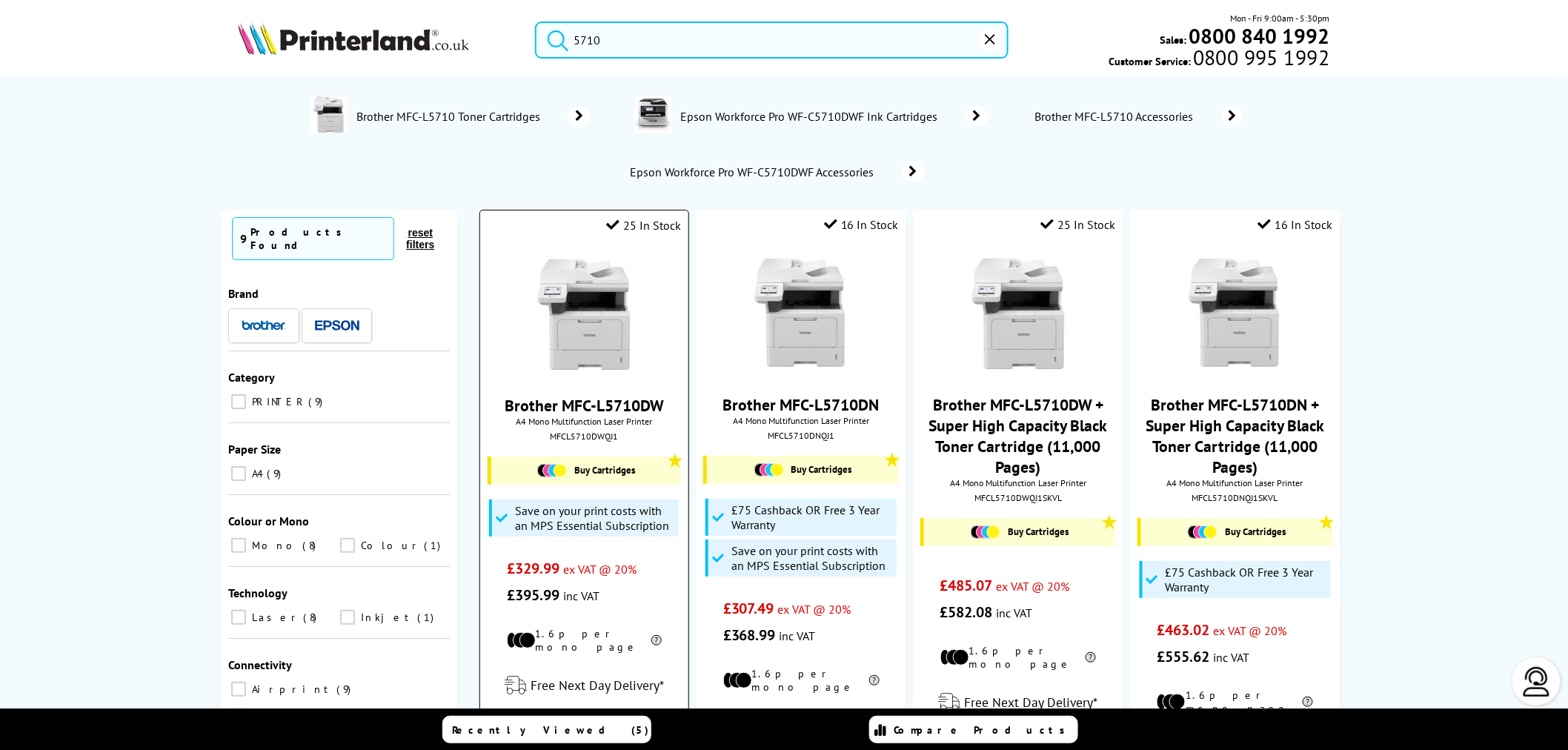
type input "5710"
click at [603, 314] on img at bounding box center [584, 314] width 111 height 111
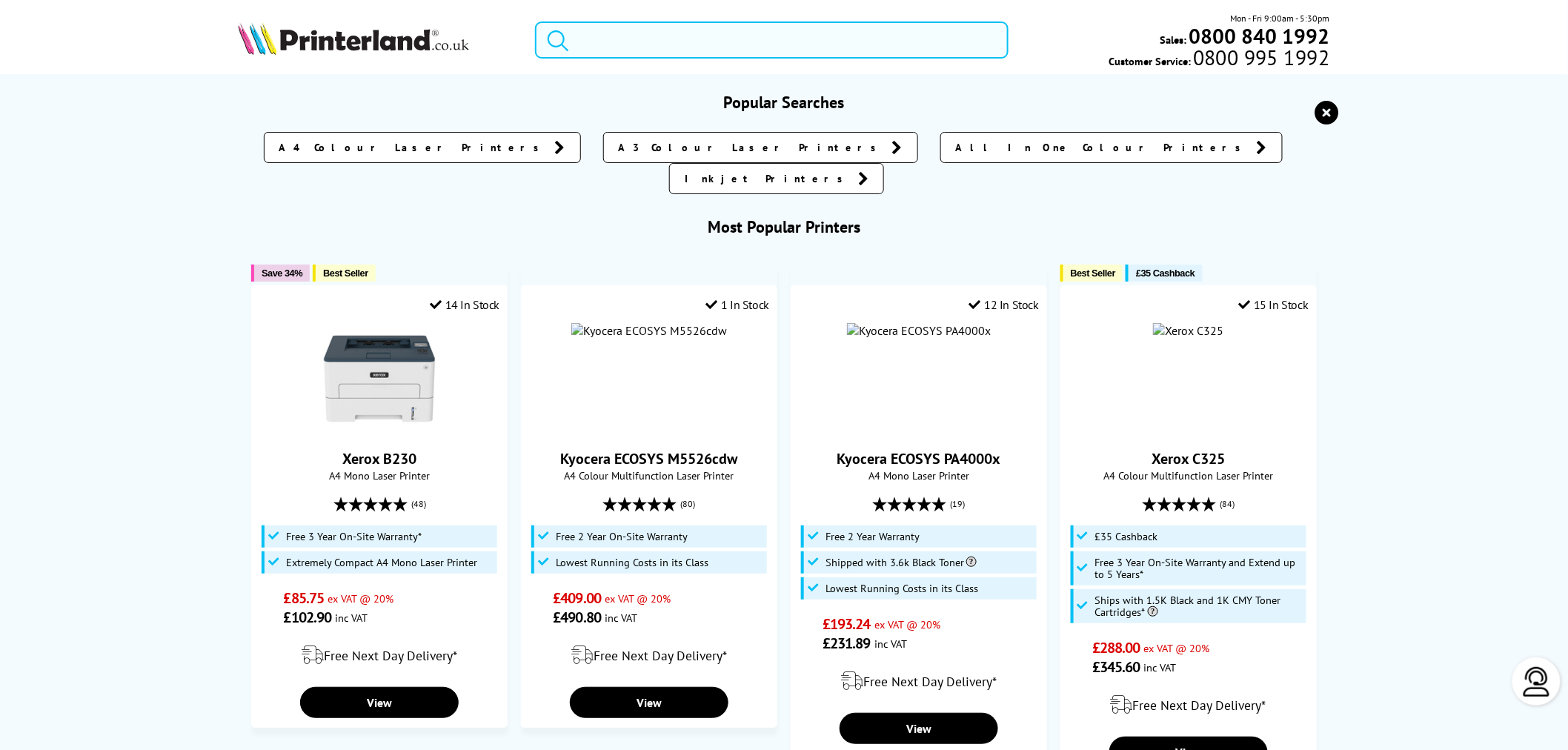
click at [645, 55] on input "search" at bounding box center [771, 39] width 474 height 37
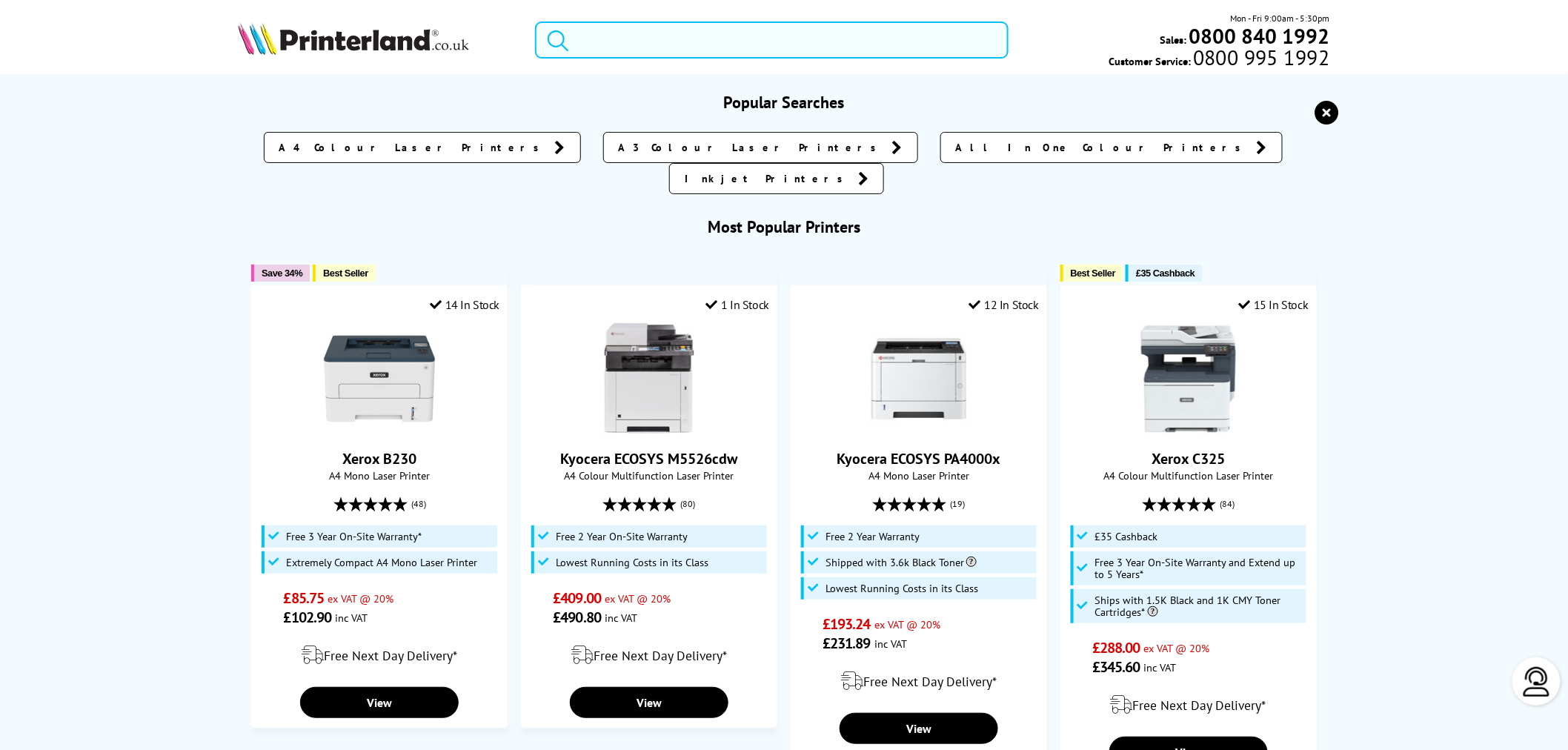
click at [636, 44] on input "search" at bounding box center [771, 39] width 474 height 37
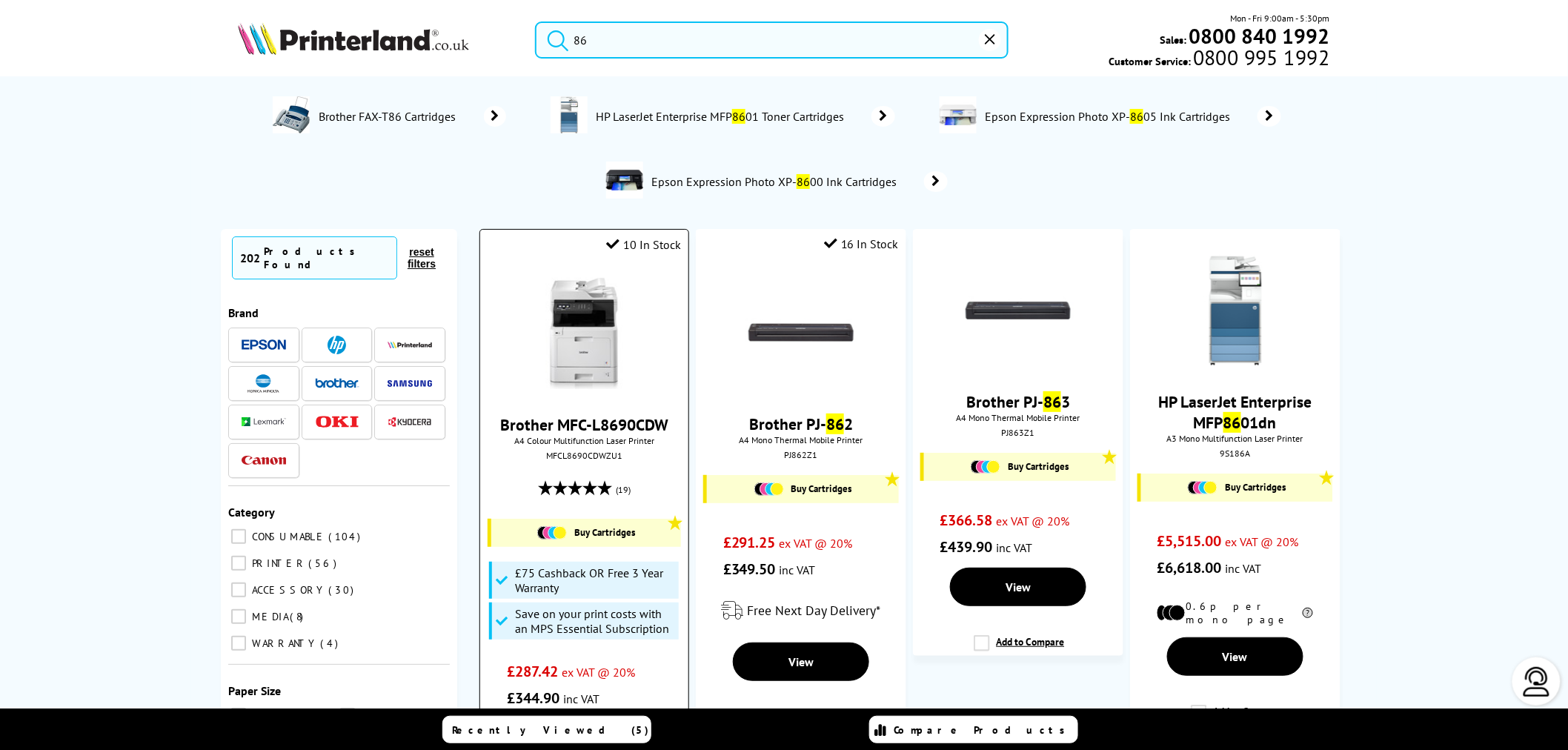
type input "86"
click at [624, 309] on img at bounding box center [584, 333] width 111 height 111
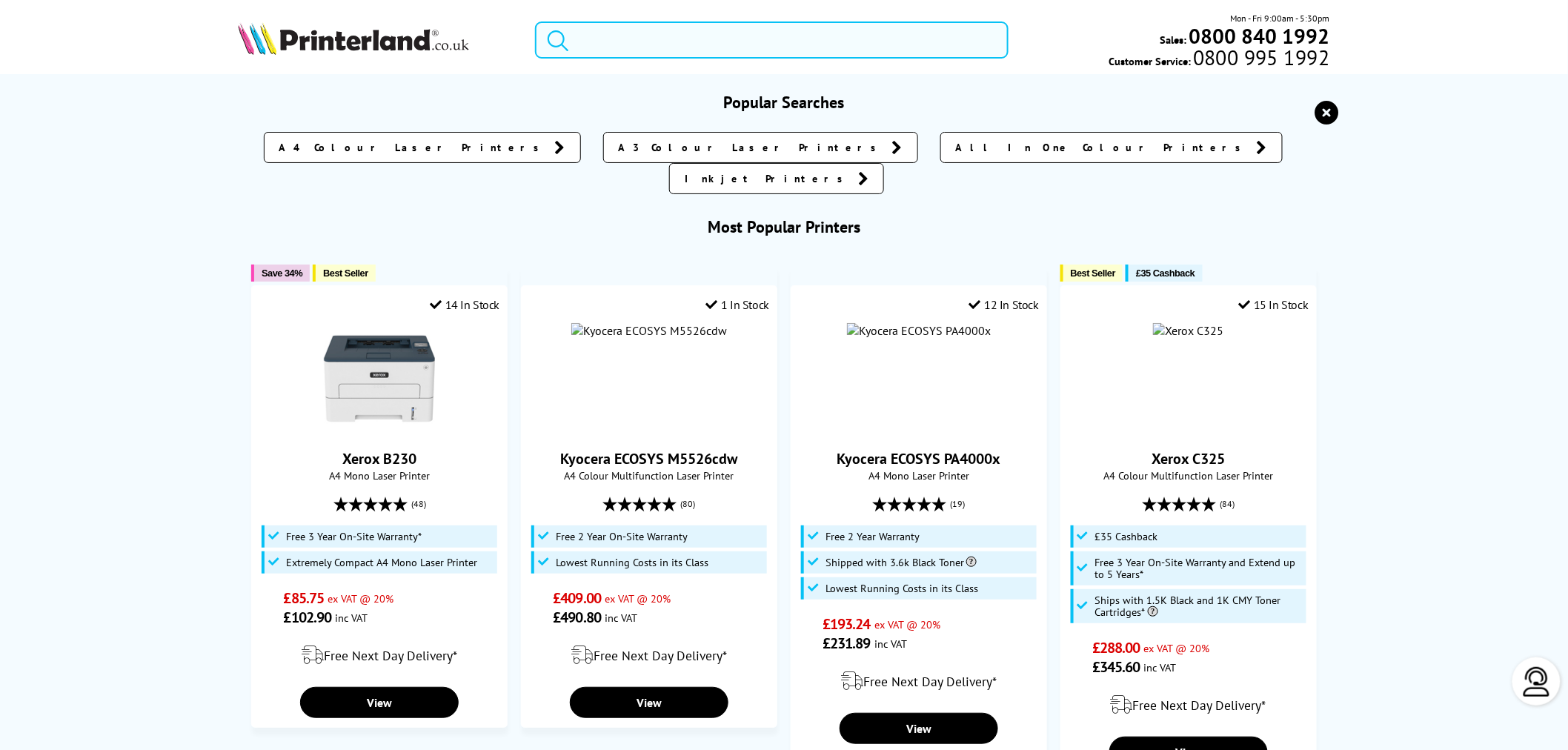
click at [702, 44] on input "search" at bounding box center [771, 39] width 474 height 37
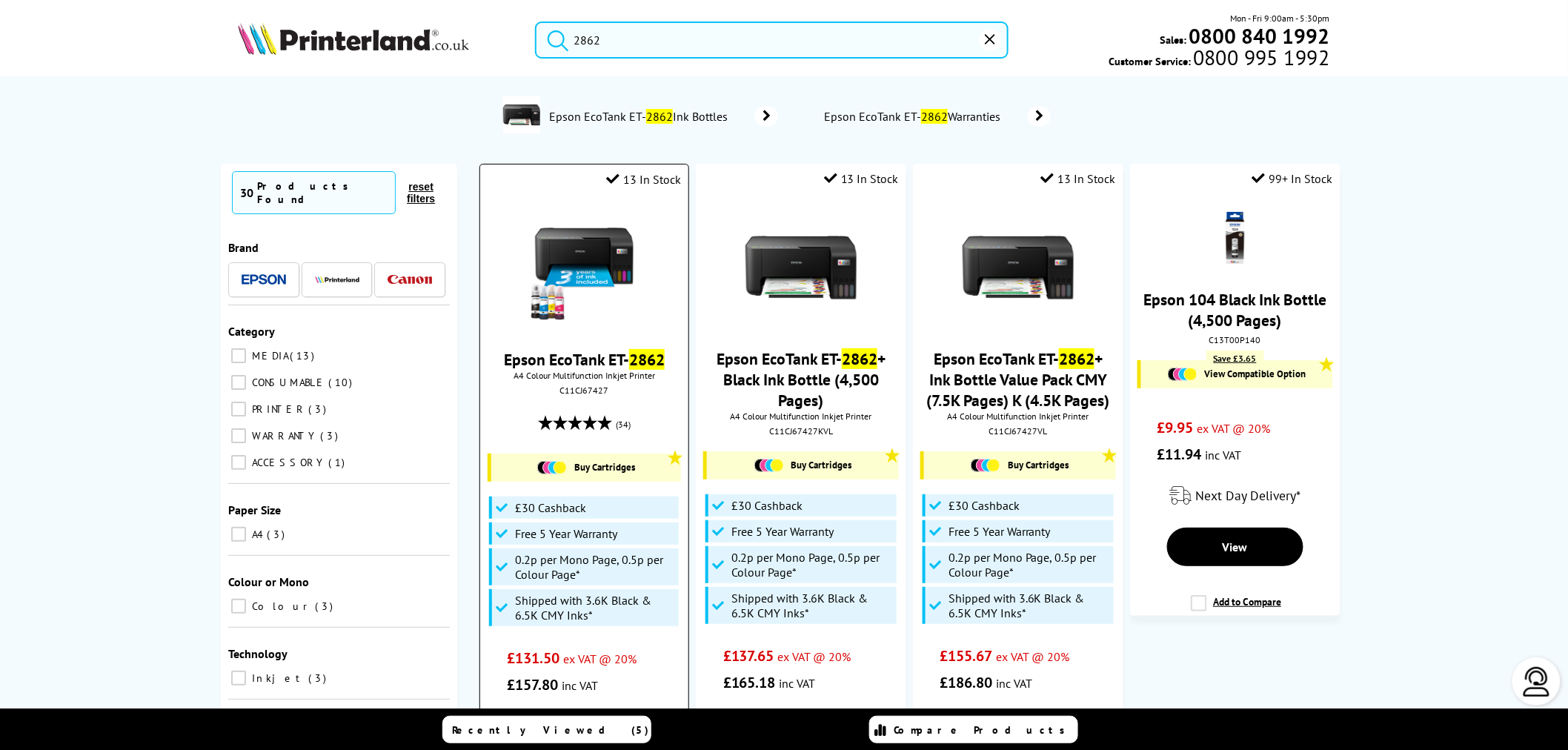
type input "2862"
click at [547, 268] on img at bounding box center [584, 268] width 111 height 111
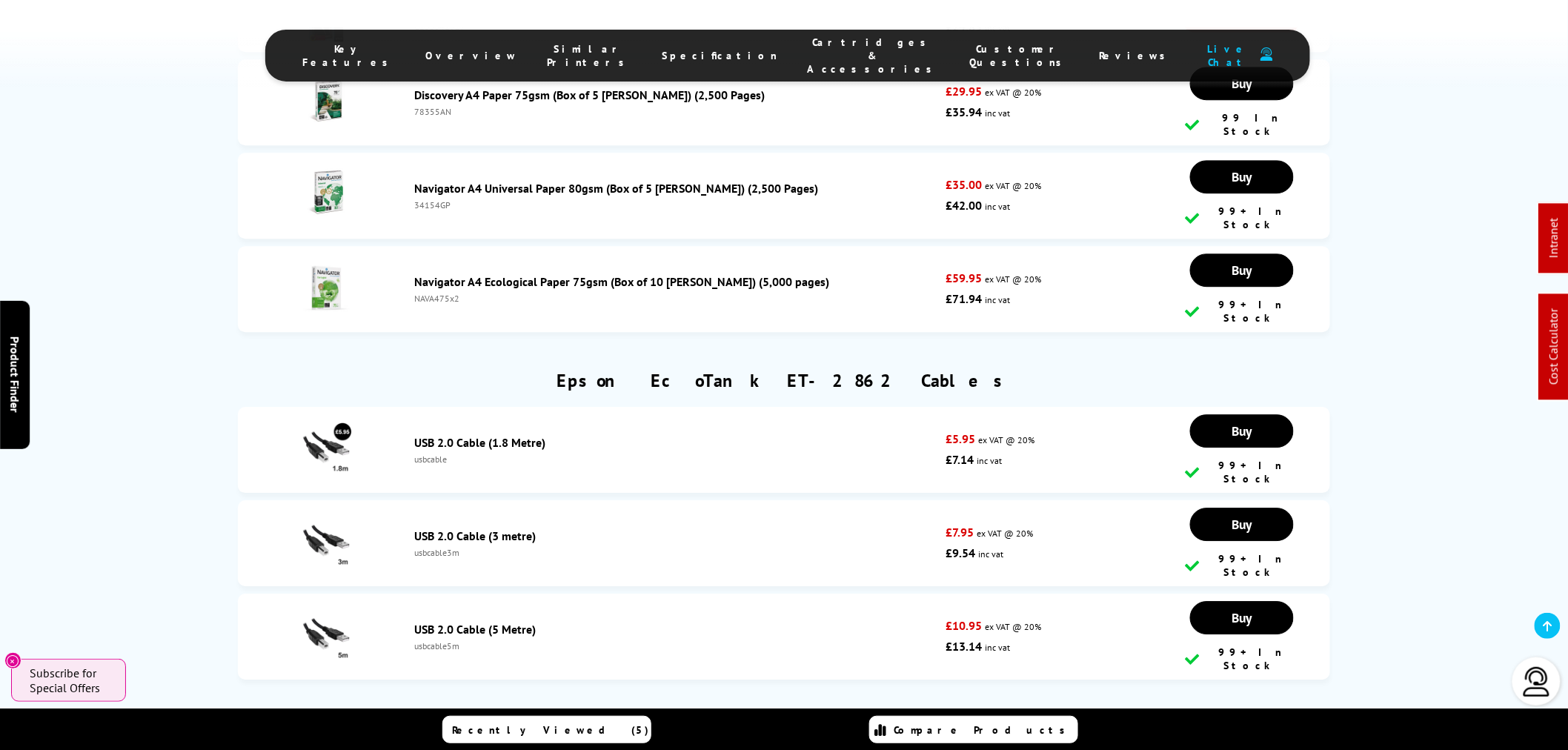
scroll to position [6338, 0]
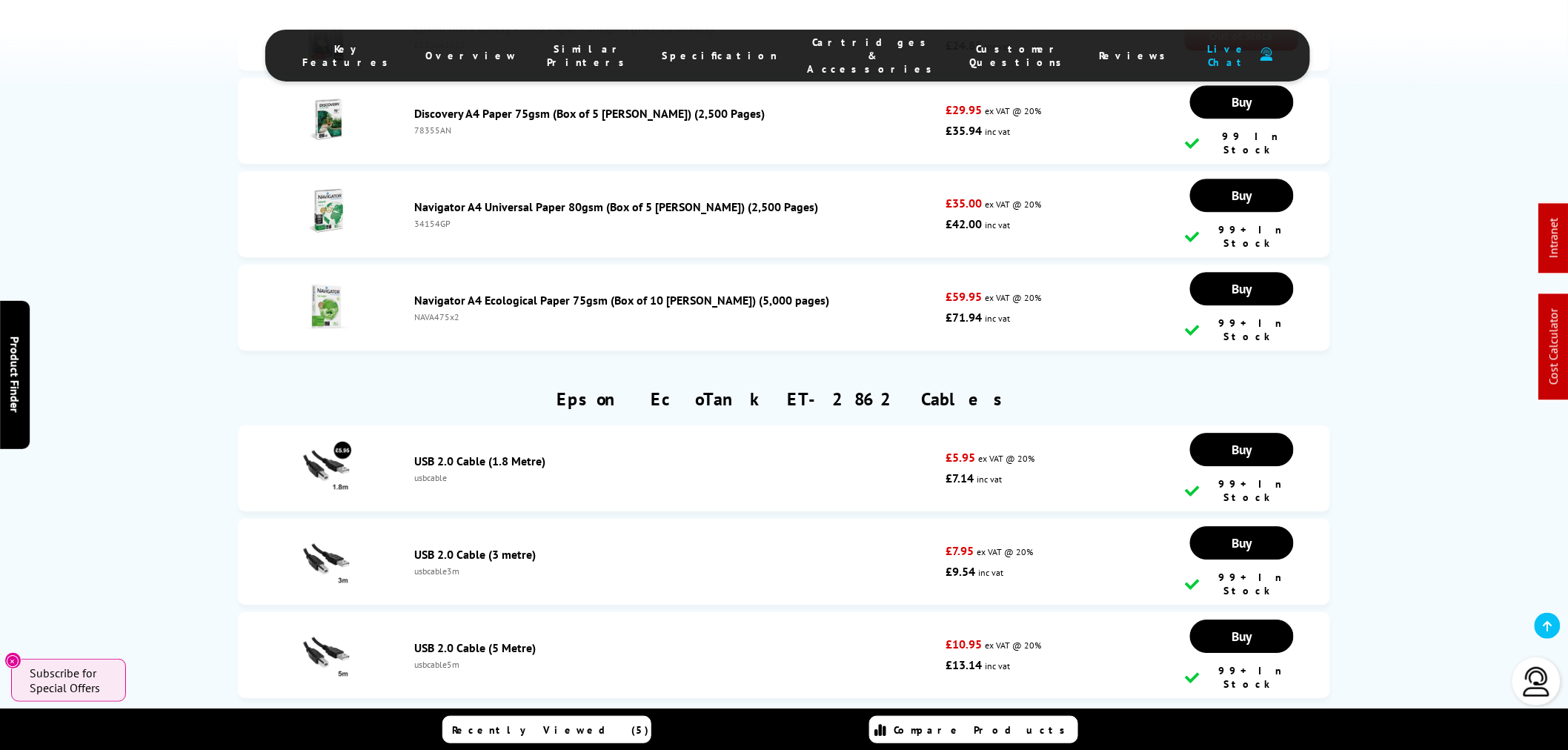
click at [430, 472] on div "usbcable" at bounding box center [676, 477] width 524 height 11
copy div "usbcable"
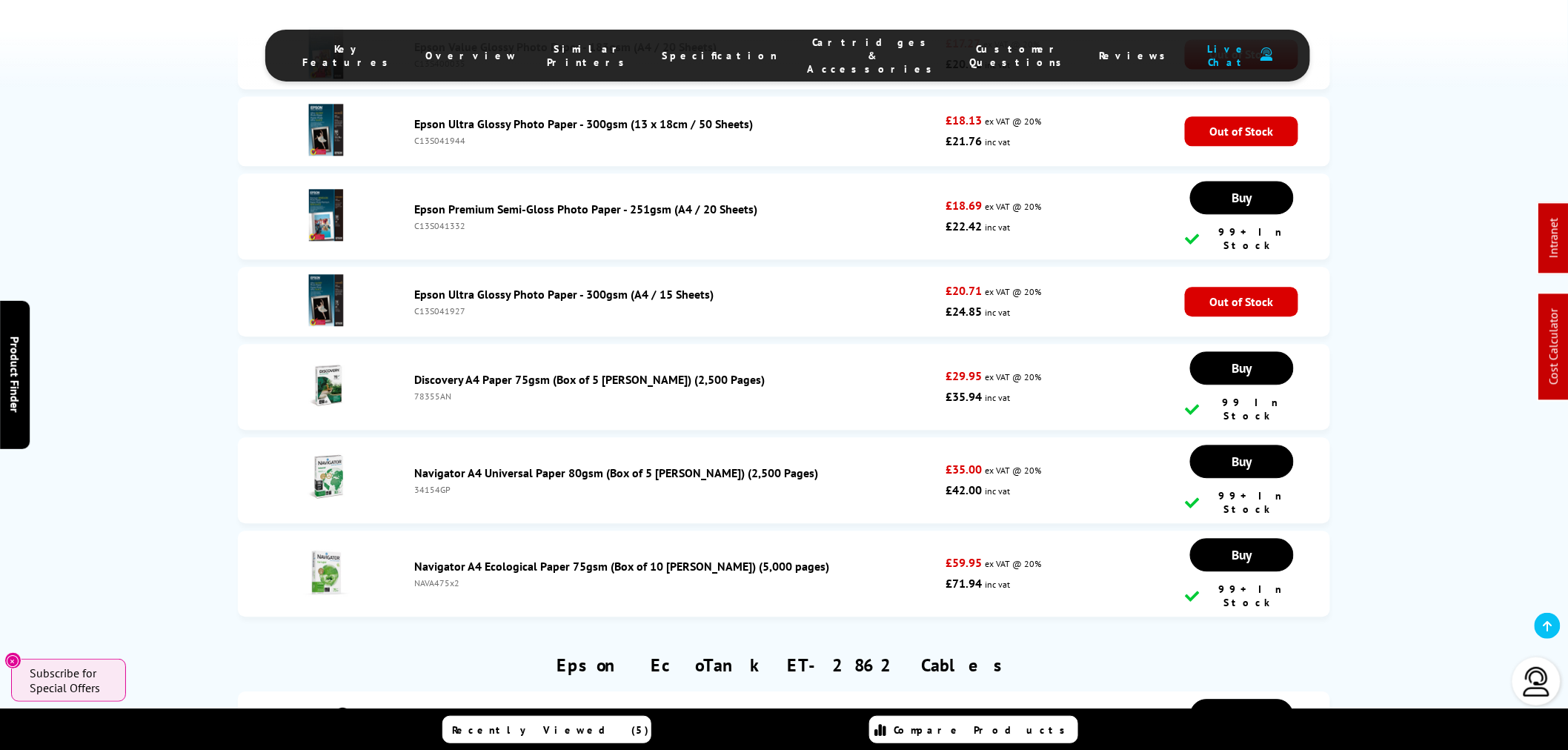
scroll to position [6091, 0]
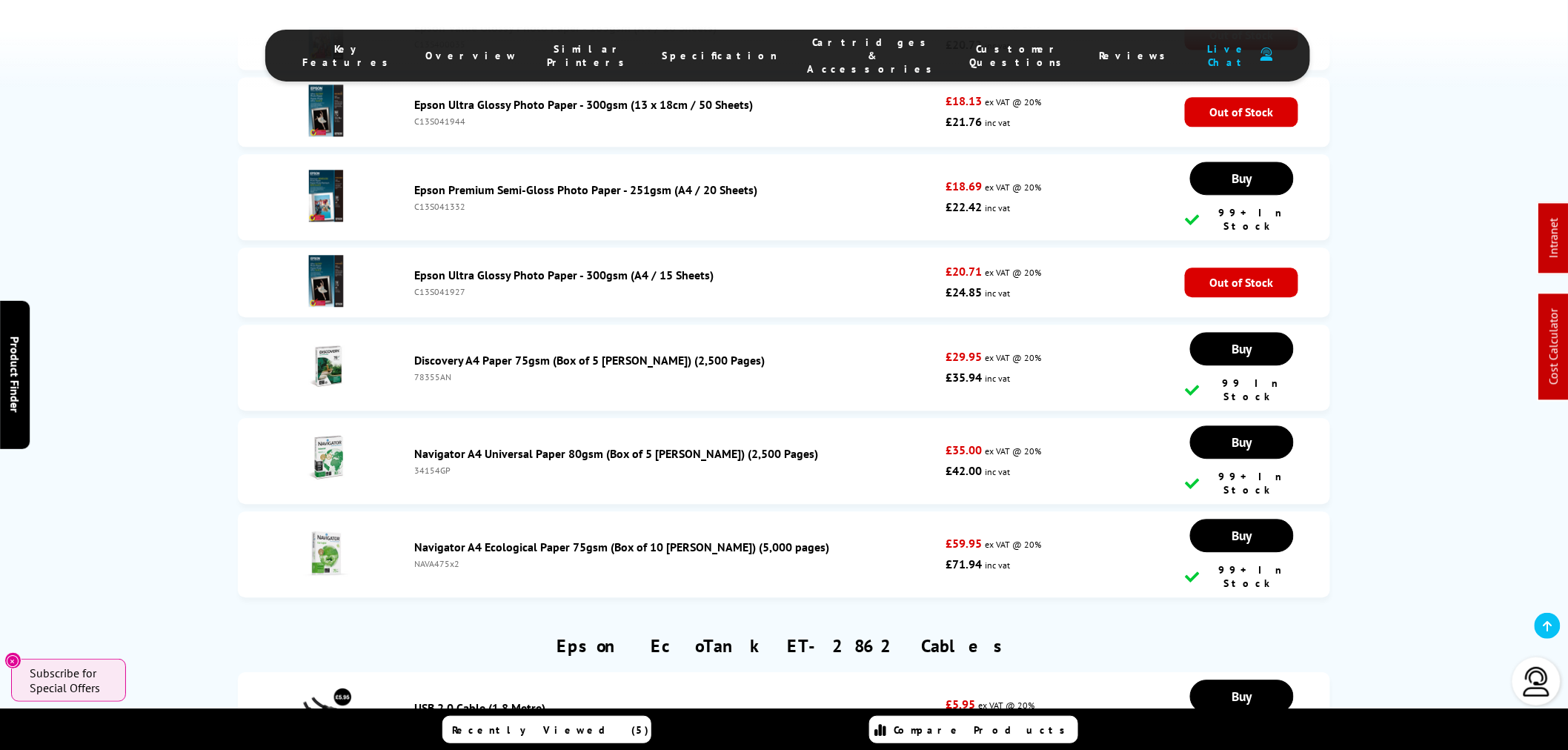
click at [828, 672] on li "USB 2.0 Cable (1.8 Metre) usbcable £5.95 ex VAT @ 20% £7.14 inc vat Buy" at bounding box center [783, 715] width 1091 height 86
click at [914, 672] on li "USB 2.0 Cable (1.8 Metre) usbcable £5.95 ex VAT @ 20% £7.14 inc vat Buy" at bounding box center [783, 715] width 1091 height 86
drag, startPoint x: 924, startPoint y: 429, endPoint x: 1032, endPoint y: 453, distance: 110.6
click at [1002, 672] on li "USB 2.0 Cable (1.8 Metre) usbcable £5.95 ex VAT @ 20% £7.14 inc vat Buy" at bounding box center [783, 715] width 1091 height 86
click at [1033, 715] on p "£7.14 inc vat" at bounding box center [1053, 725] width 216 height 20
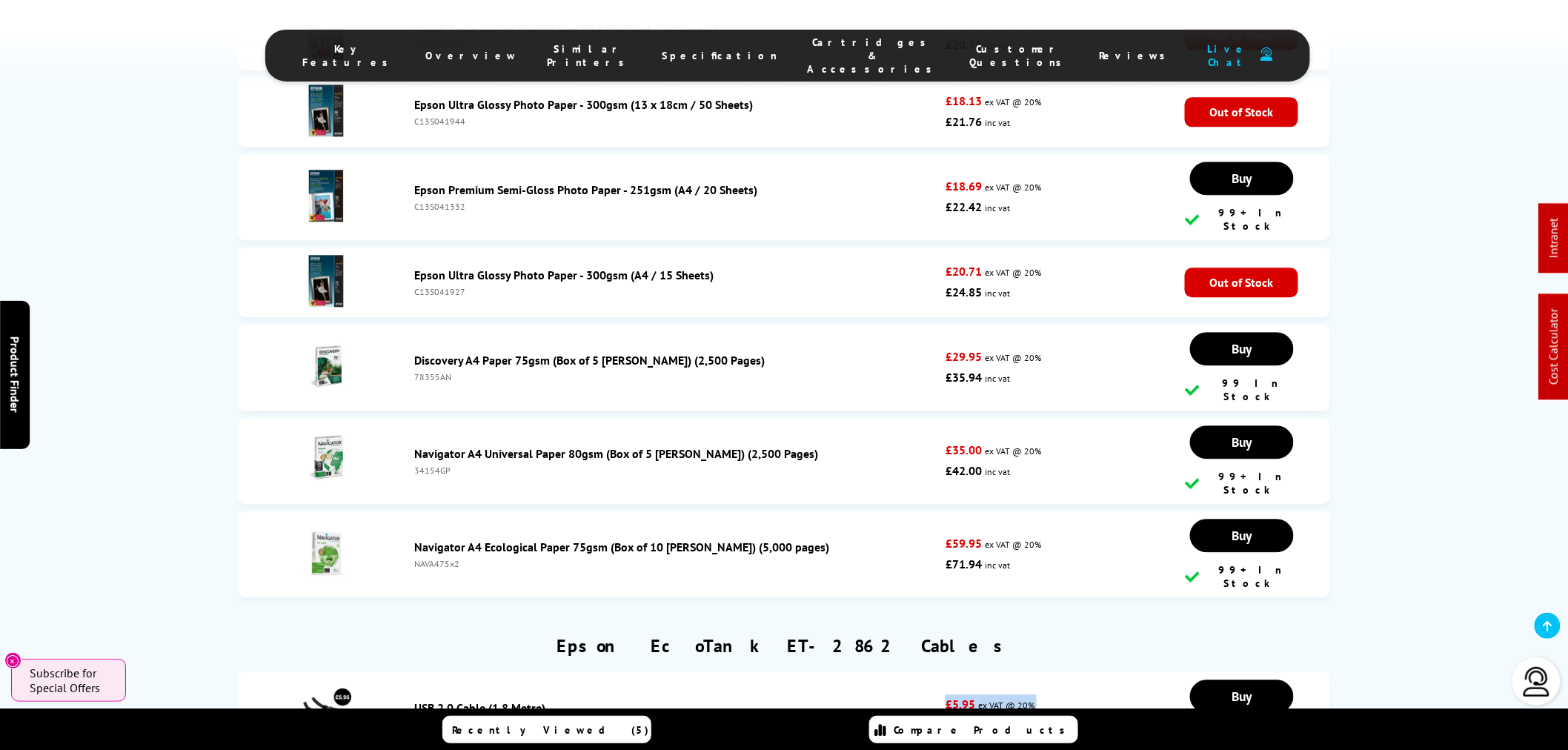
click at [1033, 715] on p "£7.14 inc vat" at bounding box center [1053, 725] width 216 height 20
click at [1039, 715] on p "£7.14 inc vat" at bounding box center [1053, 725] width 216 height 20
click at [957, 696] on strong "£5.95" at bounding box center [960, 704] width 30 height 15
drag, startPoint x: 953, startPoint y: 434, endPoint x: 975, endPoint y: 436, distance: 22.1
click at [975, 696] on strong "£5.95" at bounding box center [960, 704] width 30 height 15
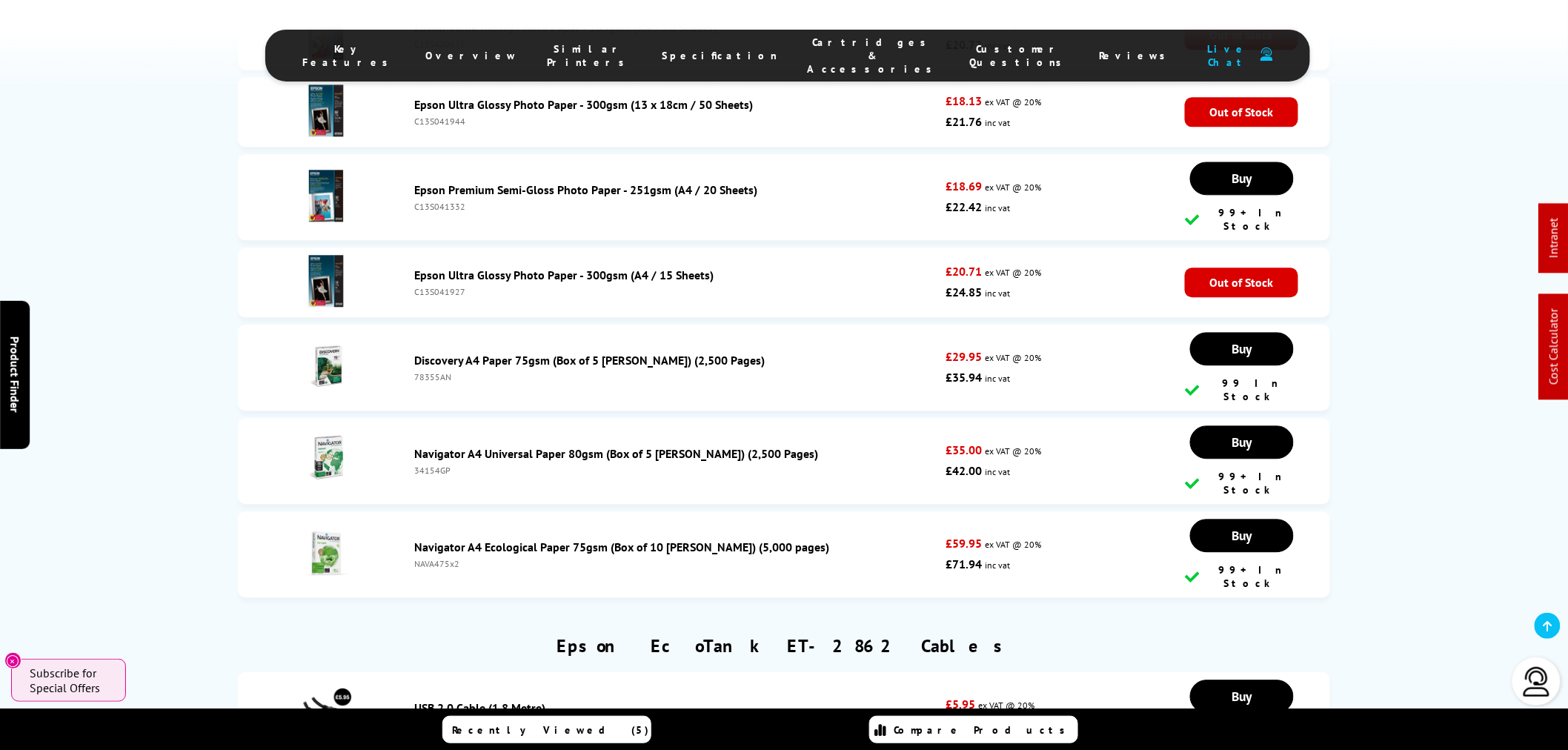
click at [907, 672] on li "USB 2.0 Cable (1.8 Metre) usbcable £5.95 ex VAT @ 20% £7.14 inc vat Buy" at bounding box center [783, 715] width 1091 height 86
drag, startPoint x: 949, startPoint y: 433, endPoint x: 979, endPoint y: 459, distance: 39.7
click at [979, 694] on div "£5.95 ex VAT @ 20% £7.14 inc vat" at bounding box center [1053, 715] width 216 height 42
click at [1065, 715] on p "£7.14 inc vat" at bounding box center [1053, 725] width 216 height 20
click at [1063, 715] on p "£7.14 inc vat" at bounding box center [1053, 725] width 216 height 20
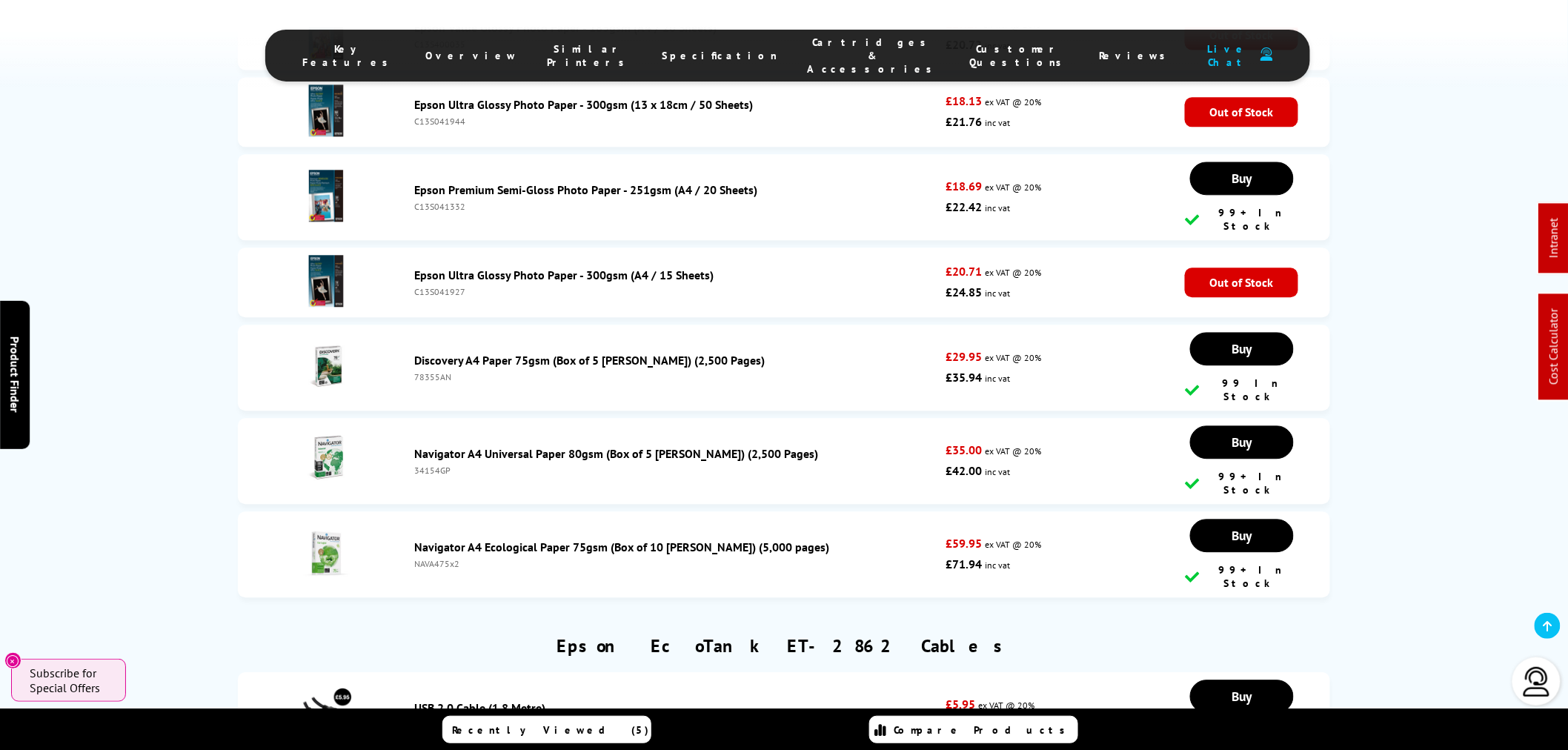
drag, startPoint x: 619, startPoint y: 464, endPoint x: 604, endPoint y: 472, distance: 17.0
click at [604, 672] on li "USB 2.0 Cable (1.8 Metre) usbcable £5.95 ex VAT @ 20% £7.14 inc vat Buy" at bounding box center [783, 715] width 1091 height 86
click at [606, 672] on li "USB 2.0 Cable (1.8 Metre) usbcable £5.95 ex VAT @ 20% £7.14 inc vat Buy" at bounding box center [783, 715] width 1091 height 86
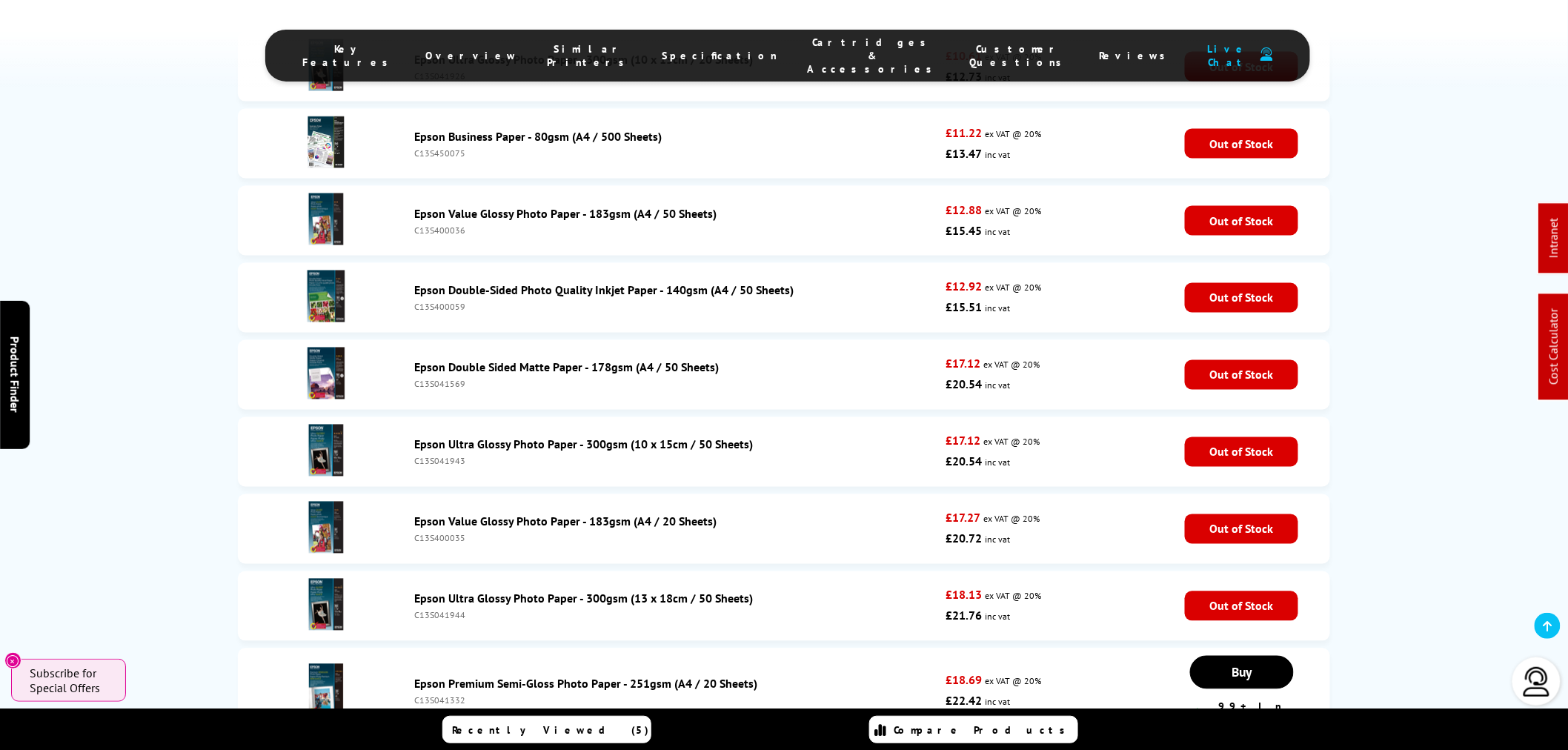
scroll to position [0, 0]
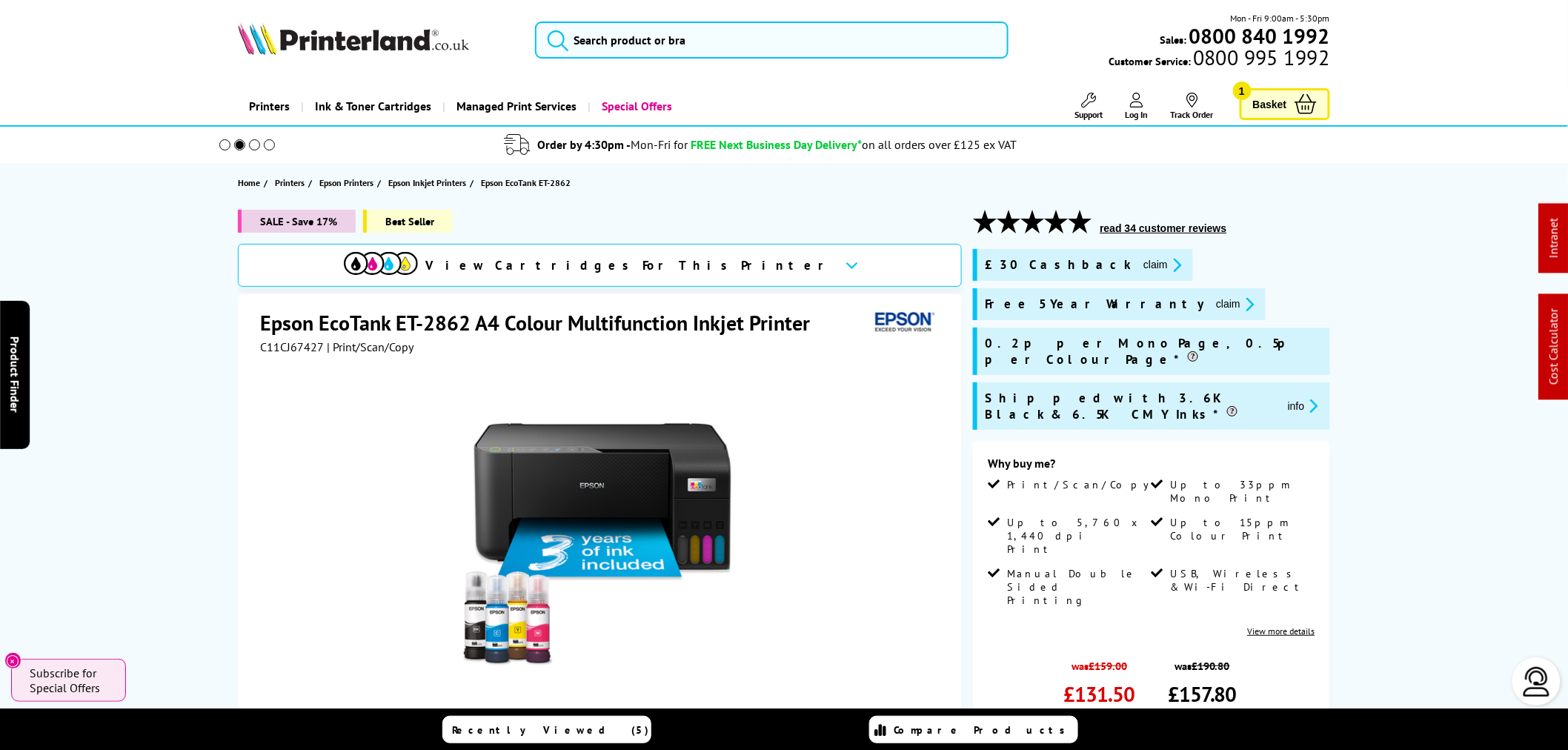
click at [749, 20] on div "Mon - Fri 9:00am - 5:30pm Sales: 0800 840 1992 Customer Service: 0800 995 1992" at bounding box center [784, 43] width 1186 height 65
click at [741, 30] on input "search" at bounding box center [771, 39] width 474 height 37
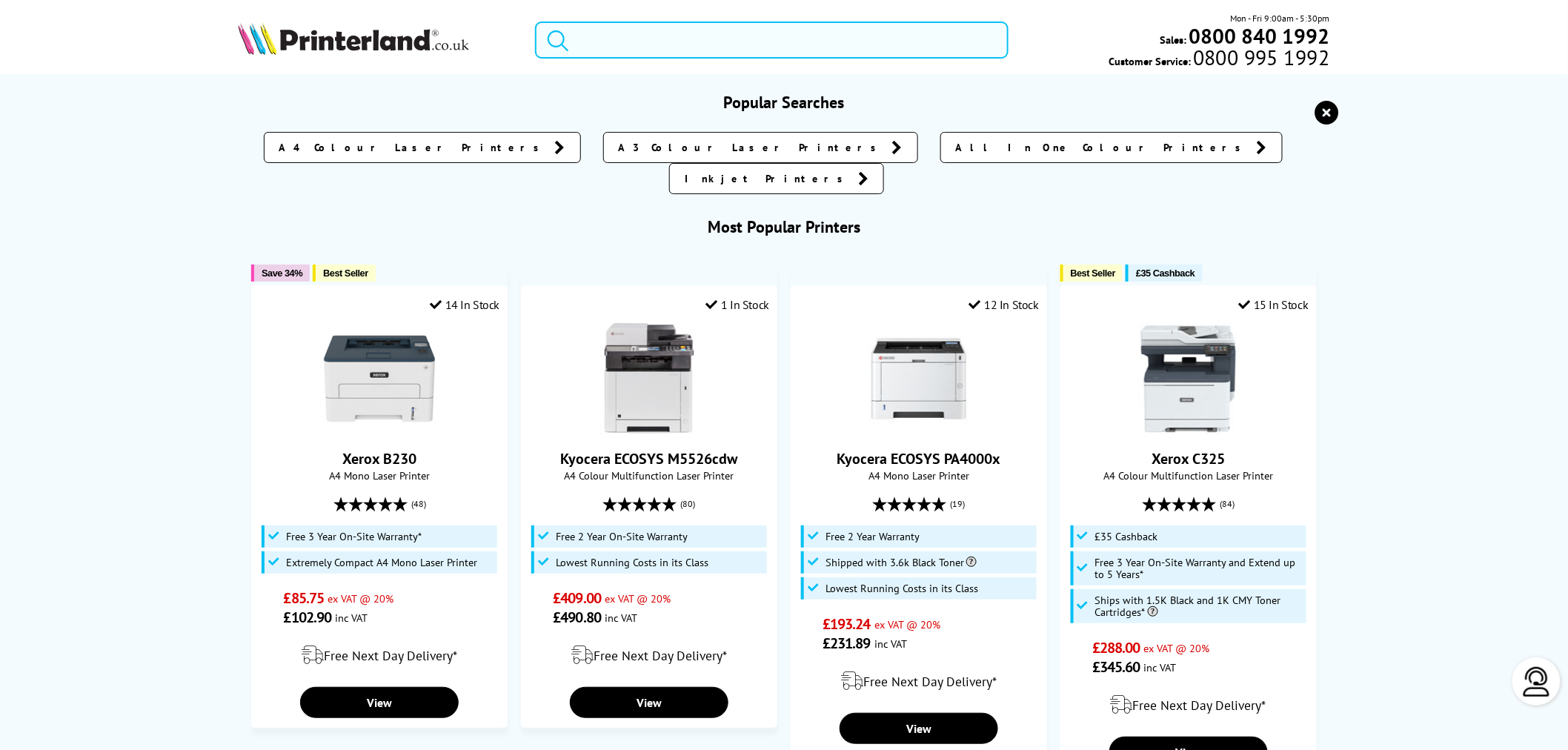
drag, startPoint x: 734, startPoint y: 32, endPoint x: 753, endPoint y: 20, distance: 22.5
click at [734, 32] on input "search" at bounding box center [771, 39] width 474 height 37
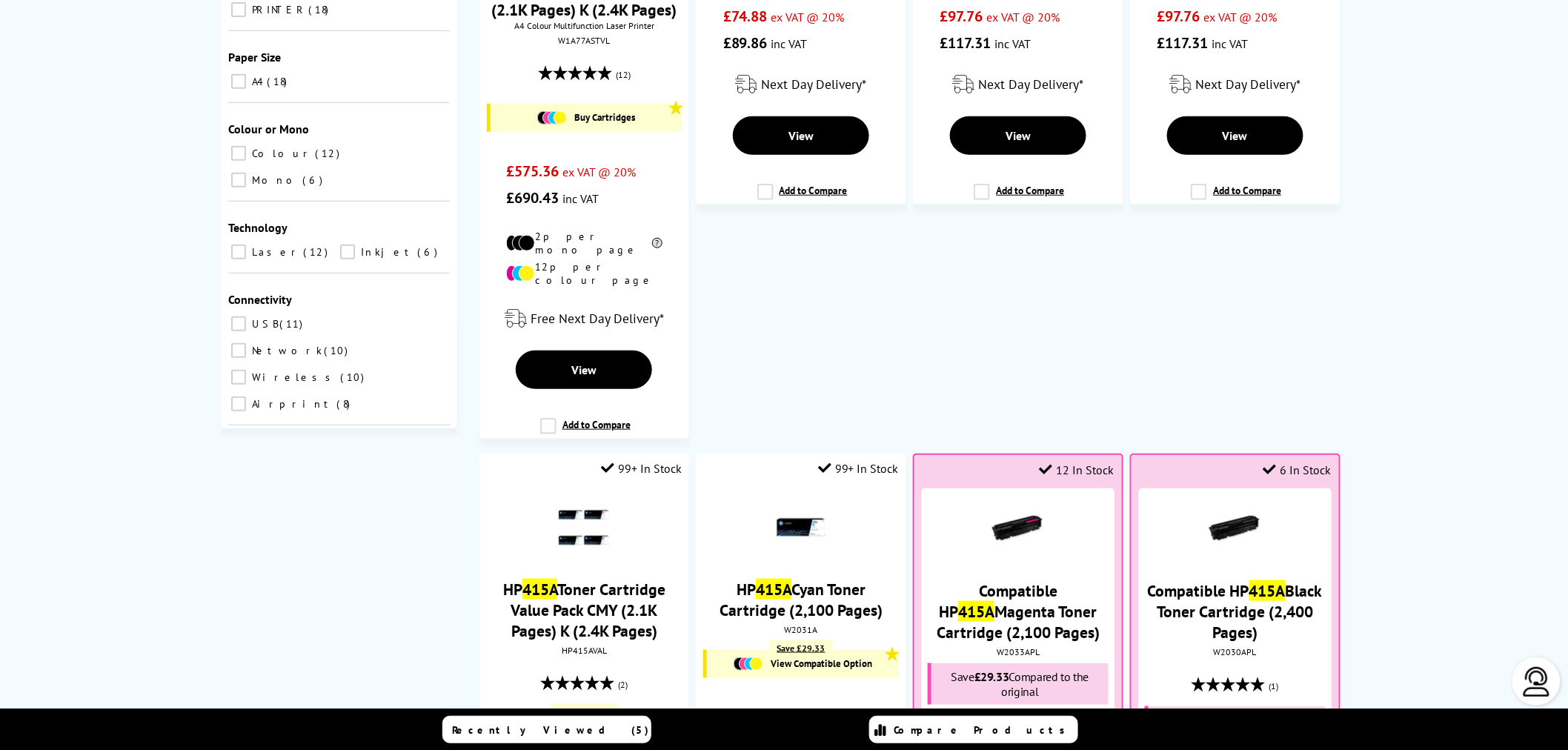
type input "415a"
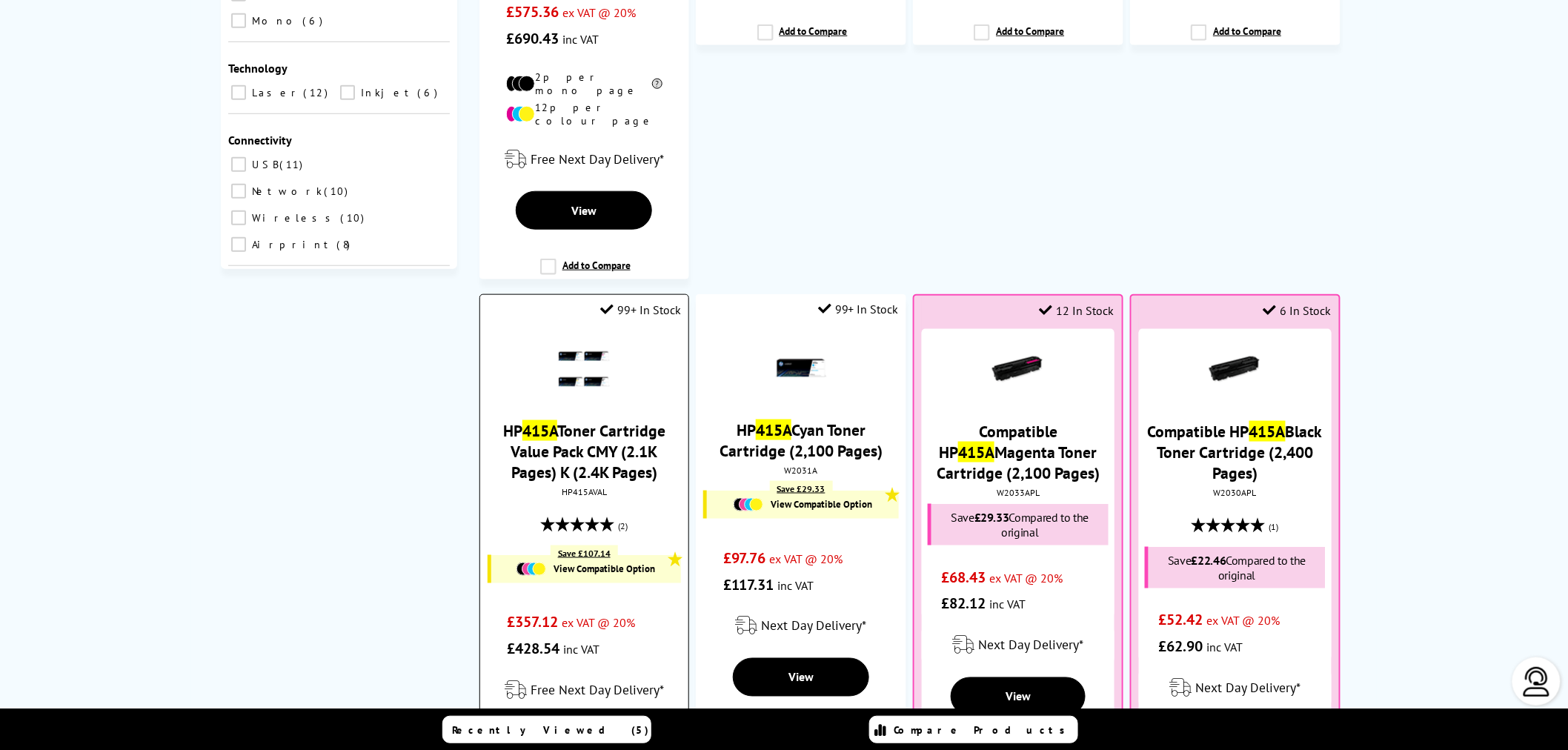
scroll to position [658, 0]
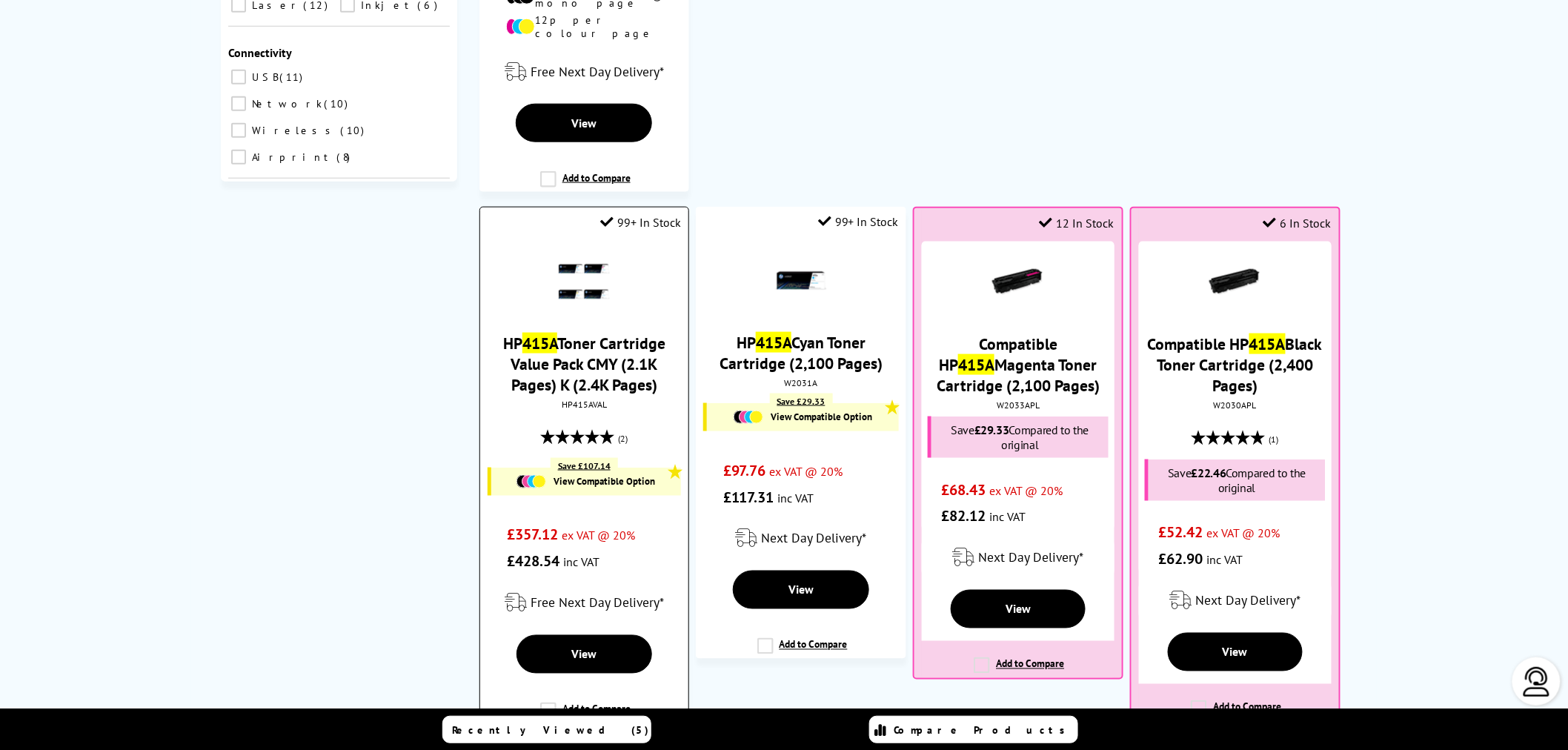
click at [584, 408] on div "HP415AVAL" at bounding box center [584, 404] width 186 height 11
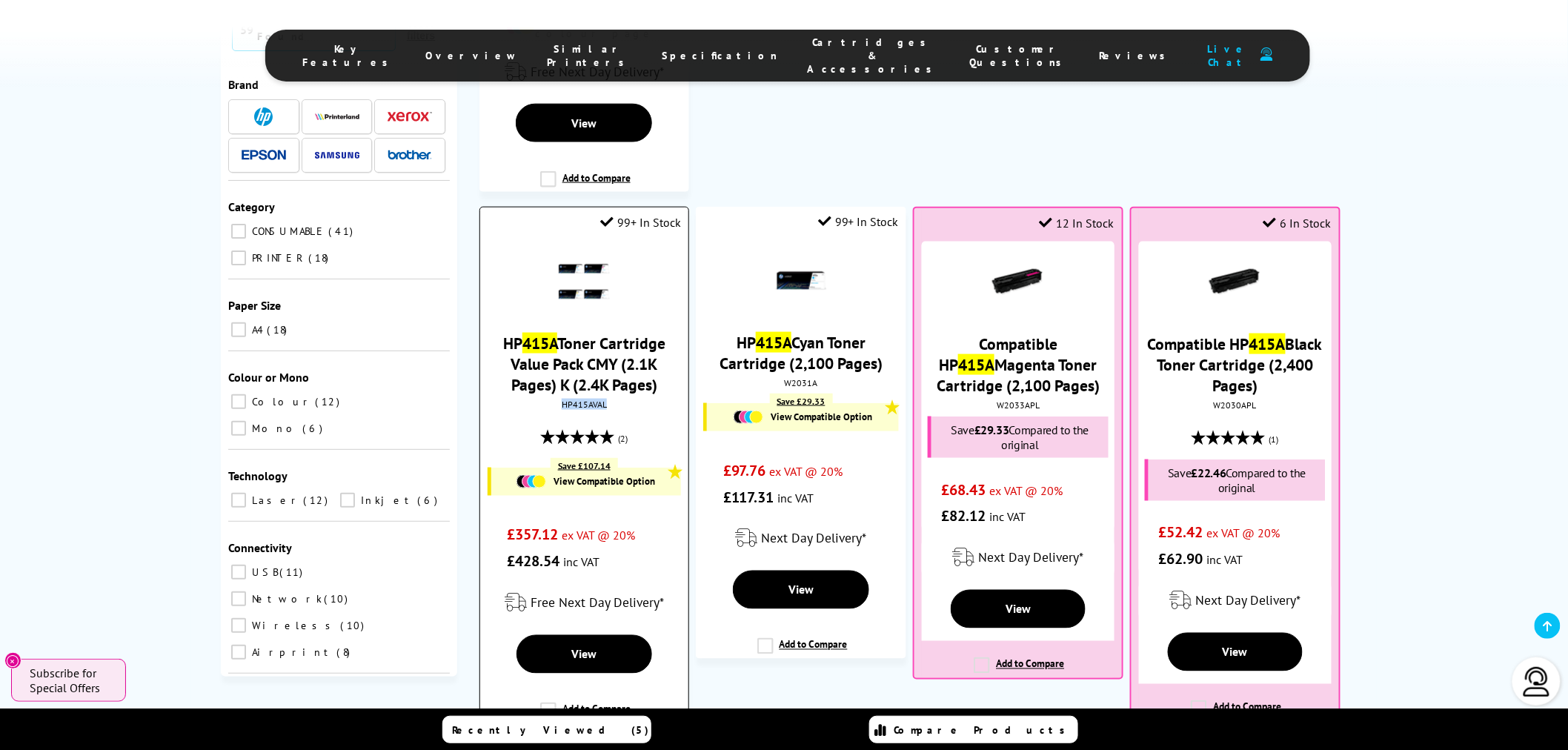
click at [584, 408] on div "HP415AVAL" at bounding box center [584, 404] width 186 height 11
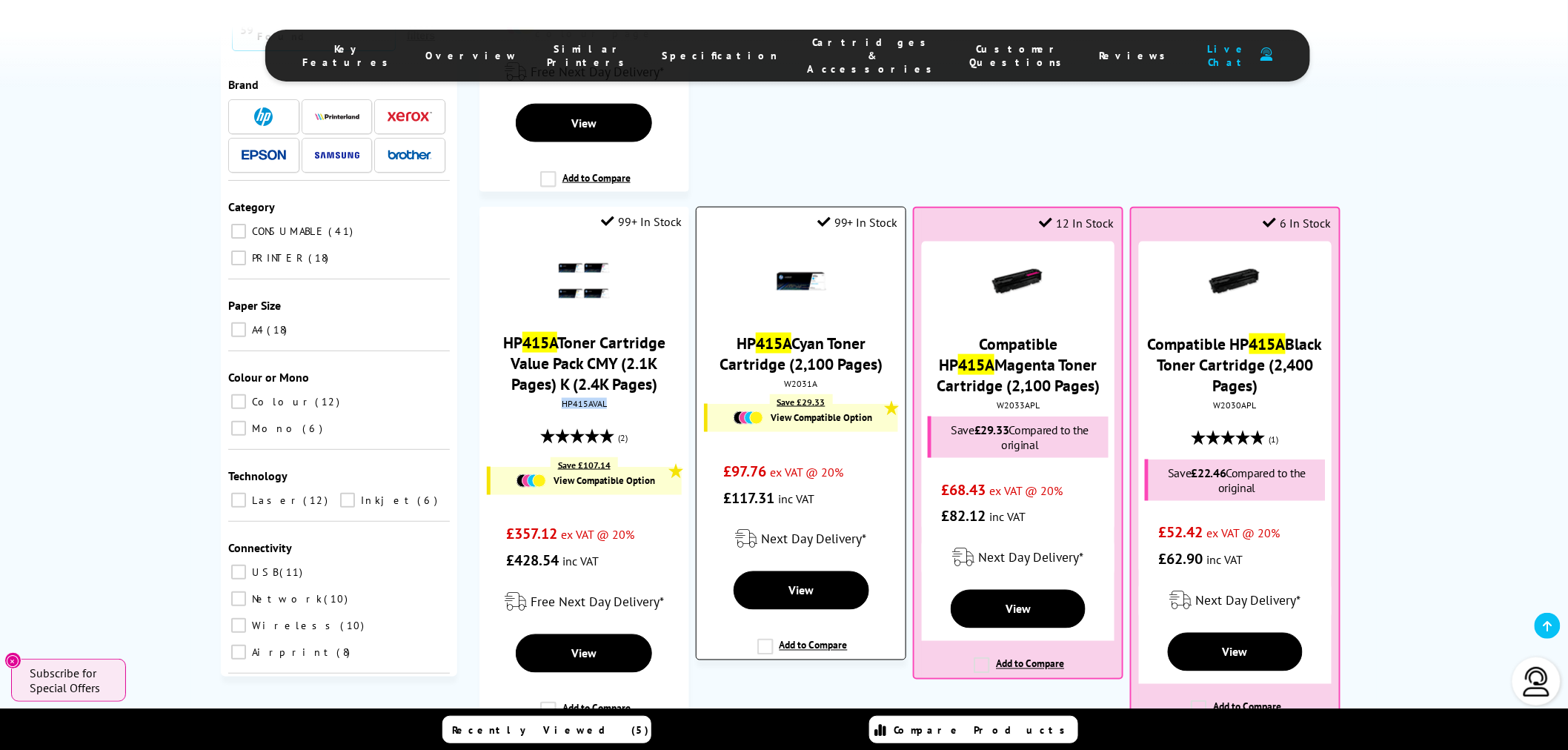
copy div "HP415AVAL"
